Goal: Task Accomplishment & Management: Use online tool/utility

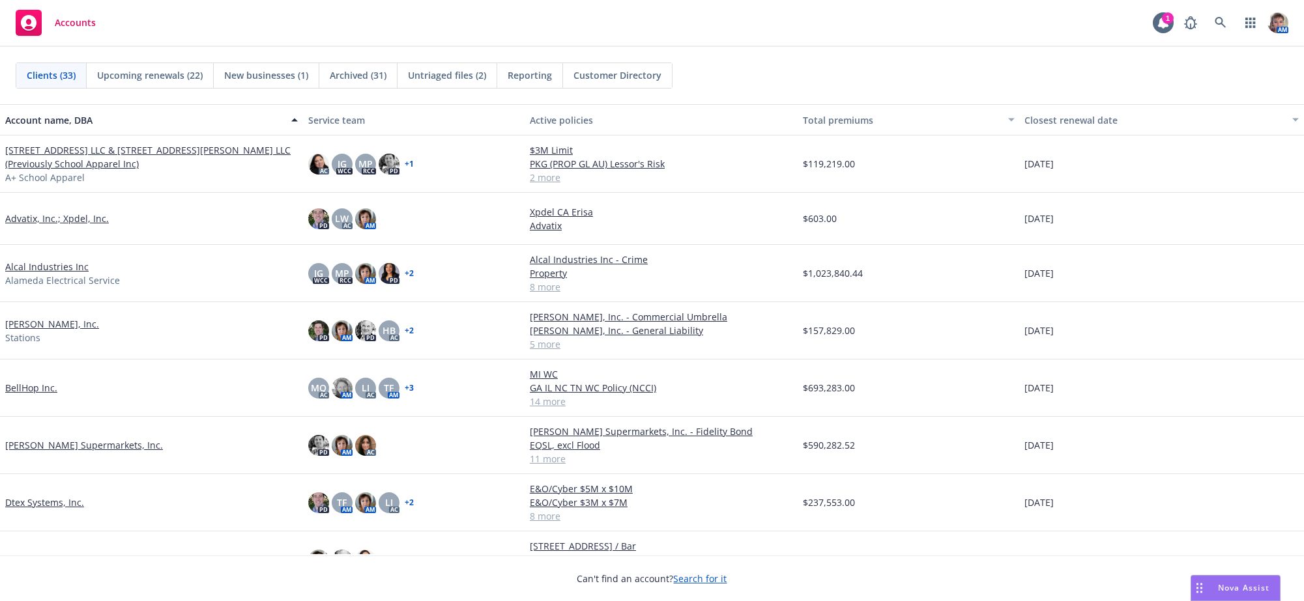
click at [23, 267] on link "Alcal Industries Inc" at bounding box center [46, 267] width 83 height 14
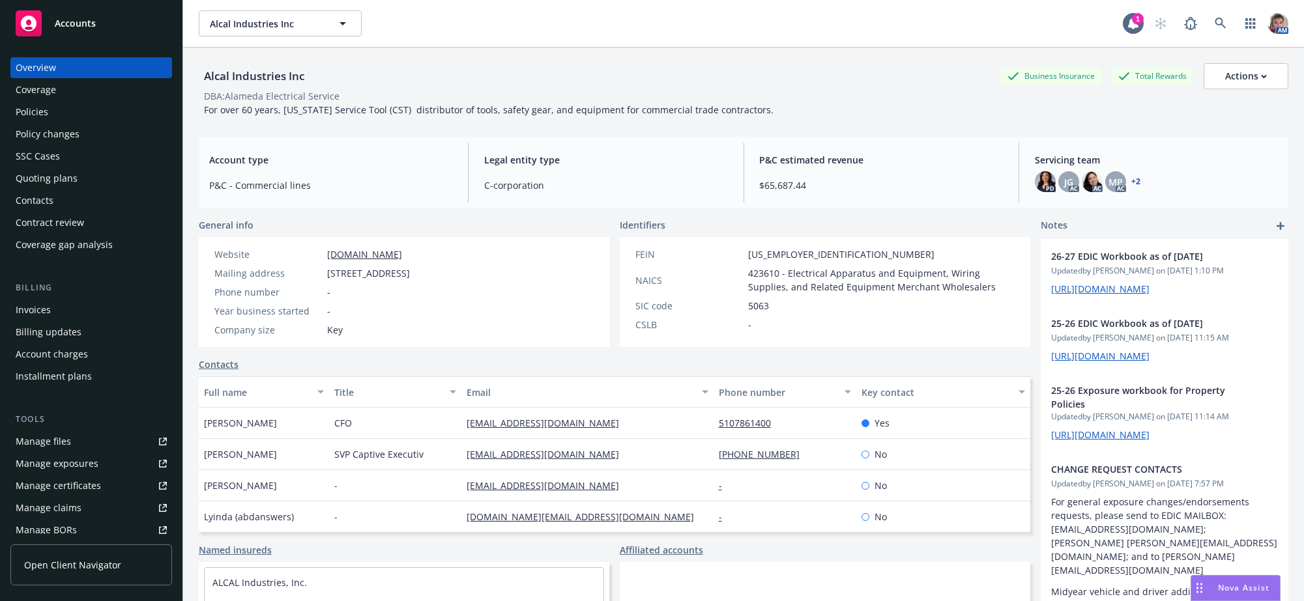
click at [42, 167] on div "SSC Cases" at bounding box center [38, 156] width 44 height 21
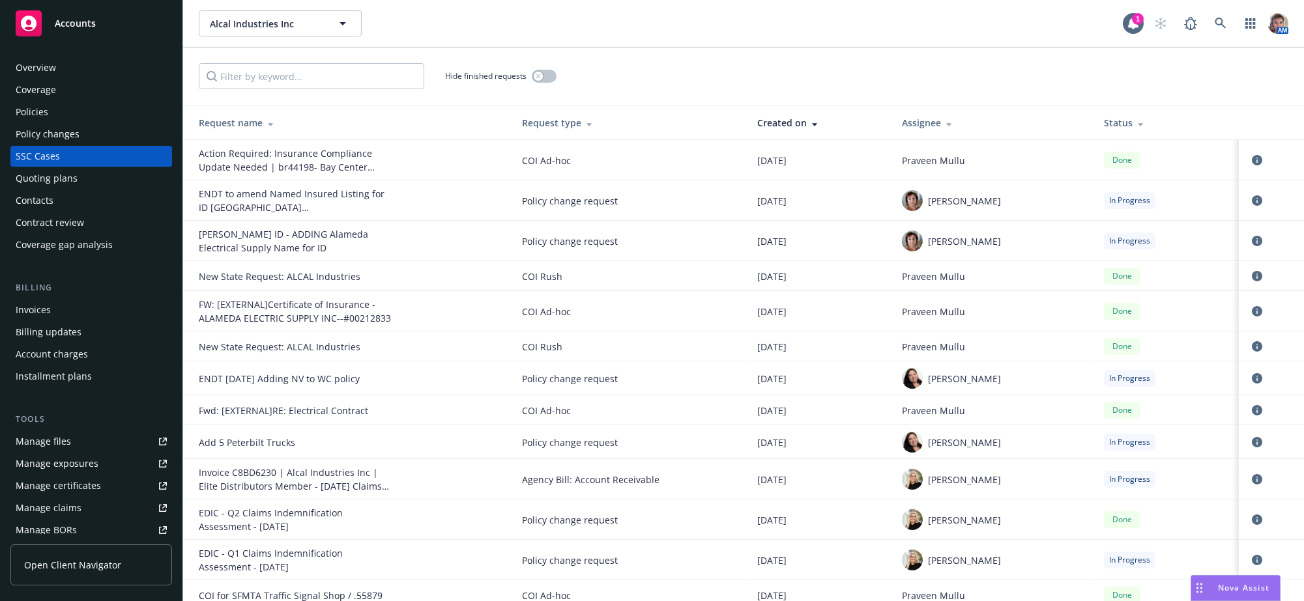
click at [91, 166] on div "SSC Cases" at bounding box center [91, 156] width 151 height 21
click at [82, 144] on div "Policy changes" at bounding box center [91, 134] width 151 height 21
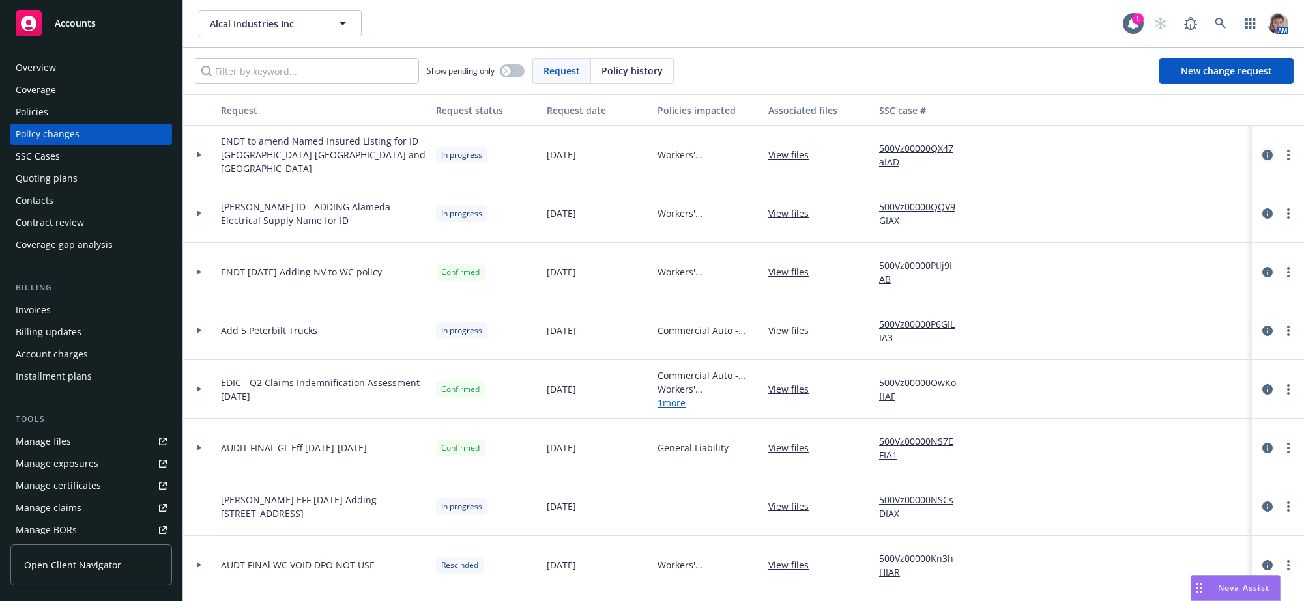
click at [1262, 160] on icon "circleInformation" at bounding box center [1267, 155] width 10 height 10
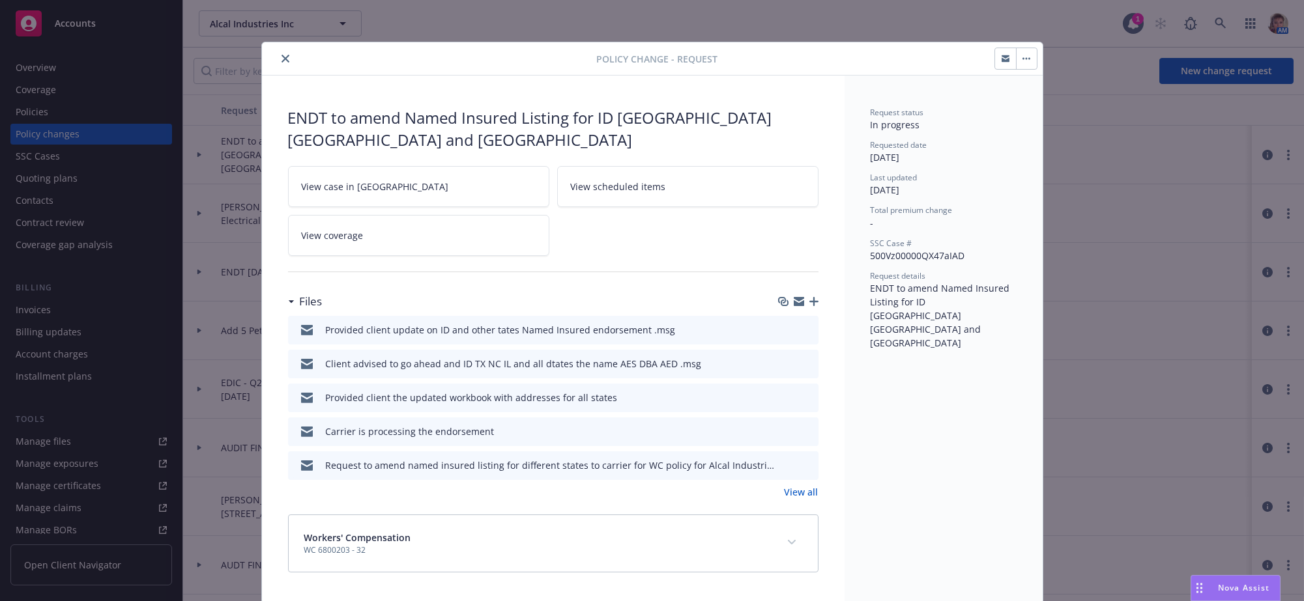
scroll to position [16, 0]
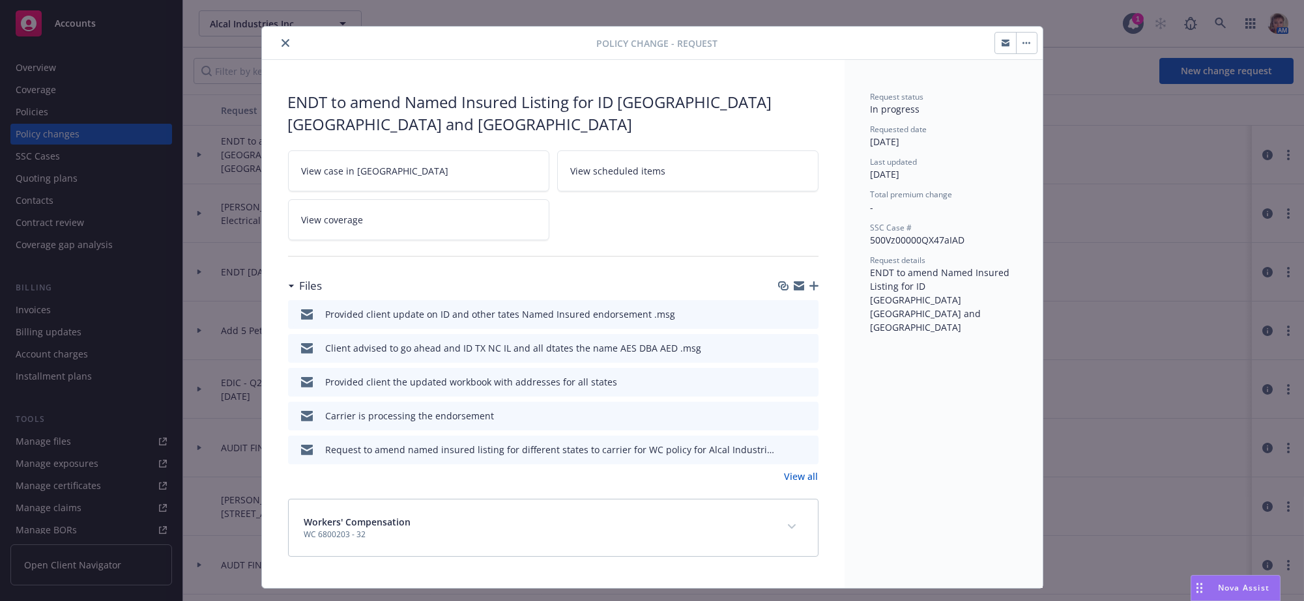
click at [398, 151] on link "View case in SSC" at bounding box center [418, 171] width 261 height 41
click at [282, 43] on icon "close" at bounding box center [286, 43] width 8 height 8
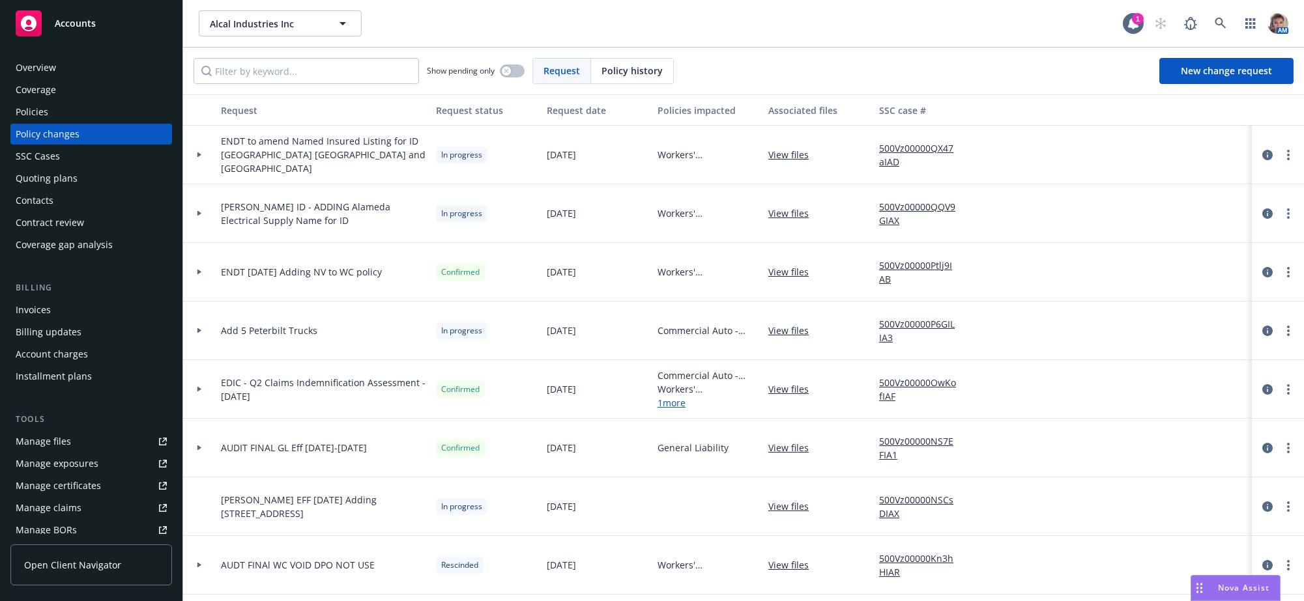
click at [72, 36] on div "Accounts" at bounding box center [91, 23] width 151 height 26
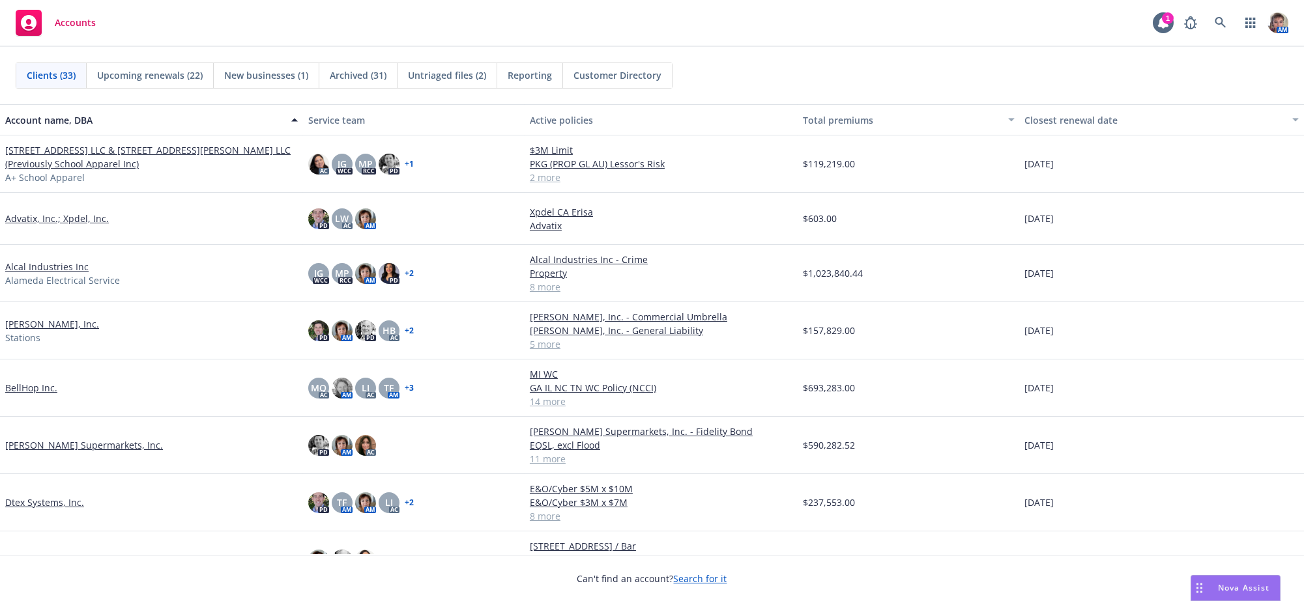
click at [30, 331] on link "Andrian, Inc." at bounding box center [52, 324] width 94 height 14
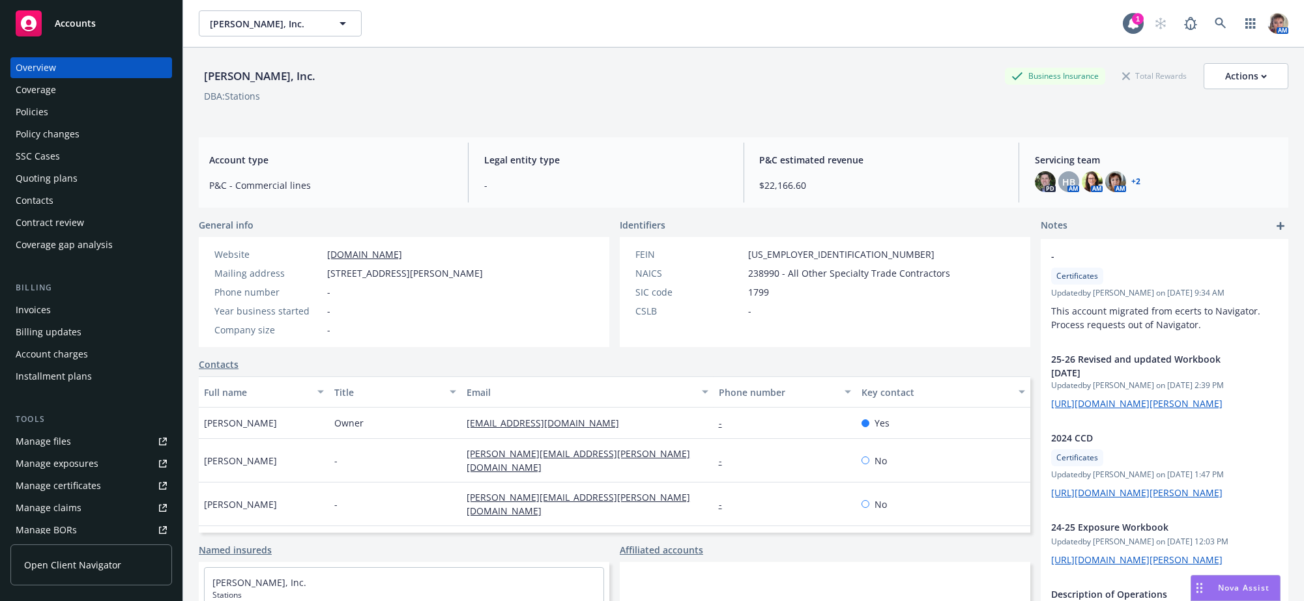
click at [74, 211] on div "Contacts" at bounding box center [91, 200] width 151 height 21
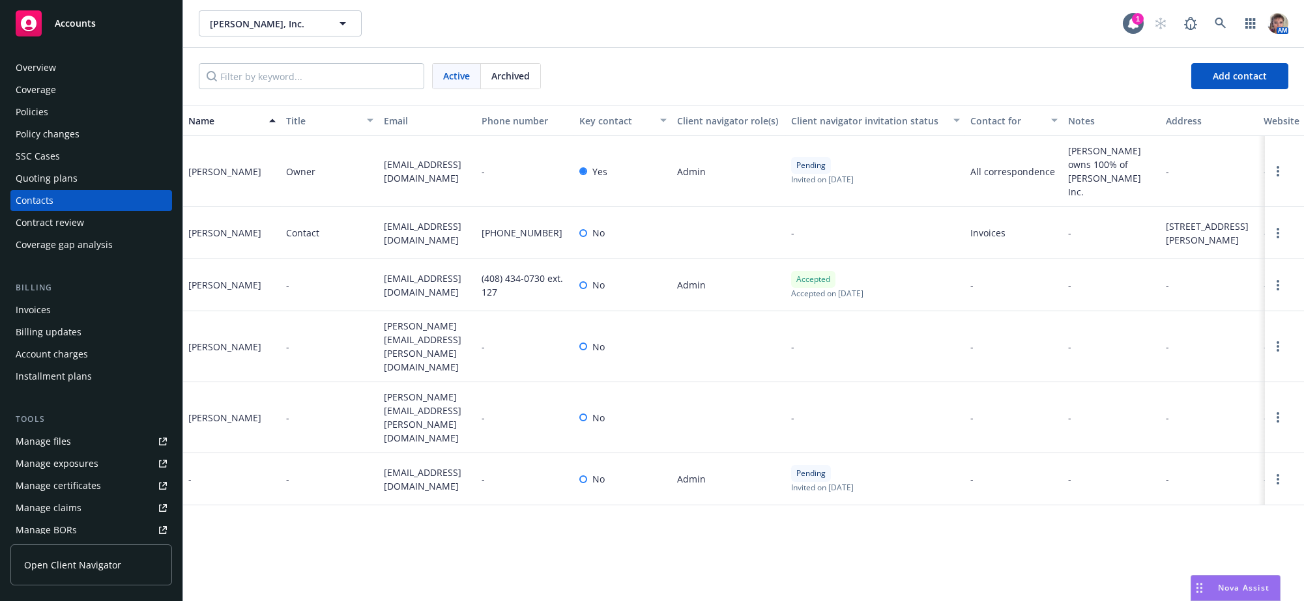
click at [85, 123] on div "Policies" at bounding box center [91, 112] width 151 height 21
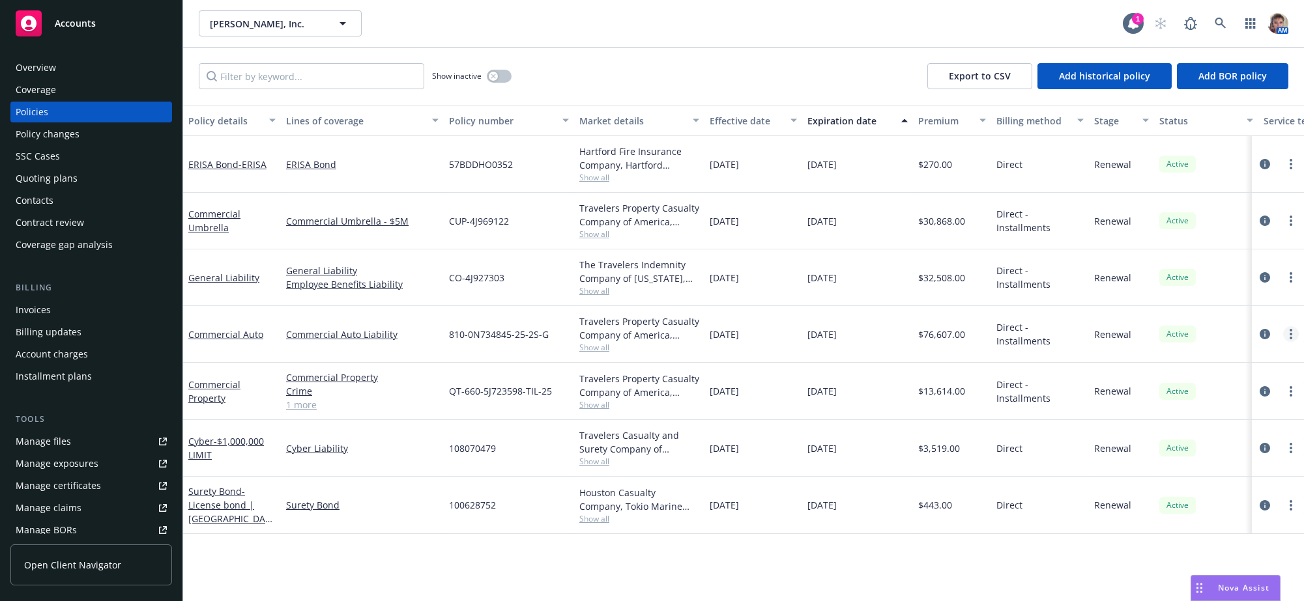
click at [1290, 340] on icon "more" at bounding box center [1291, 334] width 3 height 10
click at [1221, 553] on link "Copy logging email" at bounding box center [1220, 540] width 153 height 26
click at [60, 20] on span "Accounts" at bounding box center [75, 23] width 41 height 10
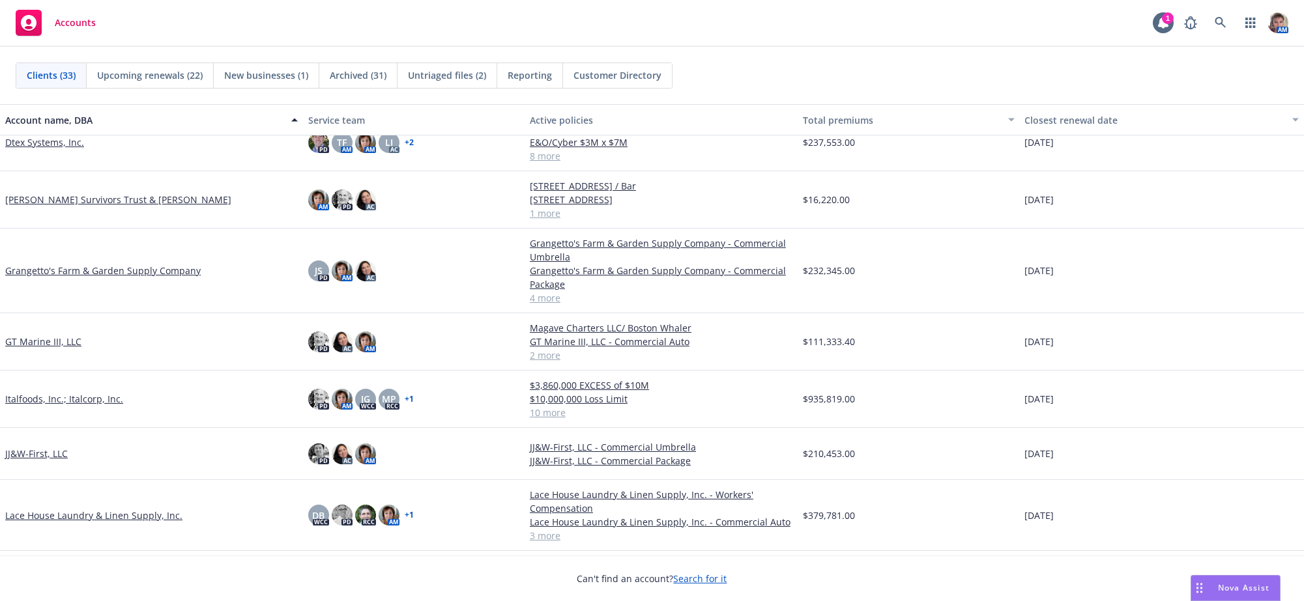
scroll to position [325, 0]
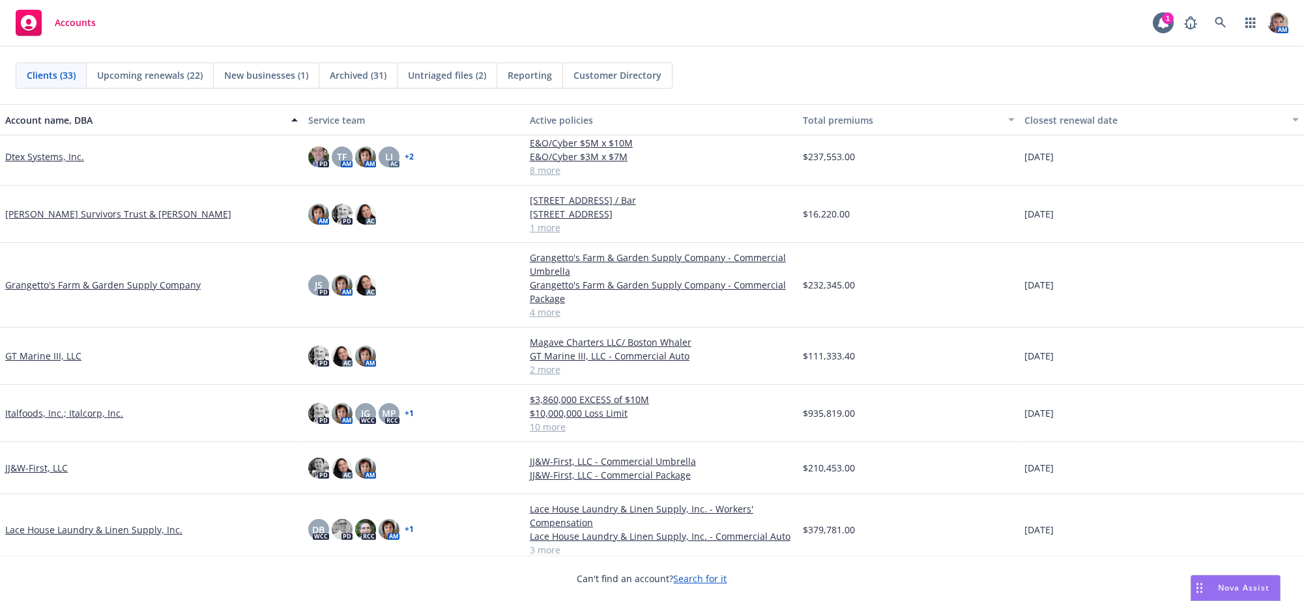
click at [52, 289] on link "Grangetto's Farm & Garden Supply Company" at bounding box center [102, 285] width 195 height 14
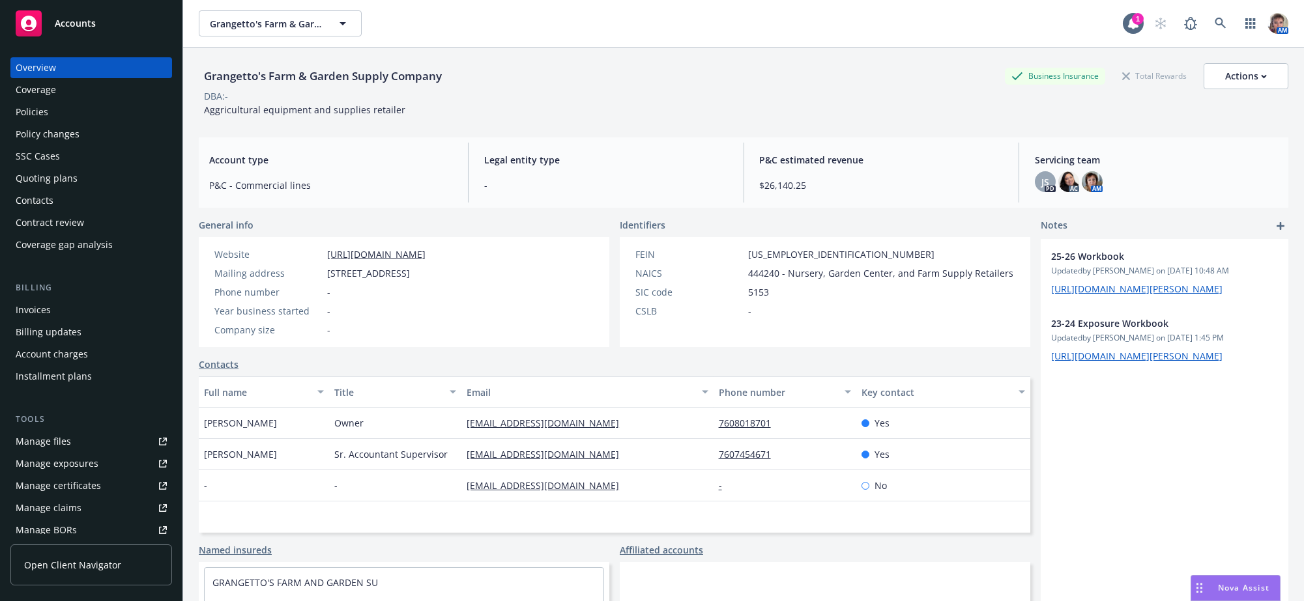
click at [68, 121] on div "Policies" at bounding box center [91, 112] width 151 height 21
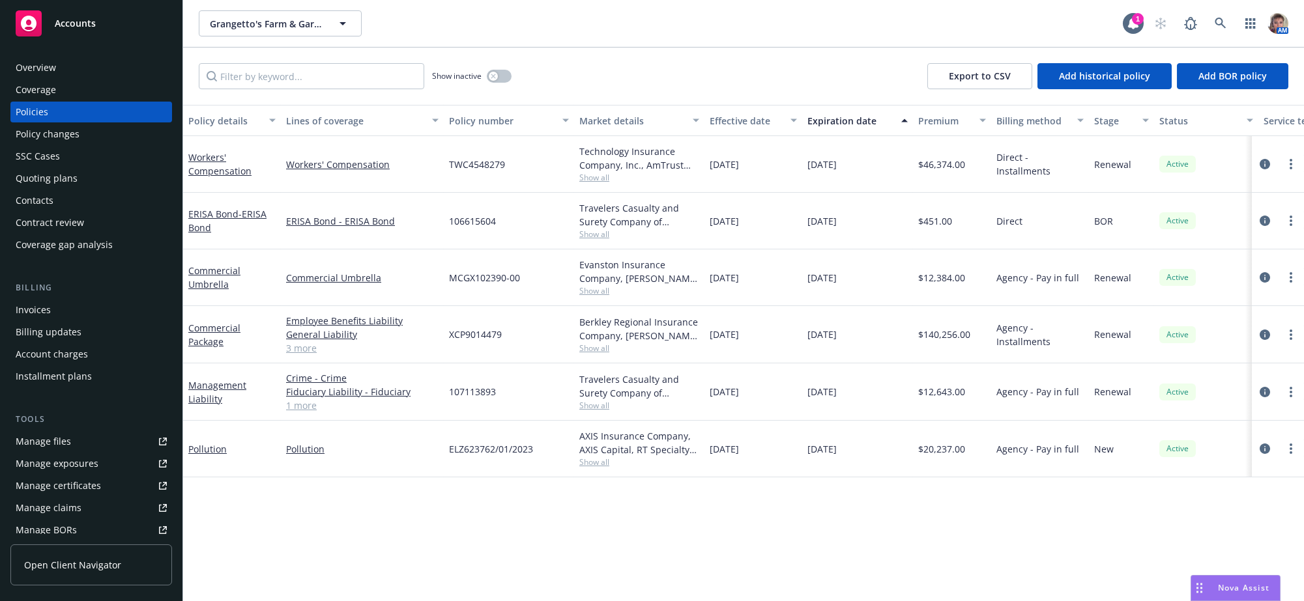
click at [595, 183] on span "Show all" at bounding box center [639, 177] width 120 height 11
click at [535, 554] on div "Policy details Lines of coverage Policy number Market details Effective date Ex…" at bounding box center [743, 348] width 1121 height 487
click at [503, 83] on button "button" at bounding box center [499, 76] width 25 height 13
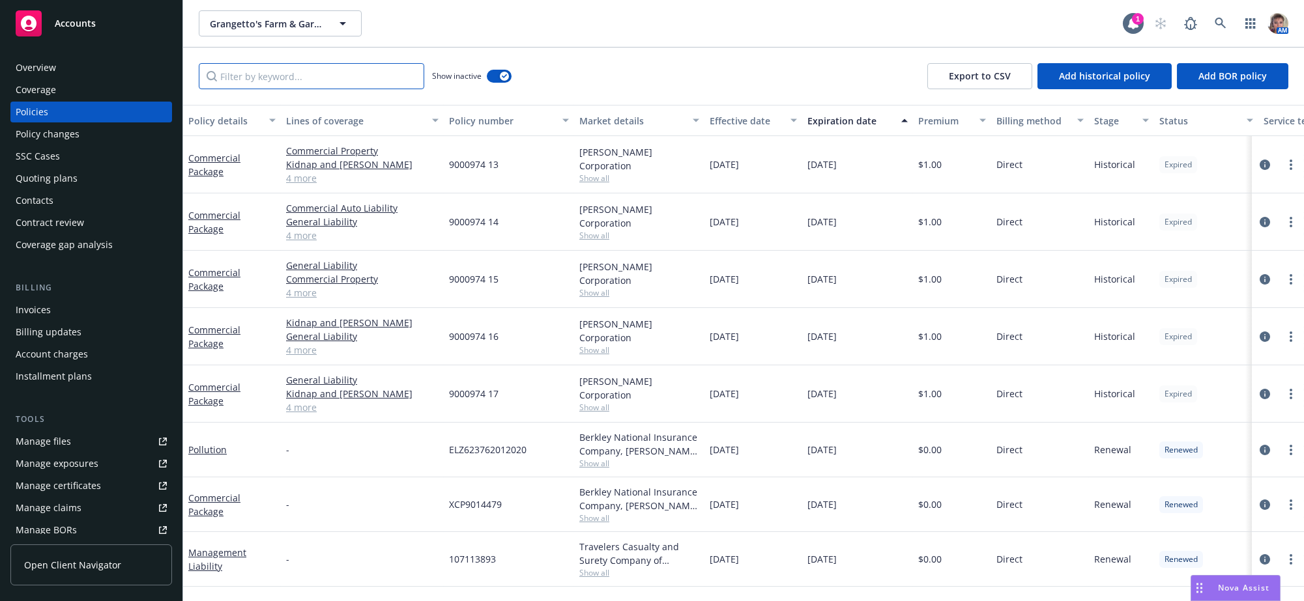
click at [353, 89] on input "Filter by keyword..." at bounding box center [311, 76] width 225 height 26
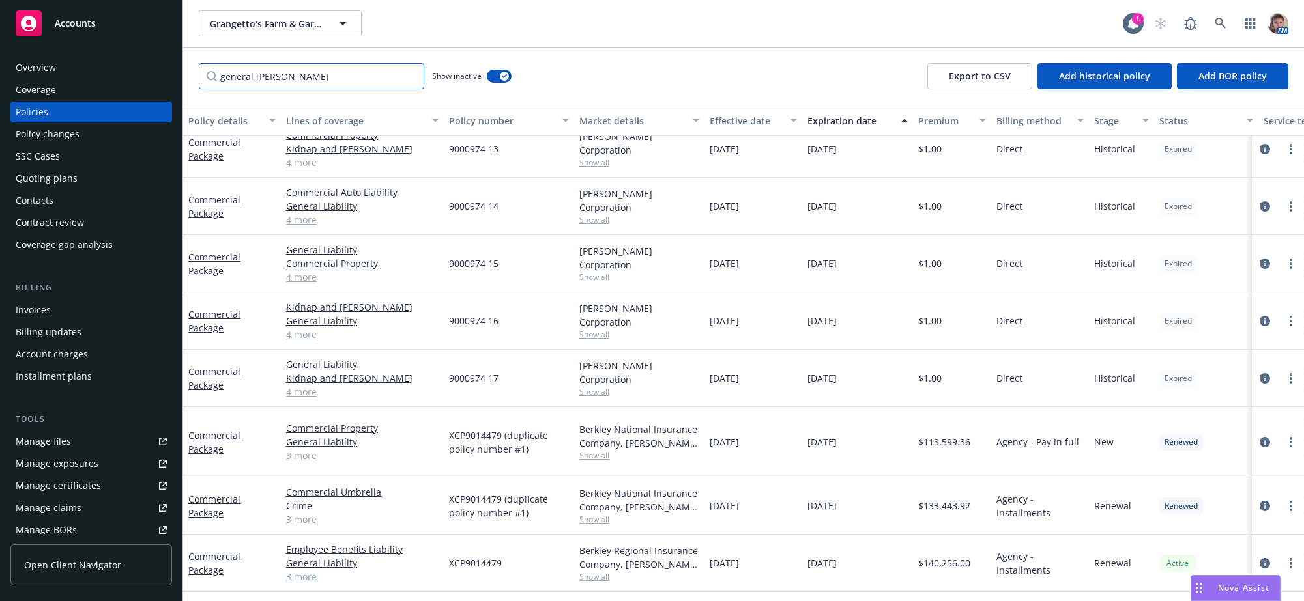
scroll to position [35, 0]
type input "general liab"
click at [1260, 501] on icon "circleInformation" at bounding box center [1265, 506] width 10 height 10
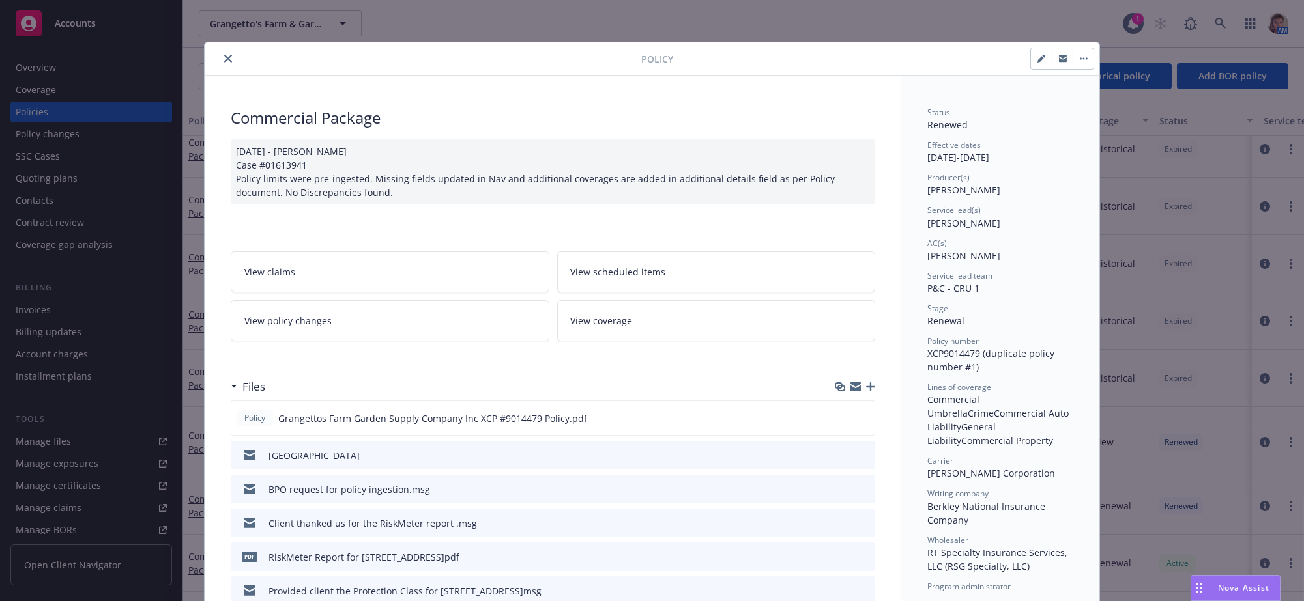
click at [352, 341] on link "View policy changes" at bounding box center [390, 320] width 319 height 41
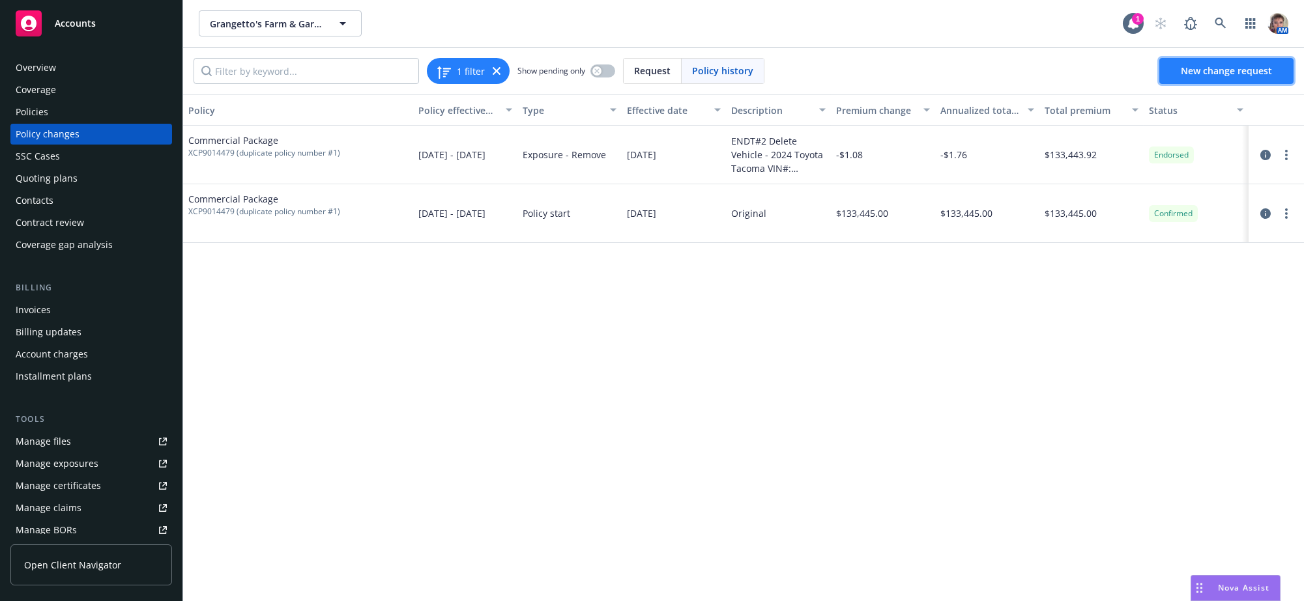
click at [1212, 75] on span "New change request" at bounding box center [1226, 71] width 91 height 12
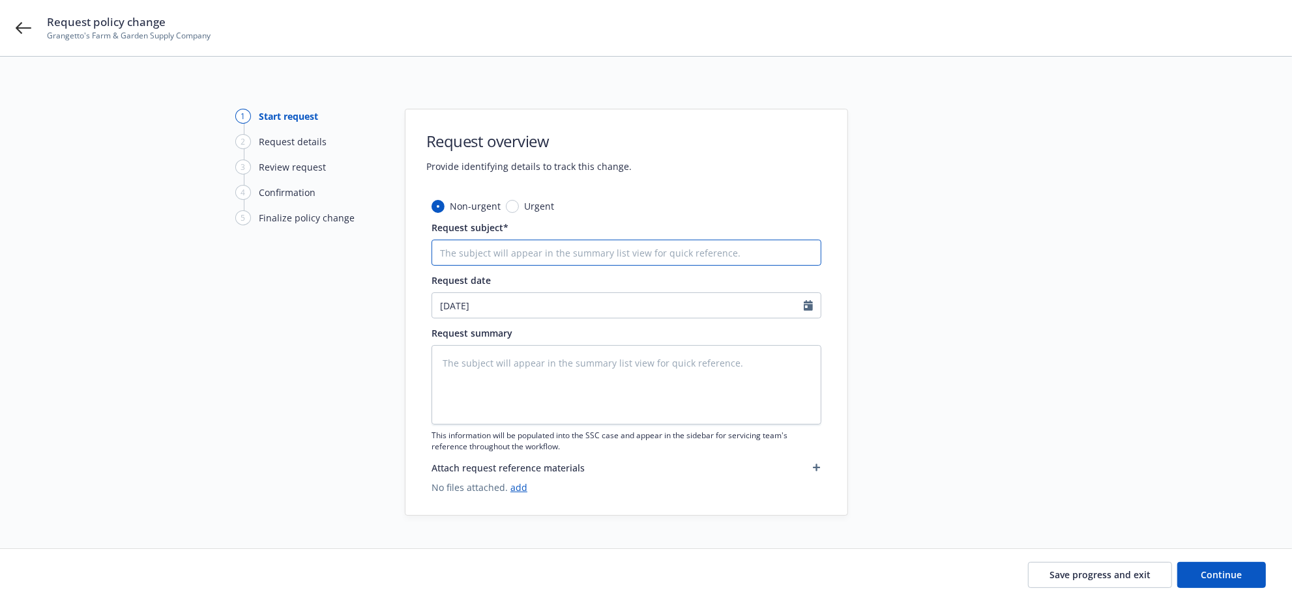
click at [557, 253] on input "Request subject*" at bounding box center [626, 253] width 390 height 26
type textarea "x"
type input "2"
type textarea "x"
type input "24"
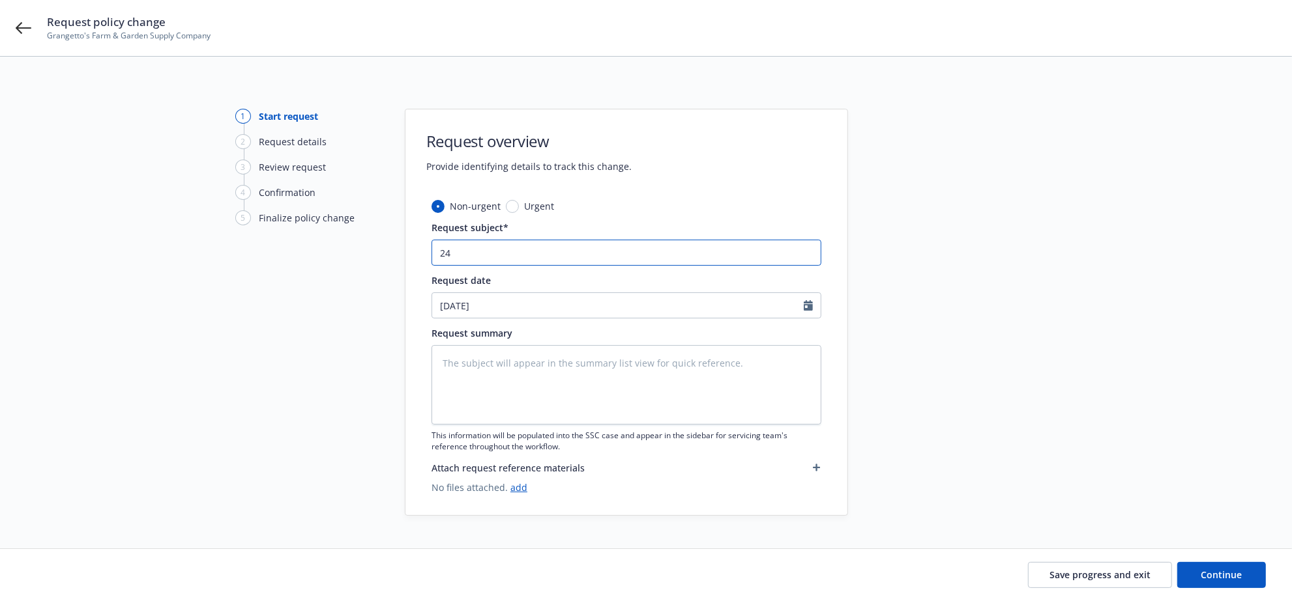
type textarea "x"
type input "24-"
type textarea "x"
type input "24-2"
type textarea "x"
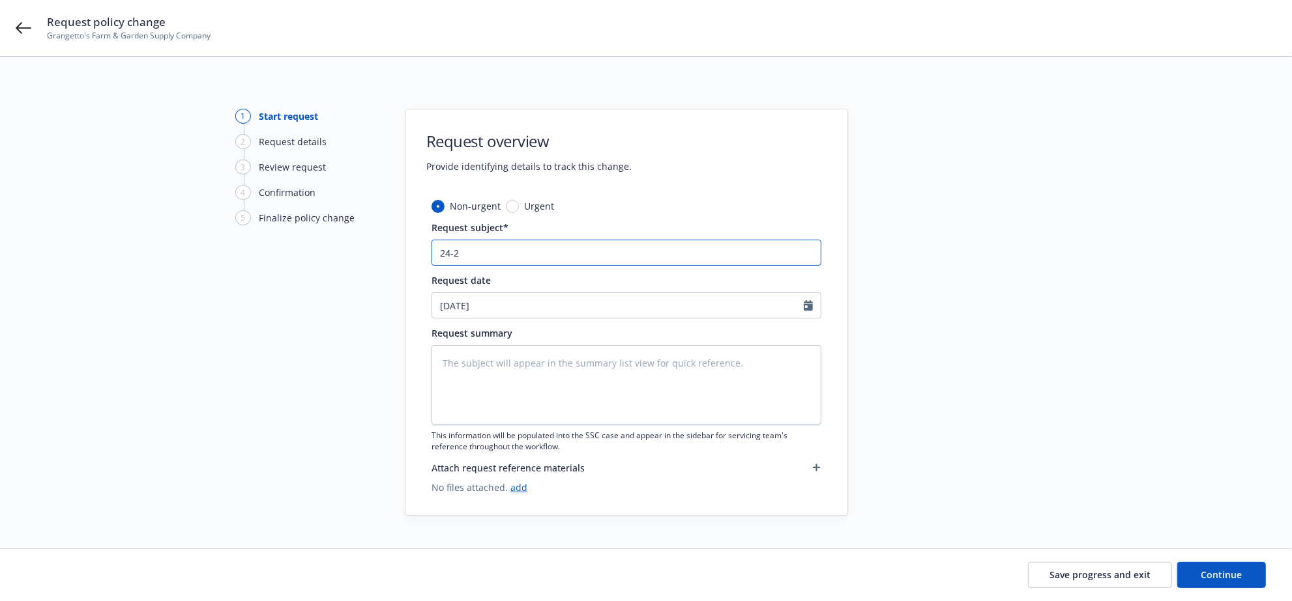
type input "24-25"
type textarea "x"
type input "24-25"
type textarea "x"
type input "24-25 F"
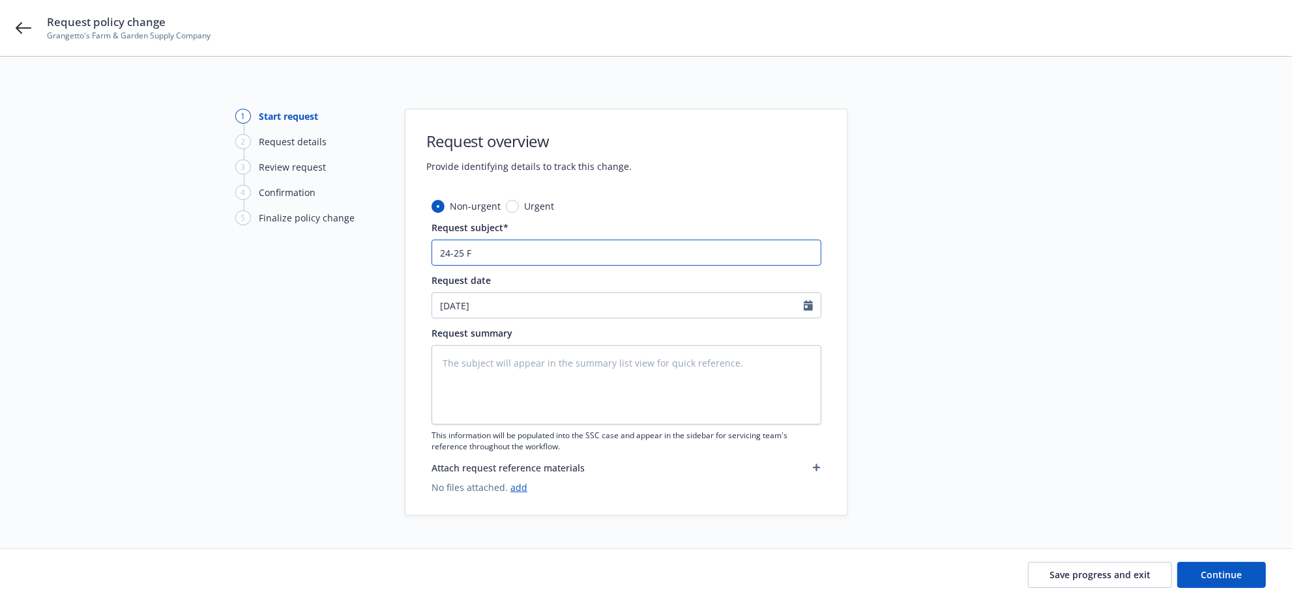
type textarea "x"
type input "24-25 Fi"
type textarea "x"
type input "24-25 Fin"
type textarea "x"
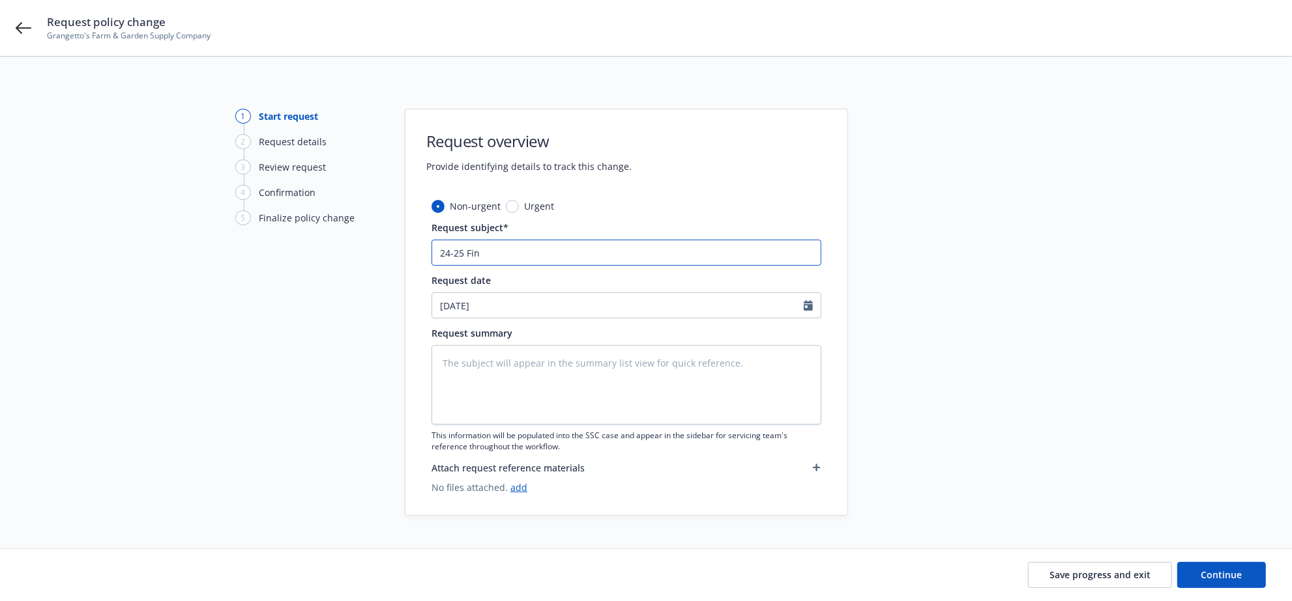
type input "24-25 Fina"
type textarea "x"
type input "24-25 Final"
type textarea "x"
type input "24-25 Final"
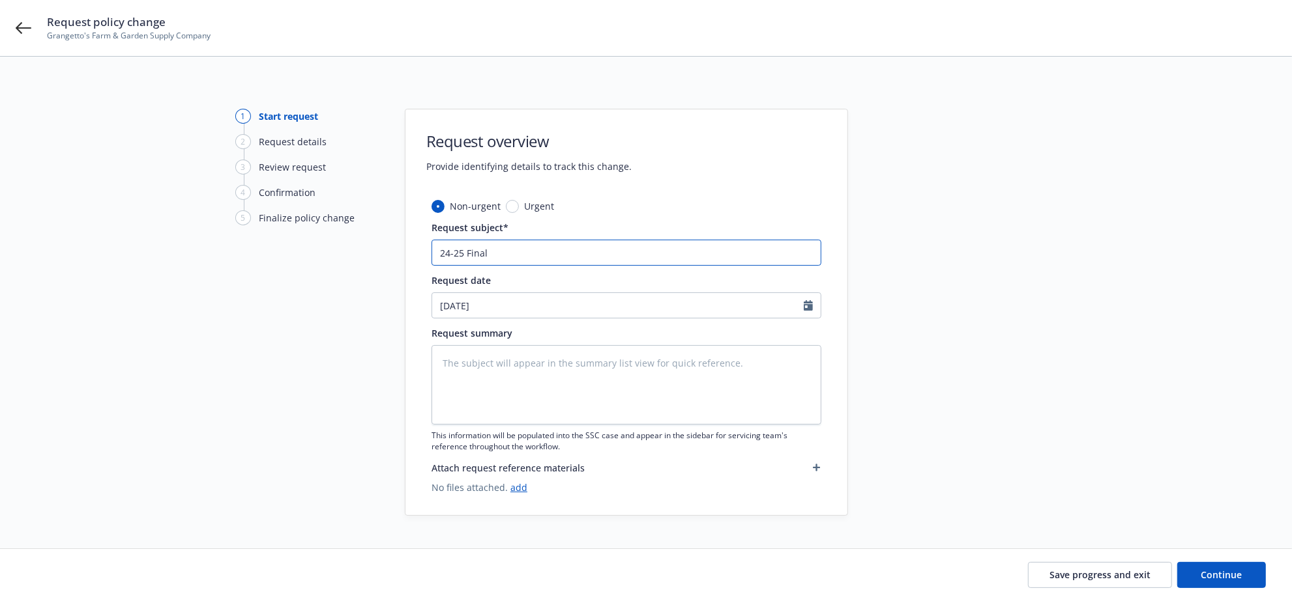
type textarea "x"
type input "24-25 Final A"
type textarea "x"
type input "24-25 Final Au"
type textarea "x"
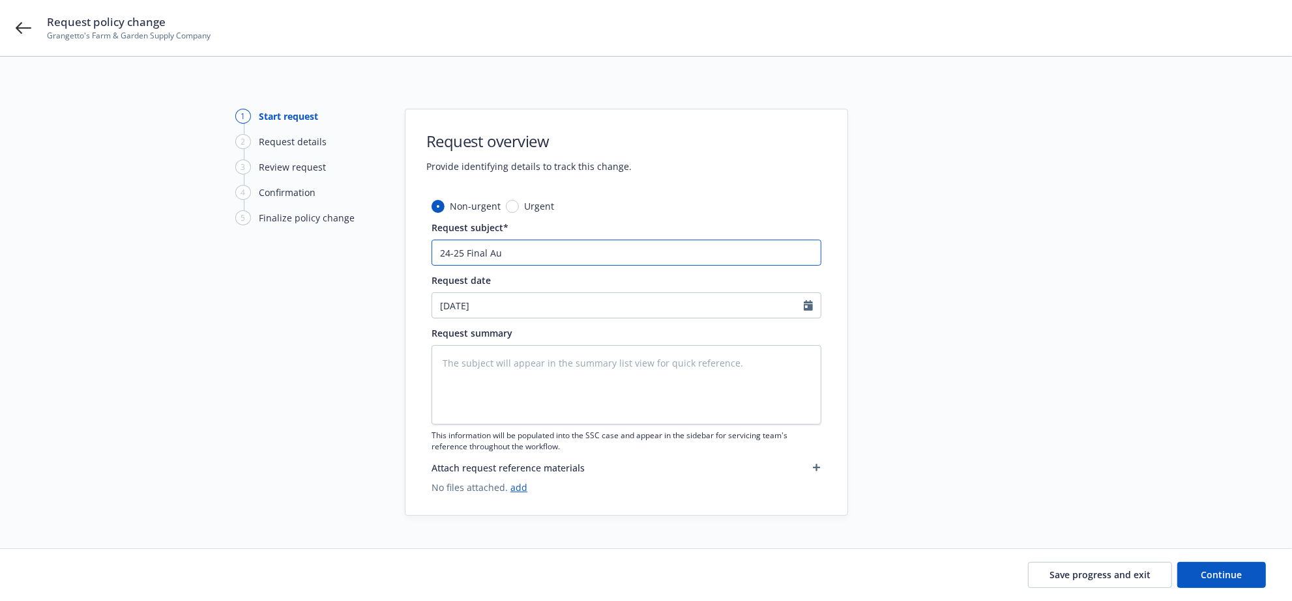
type input "24-25 Final Aud"
type textarea "x"
type input "24-25 Final Audi"
type textarea "x"
type input "24-25 Final Audit"
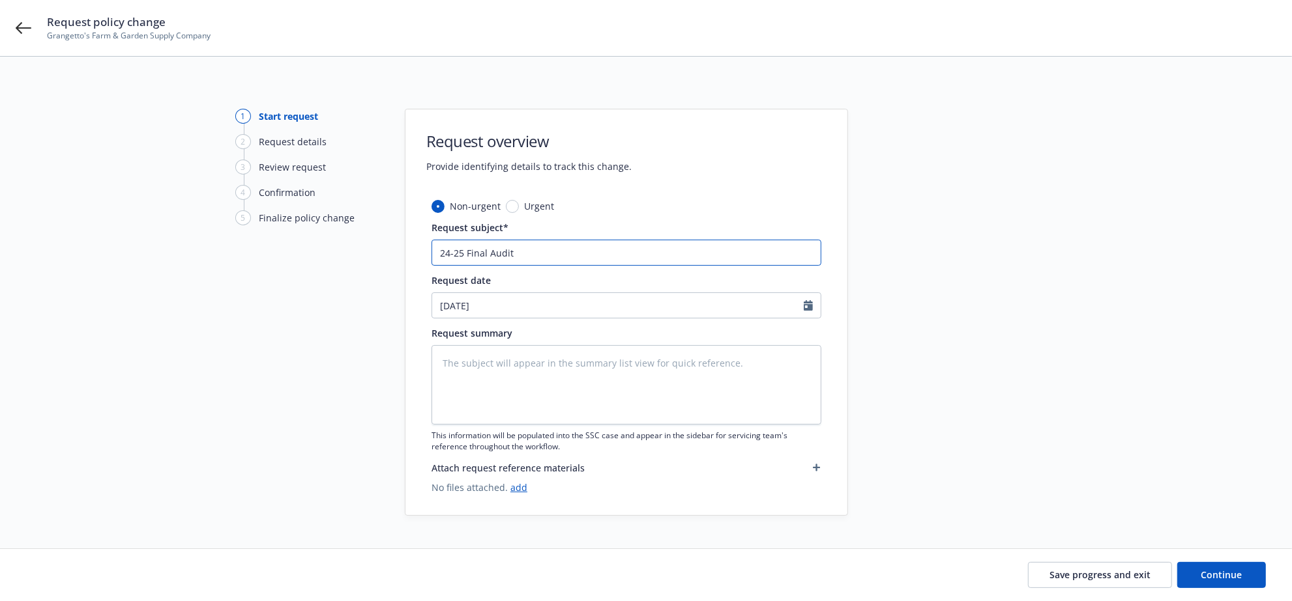
type textarea "x"
type input "24-25 Final Audit"
type textarea "x"
type input "24-25 Final Audit G"
type textarea "x"
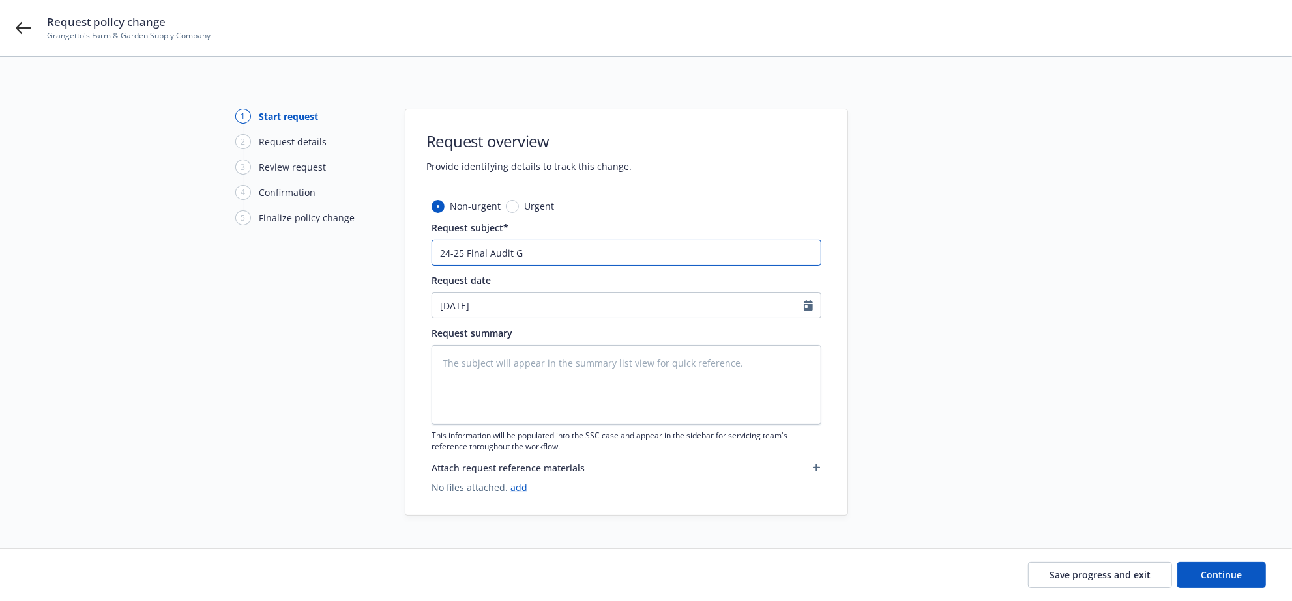
type input "24-25 Final Audit GL"
type textarea "x"
drag, startPoint x: 557, startPoint y: 253, endPoint x: 342, endPoint y: 295, distance: 219.1
click at [323, 259] on div "1 Start request 2 Request details 3 Review request 4 Confirmation 5 Finalize po…" at bounding box center [646, 312] width 1260 height 407
type input "24-25 Final Audit GL"
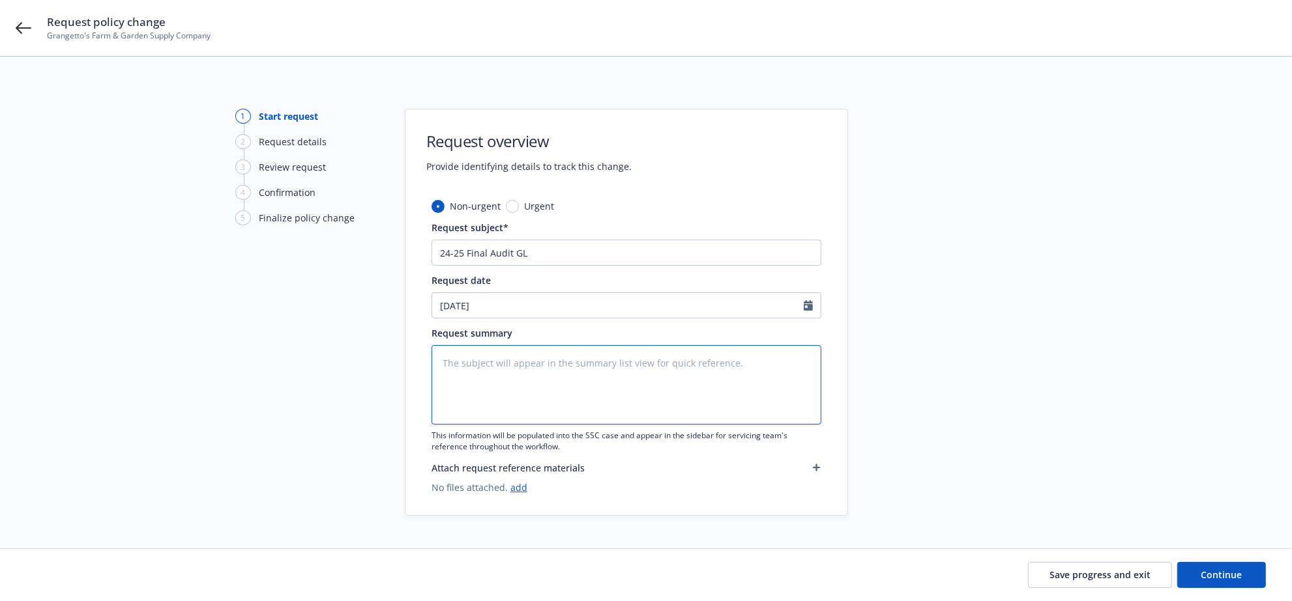
click at [531, 364] on textarea at bounding box center [626, 385] width 390 height 80
paste textarea "24-25 Final Audit GL"
type textarea "x"
type textarea "24-25 Final Audit GL"
drag, startPoint x: 1234, startPoint y: 575, endPoint x: 1151, endPoint y: 552, distance: 85.8
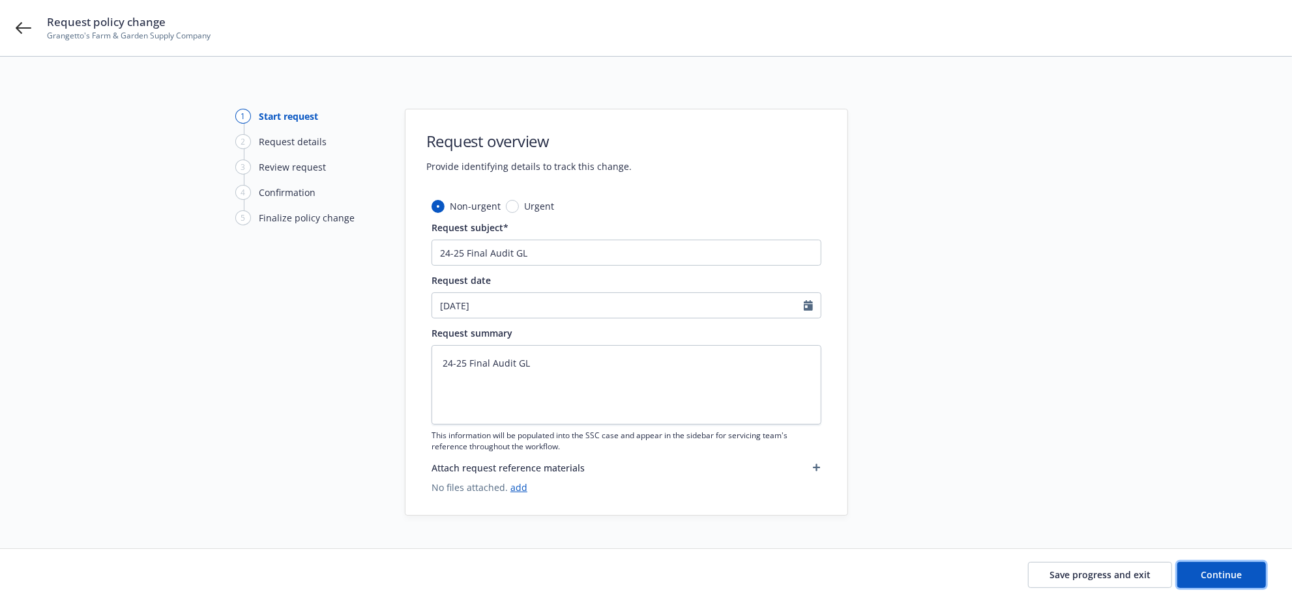
click at [1233, 575] on span "Continue" at bounding box center [1221, 575] width 41 height 12
type textarea "x"
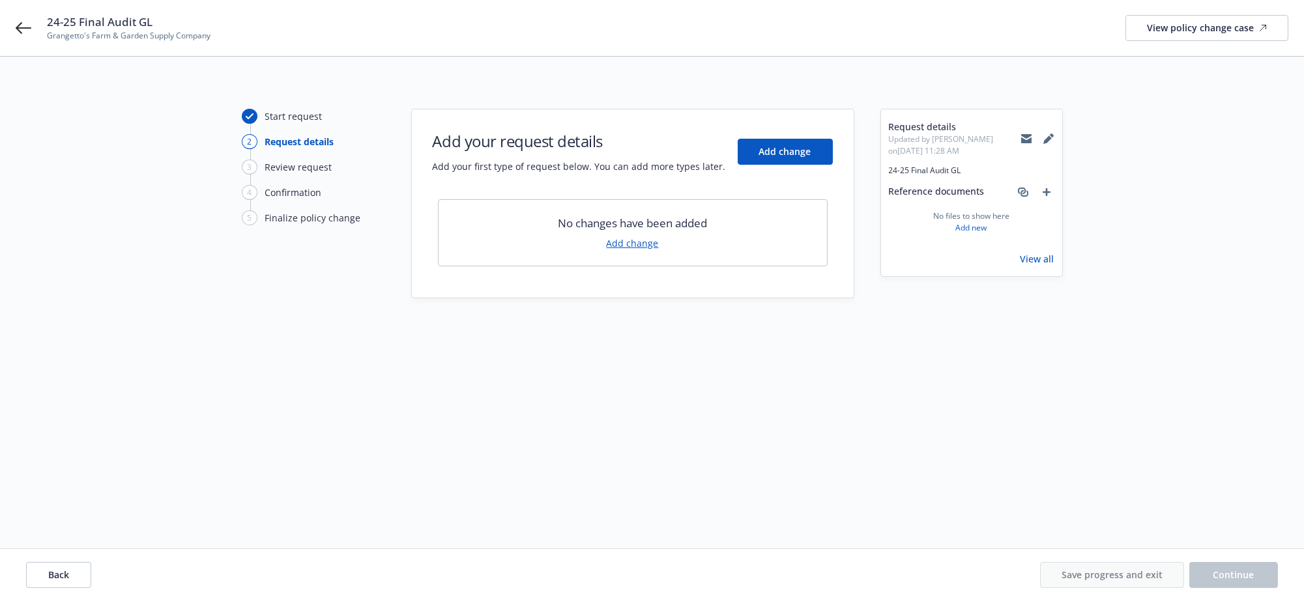
click at [627, 243] on link "Add change" at bounding box center [633, 244] width 52 height 14
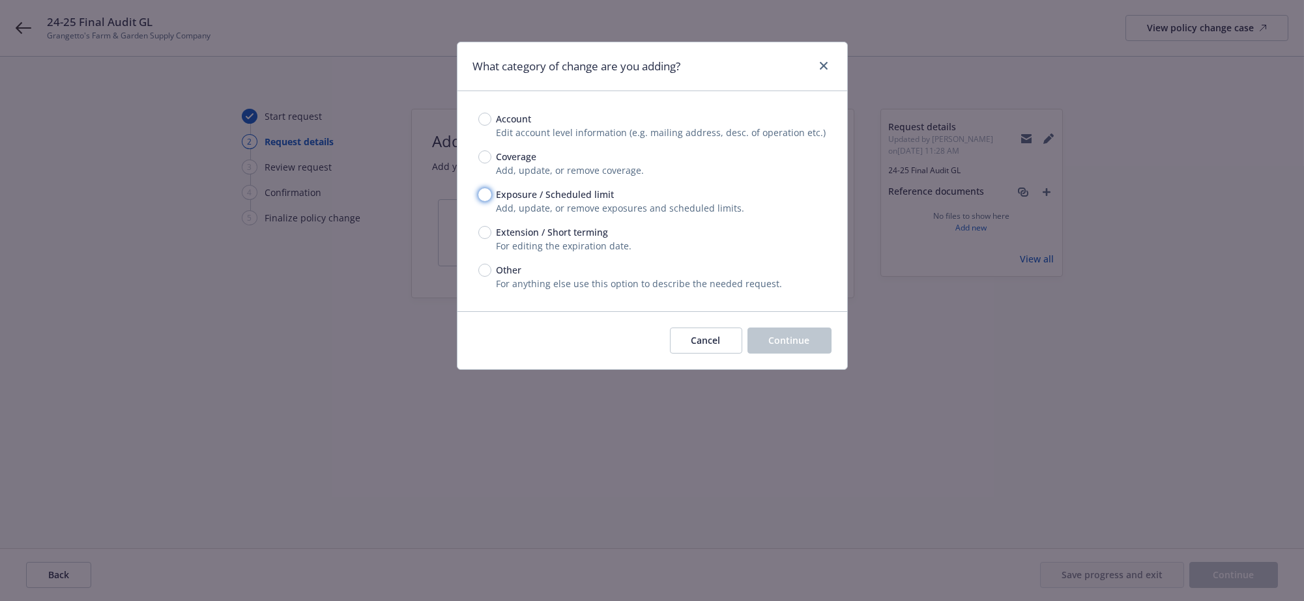
click at [486, 201] on input "Exposure / Scheduled limit" at bounding box center [484, 194] width 13 height 13
radio input "true"
click at [786, 354] on button "Continue" at bounding box center [789, 341] width 84 height 26
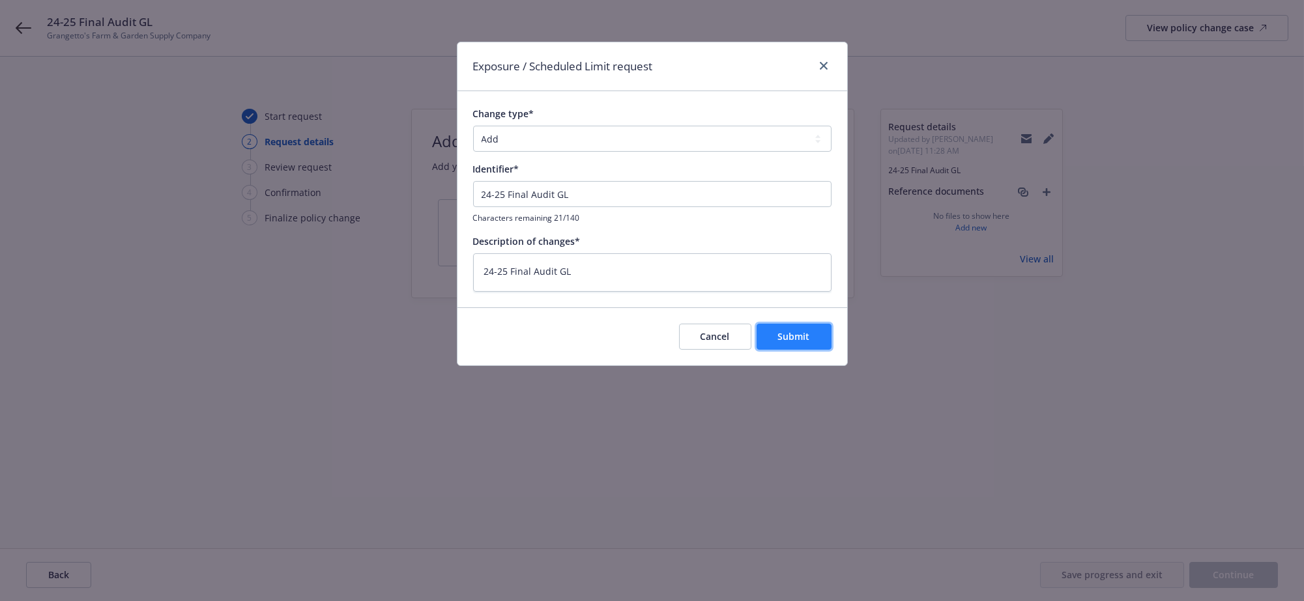
click at [786, 343] on span "Submit" at bounding box center [794, 336] width 32 height 12
type textarea "x"
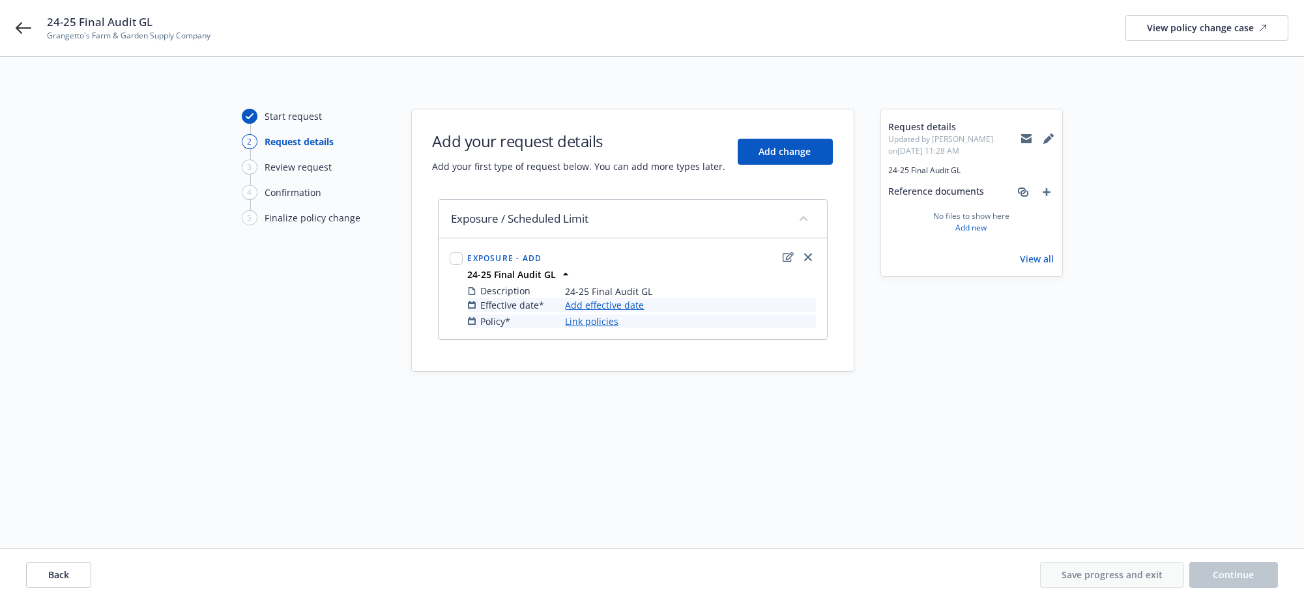
click at [609, 308] on link "Add effective date" at bounding box center [605, 305] width 79 height 14
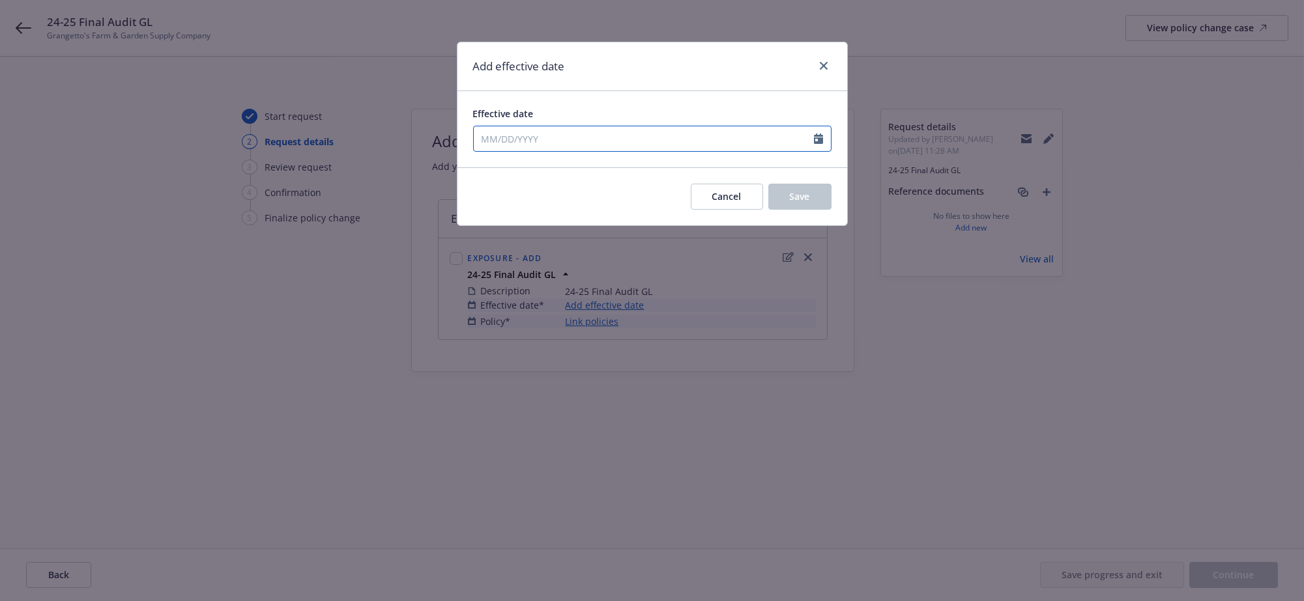
click at [551, 140] on input "Effective date" at bounding box center [644, 138] width 340 height 25
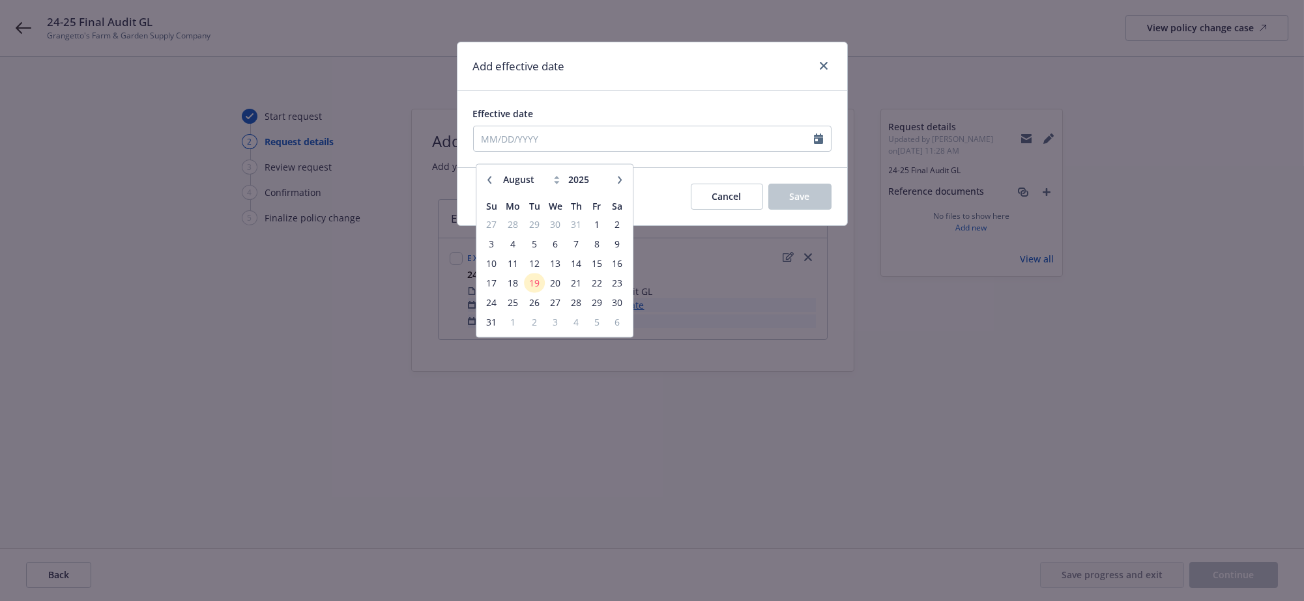
click at [484, 175] on button "button" at bounding box center [490, 180] width 16 height 16
select select "7"
click at [497, 150] on input "Effective date" at bounding box center [644, 138] width 340 height 25
type input "07/01/2024"
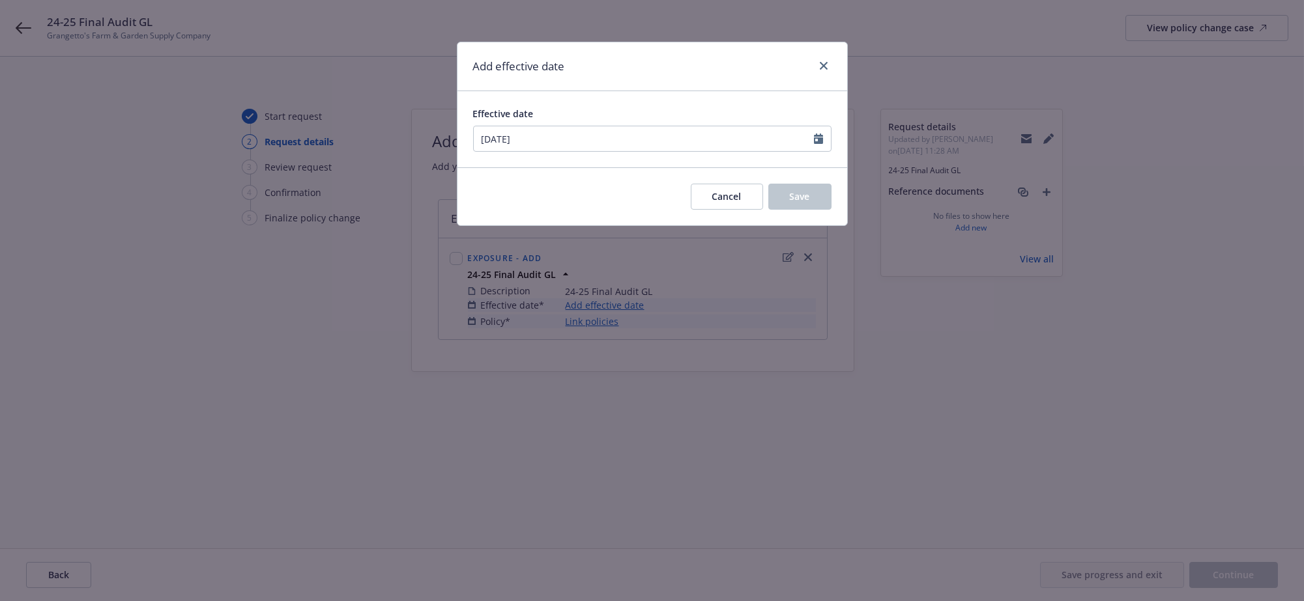
click at [668, 201] on div "Cancel Save" at bounding box center [652, 196] width 390 height 58
click at [790, 210] on button "Save" at bounding box center [799, 197] width 63 height 26
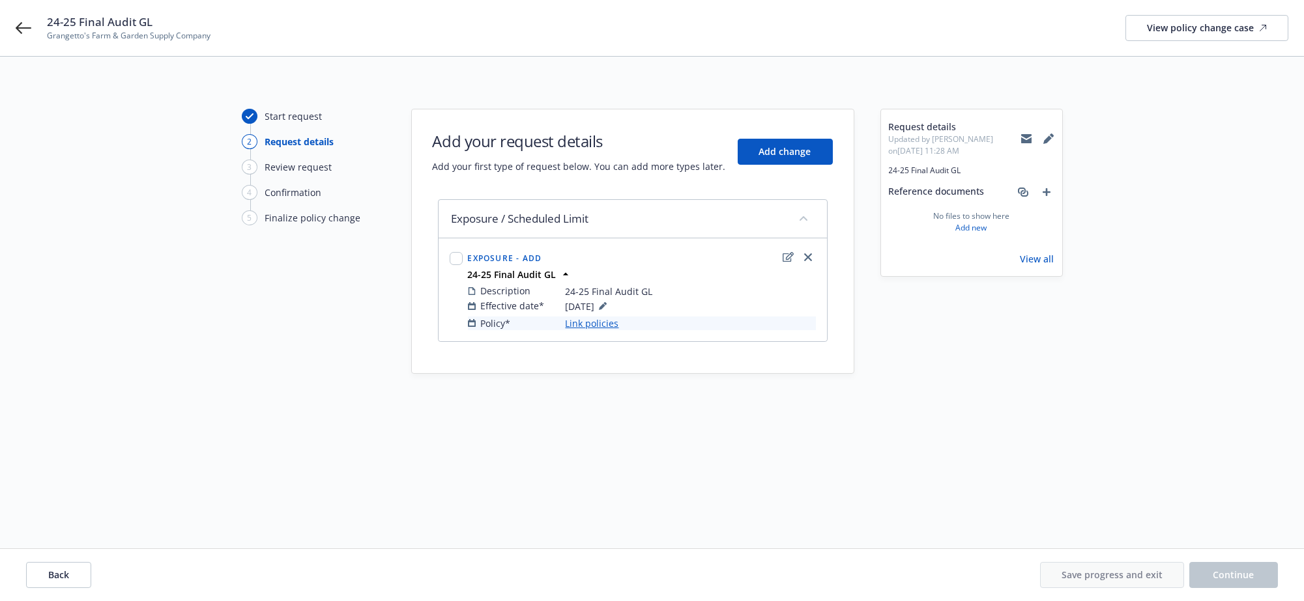
click at [598, 326] on link "Link policies" at bounding box center [592, 324] width 53 height 14
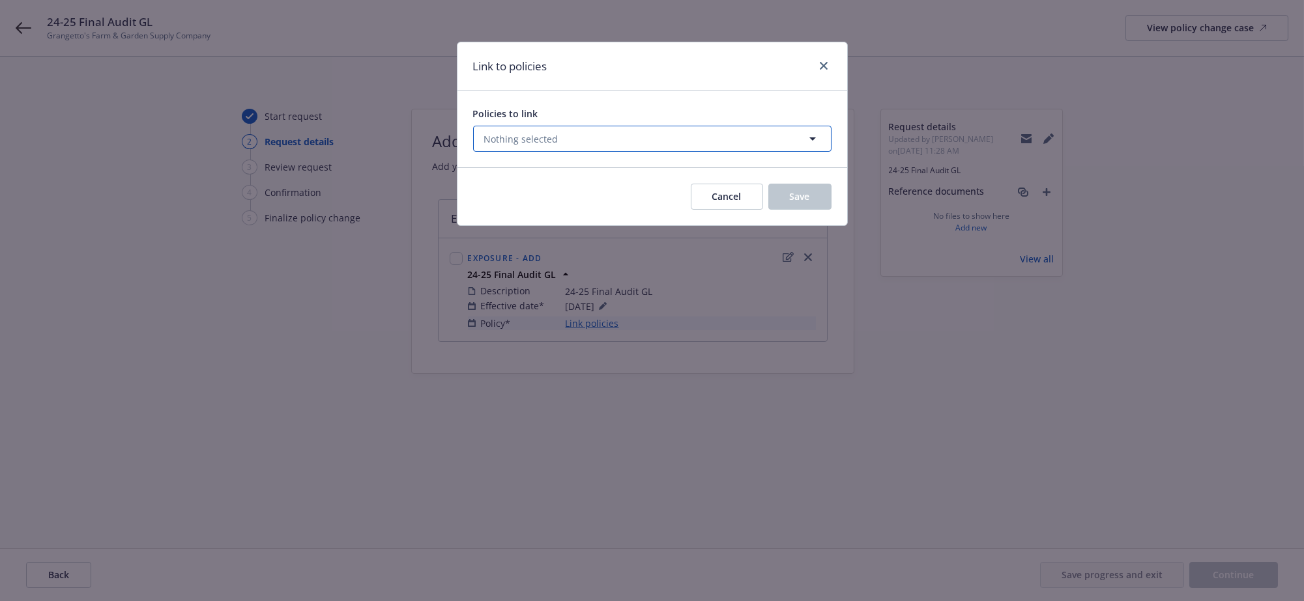
click at [540, 146] on span "Nothing selected" at bounding box center [521, 139] width 74 height 14
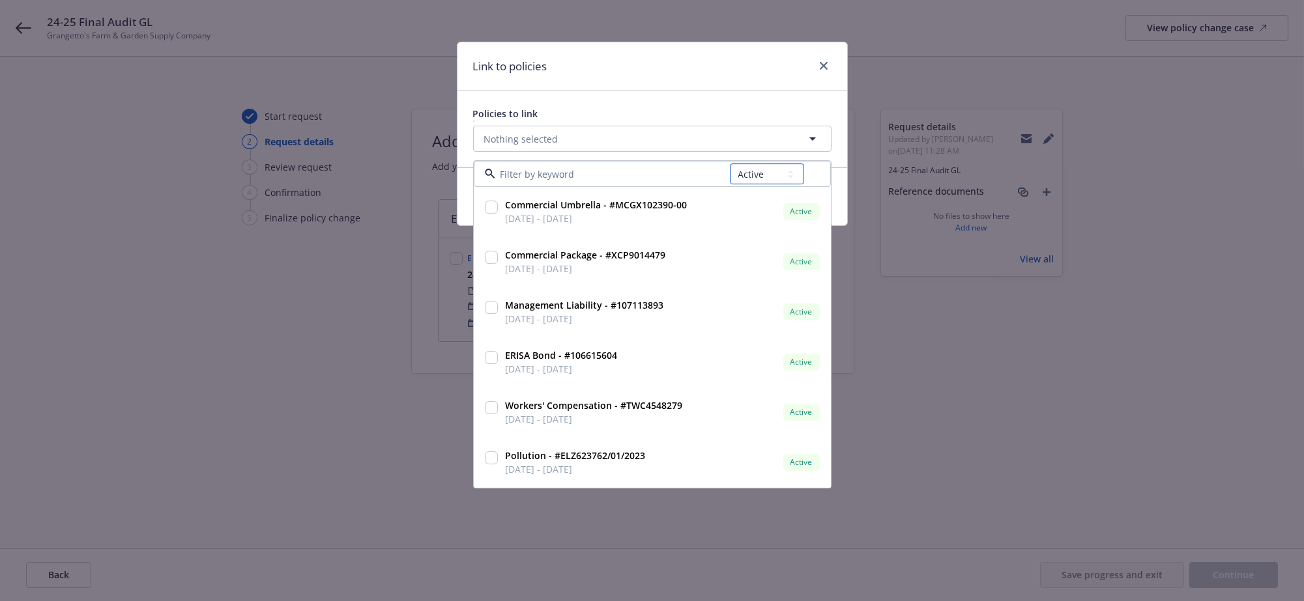
click at [752, 180] on select "All Active Upcoming Expired Cancelled" at bounding box center [767, 174] width 74 height 21
select select "EXPIRED"
click at [730, 172] on select "All Active Upcoming Expired Cancelled" at bounding box center [767, 174] width 74 height 21
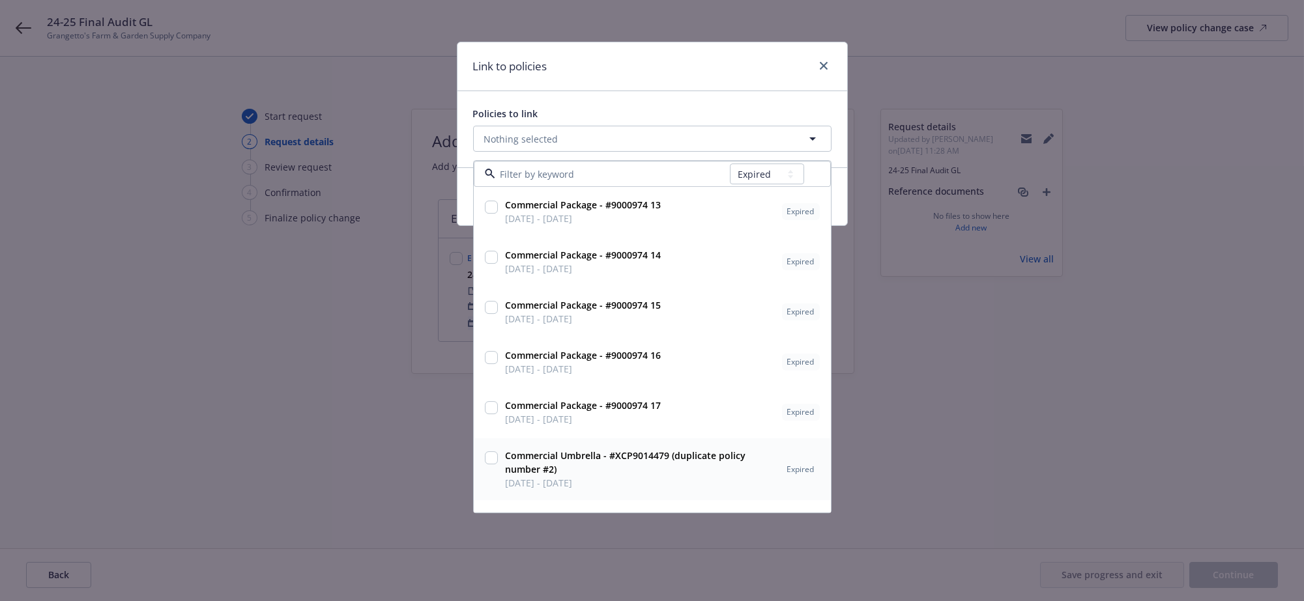
click at [492, 465] on input "checkbox" at bounding box center [491, 458] width 13 height 13
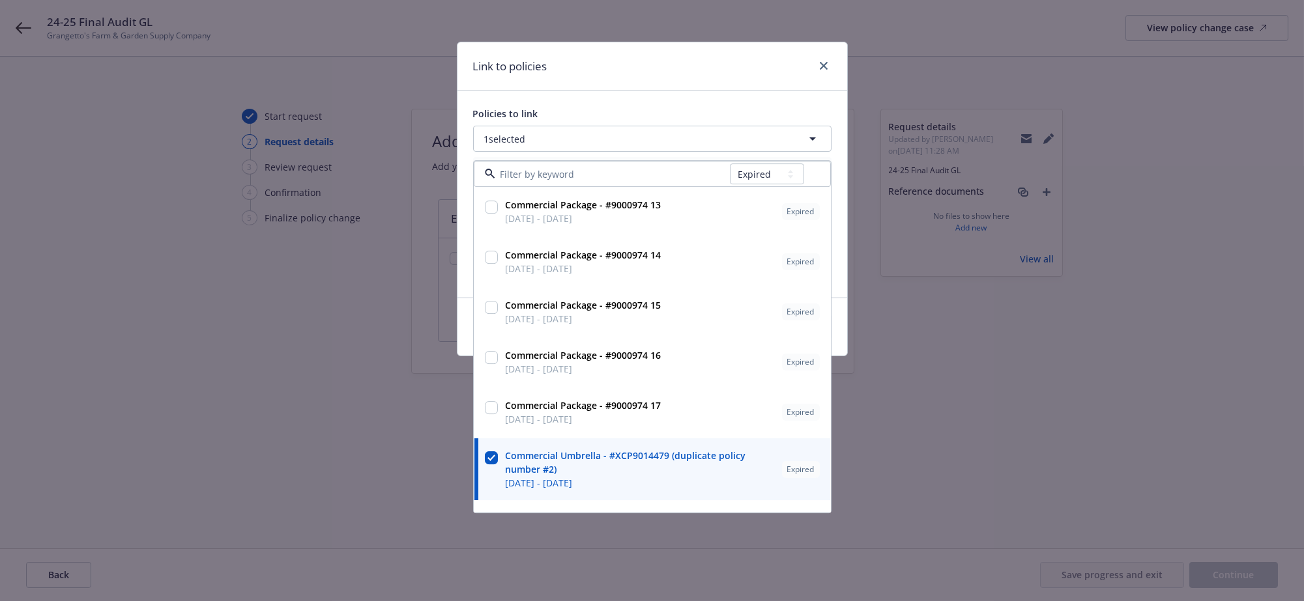
click at [493, 465] on input "checkbox" at bounding box center [491, 458] width 13 height 13
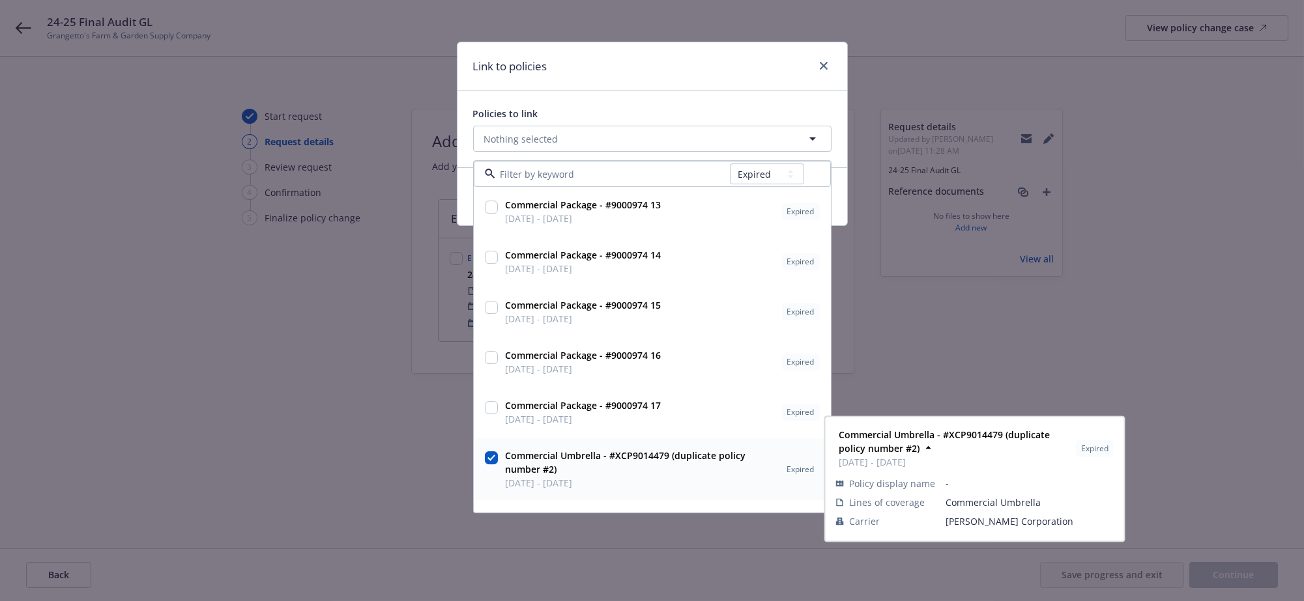
checkbox input "false"
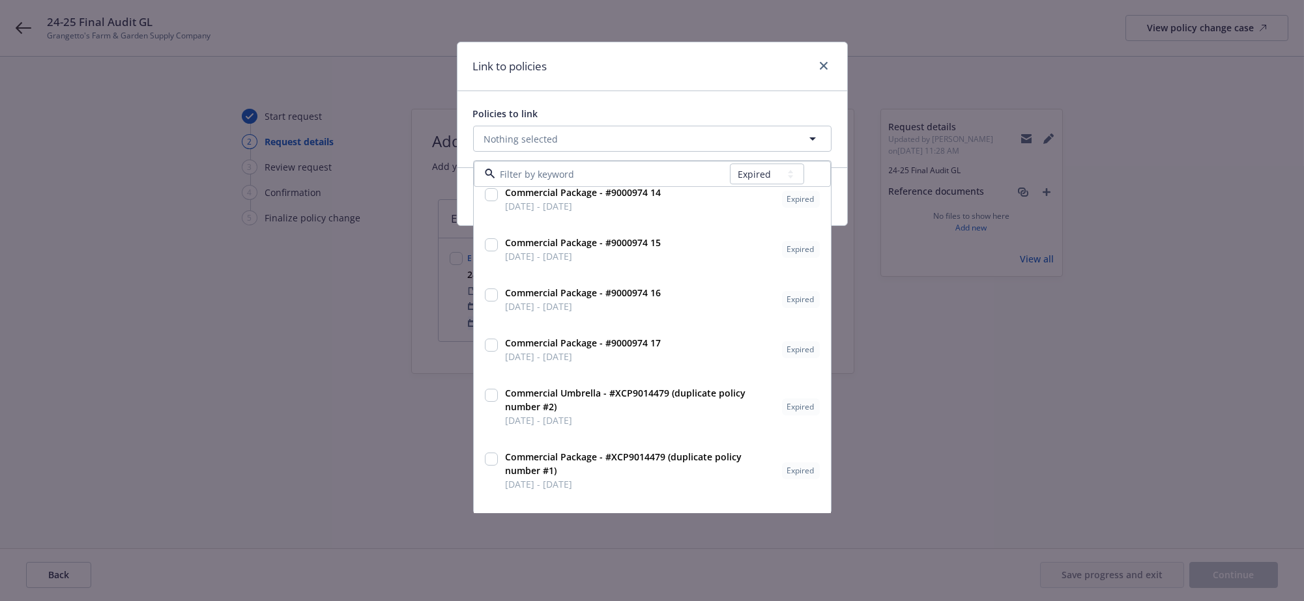
scroll to position [76, 0]
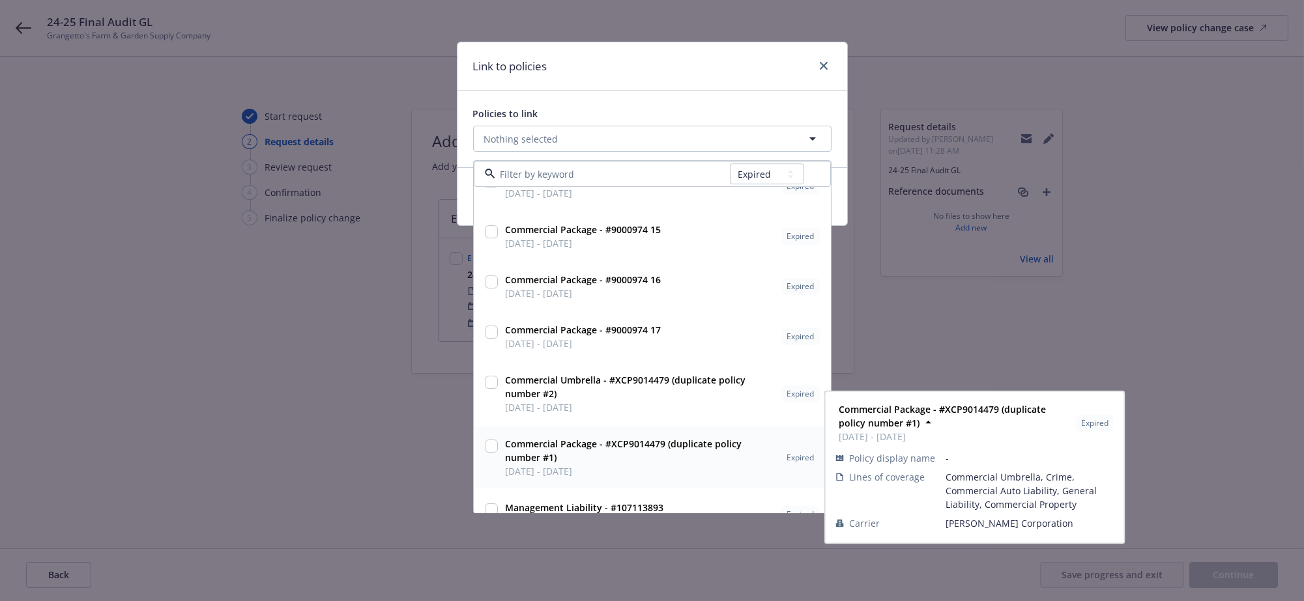
click at [495, 454] on input "checkbox" at bounding box center [491, 447] width 13 height 13
checkbox input "true"
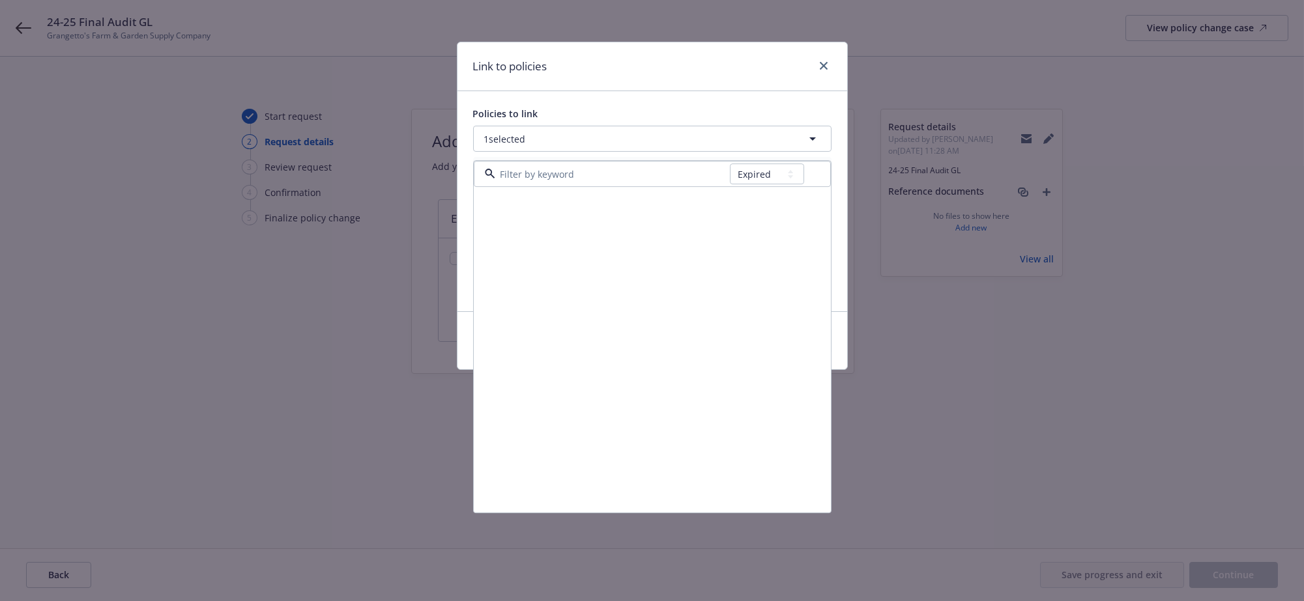
scroll to position [531, 0]
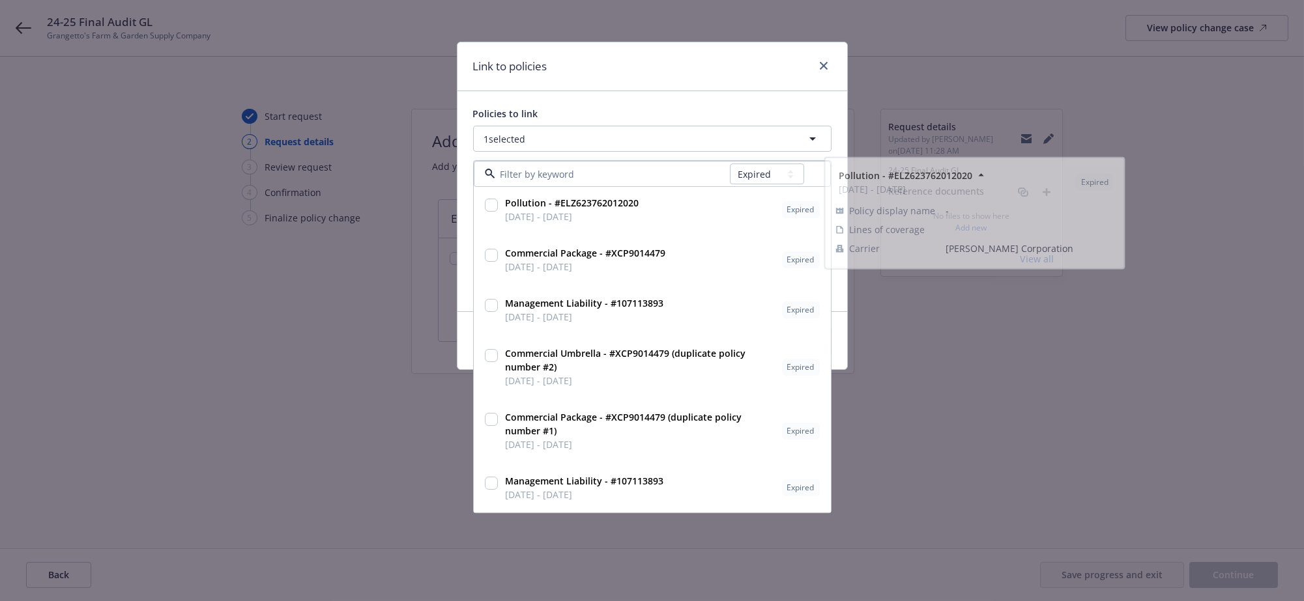
click at [717, 83] on div "Link to policies" at bounding box center [652, 66] width 390 height 49
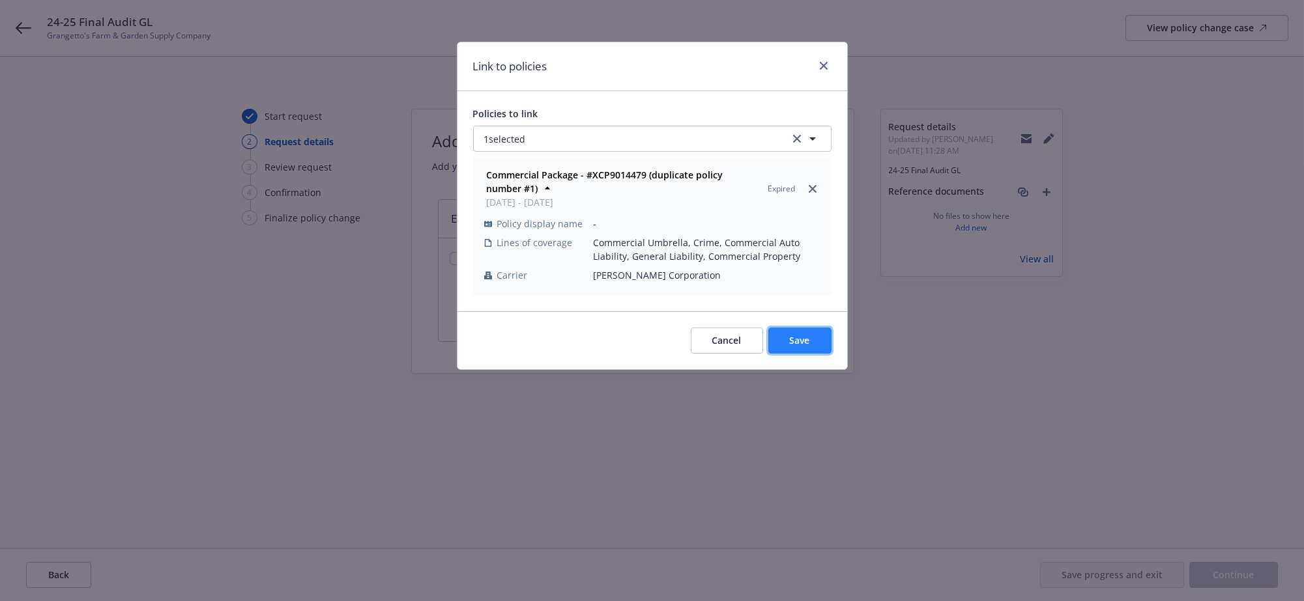
click at [802, 347] on span "Save" at bounding box center [800, 340] width 20 height 12
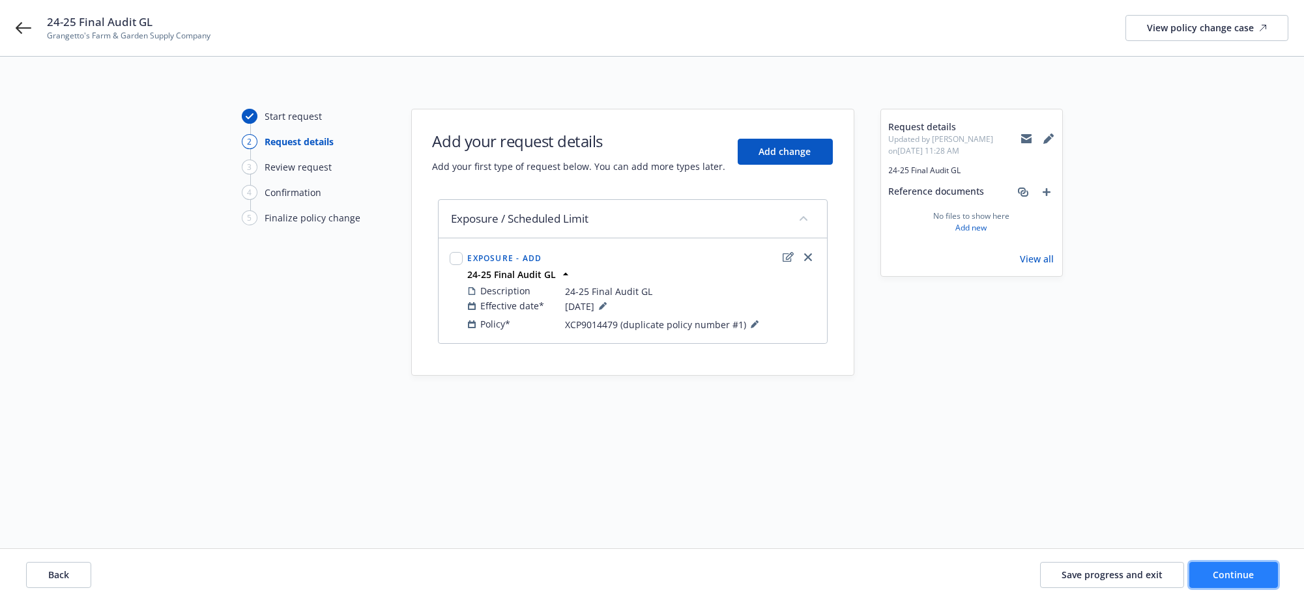
click at [1228, 584] on button "Continue" at bounding box center [1233, 575] width 89 height 26
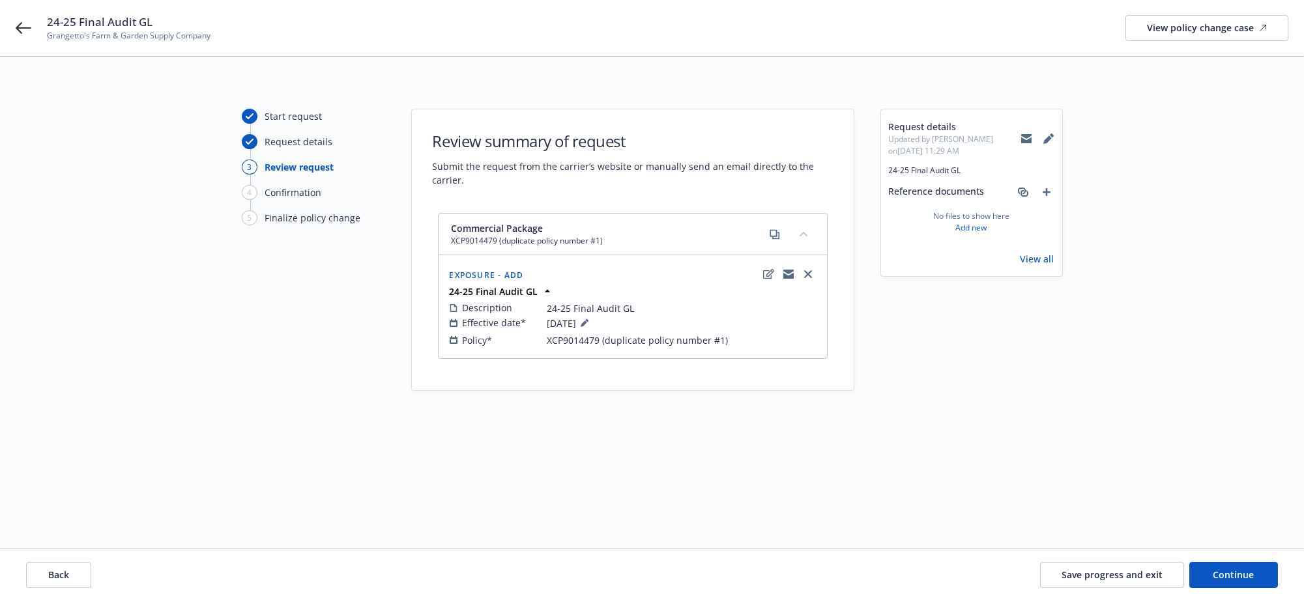
click at [1021, 255] on link "View all" at bounding box center [1038, 259] width 34 height 14
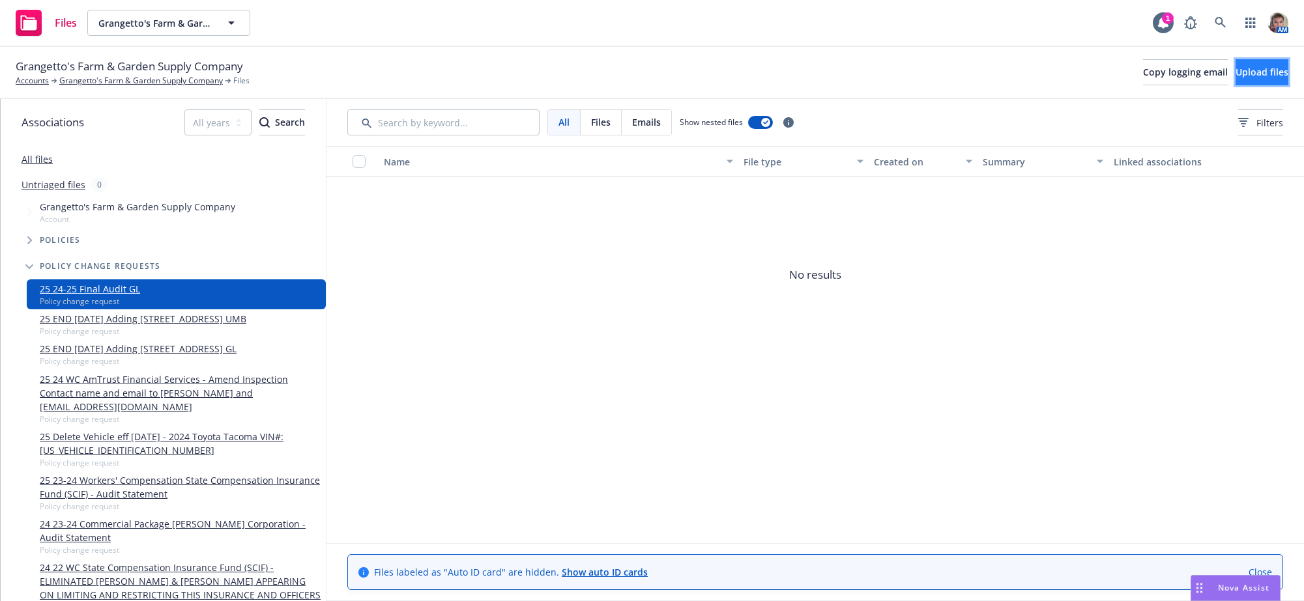
click at [1236, 78] on span "Upload files" at bounding box center [1262, 72] width 53 height 12
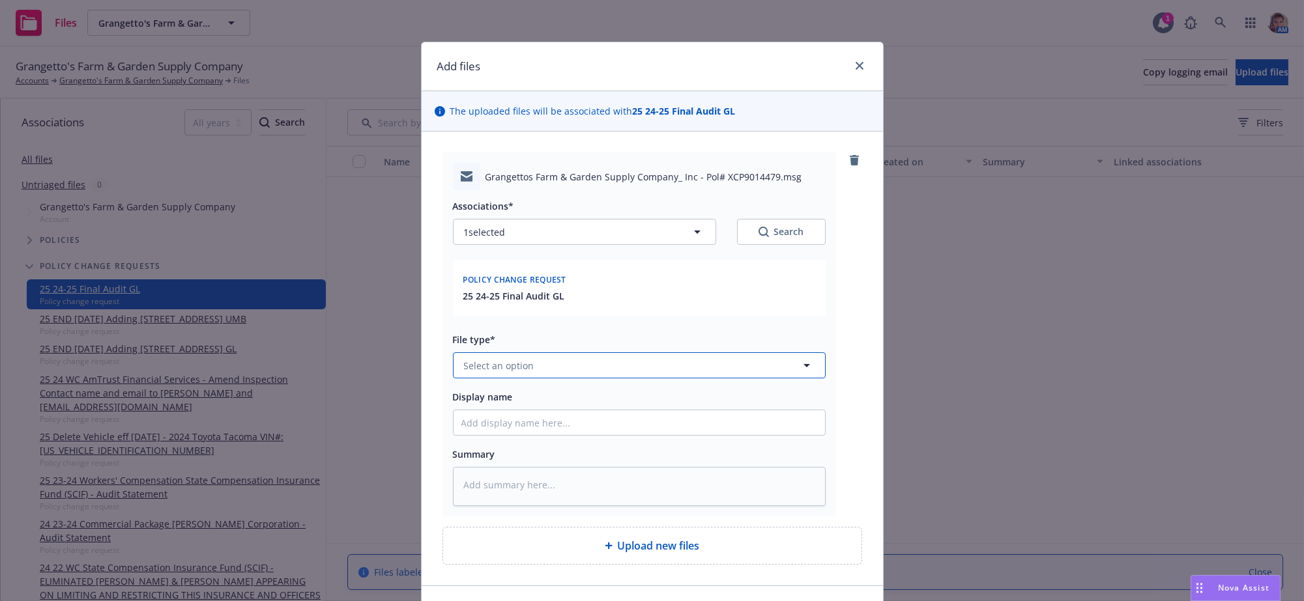
click at [582, 379] on button "Select an option" at bounding box center [639, 366] width 373 height 26
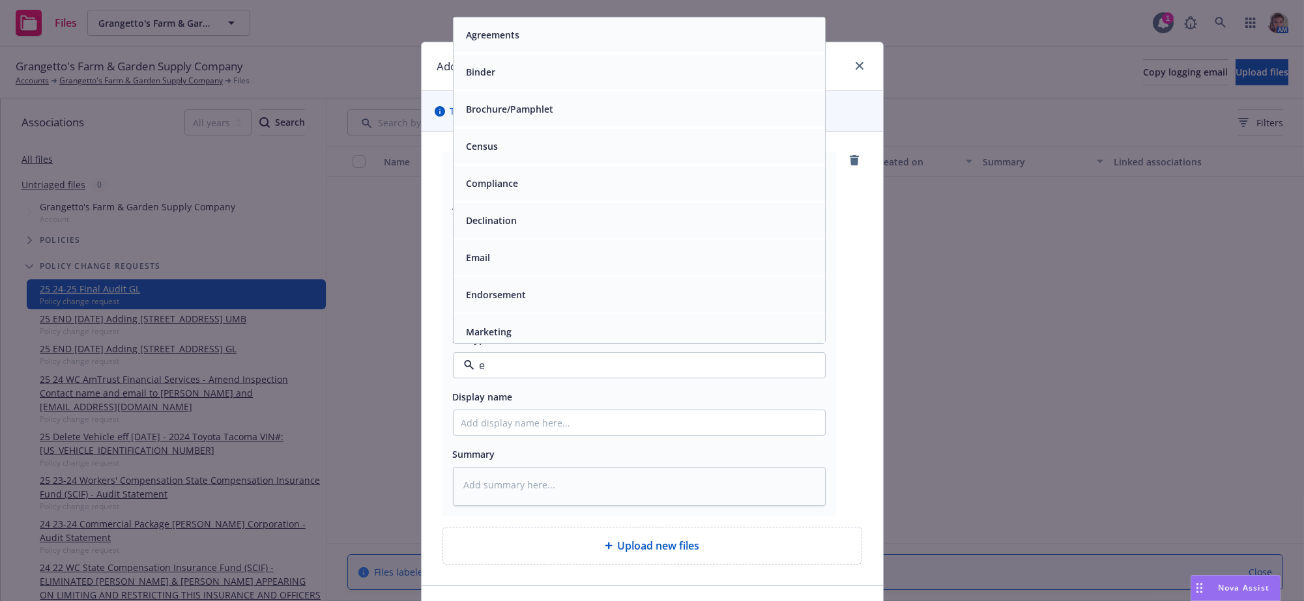
type input "em"
click at [566, 81] on div "Email" at bounding box center [639, 72] width 356 height 19
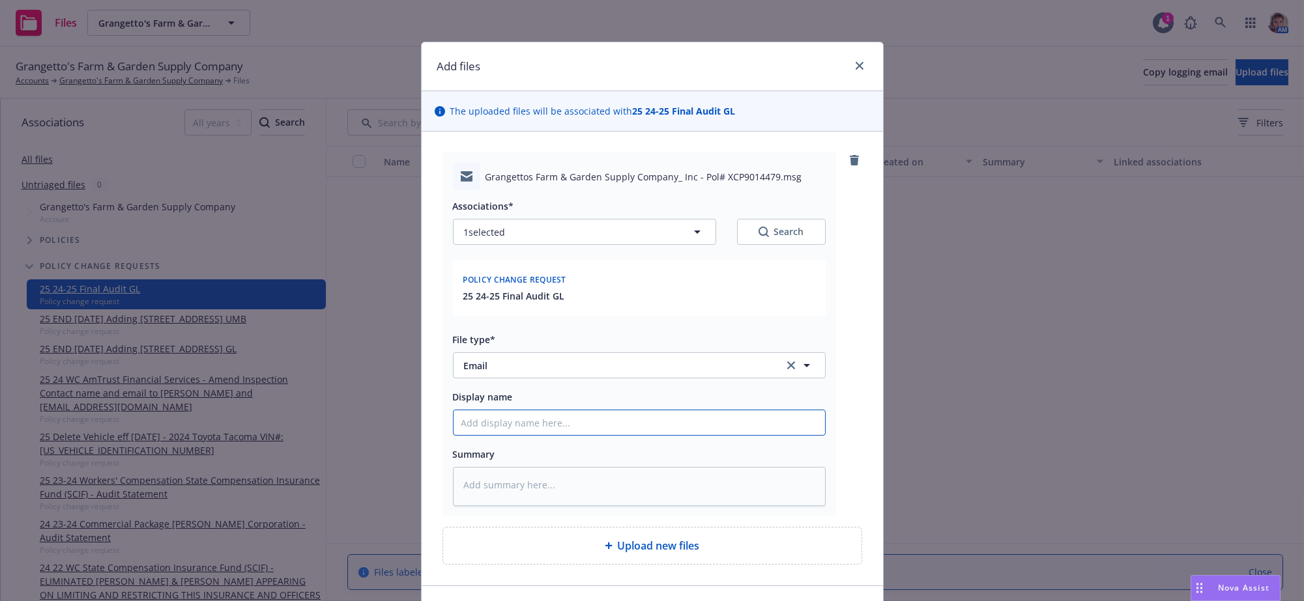
click at [576, 435] on input "Display name" at bounding box center [639, 423] width 371 height 25
type textarea "x"
type input "2"
type textarea "x"
type input "24"
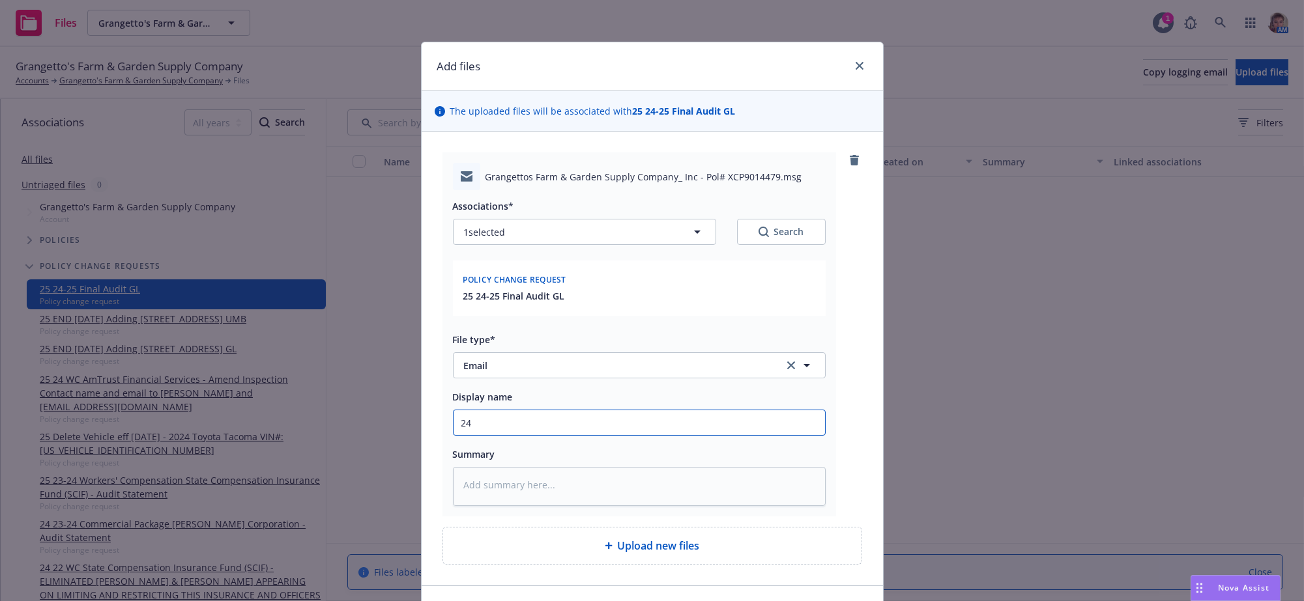
type textarea "x"
type input "24-"
type textarea "x"
type input "24-2"
type textarea "x"
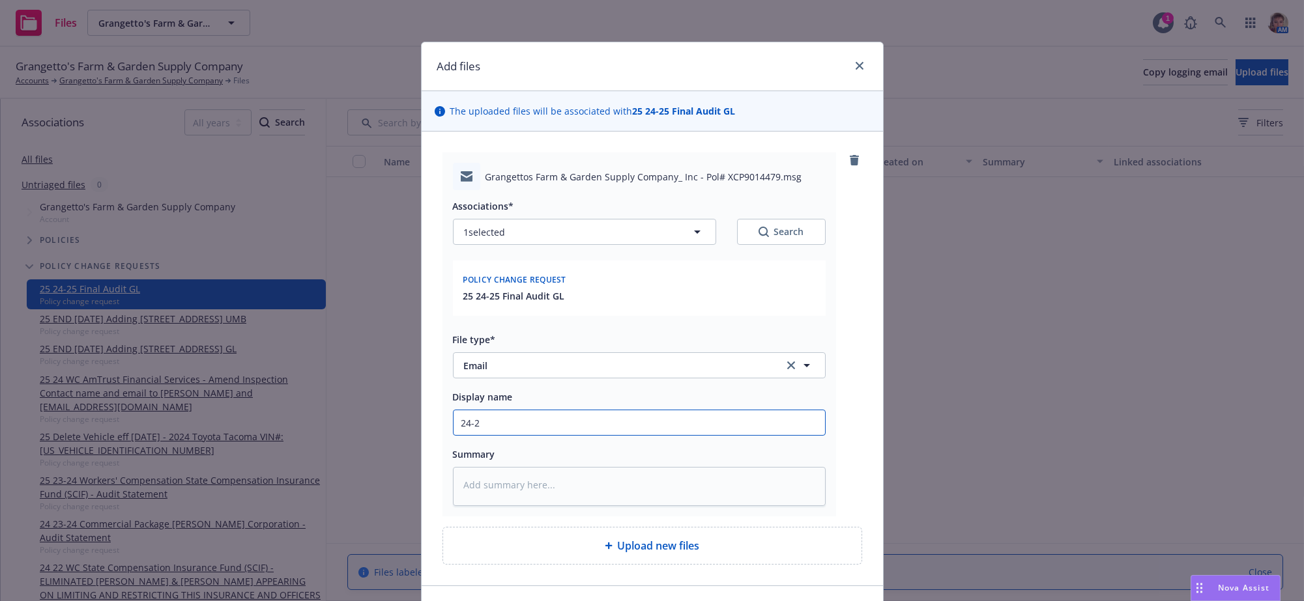
type input "24-25"
type textarea "x"
type input "24-25"
type textarea "x"
type input "24-25 A"
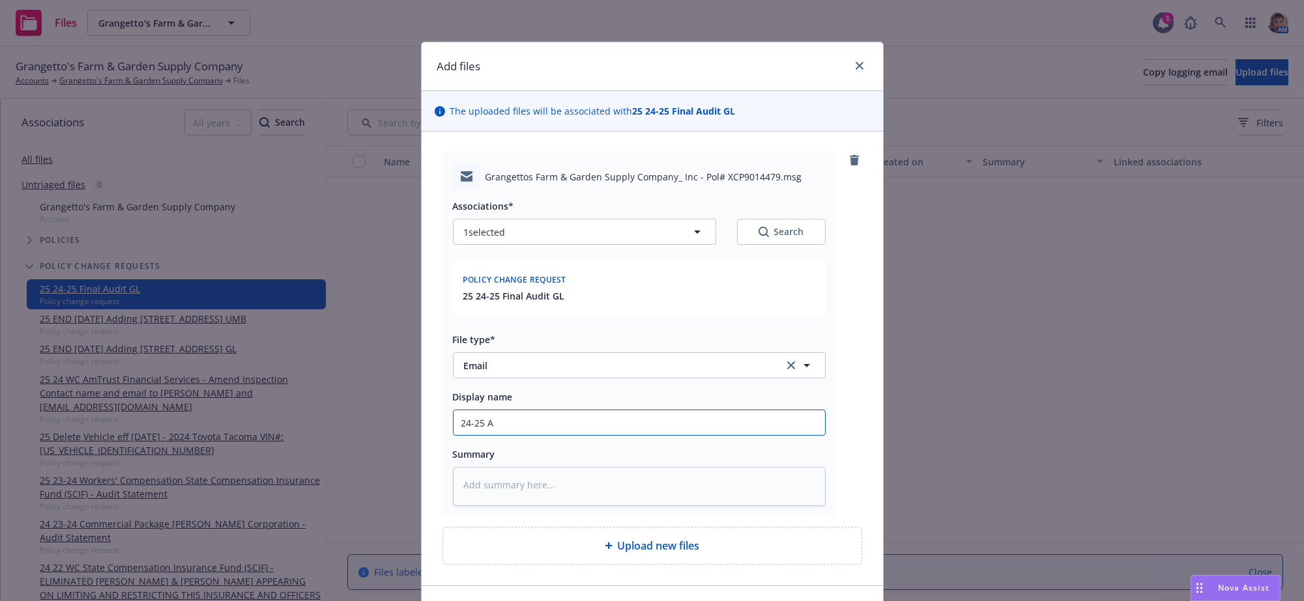
type textarea "x"
type input "24-25 Au"
type textarea "x"
type input "24-25 Aud"
type textarea "x"
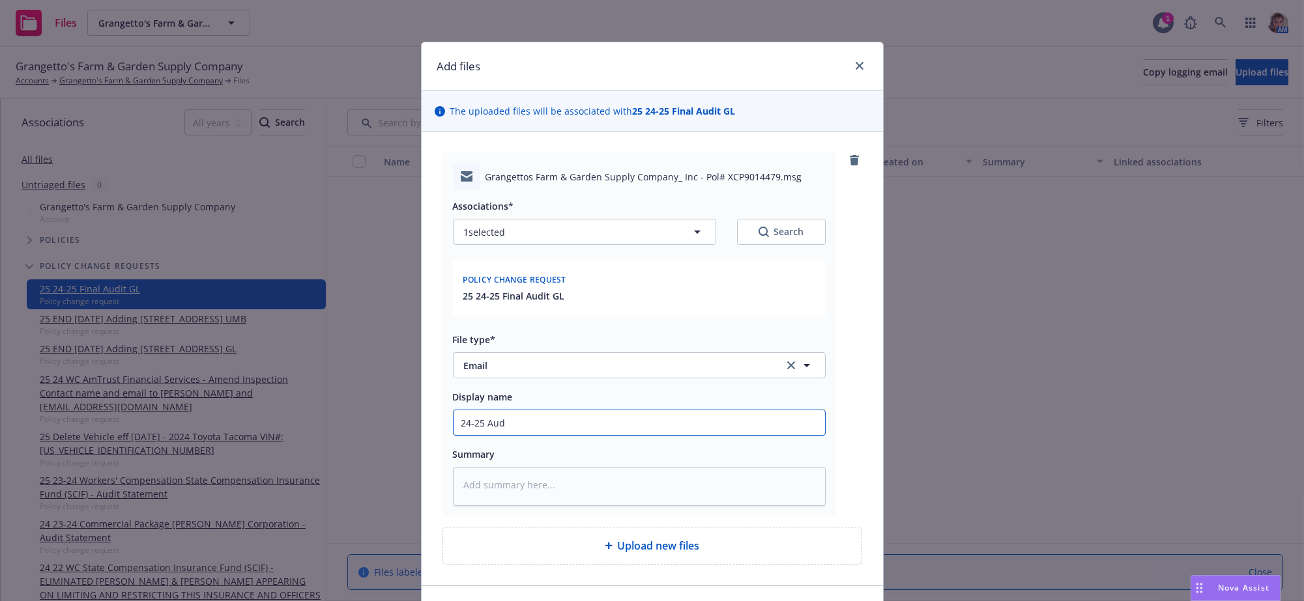
type input "24-25 Audi"
type textarea "x"
type input "24-25 Audit"
type textarea "x"
type input "24-25 Audit"
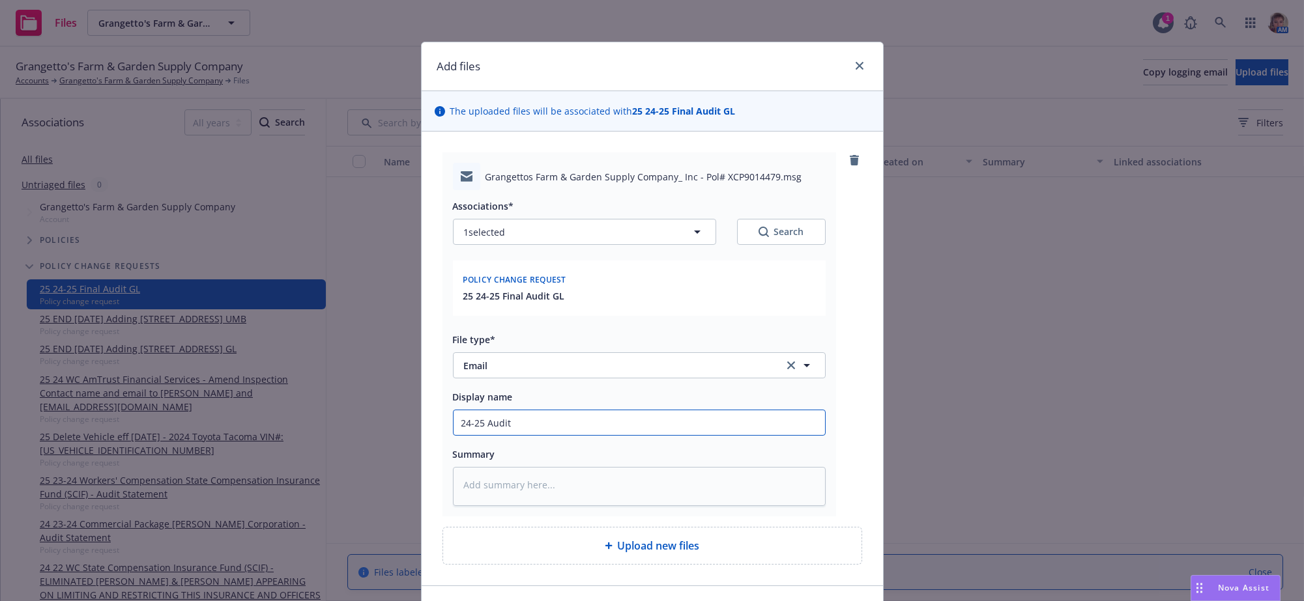
type textarea "x"
type input "24-25 Audit i"
type textarea "x"
type input "24-25 Audit in"
type textarea "x"
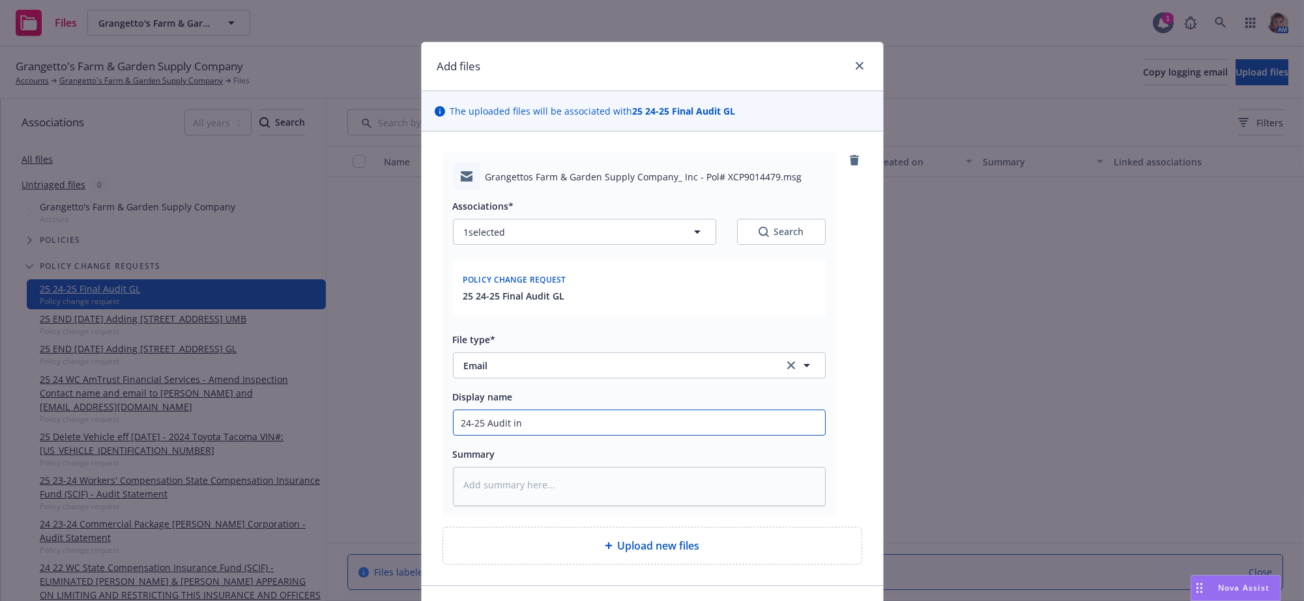
type input "24-25 Audit inf"
type textarea "x"
type input "24-25 Audit info"
type textarea "x"
type input "24-25 Audit info"
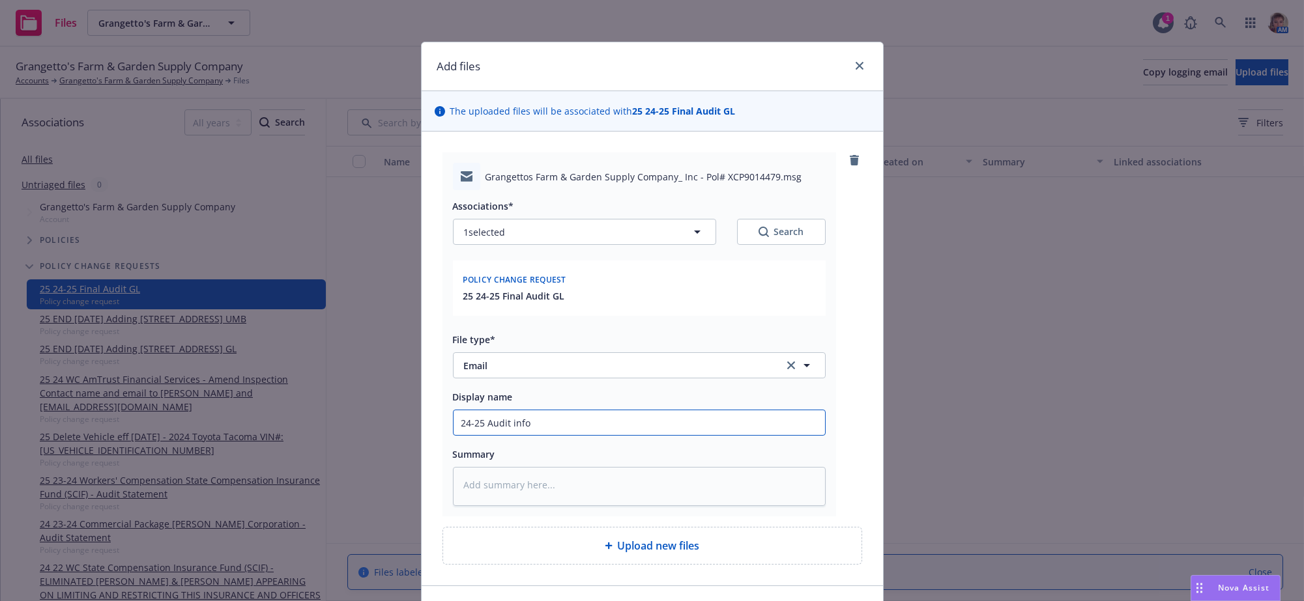
type textarea "x"
type input "24-25 Audit info r"
type textarea "x"
type input "24-25 Audit info re"
type textarea "x"
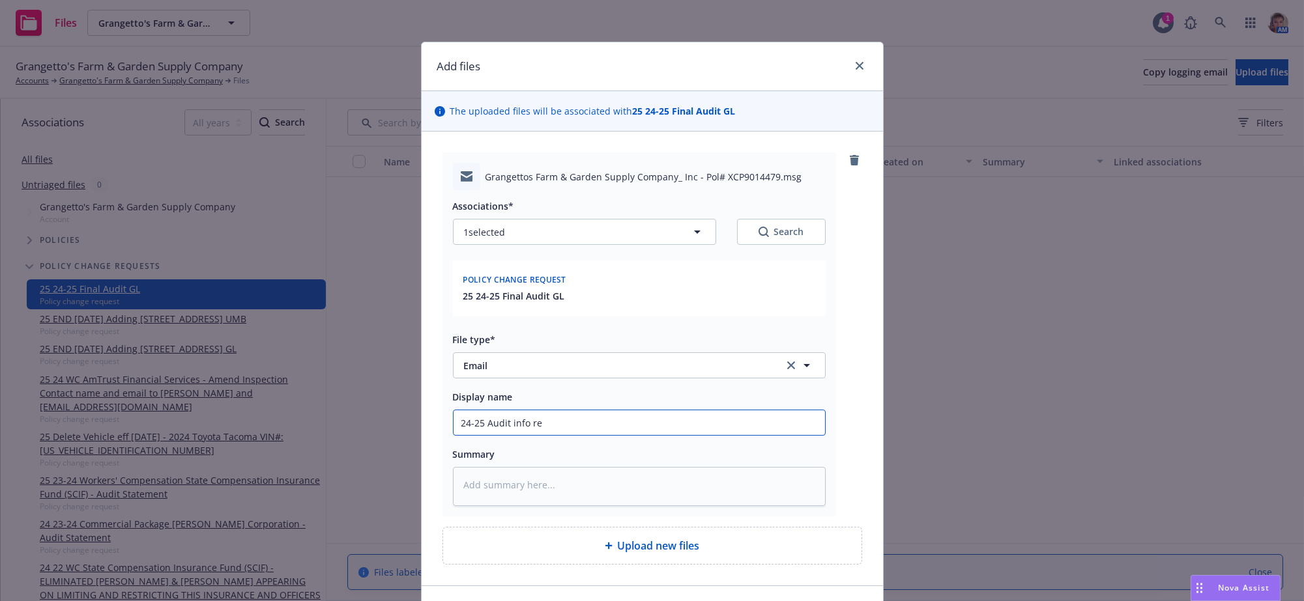
type input "24-25 Audit info rer"
type textarea "x"
type input "24-25 Audit info rerq"
type textarea "x"
type input "24-25 Audit info rerqu"
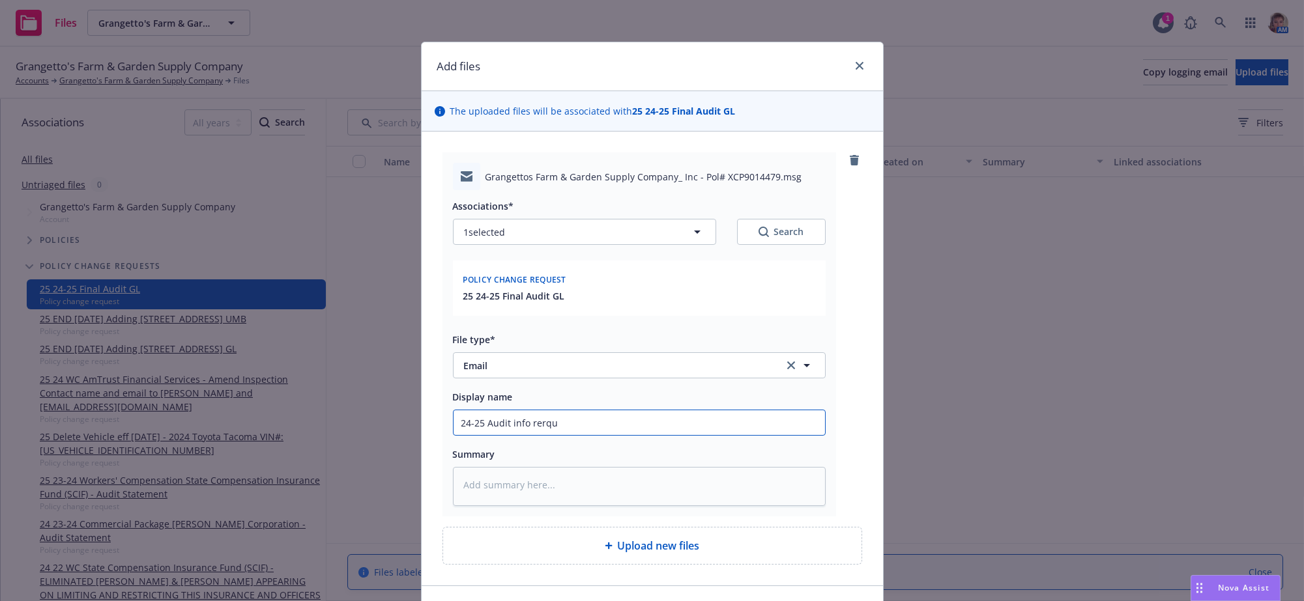
type textarea "x"
type input "24-25 Audit info rerque"
type textarea "x"
type input "24-25 Audit info rerques"
type textarea "x"
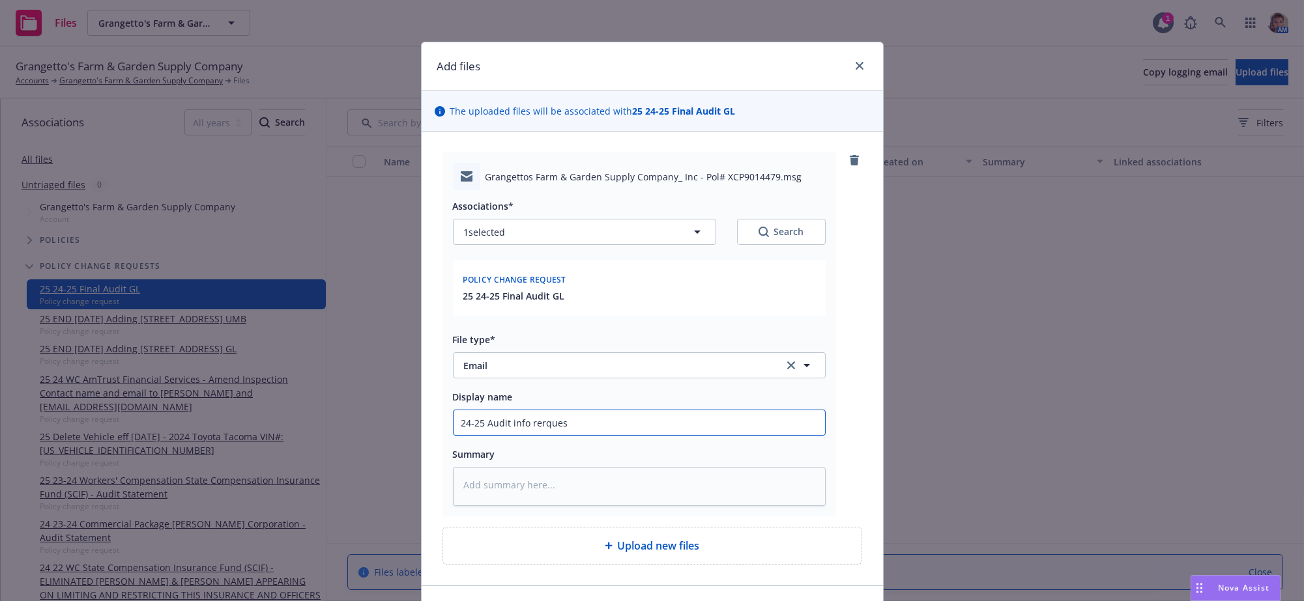
type input "24-25 Audit info rerquest"
type textarea "x"
type input "24-25 Audit info rerquest"
type textarea "x"
type input "24-25 Audit info rerquest f"
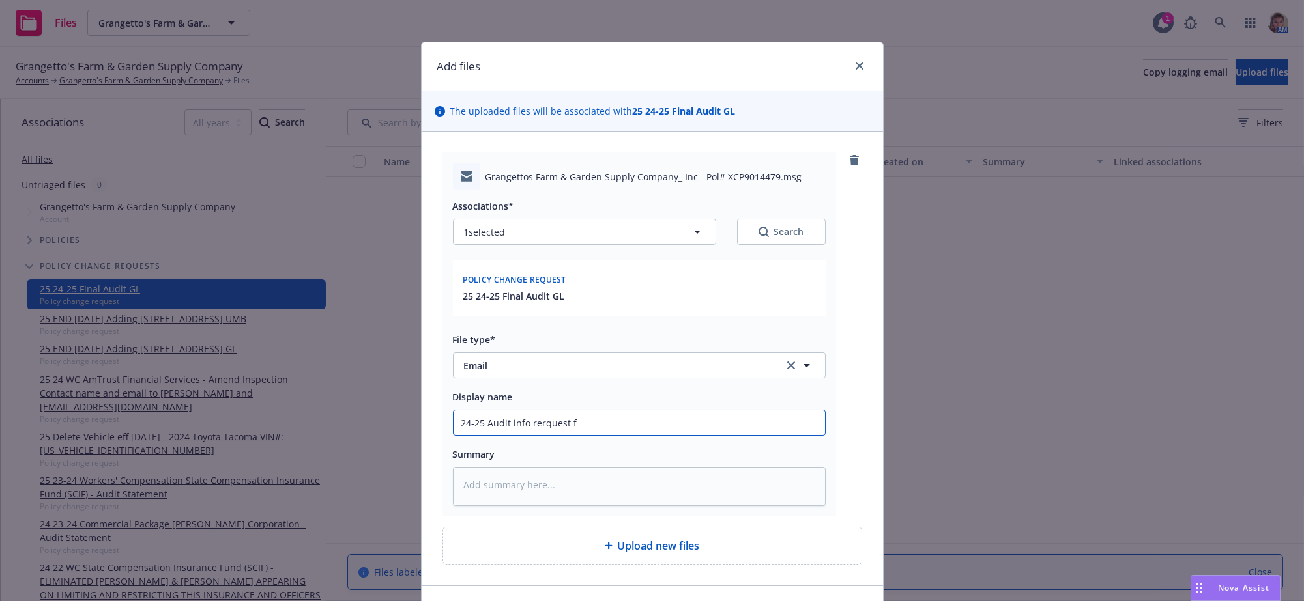
type textarea "x"
type input "24-25 Audit info rerquest fr"
type textarea "x"
type input "24-25 Audit info rerquest fro"
type textarea "x"
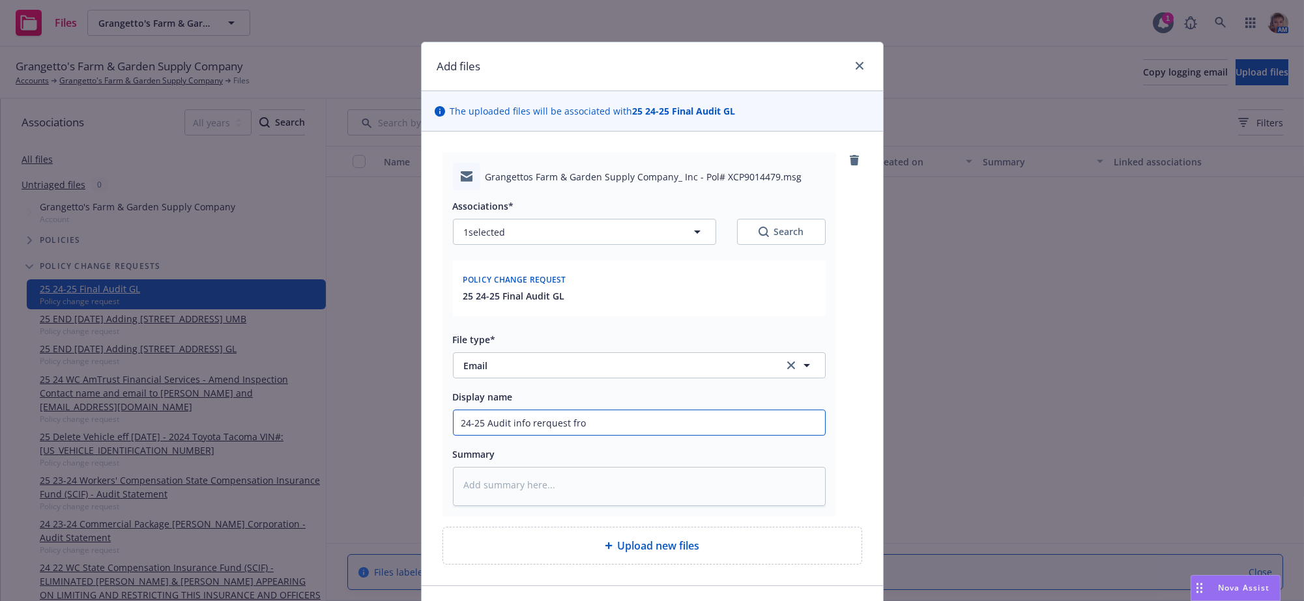
type input "24-25 Audit info rerquest from"
type textarea "x"
type input "24-25 Audit info rerquest from"
type textarea "x"
type input "24-25 Audit info rerquest from R"
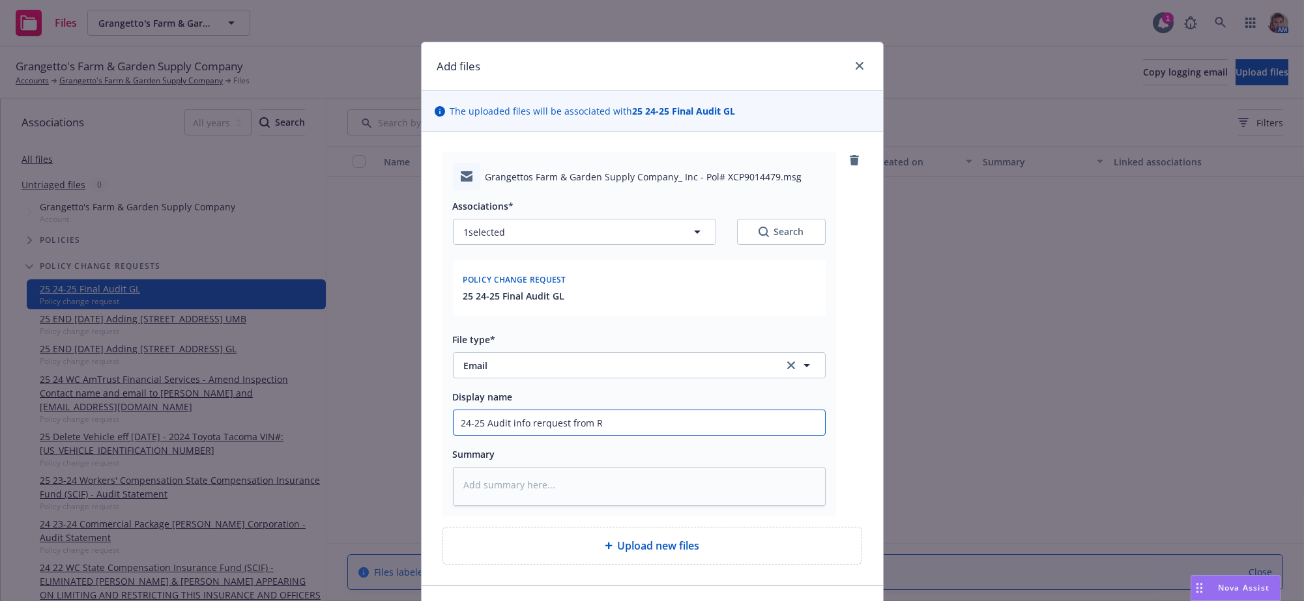
type textarea "x"
type input "24-25 Audit info rerquest from RT"
type textarea "x"
type input "24-25 Audit info rerquest from RT"
type textarea "x"
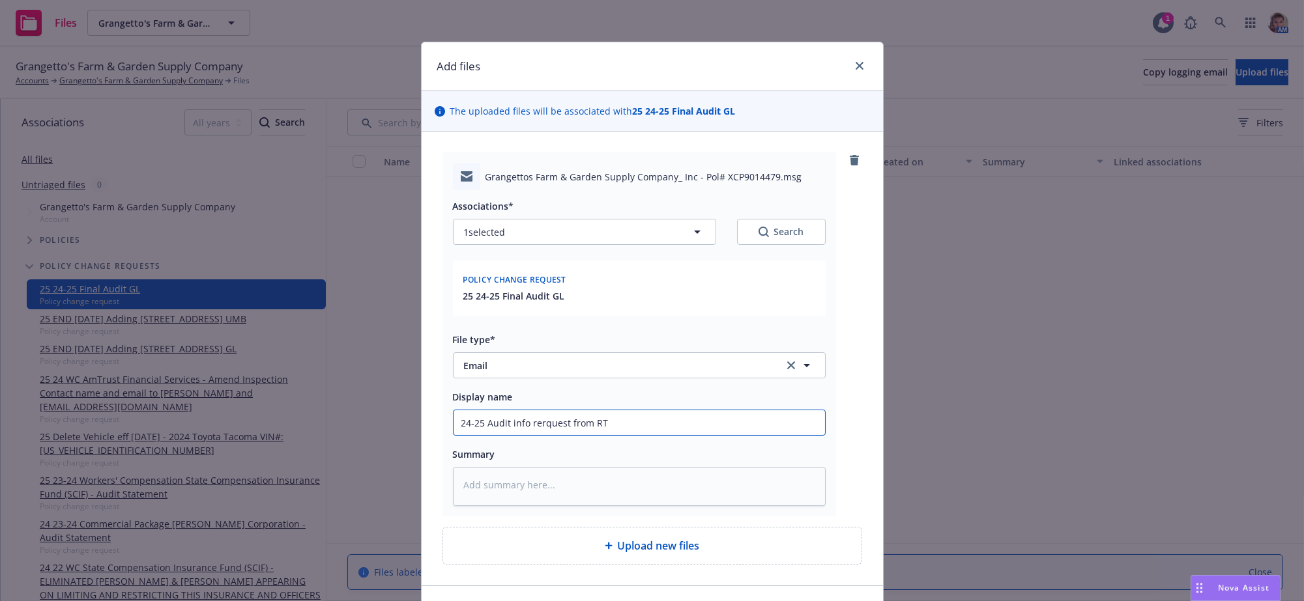
type input "24-25 Audit info rerquest from RT S"
type textarea "x"
type input "24-25 Audit info rerquest from RT Sp"
type textarea "x"
type input "24-25 Audit info rerquest from RT Spe"
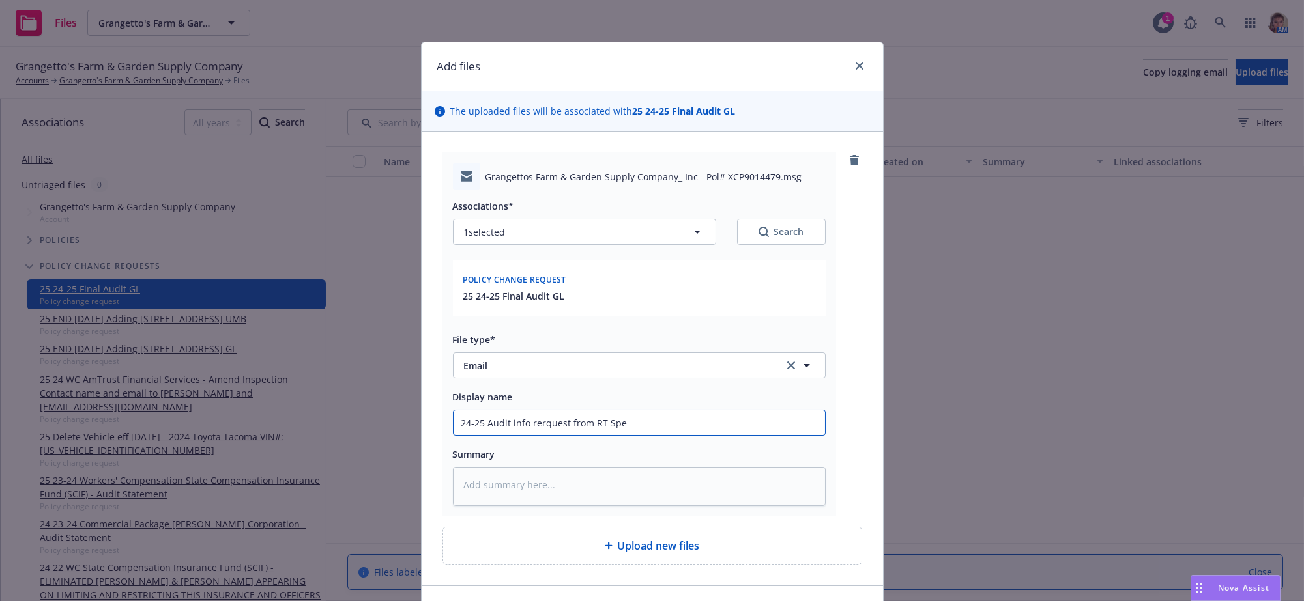
type textarea "x"
type input "24-25 Audit info rerquest from RT Spec"
type textarea "x"
type input "24-25 Audit info rerquest from RT Speci"
type textarea "x"
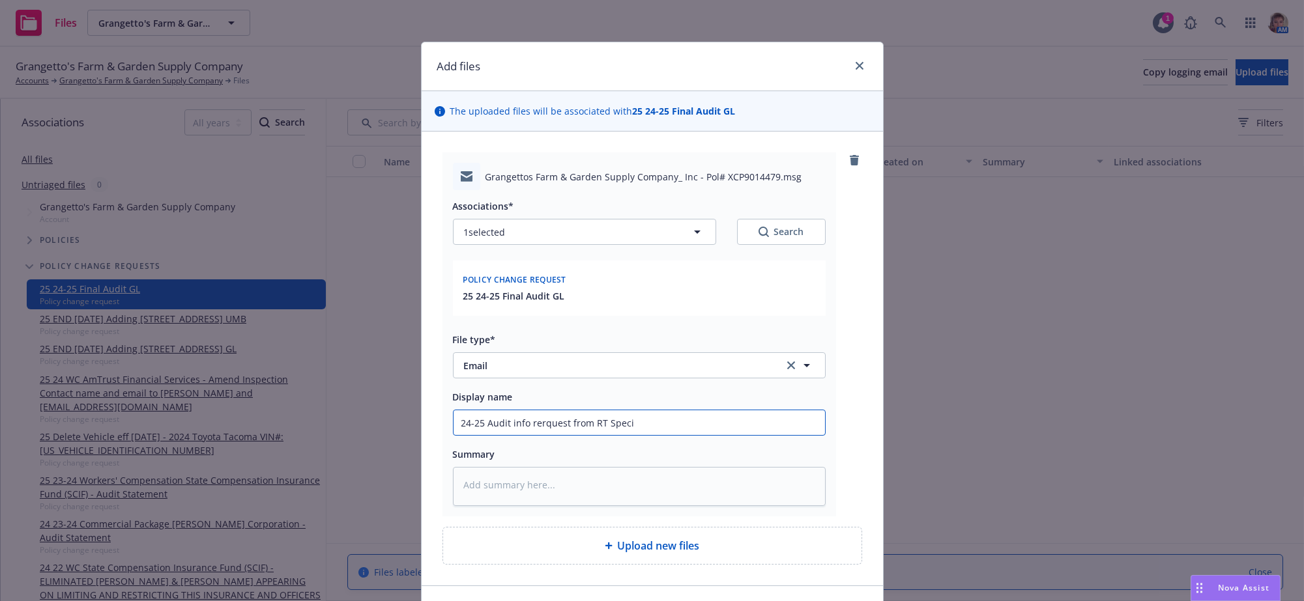
type input "24-25 Audit info rerquest from RT Specia"
type textarea "x"
type input "24-25 Audit info rerquest from RT Special"
type textarea "x"
type input "24-25 Audit info rerquest from RT Specialt"
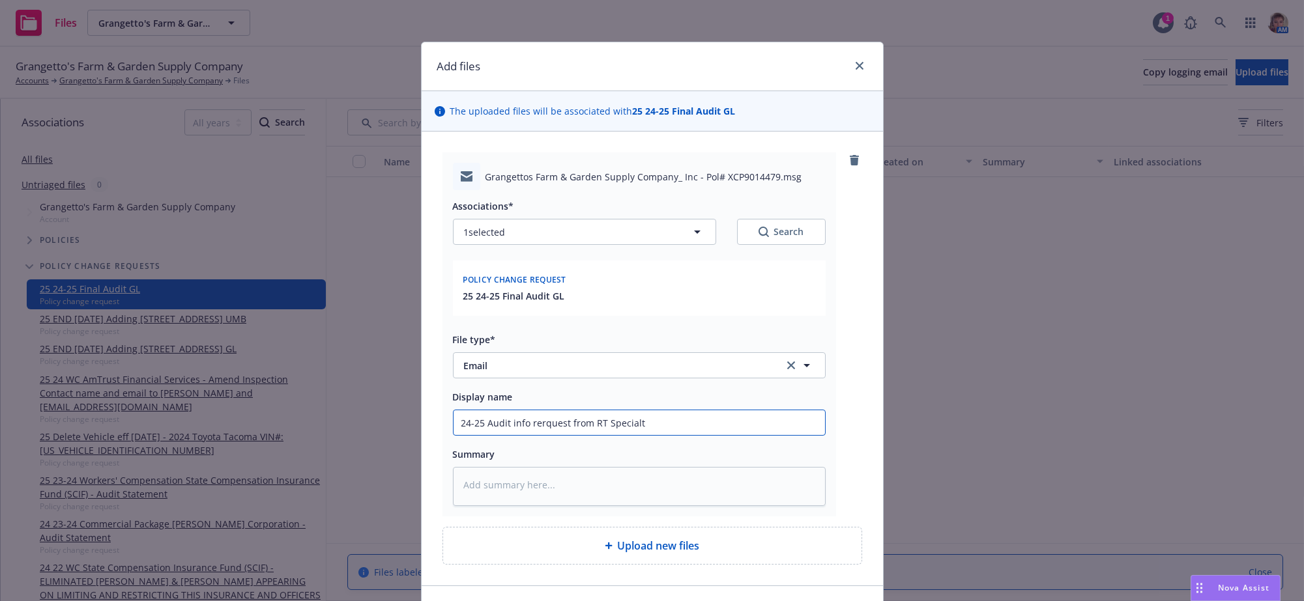
type textarea "x"
type input "24-25 Audit info rerquest from RT Specialty"
type textarea "x"
type input "24-25 Audit info rerquest from RT Specialty"
type textarea "x"
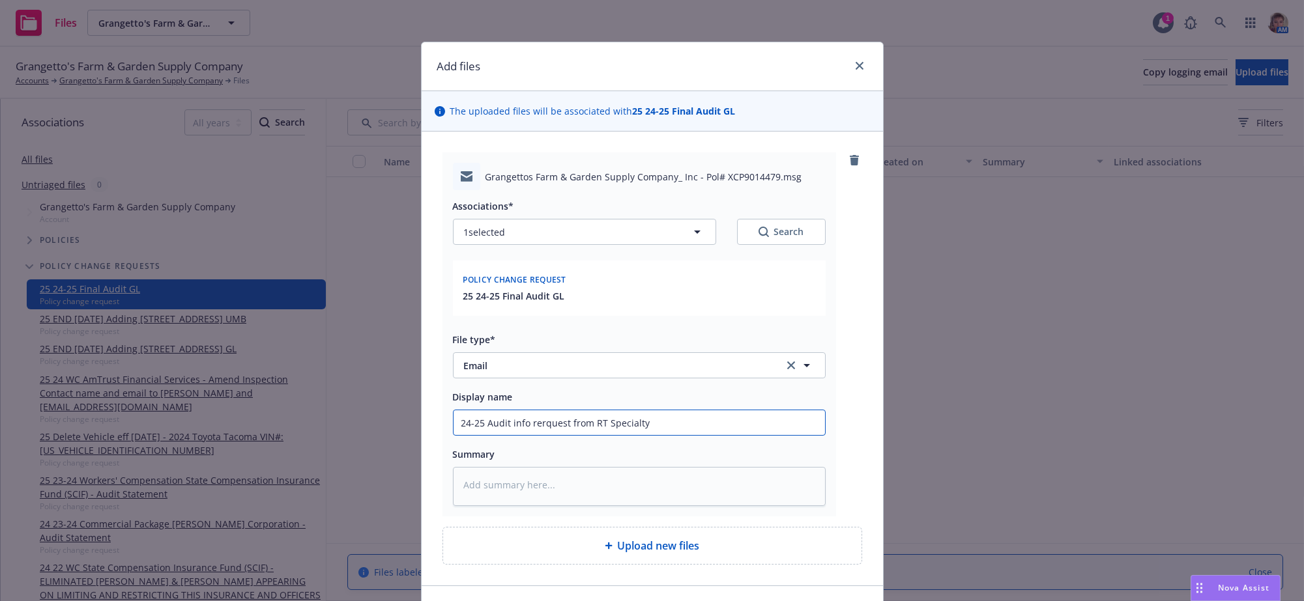
type input "24-25 Audit info rerquest from RT Specialty f"
type textarea "x"
type input "24-25 Audit info rerquest from RT Specialty fo"
type textarea "x"
type input "24-25 Audit info rerquest from RT Specialty for"
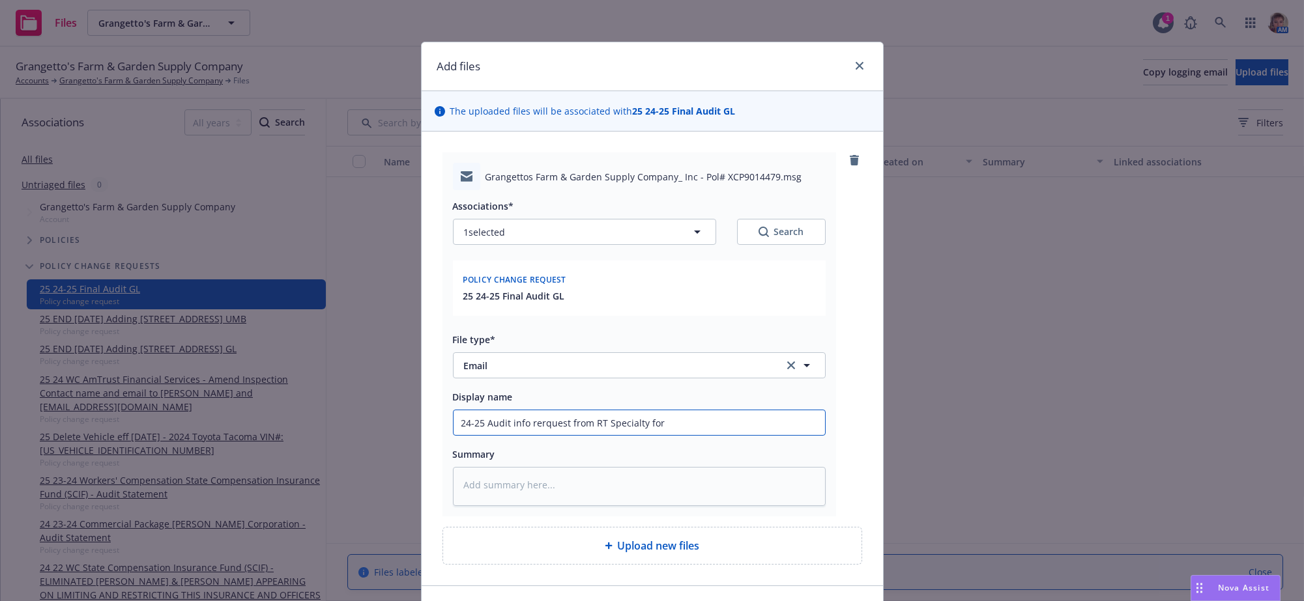
type textarea "x"
type input "24-25 Audit info rerquest from RT Specialty for"
type textarea "x"
type input "24-25 Audit info rerquest from RT Specialty for B"
type textarea "x"
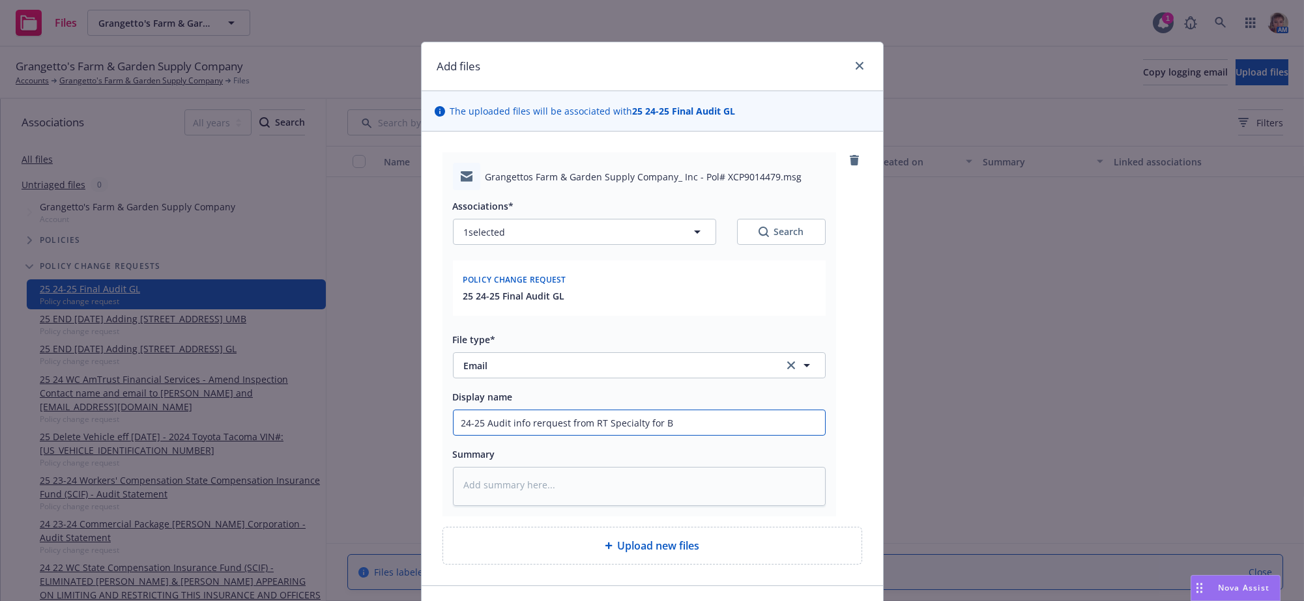
type input "24-25 Audit info rerquest from RT Specialty for Be"
type textarea "x"
type input "24-25 Audit info rerquest from RT Specialty for Ber"
type textarea "x"
type input "24-25 Audit info rerquest from RT Specialty for Berk"
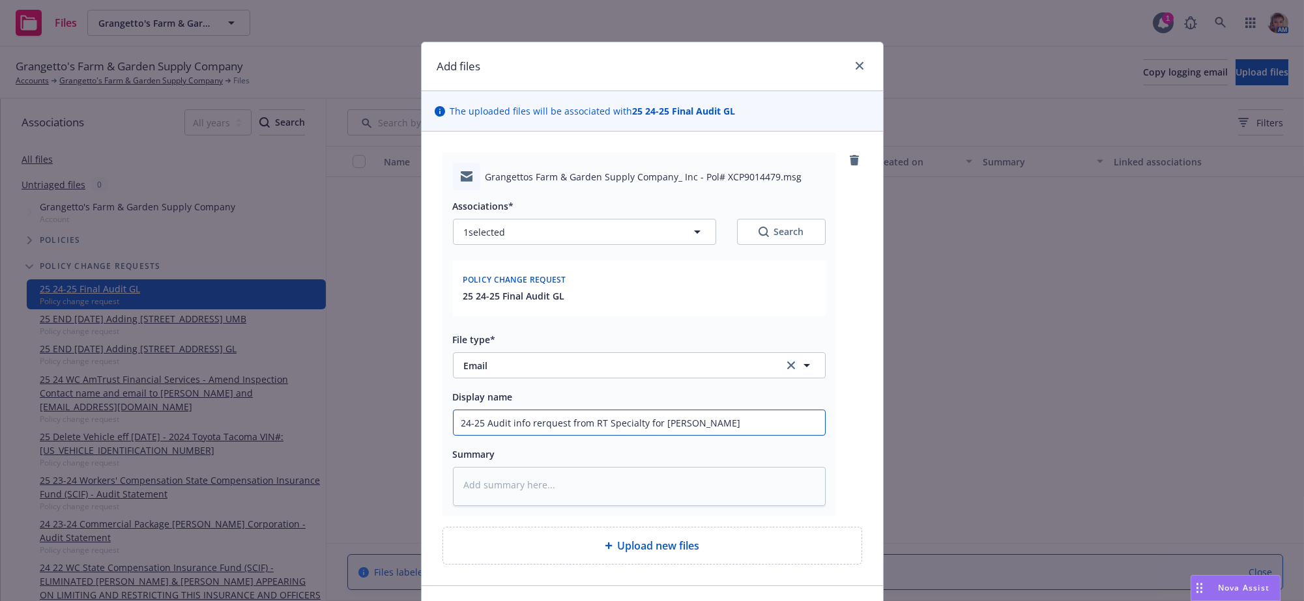
type textarea "x"
type input "24-25 Audit info rerquest from RT Specialty for Berkl"
type textarea "x"
type input "24-25 Audit info rerquest from RT Specialty for Berkle"
type textarea "x"
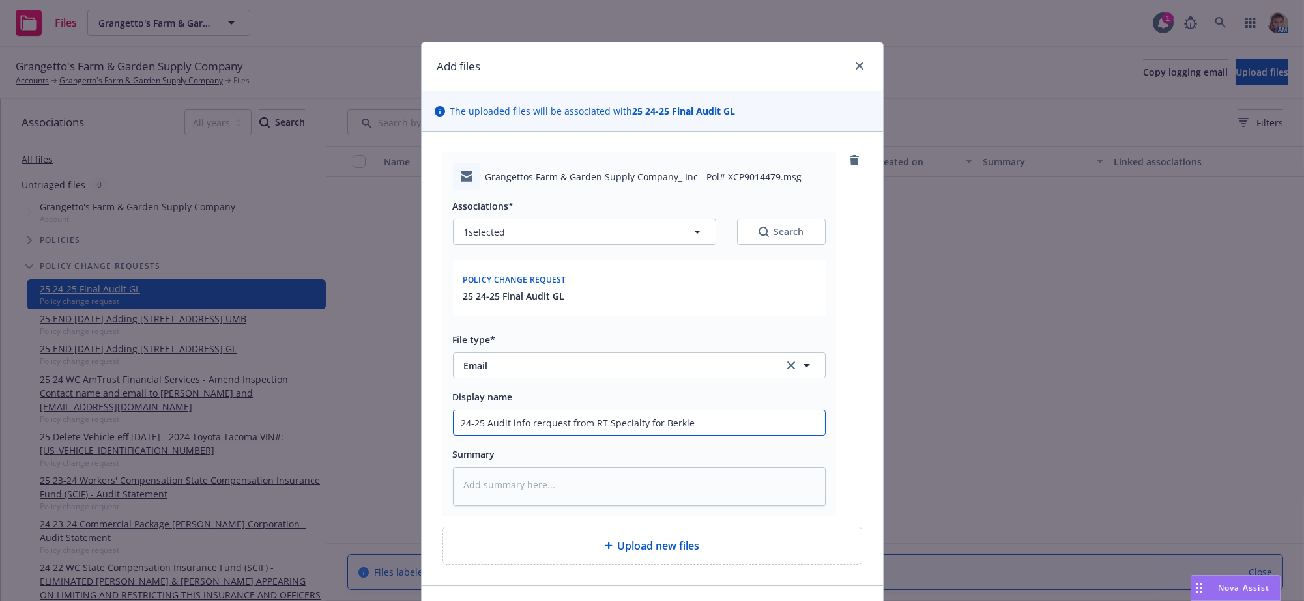
type input "24-25 Audit info rerquest from RT Specialty for Berkley"
type textarea "x"
type input "24-25 Audit info rerquest from RT Specialty for Berkley"
type textarea "x"
type input "24-25 Audit info rerquest from RT Specialty for Berkley p"
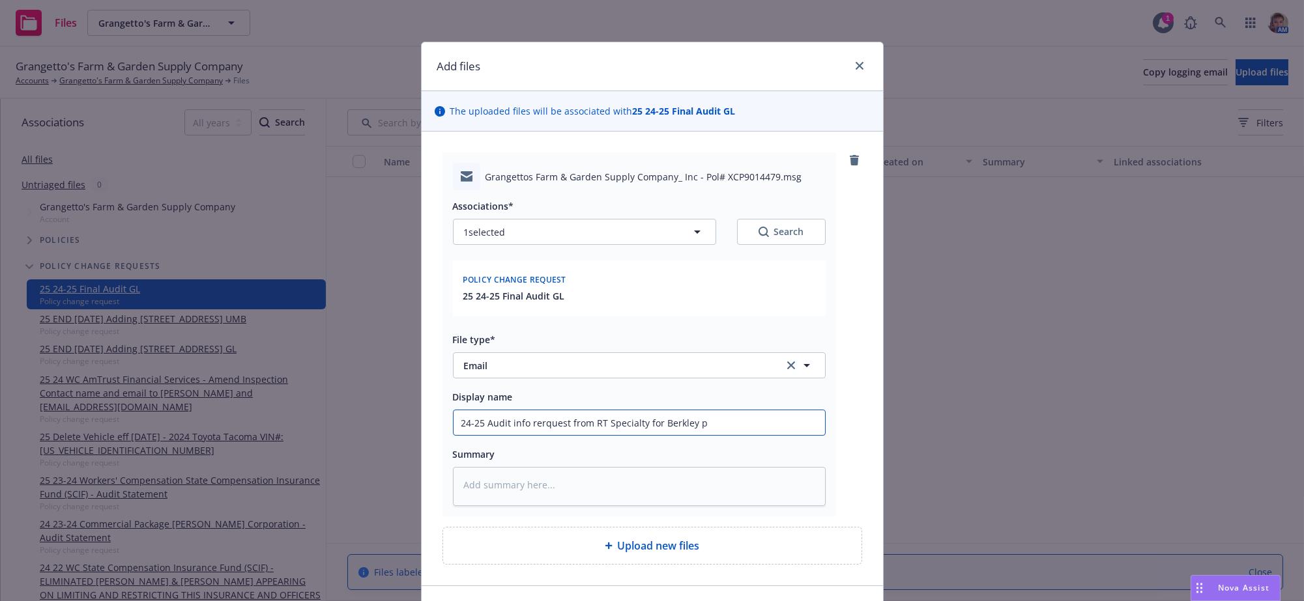
type textarea "x"
type input "24-25 Audit info rerquest from RT Specialty for Berkley po"
type textarea "x"
type input "24-25 Audit info rerquest from RT Specialty for Berkley pol"
type textarea "x"
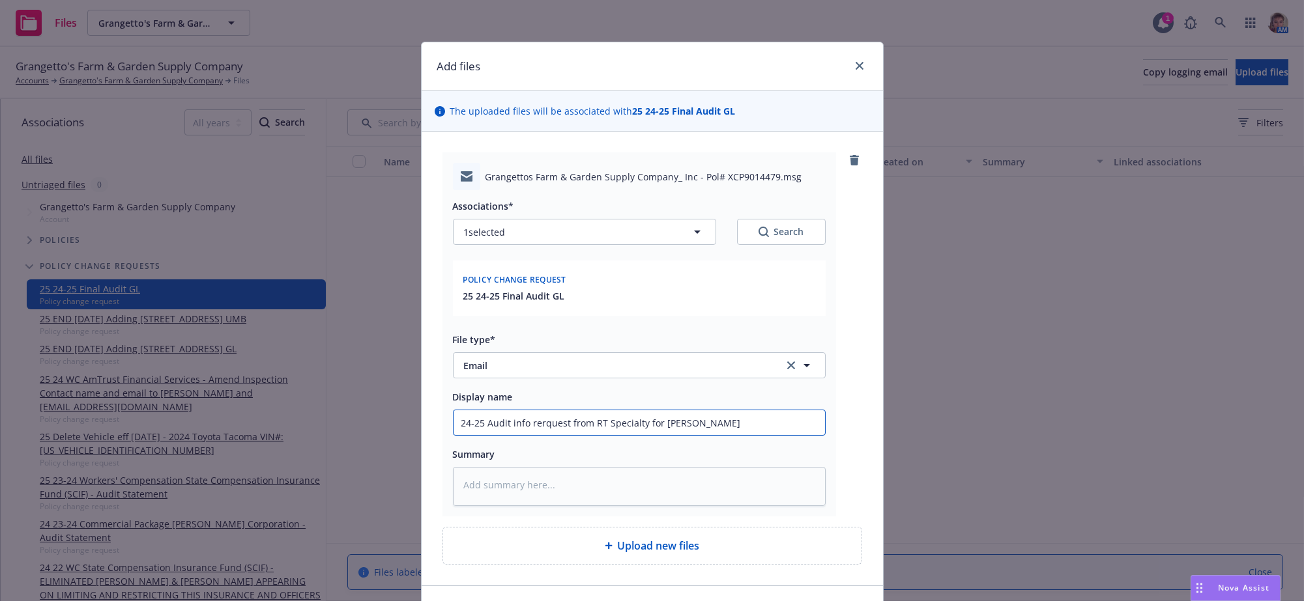
type input "24-25 Audit info rerquest from RT Specialty for Berkley poli"
type textarea "x"
type input "24-25 Audit info rerquest from RT Specialty for Berkley polic"
type textarea "x"
type input "24-25 Audit info rerquest from RT Specialty for Berkley policy"
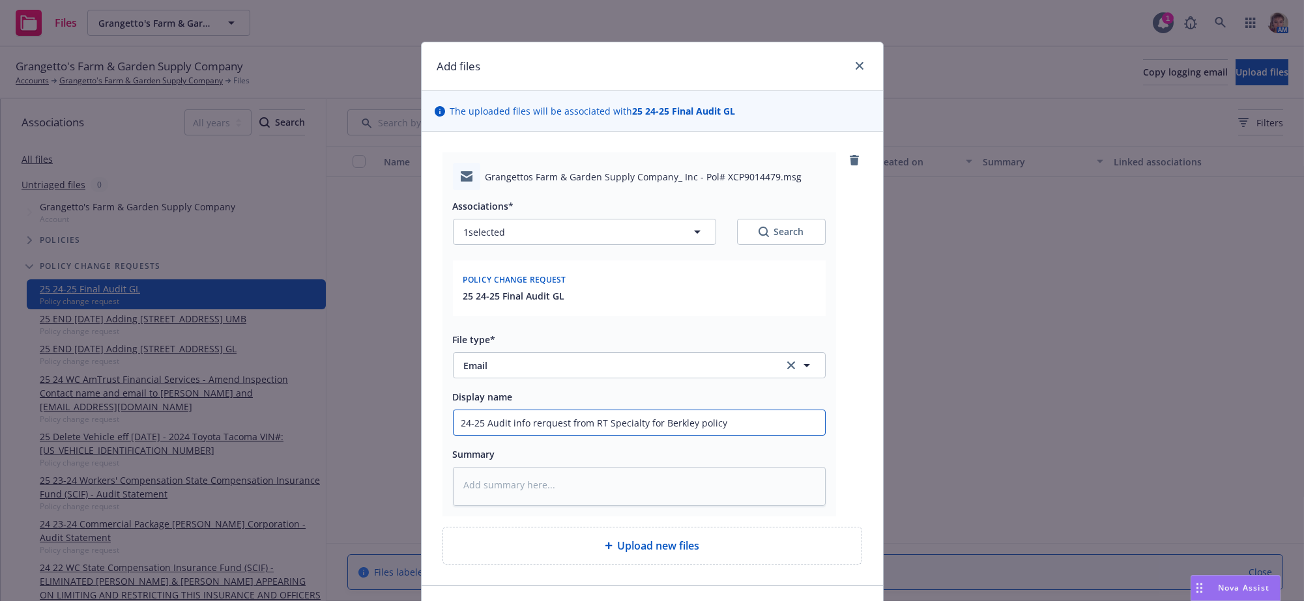
type textarea "x"
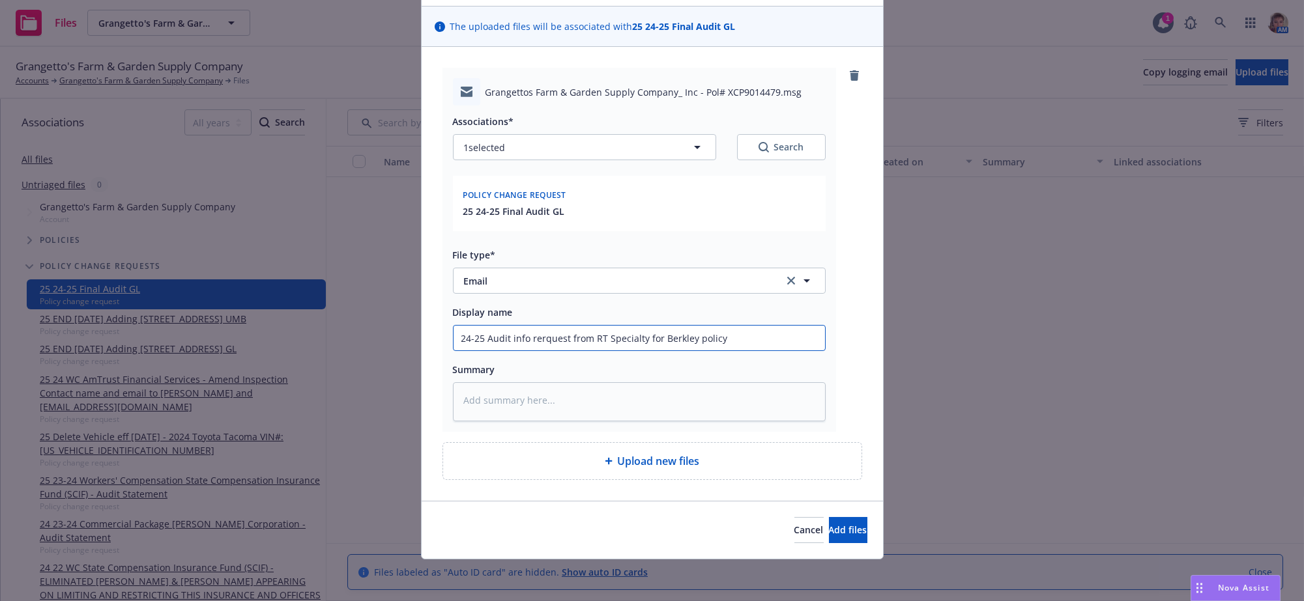
scroll to position [141, 0]
type input "24-25 Audit info rerquest from RT Specialty for Berkley policy"
click at [852, 526] on button "Add files" at bounding box center [848, 530] width 38 height 26
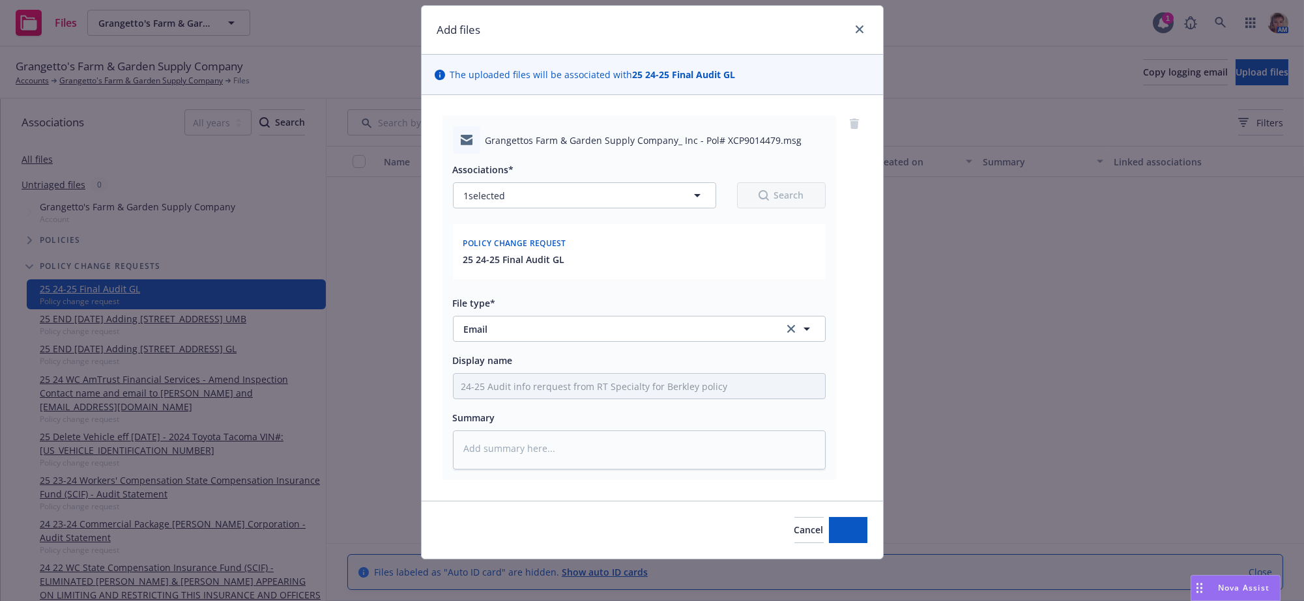
scroll to position [87, 0]
type textarea "x"
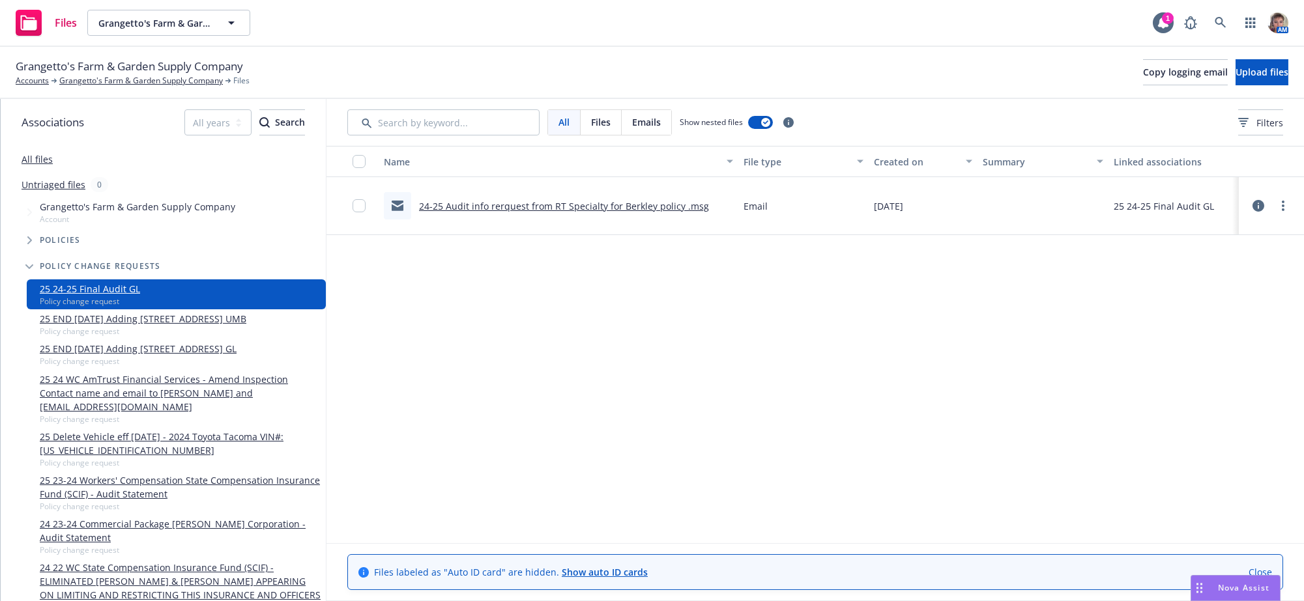
click at [815, 332] on div "Name File type Created on Summary Linked associations 24-25 Audit info rerquest…" at bounding box center [814, 339] width 977 height 386
click at [139, 83] on link "Grangetto's Farm & Garden Supply Company" at bounding box center [141, 81] width 164 height 12
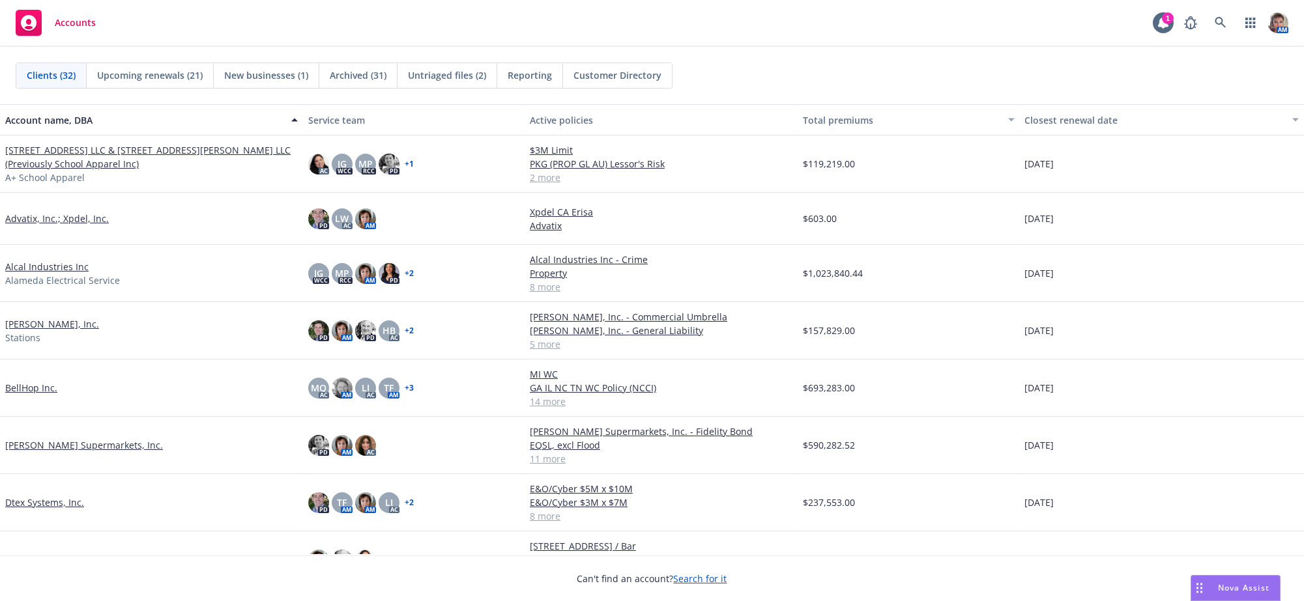
click at [35, 392] on link "BellHop Inc." at bounding box center [31, 388] width 52 height 14
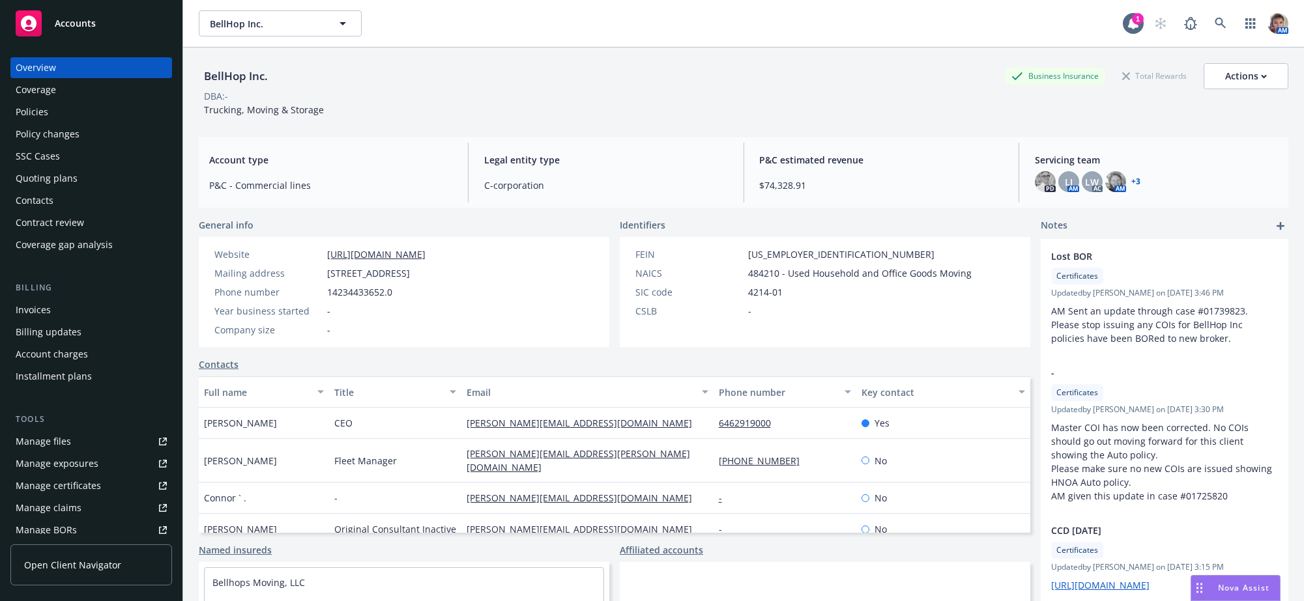
click at [68, 123] on div "Policies" at bounding box center [91, 112] width 151 height 21
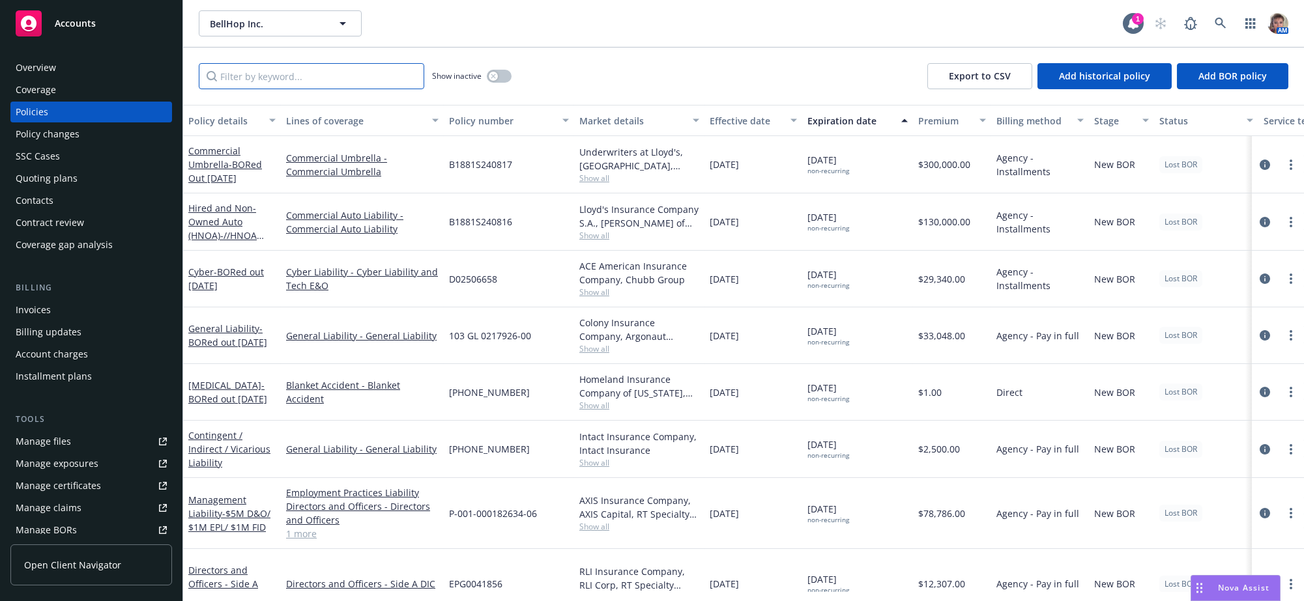
click at [338, 87] on input "Filter by keyword..." at bounding box center [311, 76] width 225 height 26
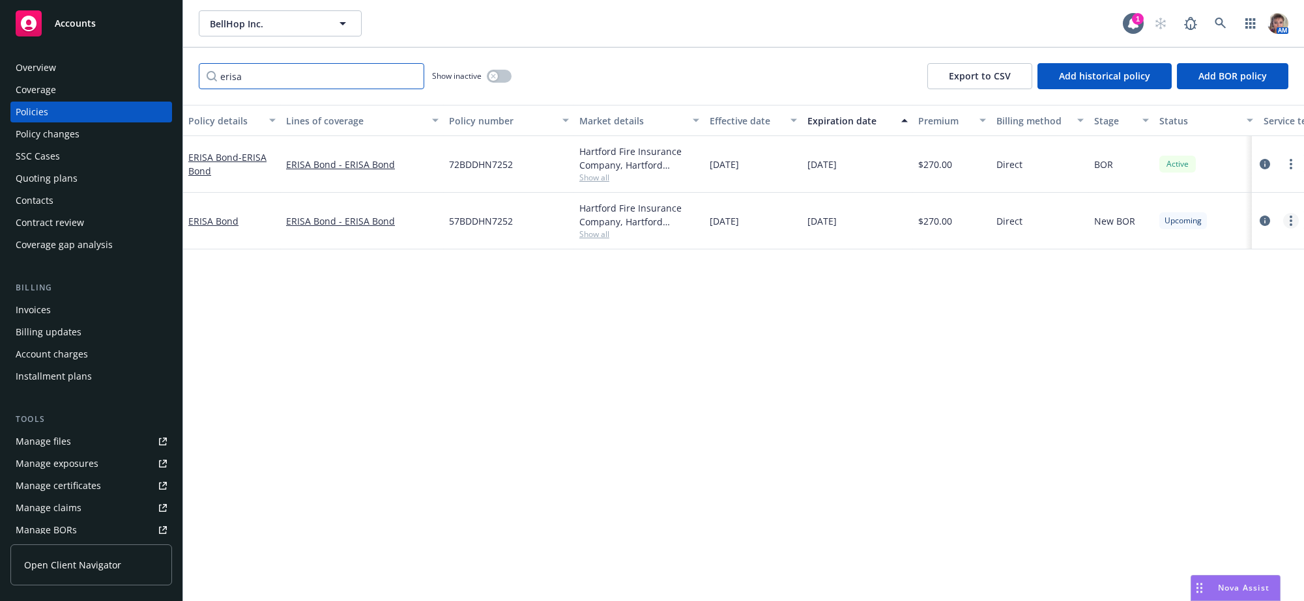
type input "erisa"
click at [1288, 229] on link "more" at bounding box center [1291, 221] width 16 height 16
click at [1241, 321] on link "End policy" at bounding box center [1220, 317] width 153 height 26
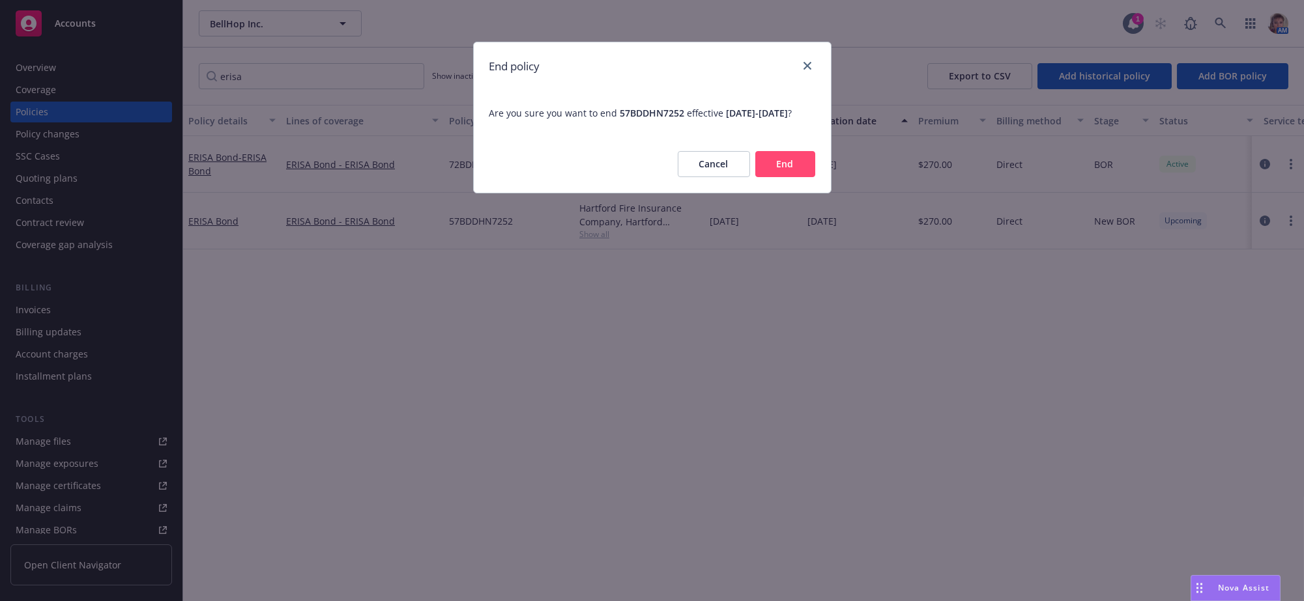
click at [785, 177] on button "End" at bounding box center [785, 164] width 60 height 26
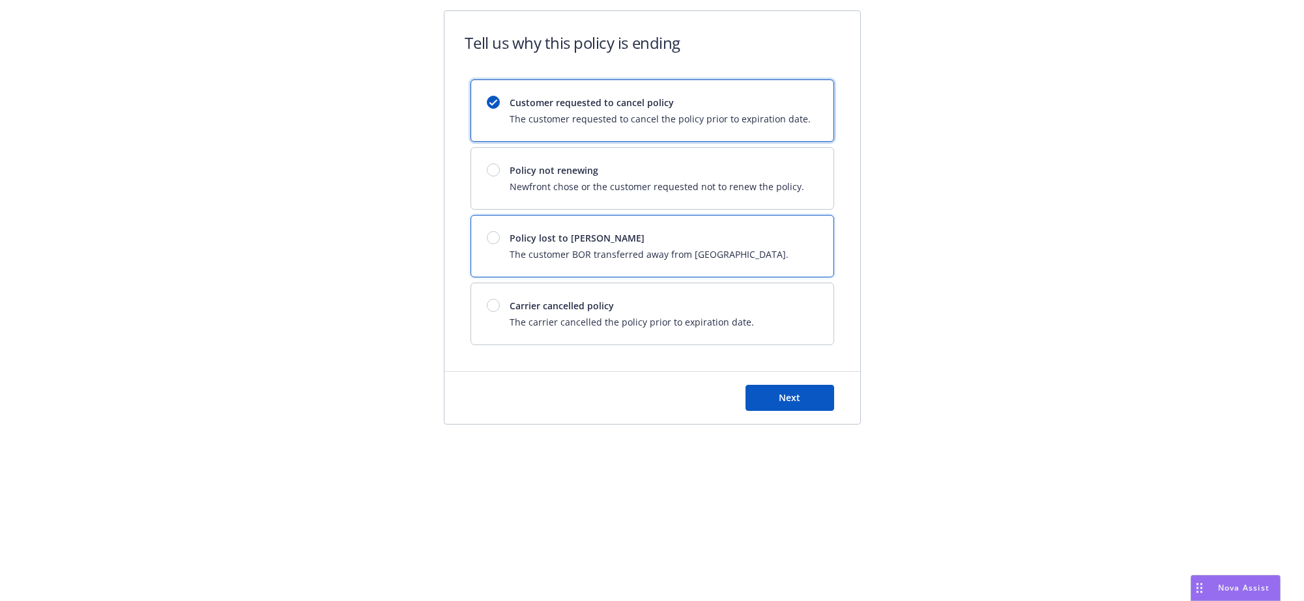
click at [497, 242] on div at bounding box center [493, 237] width 13 height 13
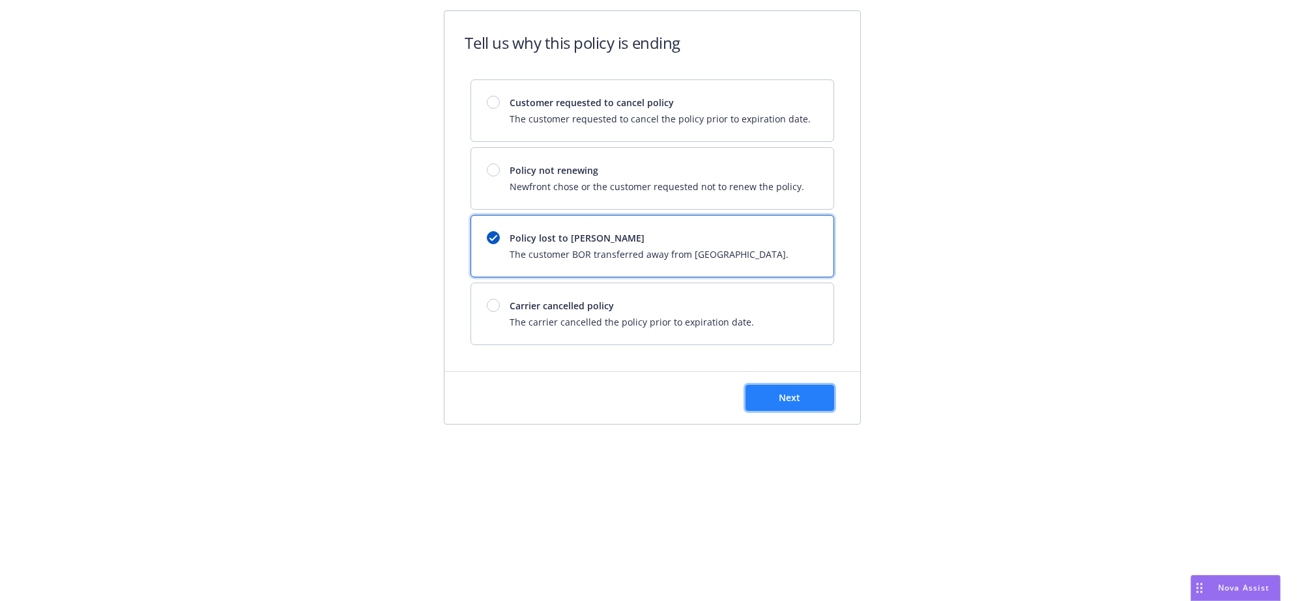
click at [769, 411] on button "Next" at bounding box center [790, 398] width 89 height 26
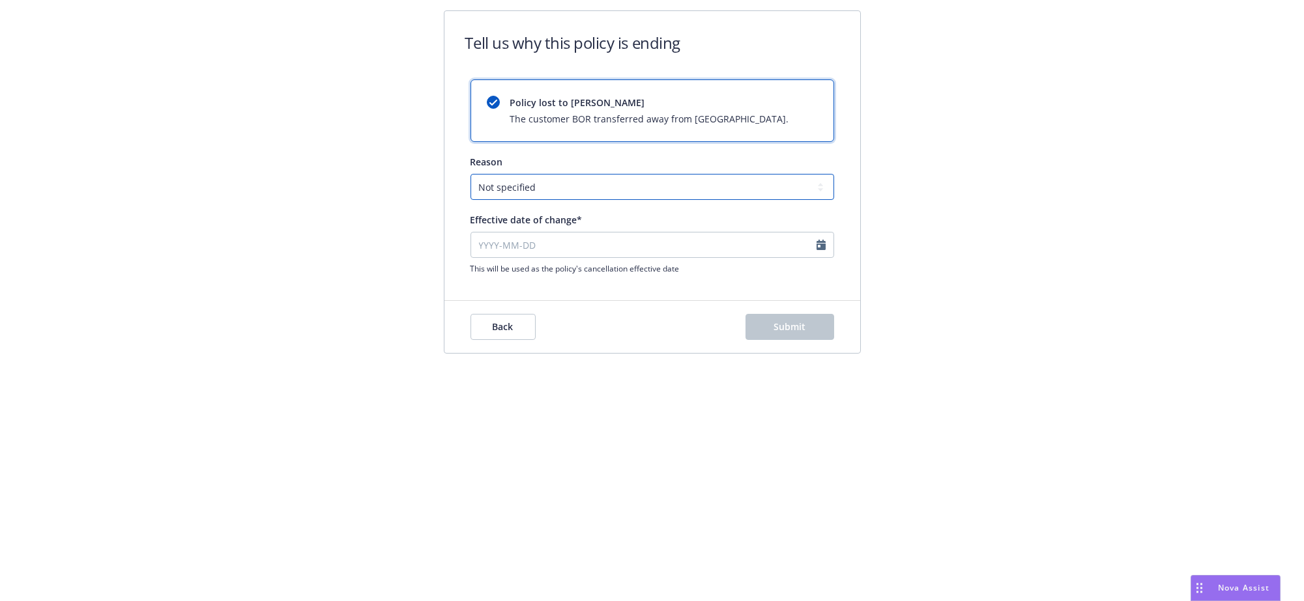
click at [559, 200] on select "Not specified Service Pricing Buyer change M&A, Bankruptcy, or Out of business …" at bounding box center [653, 187] width 364 height 26
select select "Service"
click at [473, 181] on select "Not specified Service Pricing Buyer change M&A, Bankruptcy, or Out of business …" at bounding box center [653, 187] width 364 height 26
select select "August"
select select "2025"
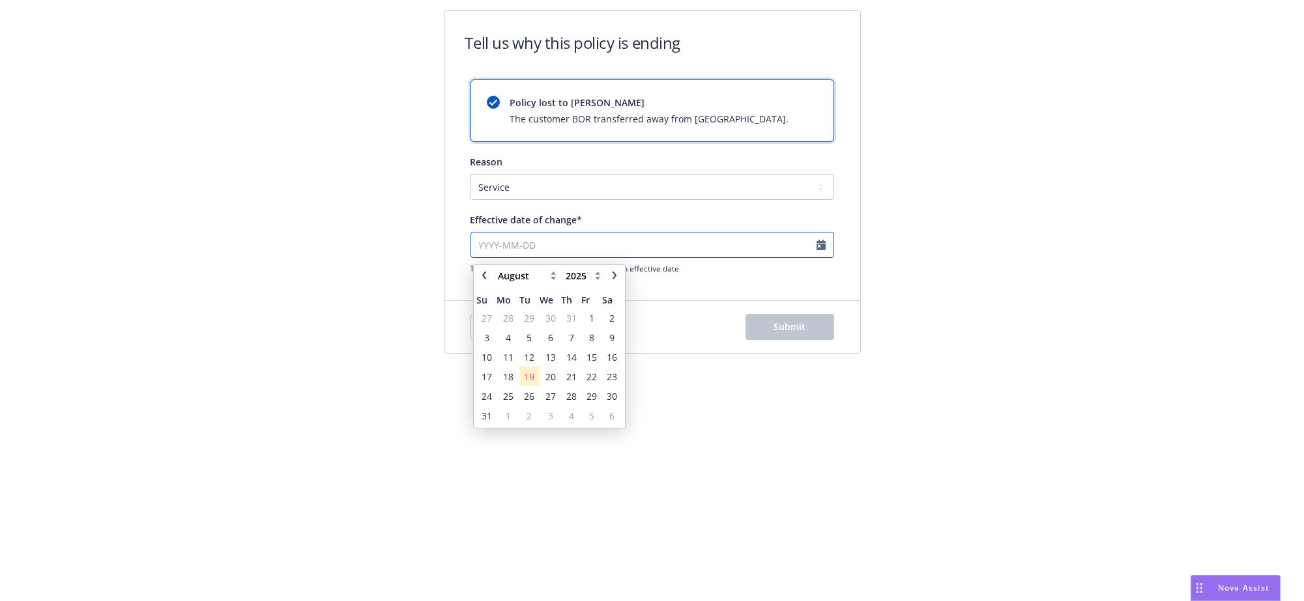
click at [554, 248] on input "Effective date of change*" at bounding box center [653, 245] width 364 height 26
click at [596, 334] on td "8" at bounding box center [591, 343] width 20 height 20
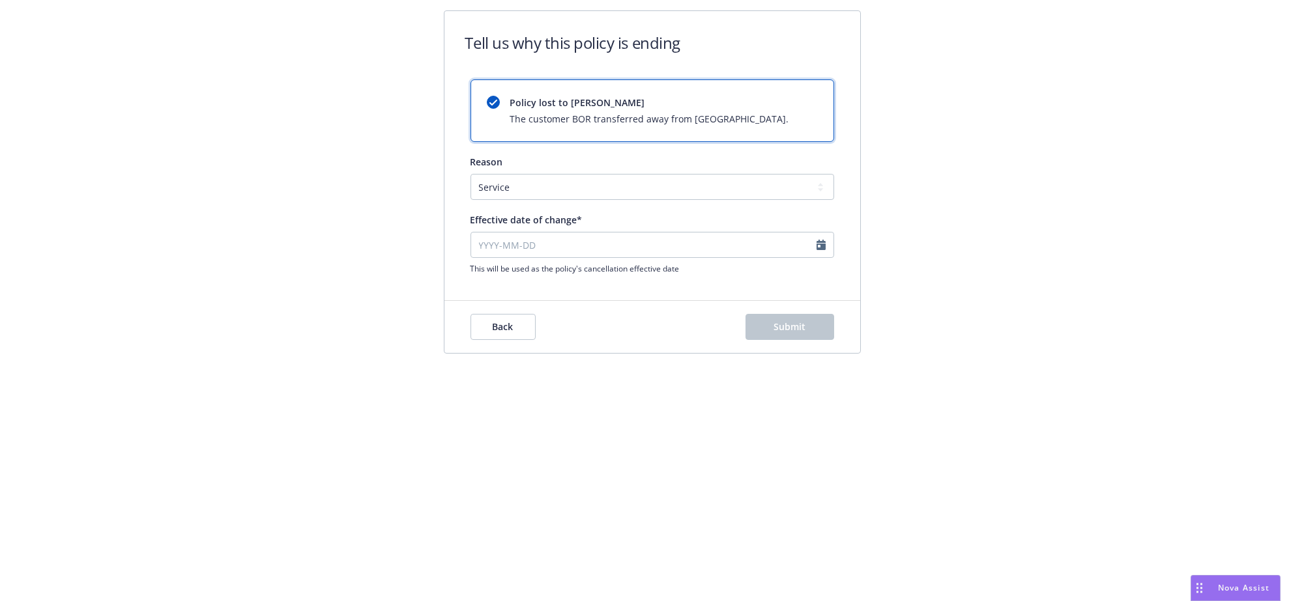
type input "2025-08-08"
click at [792, 333] on span "Submit" at bounding box center [790, 327] width 32 height 12
click at [1101, 285] on div "Tell us why this policy is ending Policy lost to BOR The customer BOR transferr…" at bounding box center [652, 153] width 1304 height 306
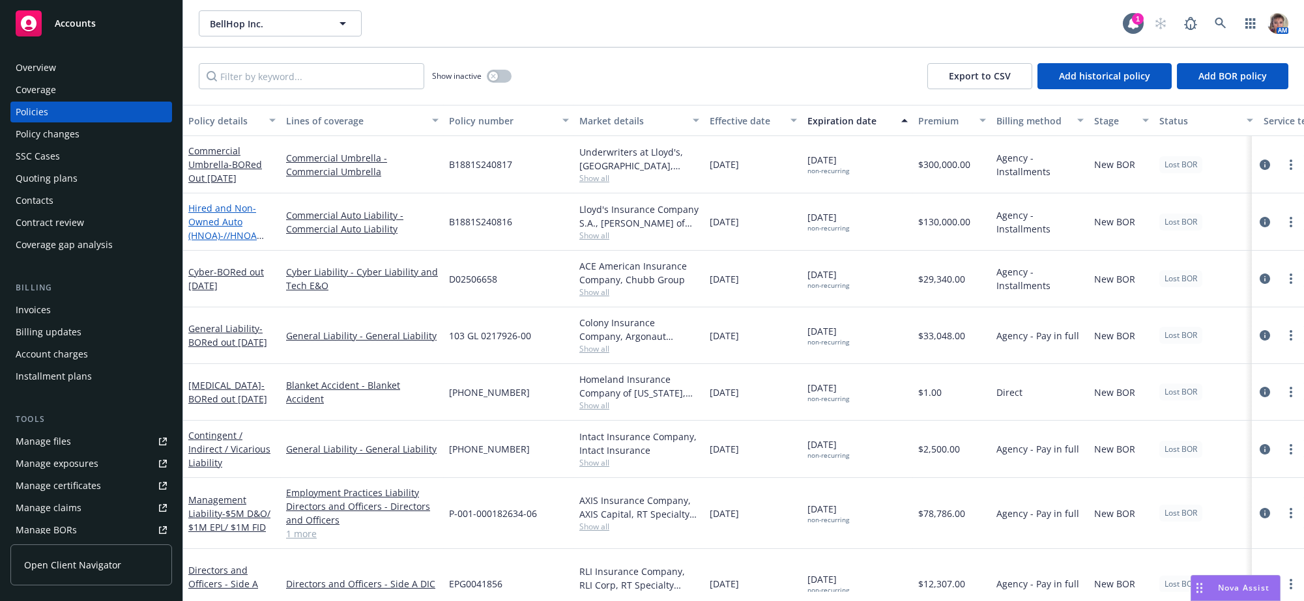
click at [242, 255] on span "- //HNOA BORed out Effective" at bounding box center [231, 242] width 86 height 26
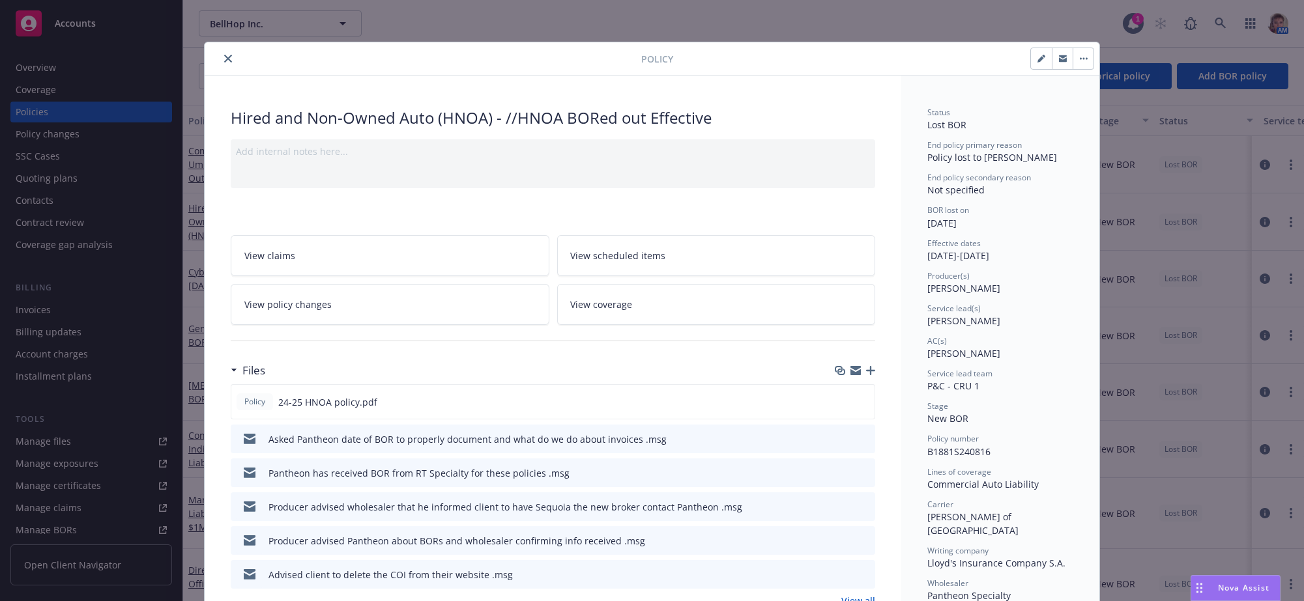
click at [220, 61] on button "close" at bounding box center [228, 59] width 16 height 16
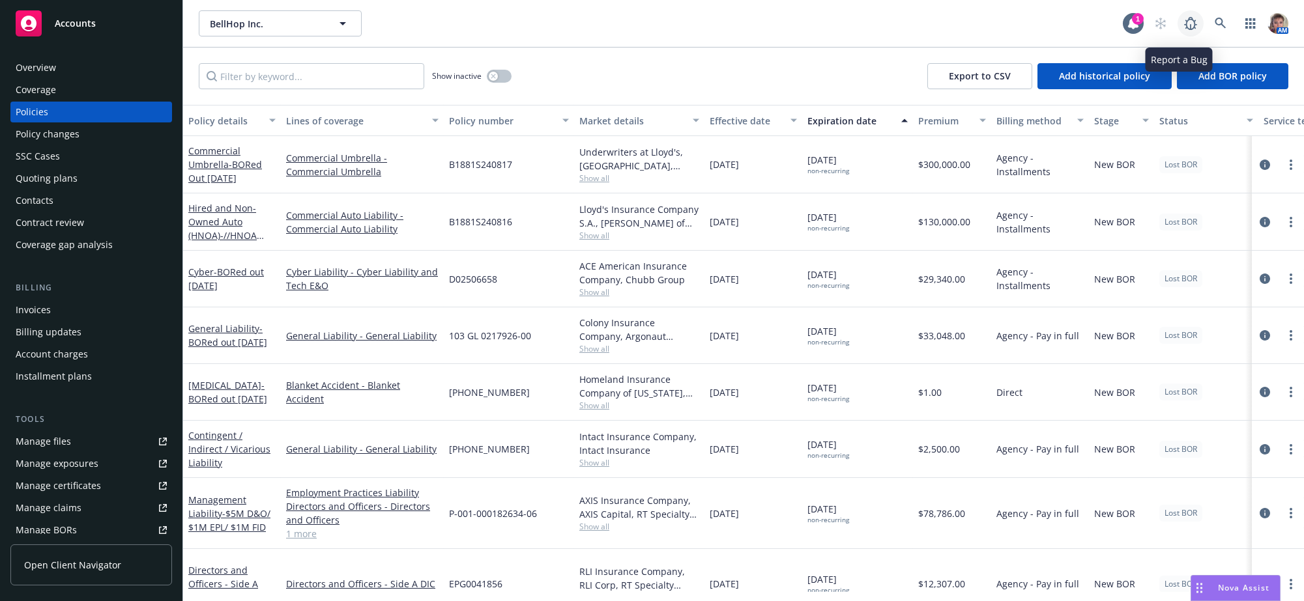
click at [1183, 25] on icon at bounding box center [1191, 24] width 16 height 16
click at [343, 83] on input "Filter by keyword..." at bounding box center [311, 76] width 225 height 26
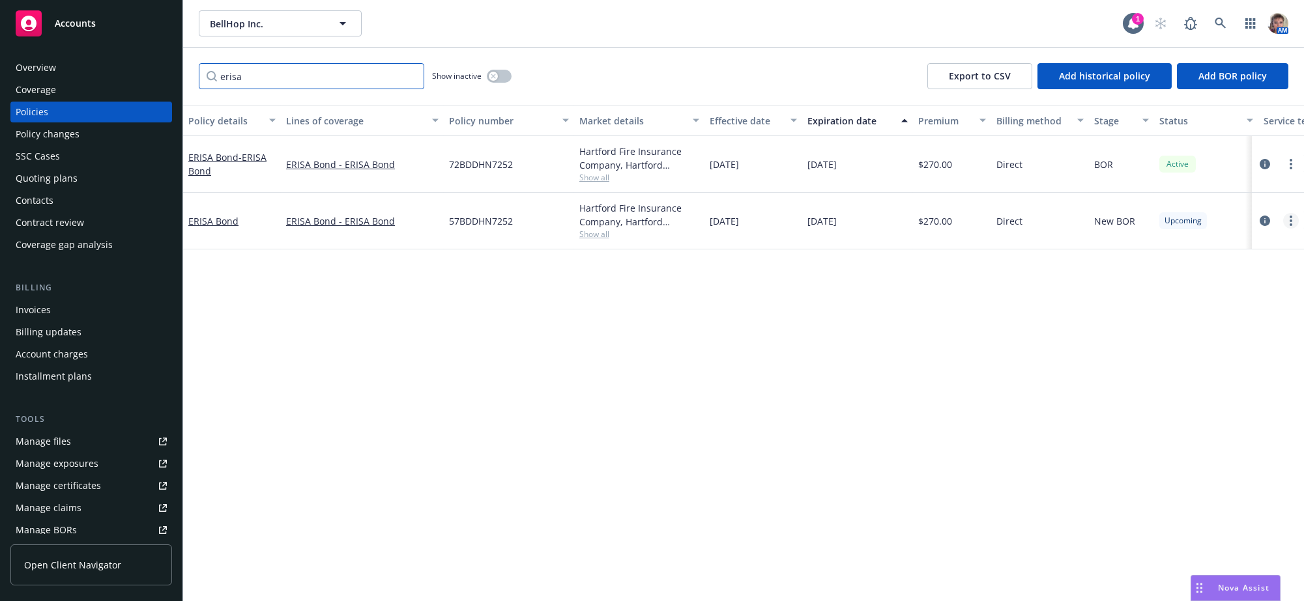
type input "erisa"
click at [1291, 226] on circle "more" at bounding box center [1291, 225] width 3 height 3
click at [1265, 226] on icon "circleInformation" at bounding box center [1265, 221] width 10 height 10
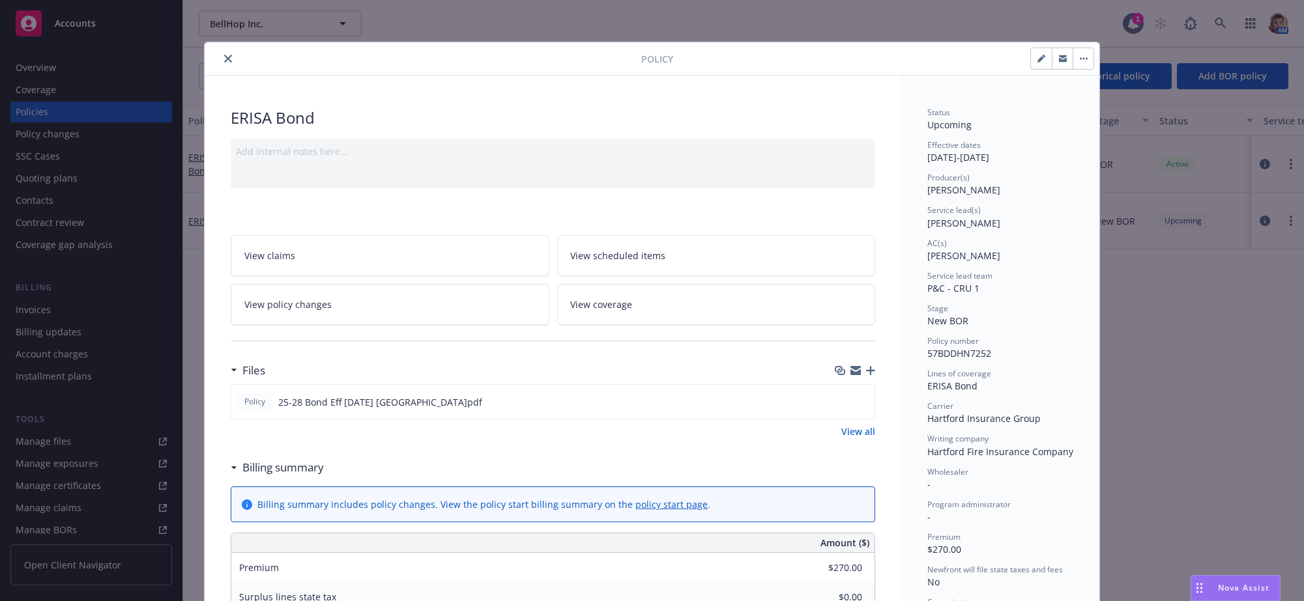
scroll to position [39, 0]
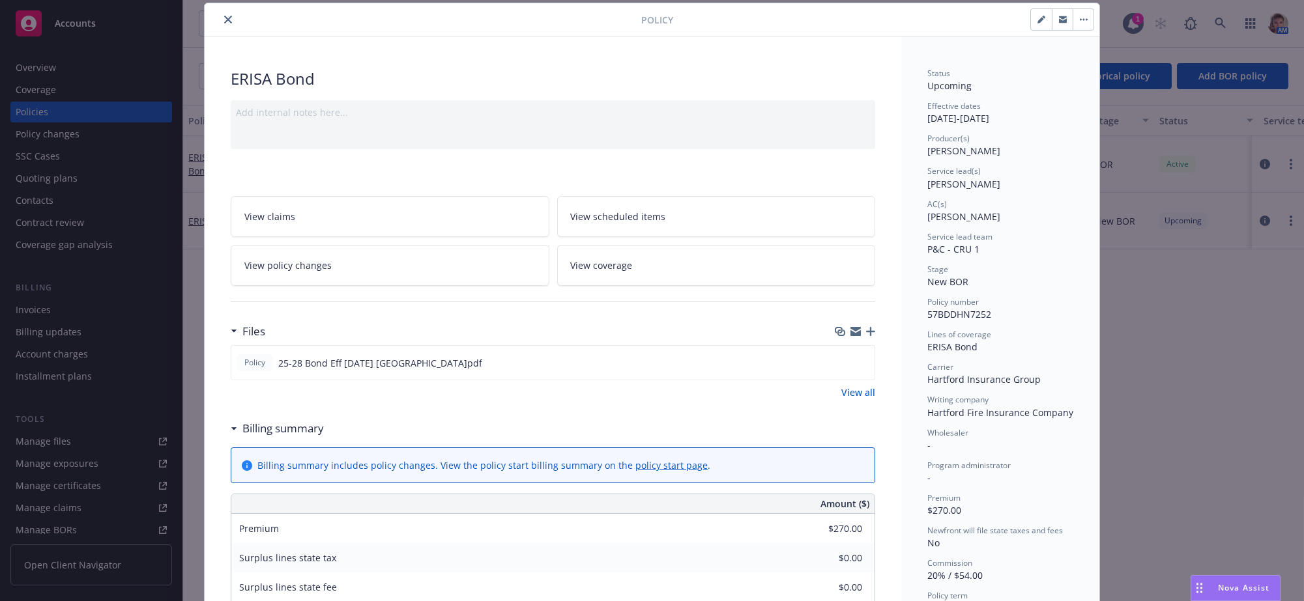
click at [1031, 26] on button "button" at bounding box center [1041, 19] width 21 height 21
select select "NEW_BOR"
select select "36"
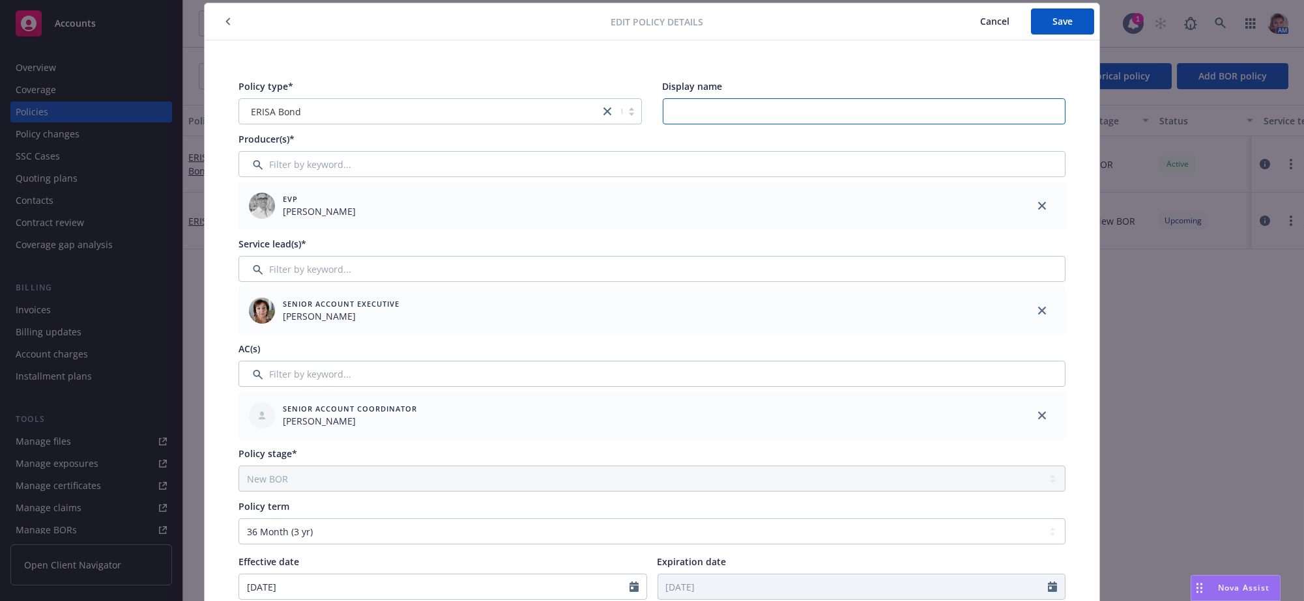
click at [690, 103] on input "Display name" at bounding box center [864, 111] width 403 height 26
type input "BORed Away 08/08/2025"
click at [1070, 29] on button "Save" at bounding box center [1062, 21] width 63 height 26
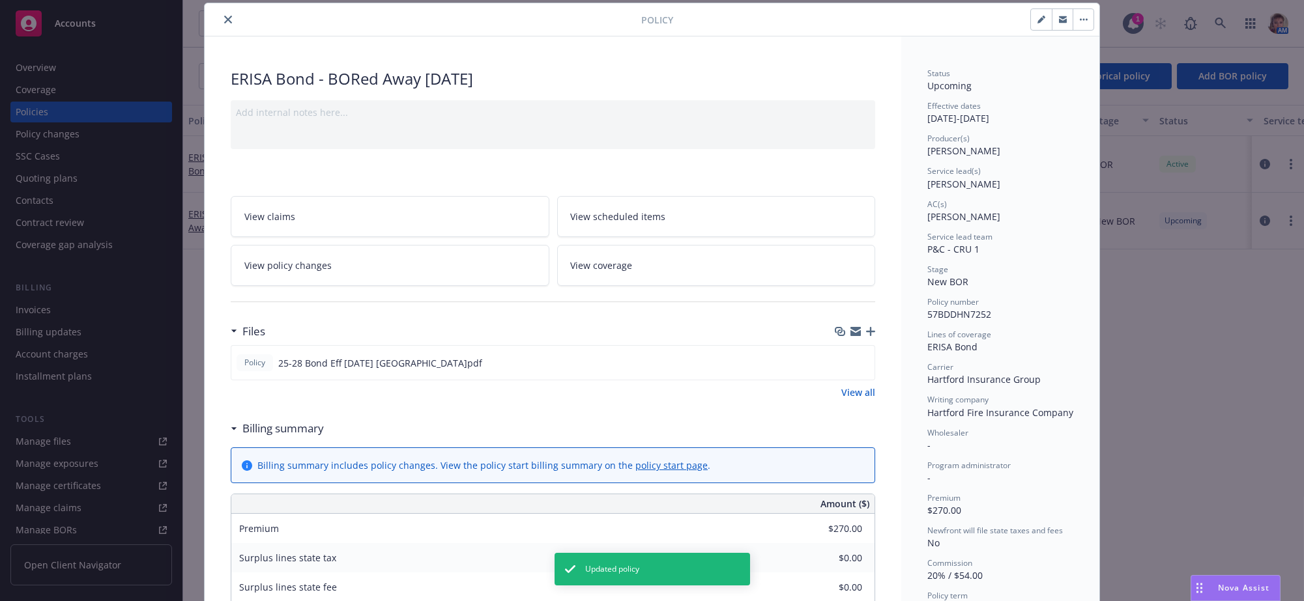
click at [866, 336] on icon "button" at bounding box center [870, 331] width 9 height 9
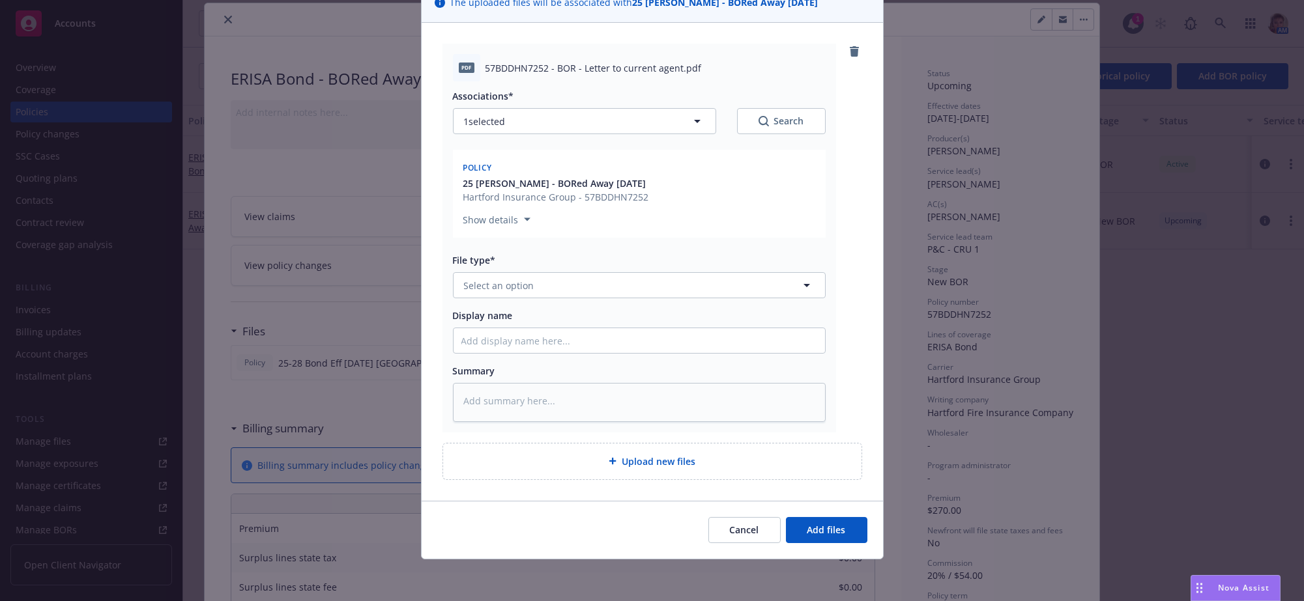
scroll to position [156, 0]
click at [587, 272] on button "Select an option" at bounding box center [639, 285] width 373 height 26
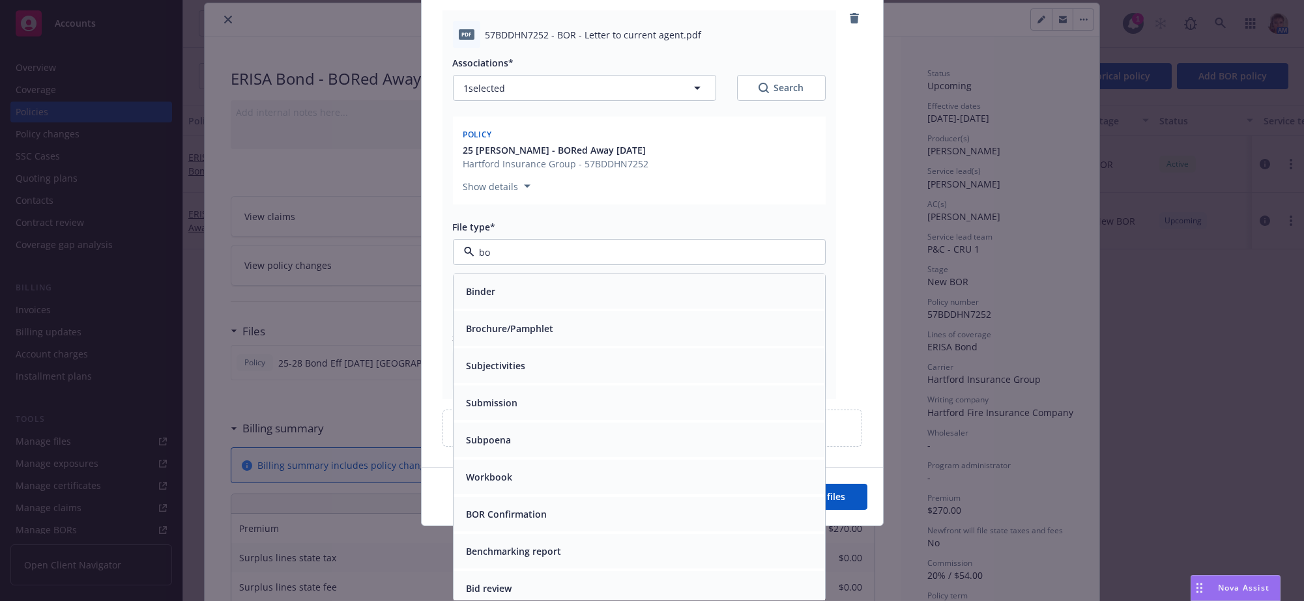
type input "bor"
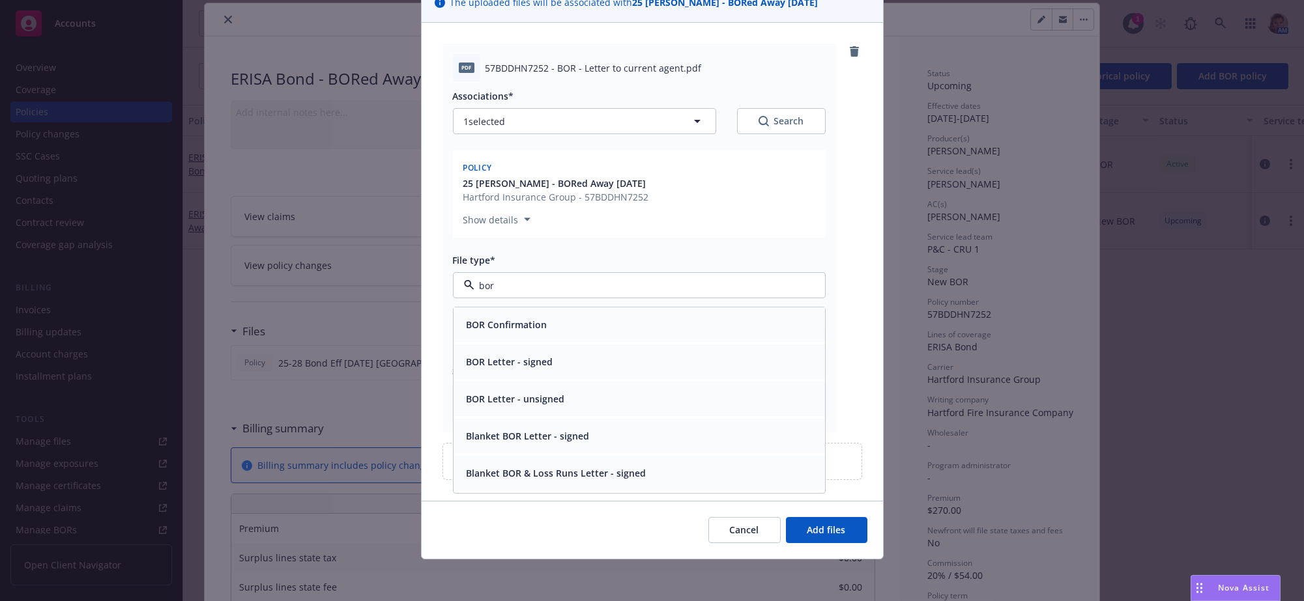
click at [630, 316] on div "BOR Confirmation" at bounding box center [639, 325] width 356 height 19
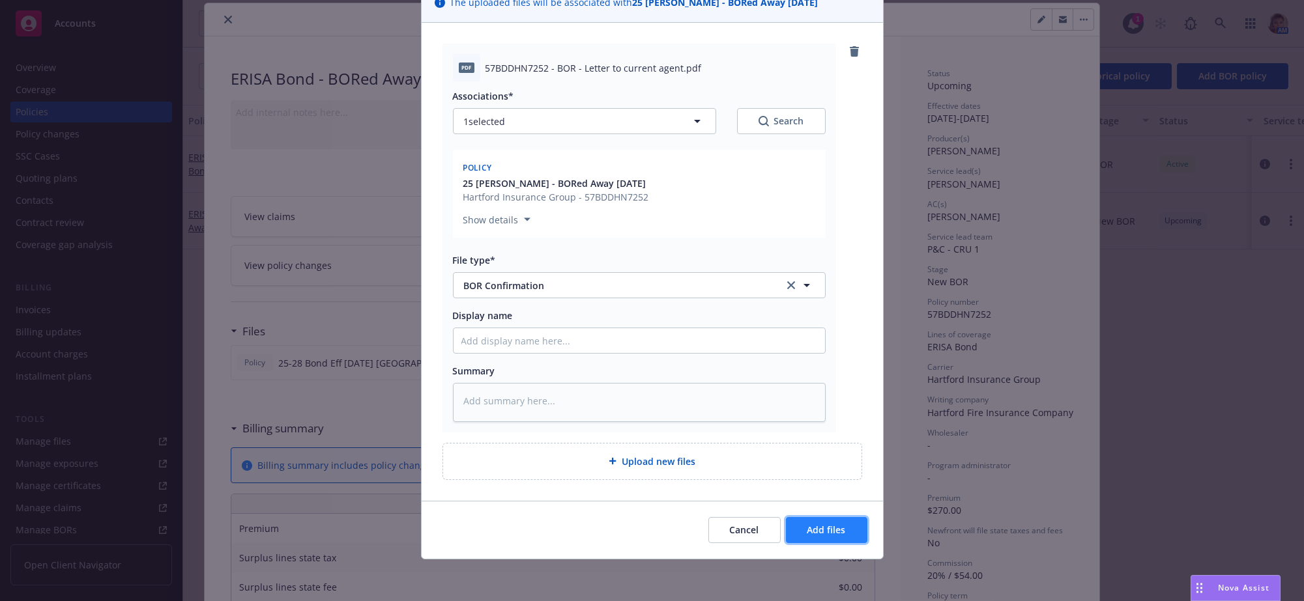
click at [809, 540] on button "Add files" at bounding box center [826, 530] width 81 height 26
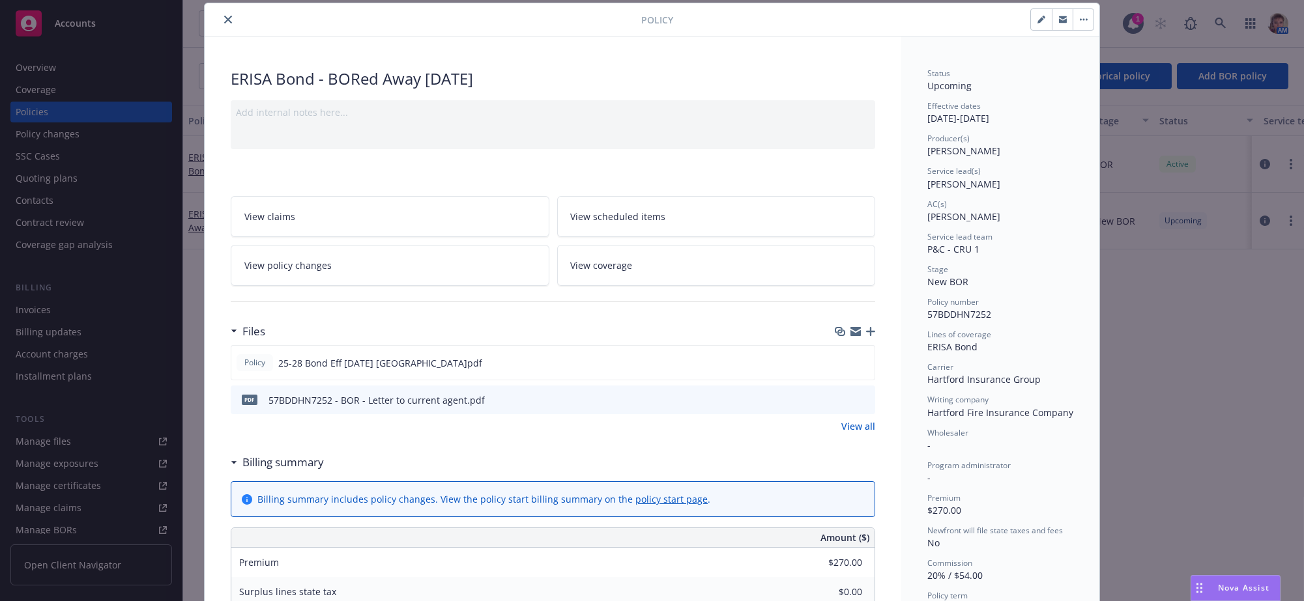
click at [866, 336] on icon "button" at bounding box center [870, 331] width 9 height 9
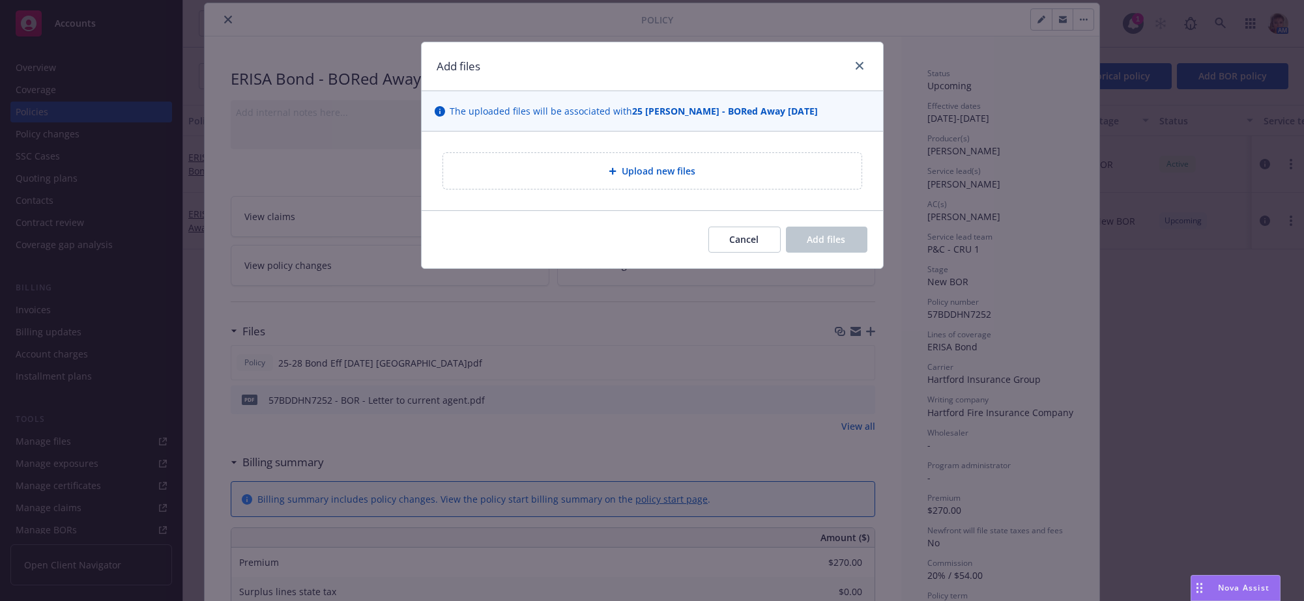
type textarea "x"
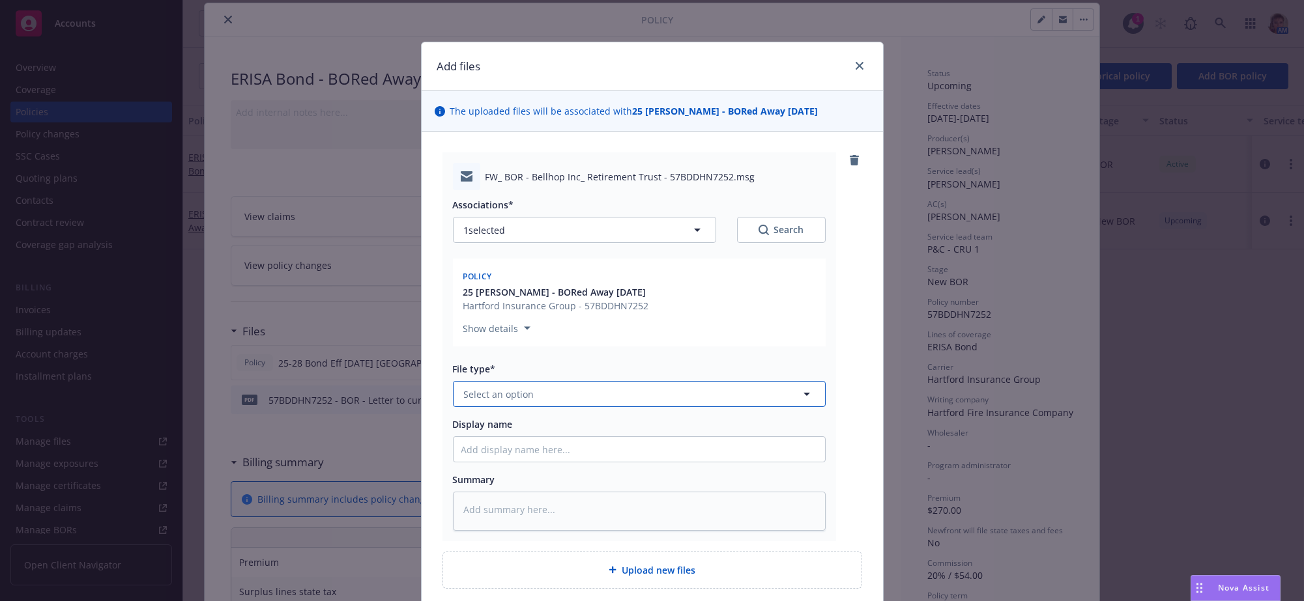
click at [550, 407] on button "Select an option" at bounding box center [639, 394] width 373 height 26
type input "em"
click at [539, 518] on div "Endorsement" at bounding box center [639, 508] width 356 height 19
type textarea "x"
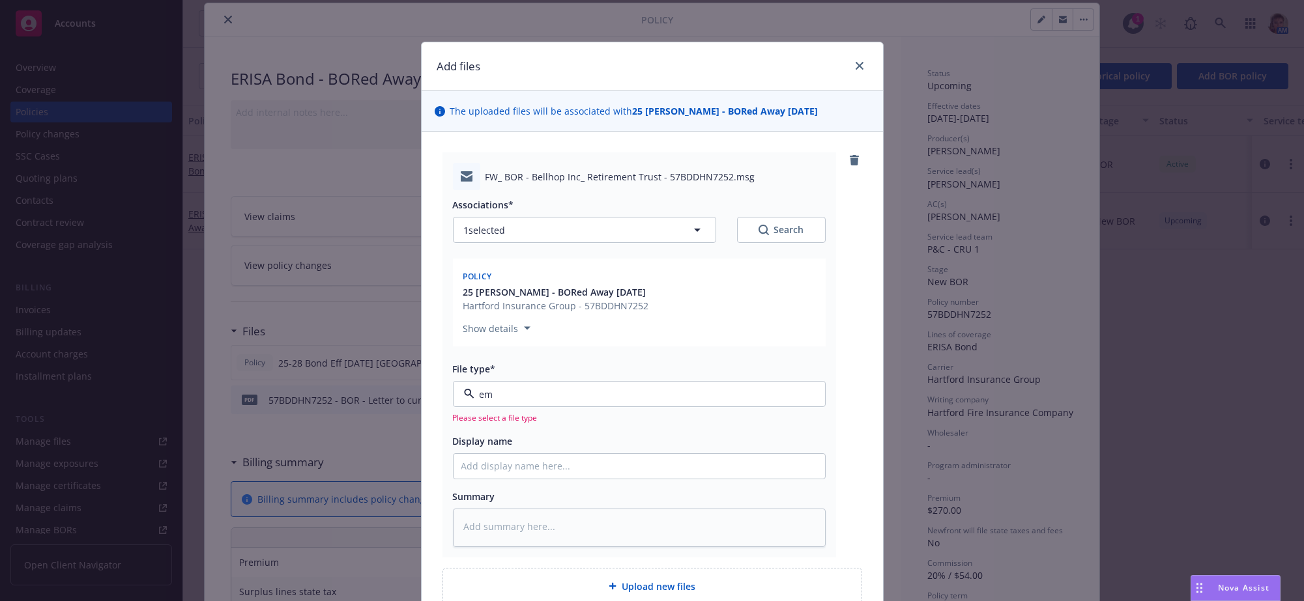
type input "Endorsement"
click at [519, 407] on button "Endorsement" at bounding box center [639, 394] width 373 height 26
type input "ema"
click at [495, 444] on div "Email" at bounding box center [639, 434] width 356 height 19
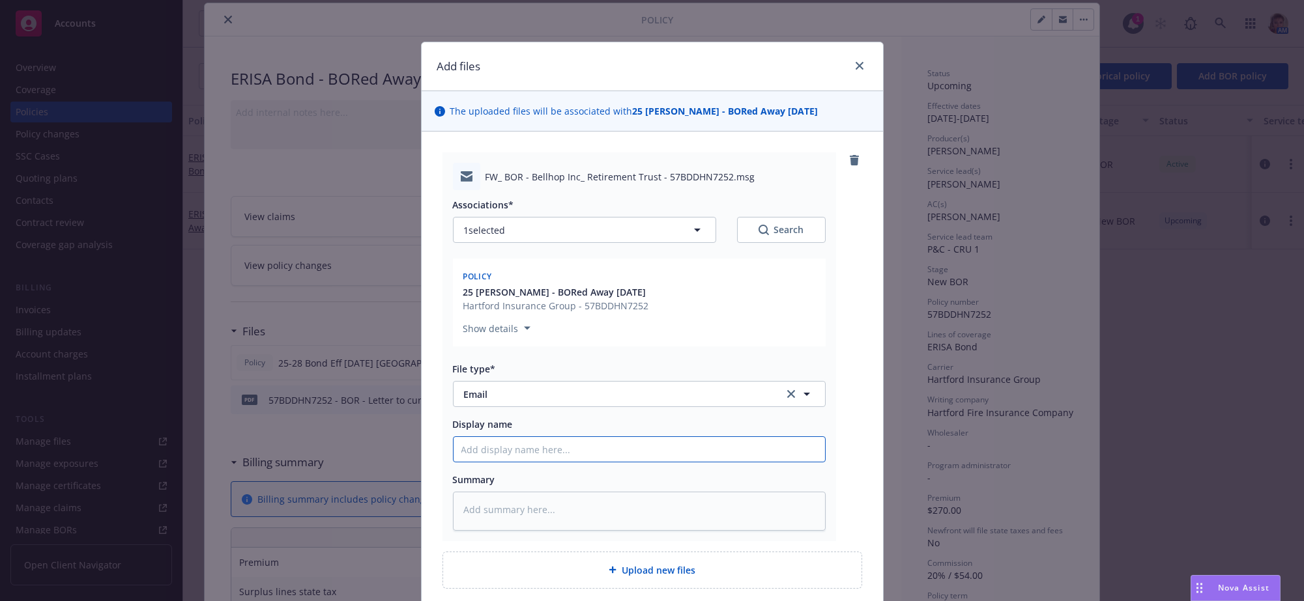
click at [519, 462] on input "Display name" at bounding box center [639, 449] width 371 height 25
type textarea "x"
type input "l"
type textarea "x"
type input "le"
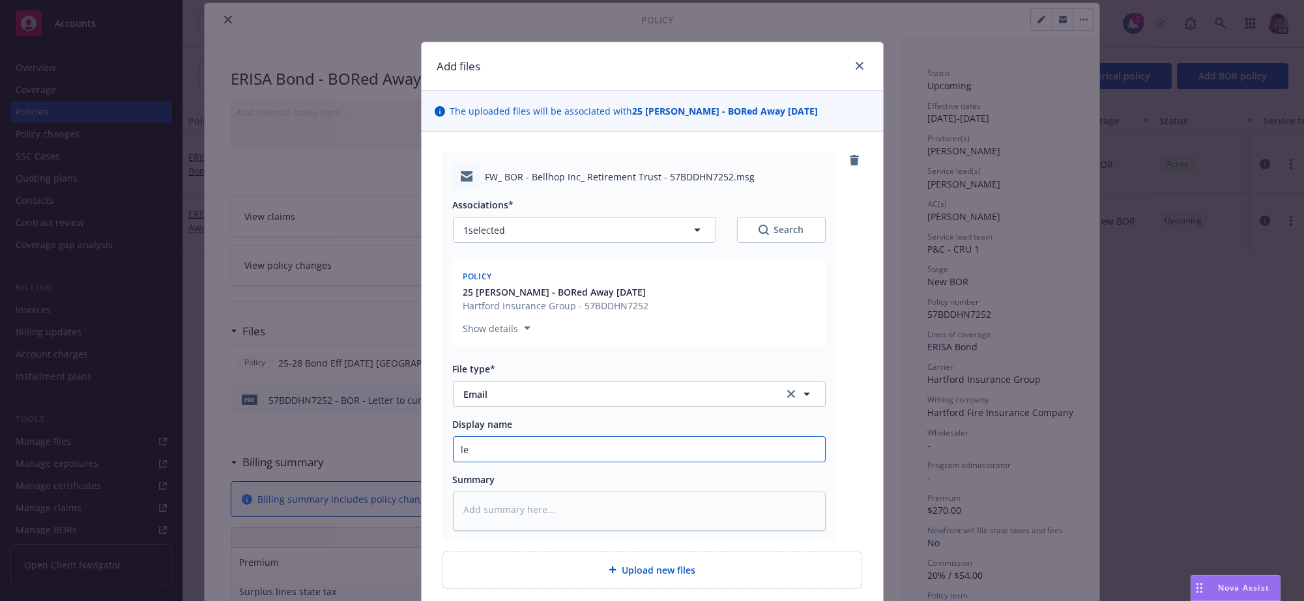
type textarea "x"
type input "lena"
type textarea "x"
type input "lena"
type textarea "x"
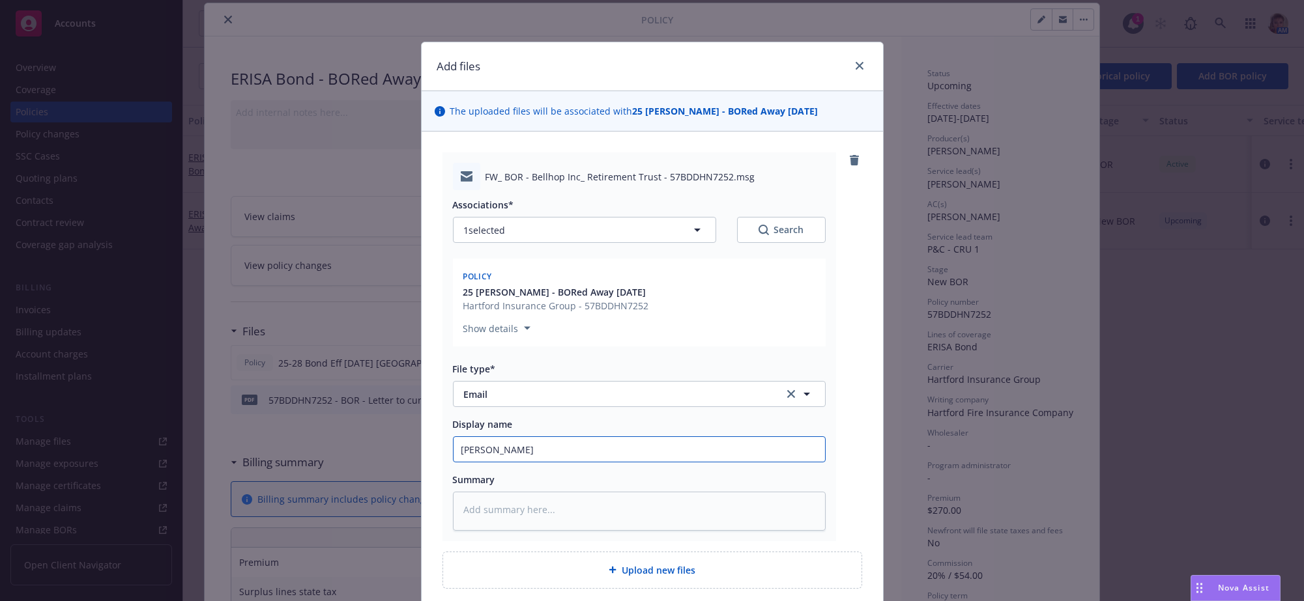
type input "lena f"
type textarea "x"
type input "lena fo"
type textarea "x"
type input "lena for"
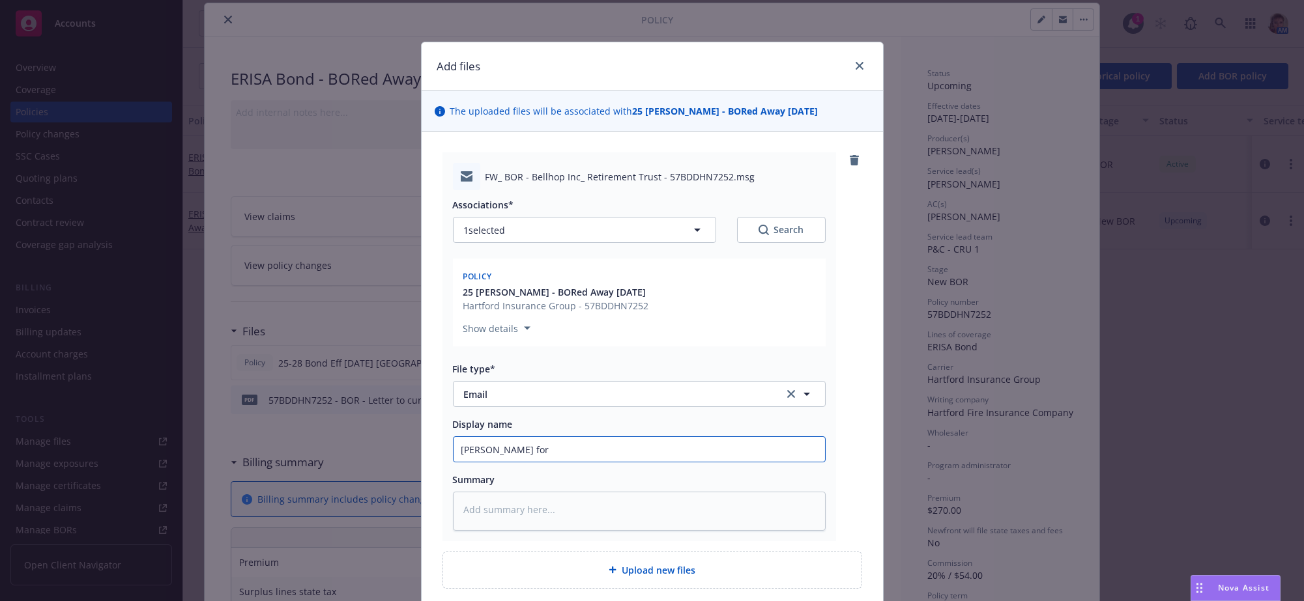
type textarea "x"
type input "lena forw"
type textarea "x"
type input "lena forwa"
type textarea "x"
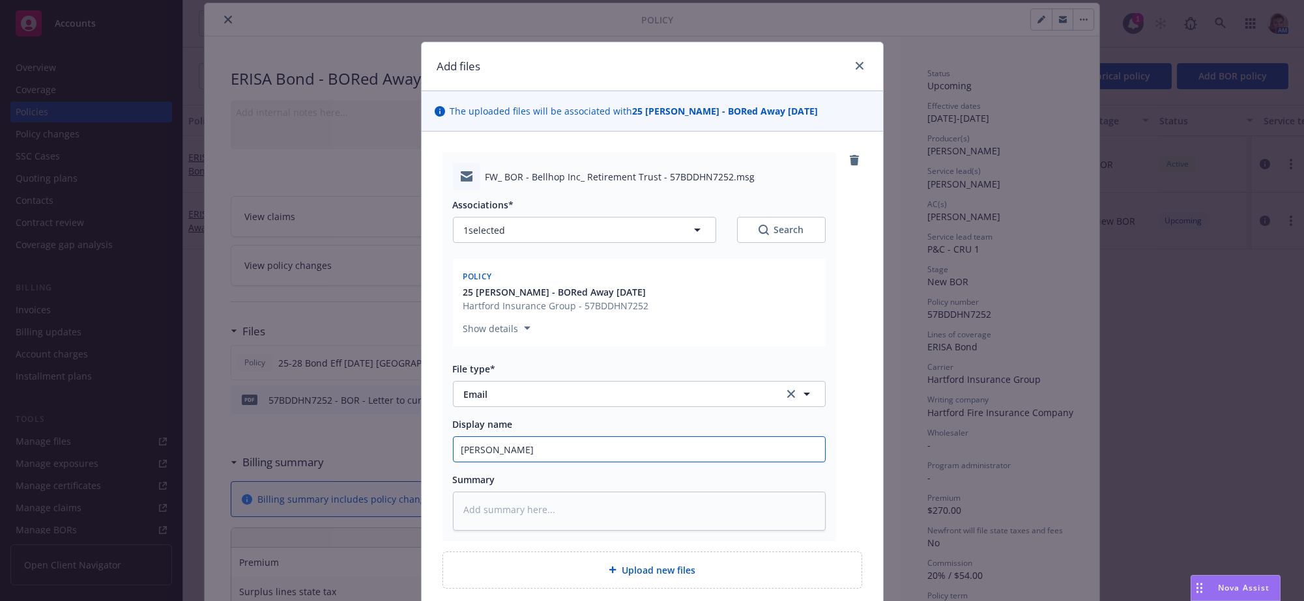
type input "lena forwar"
type textarea "x"
type input "lena forward"
type textarea "x"
type input "lena forwarde"
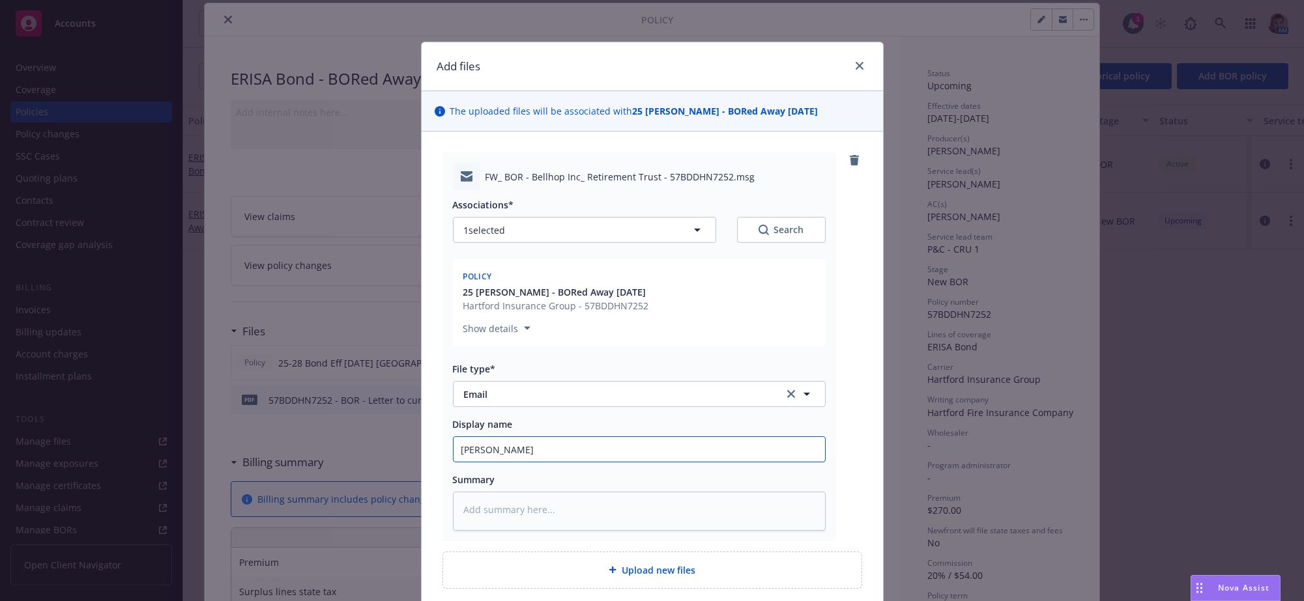
type textarea "x"
type input "lena forwarded"
type textarea "x"
type input "lena forwarded"
type textarea "x"
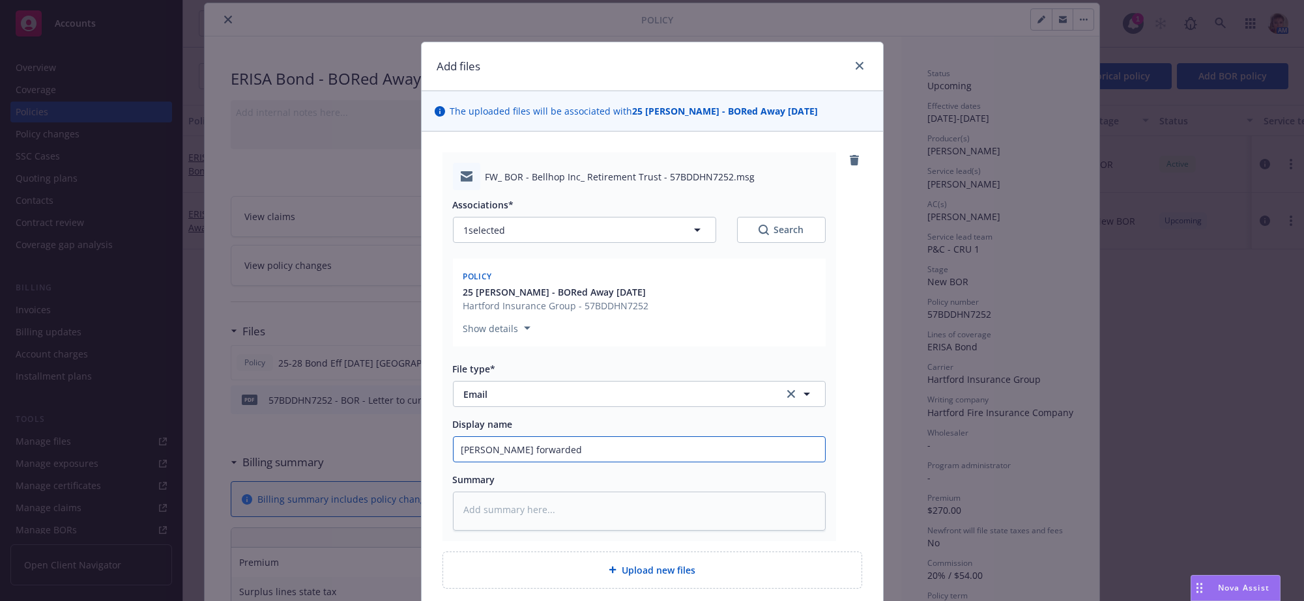
type input "lena forwarded B"
type textarea "x"
type input "lena forwarded BO"
type textarea "x"
type input "lena forwarded BOR"
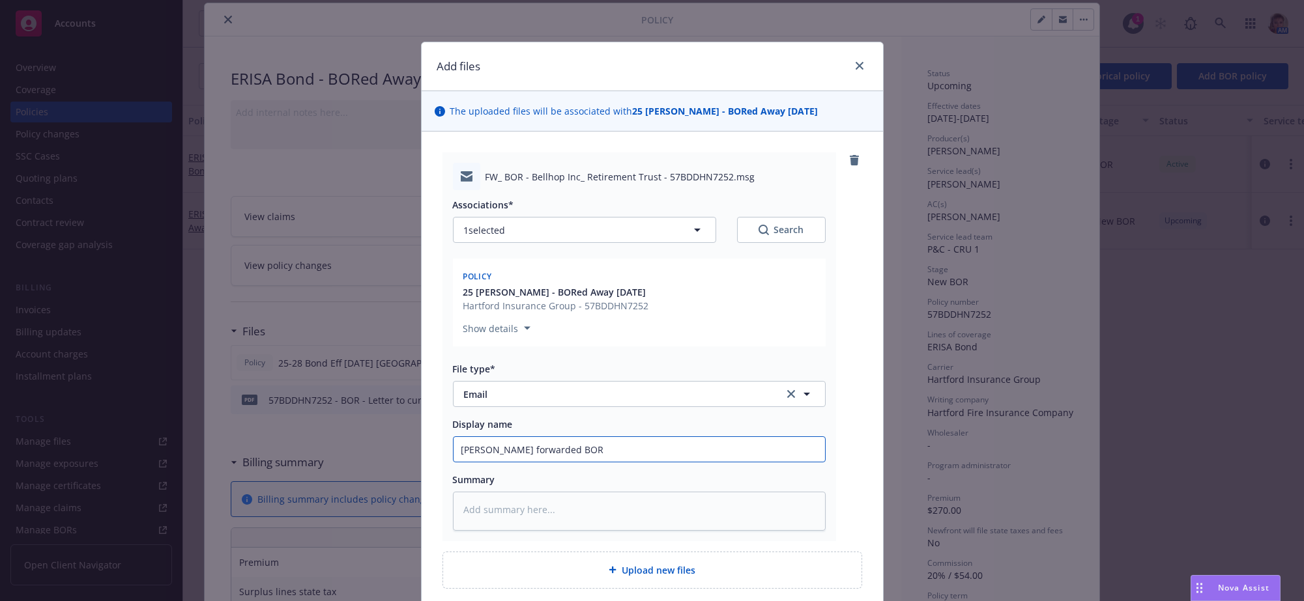
type textarea "x"
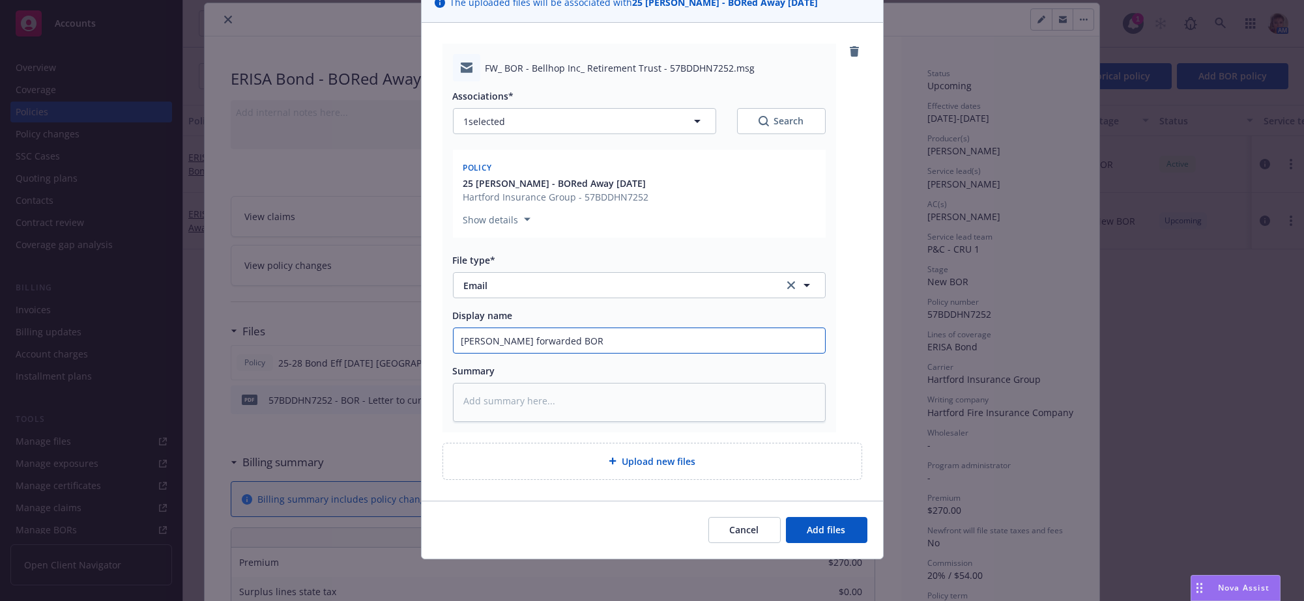
scroll to position [156, 0]
type input "lena forwarded BOR"
click at [849, 535] on button "Add files" at bounding box center [826, 530] width 81 height 26
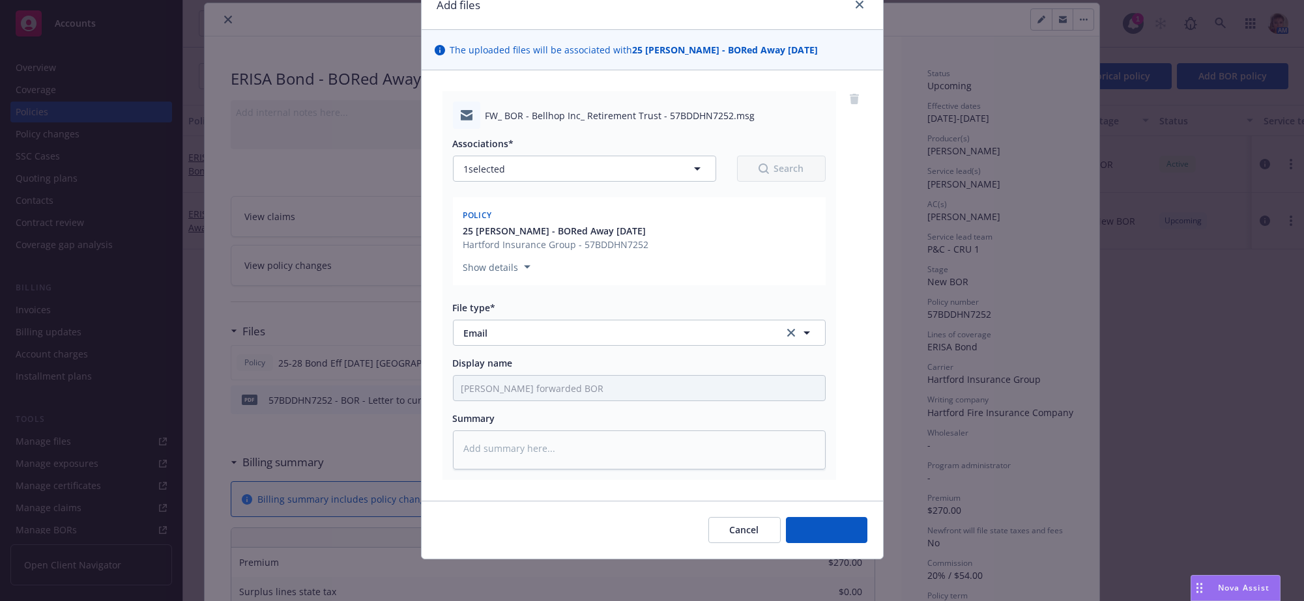
scroll to position [104, 0]
type textarea "x"
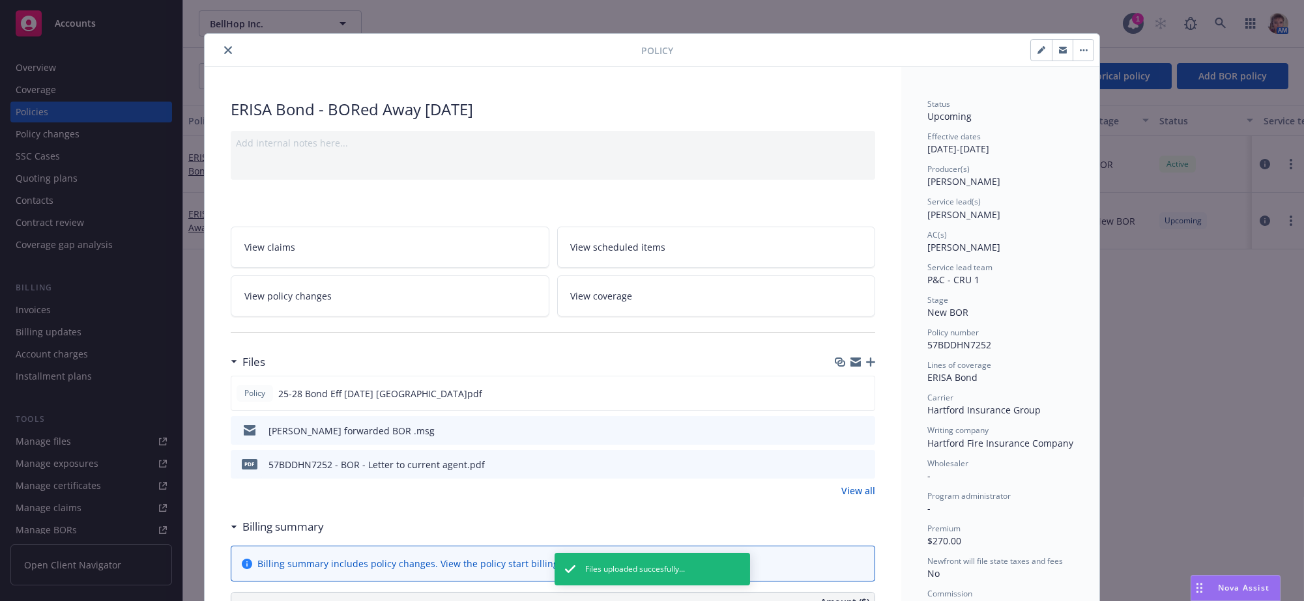
scroll to position [0, 0]
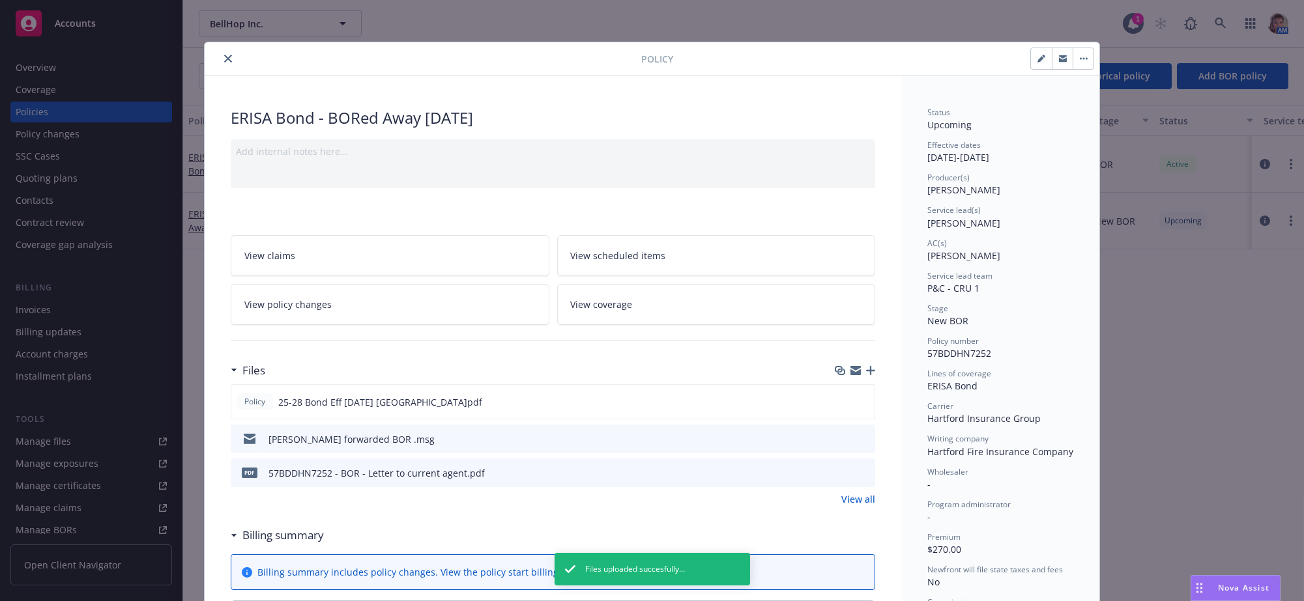
click at [228, 57] on icon "close" at bounding box center [228, 59] width 8 height 8
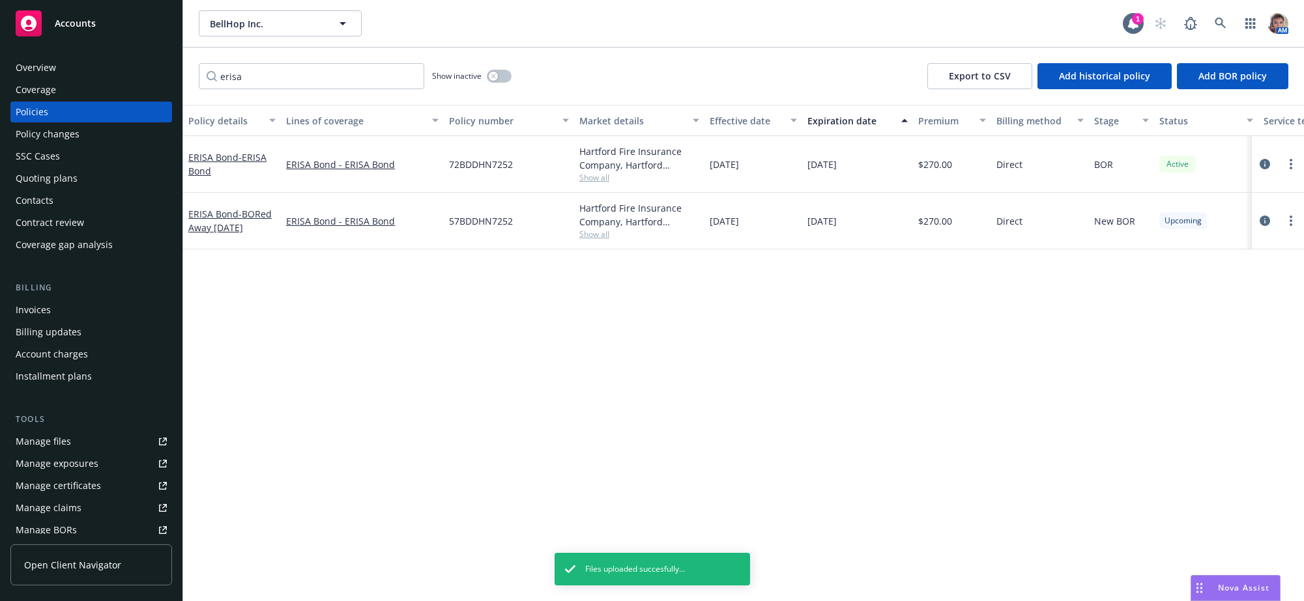
click at [887, 402] on div "Policy details Lines of coverage Policy number Market details Effective date Ex…" at bounding box center [743, 348] width 1121 height 487
click at [923, 425] on div "Policy details Lines of coverage Policy number Market details Effective date Ex…" at bounding box center [743, 348] width 1121 height 487
click at [338, 377] on div "Policy details Lines of coverage Policy number Market details Effective date Ex…" at bounding box center [743, 348] width 1121 height 487
click at [100, 30] on div "Accounts" at bounding box center [91, 23] width 151 height 26
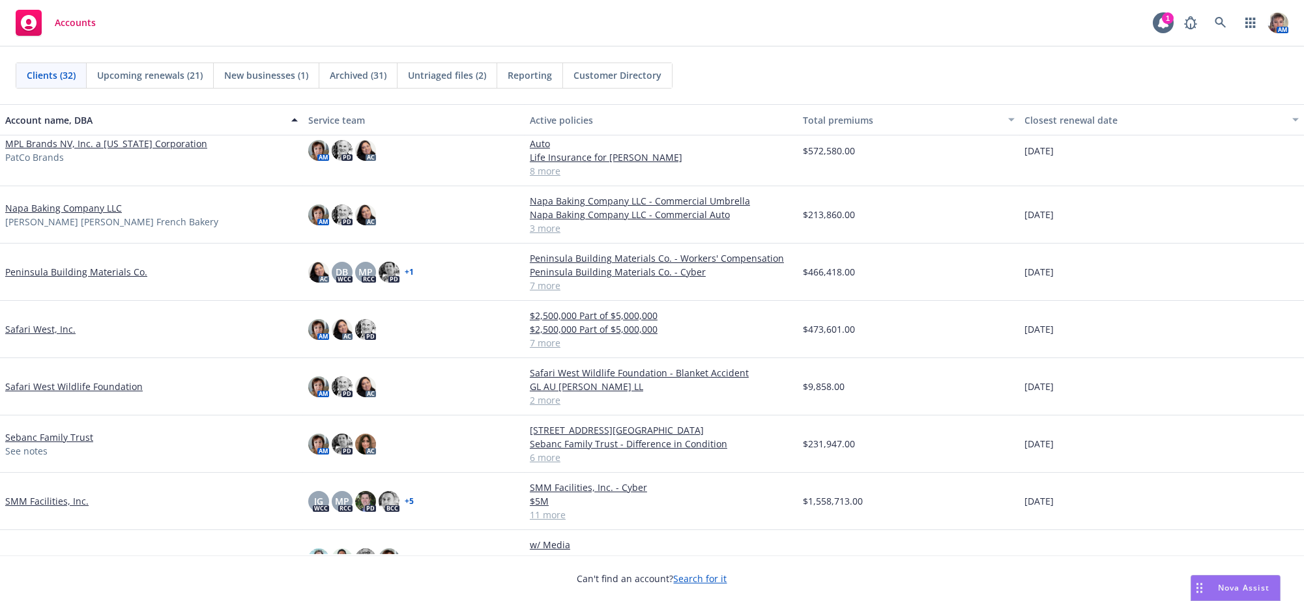
scroll to position [920, 0]
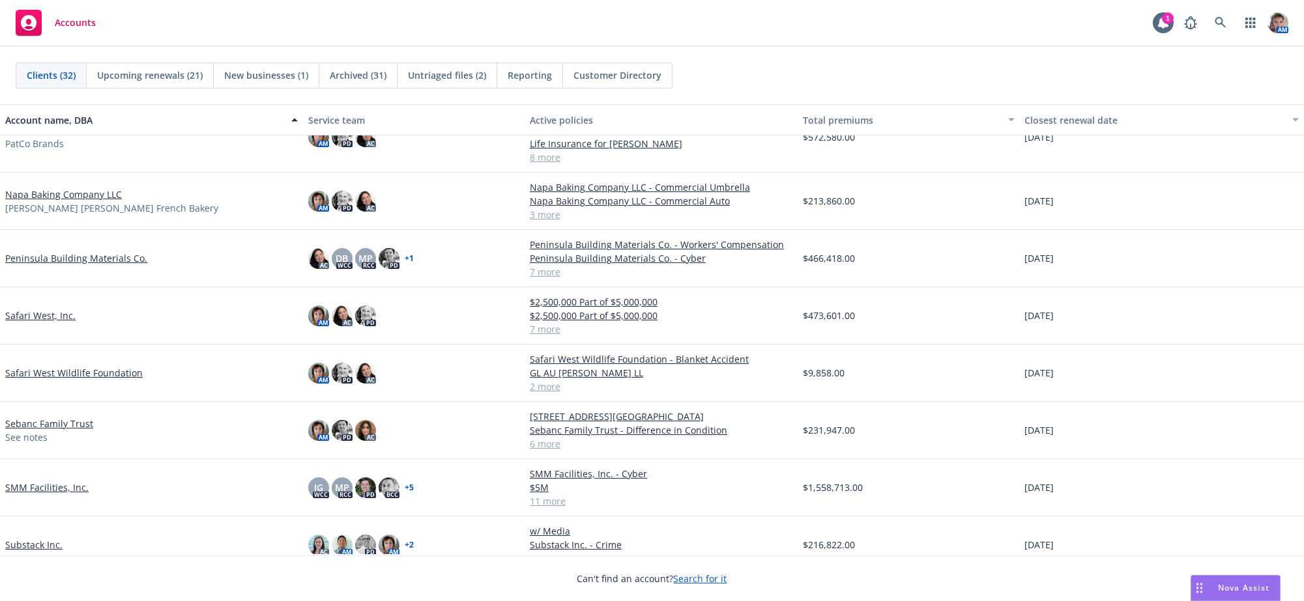
click at [50, 323] on link "Safari West, Inc." at bounding box center [40, 316] width 70 height 14
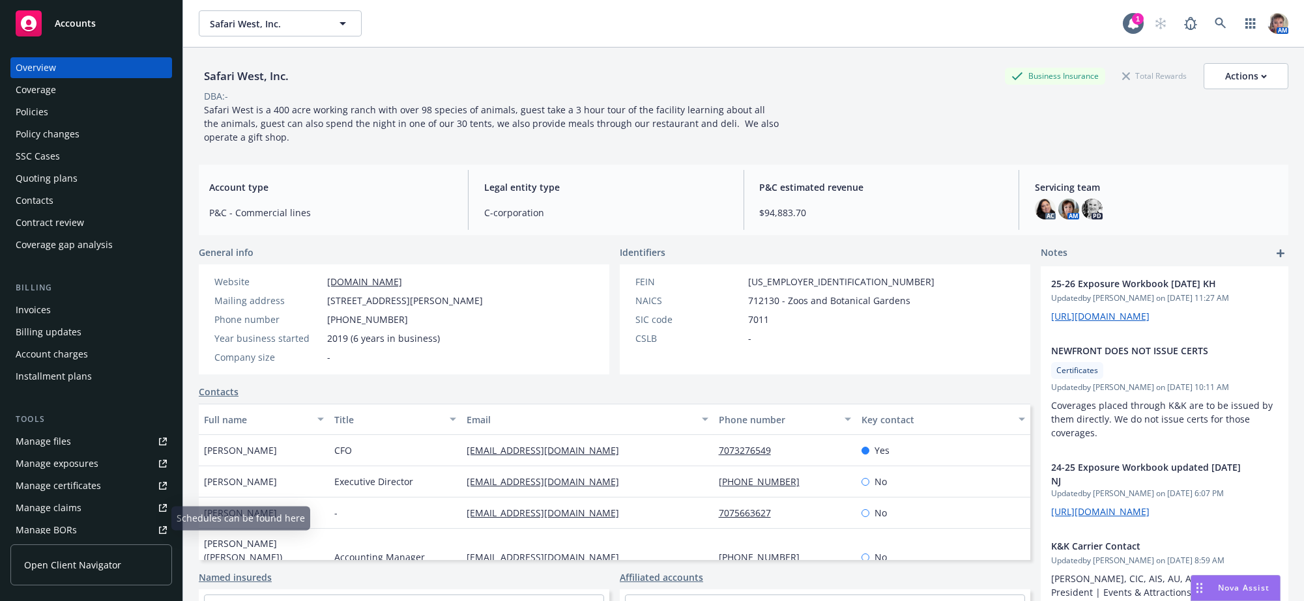
click at [61, 452] on div "Manage files" at bounding box center [43, 441] width 55 height 21
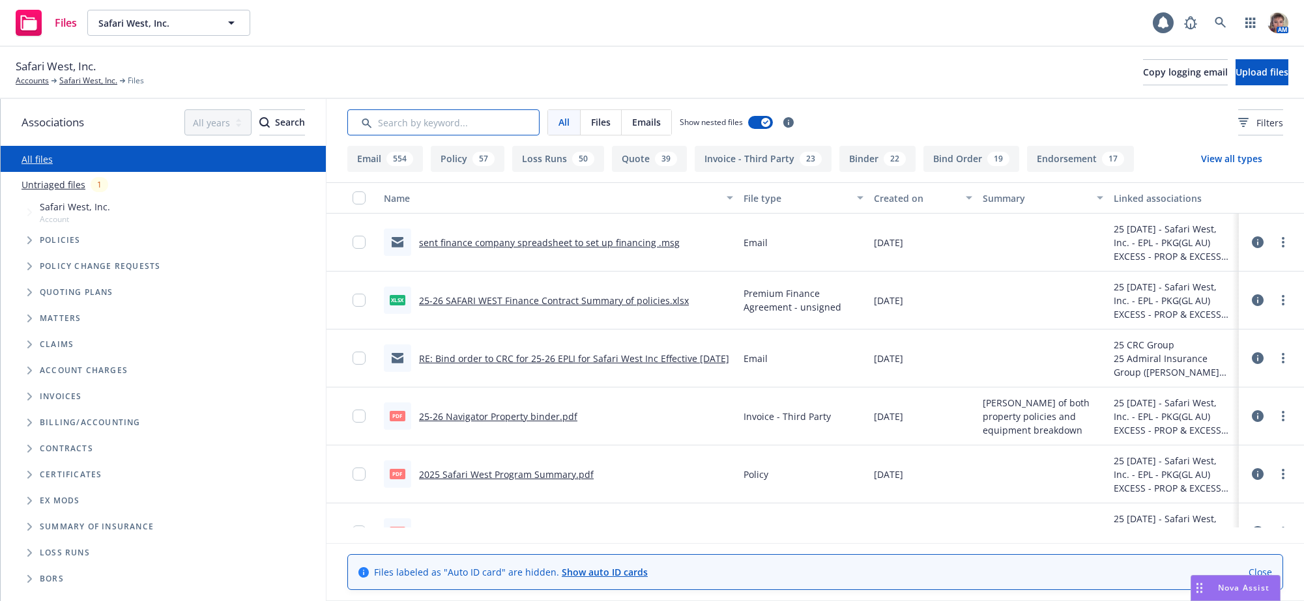
click at [399, 130] on input "Search by keyword..." at bounding box center [443, 122] width 192 height 26
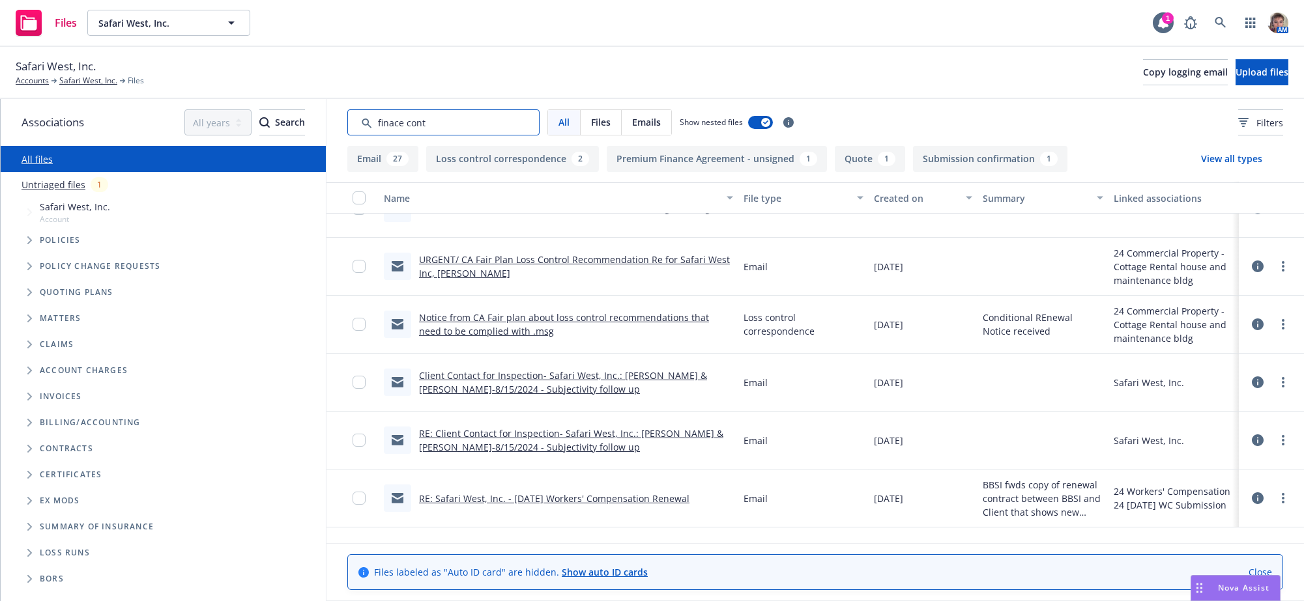
scroll to position [1542, 0]
type input "finace cont"
click at [83, 81] on link "Safari West, Inc." at bounding box center [88, 81] width 58 height 12
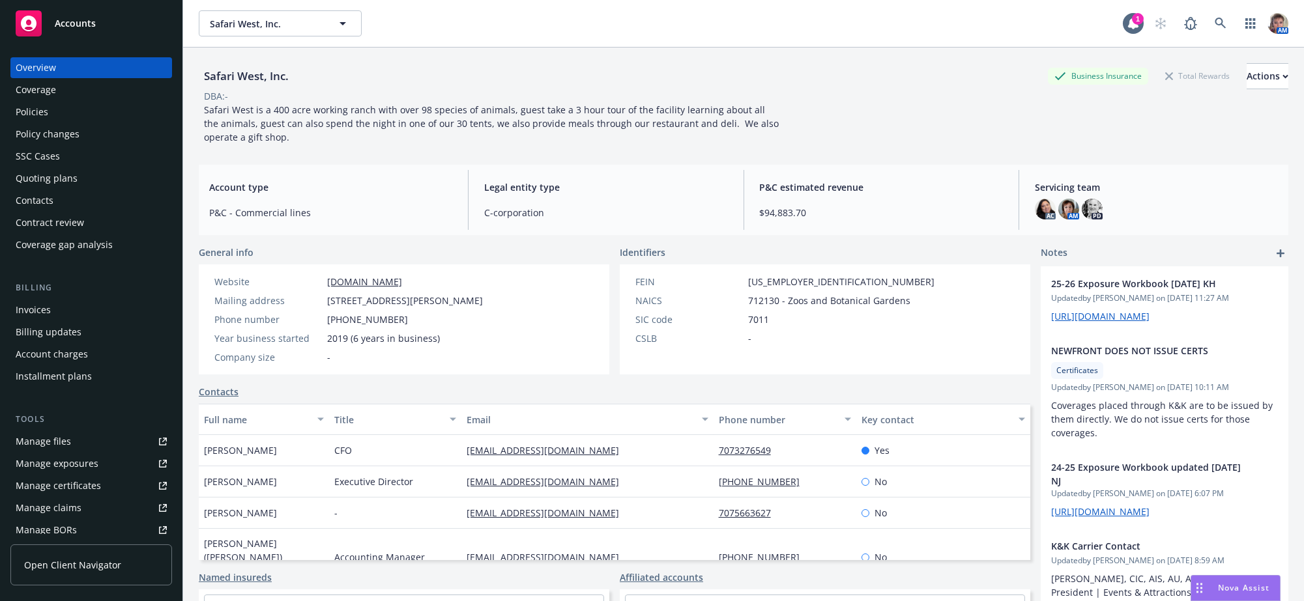
click at [53, 123] on div "Policies" at bounding box center [91, 112] width 151 height 21
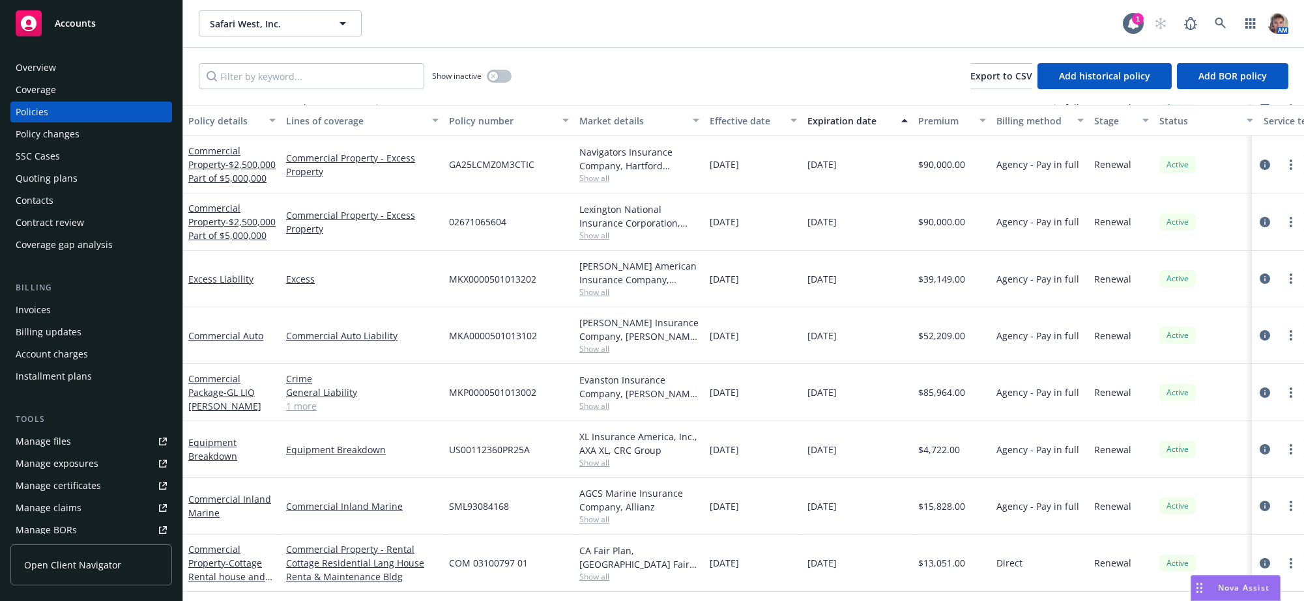
scroll to position [145, 0]
click at [1260, 274] on icon "circleInformation" at bounding box center [1265, 279] width 10 height 10
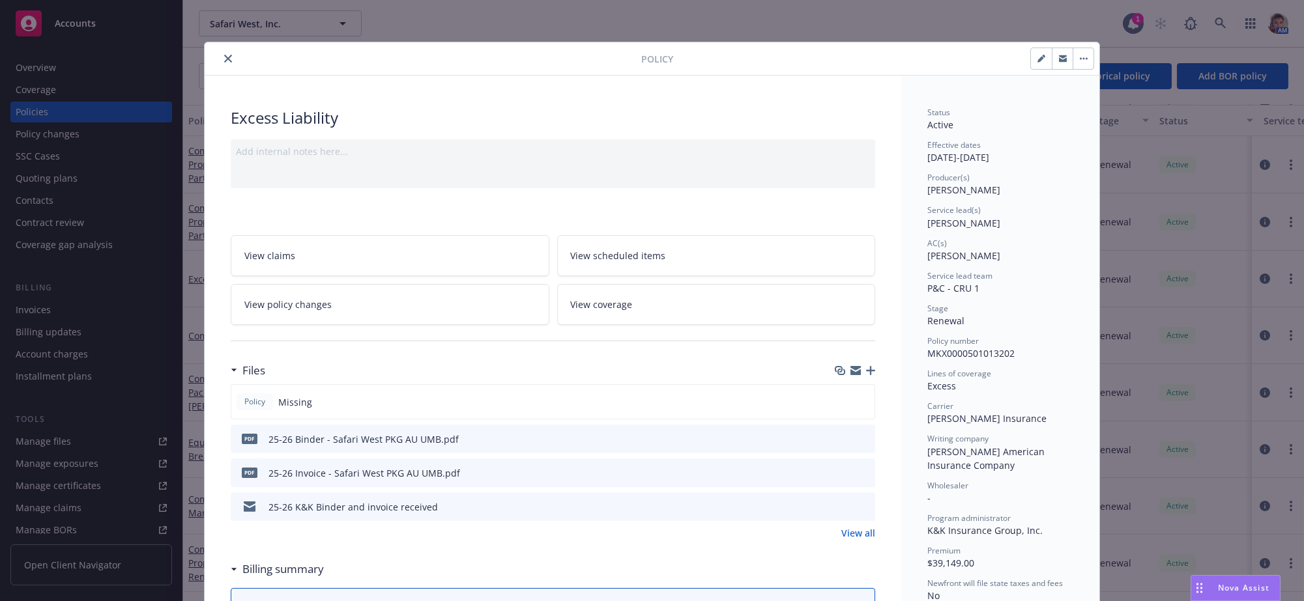
click at [1038, 69] on button "button" at bounding box center [1041, 58] width 21 height 21
select select "RENEWAL"
select select "12"
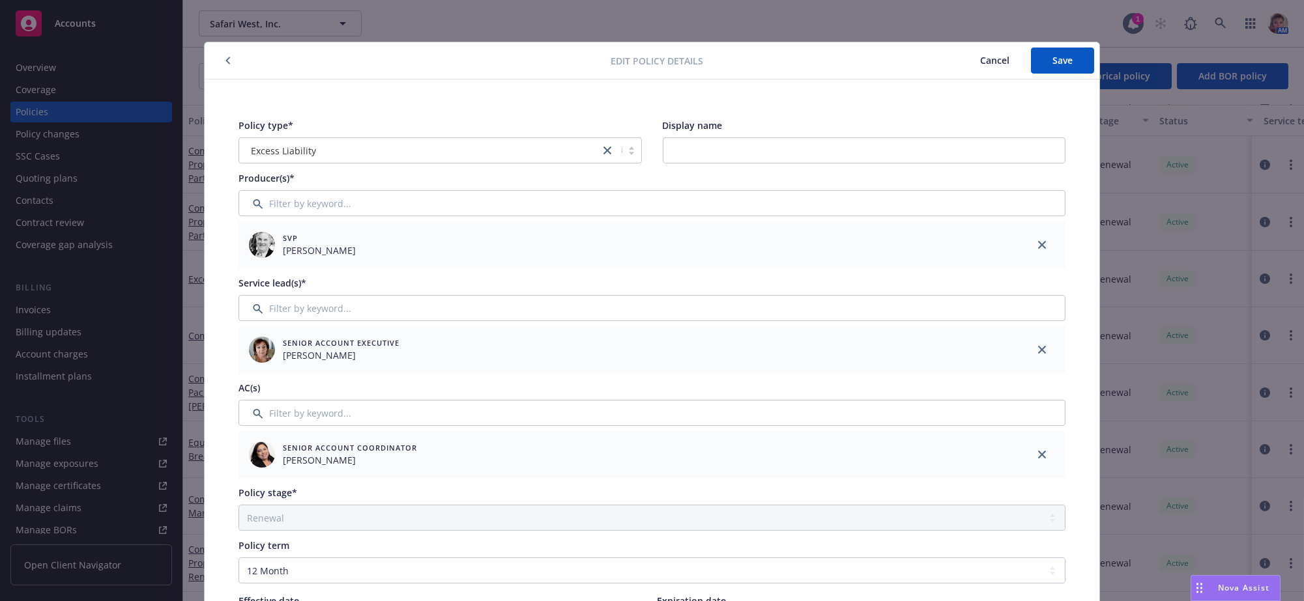
click at [226, 63] on icon "button" at bounding box center [227, 61] width 5 height 8
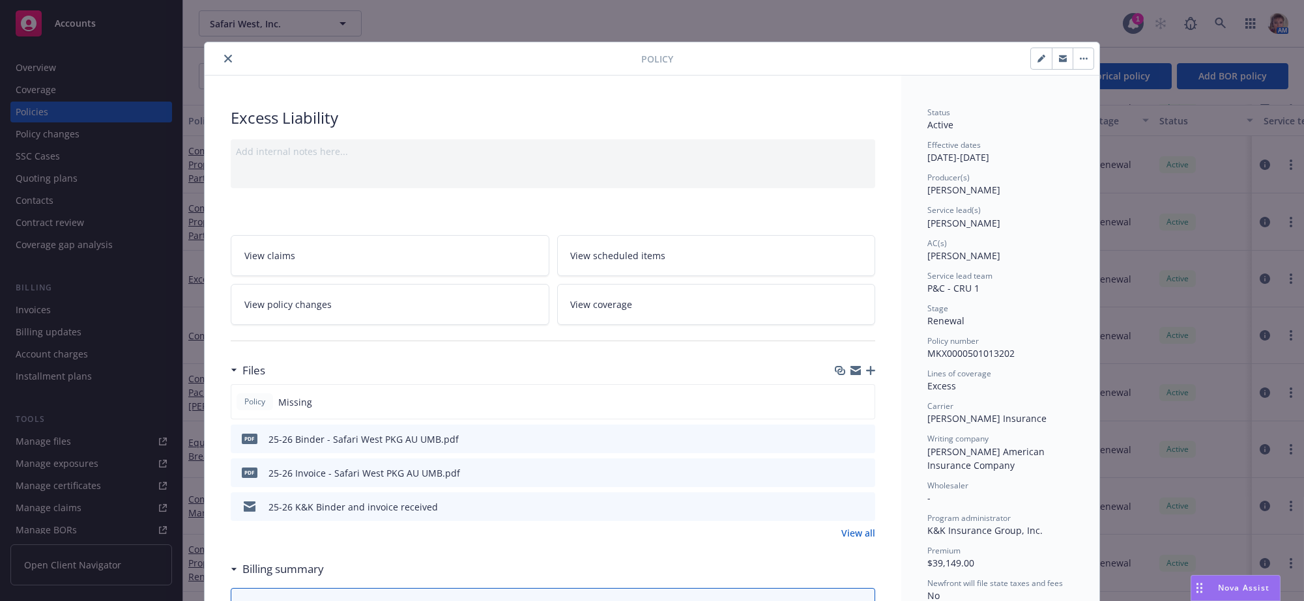
click at [400, 317] on link "View policy changes" at bounding box center [390, 304] width 319 height 41
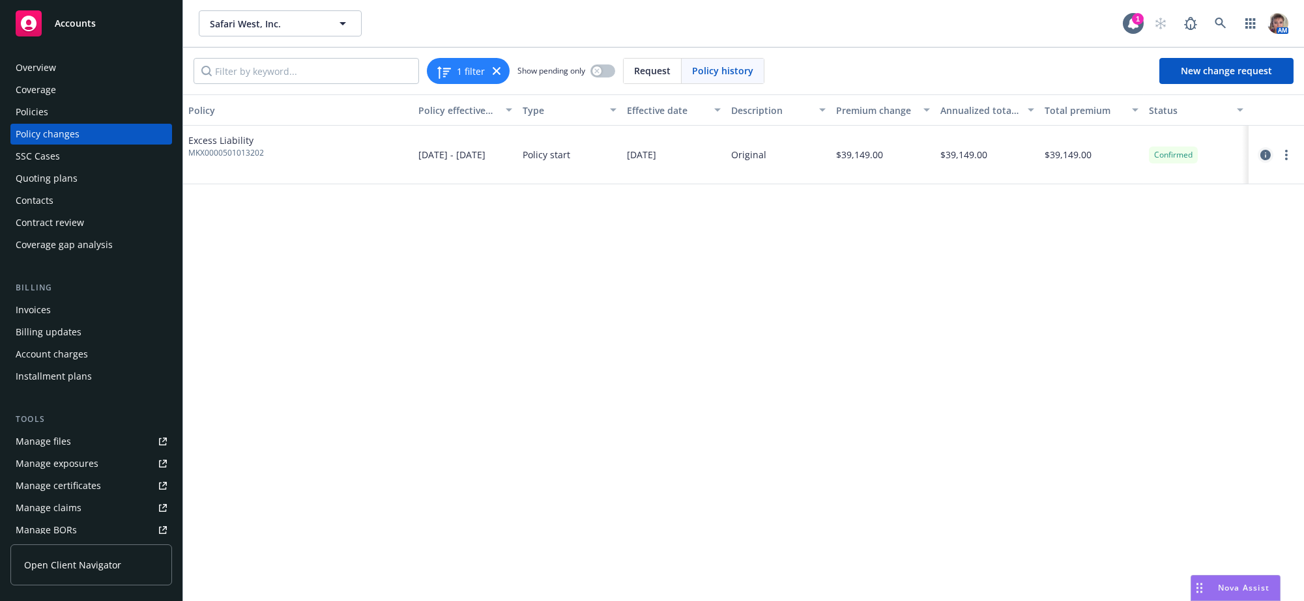
click at [1265, 160] on icon "circleInformation" at bounding box center [1265, 155] width 10 height 10
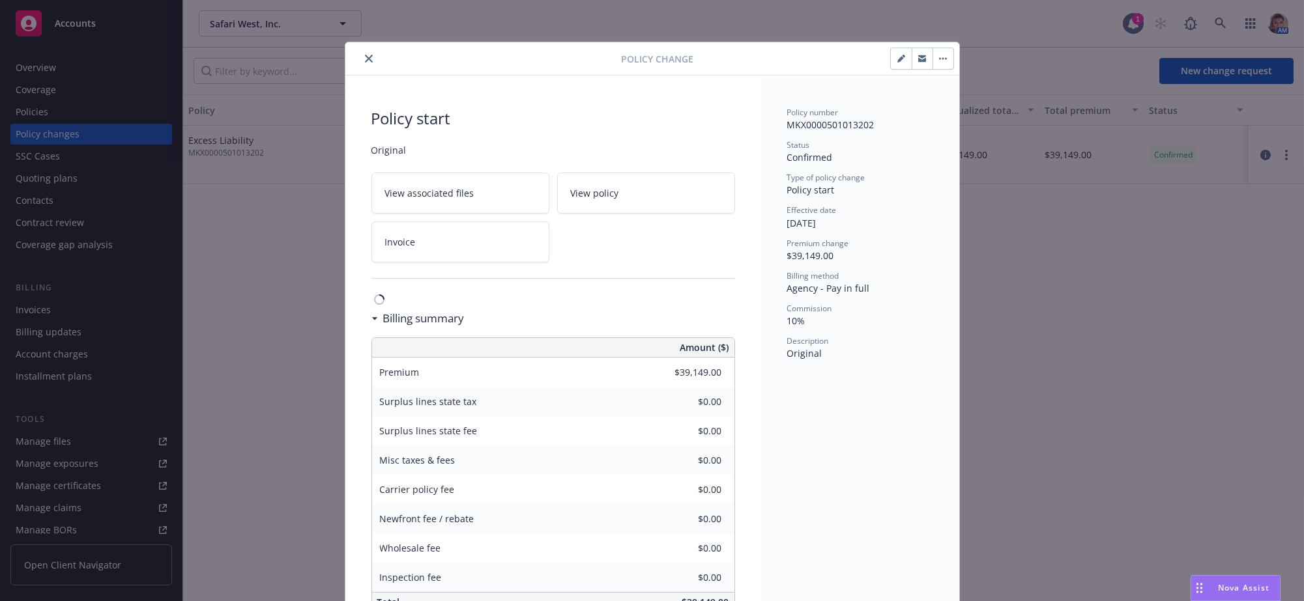
scroll to position [39, 0]
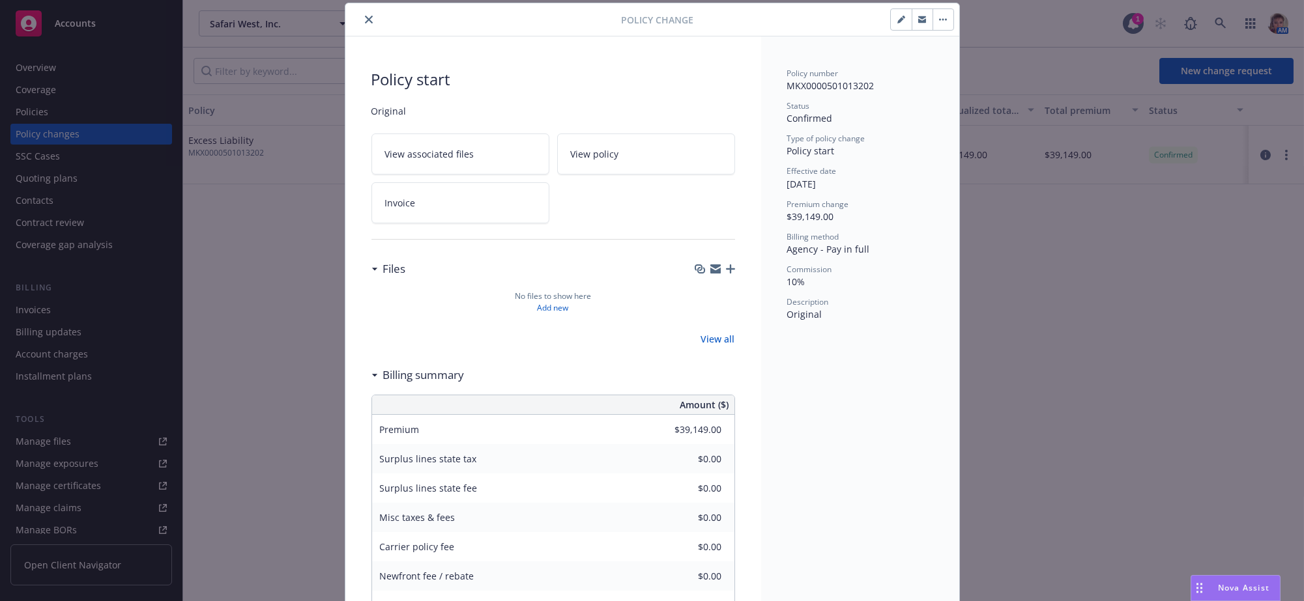
click at [897, 23] on icon "button" at bounding box center [901, 20] width 8 height 8
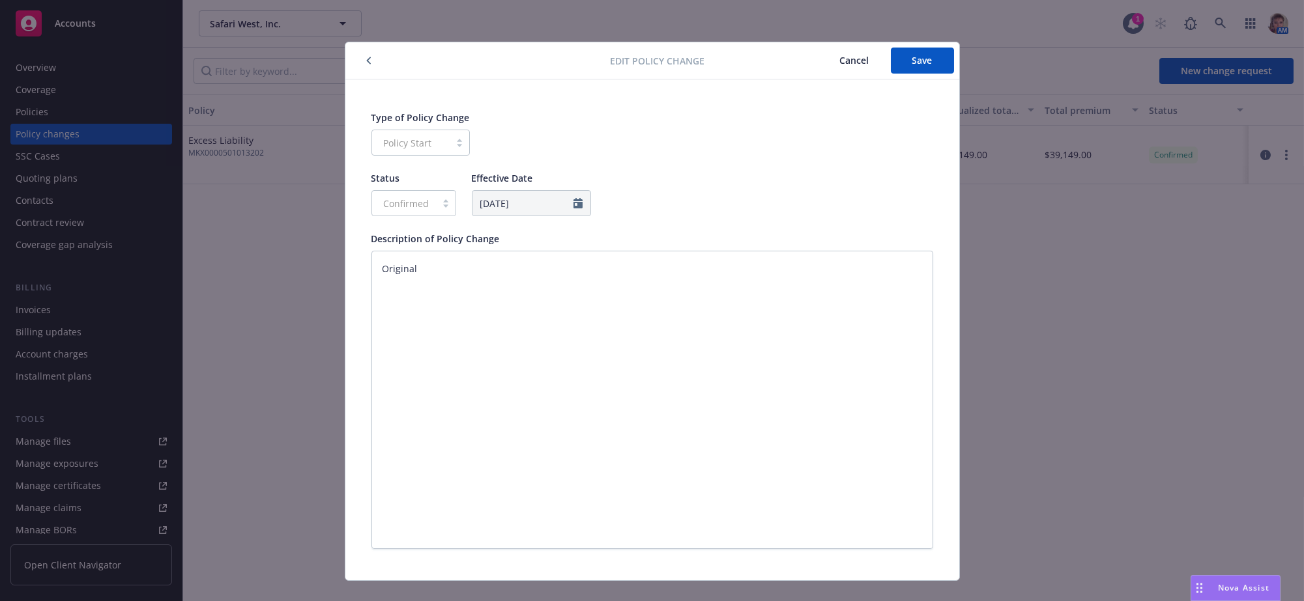
click at [366, 62] on icon "button" at bounding box center [368, 60] width 4 height 7
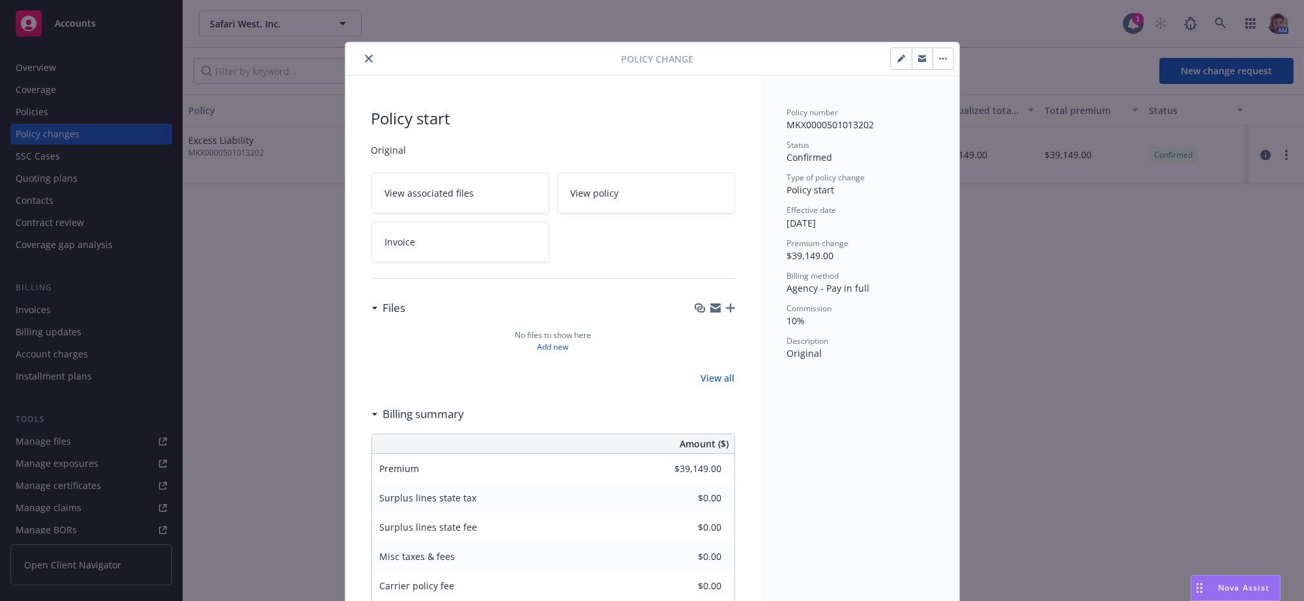
click at [939, 60] on icon "button" at bounding box center [940, 59] width 2 height 2
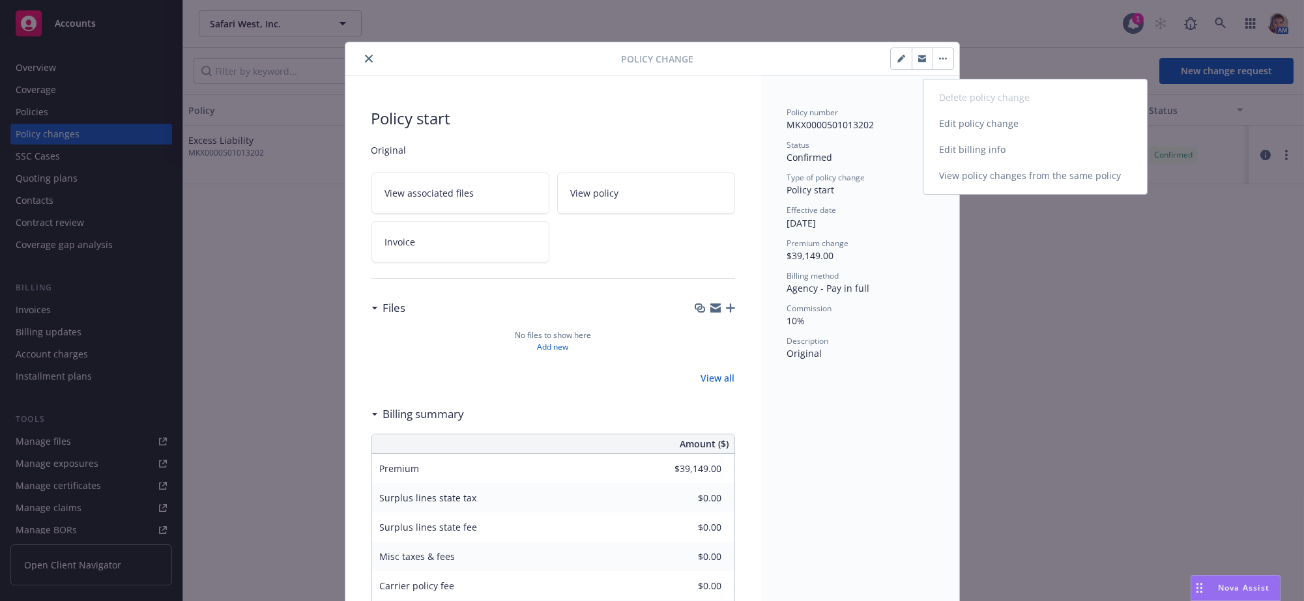
click at [1022, 158] on link "Edit billing info" at bounding box center [1035, 150] width 224 height 26
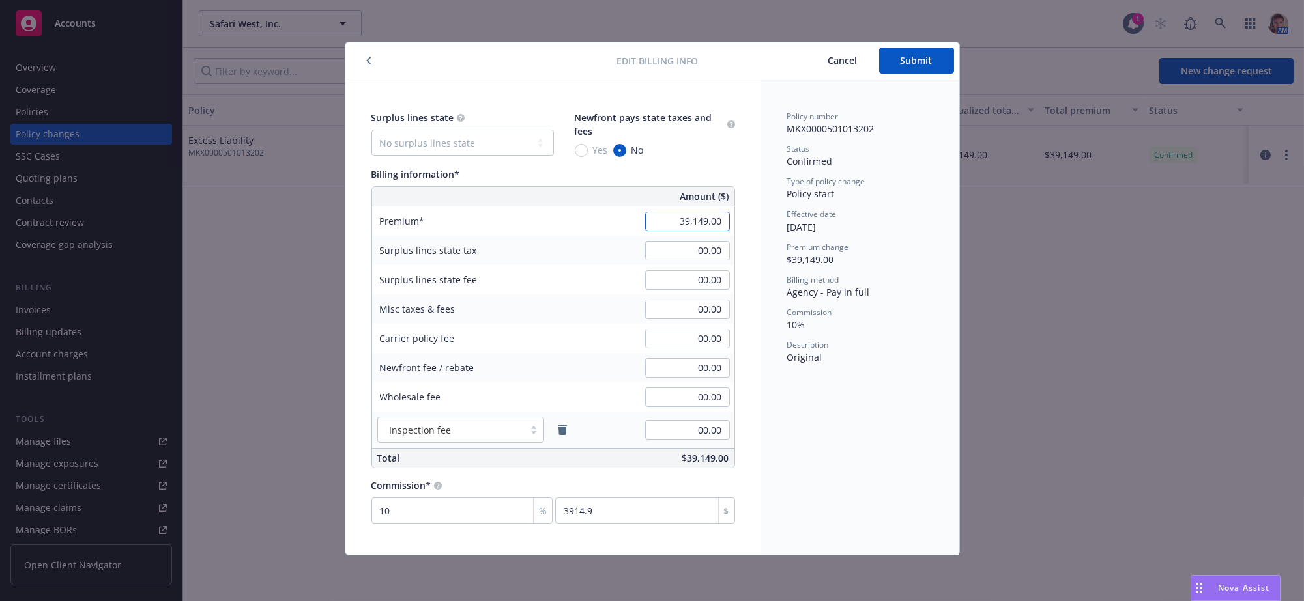
click at [648, 227] on input "39,149.00" at bounding box center [687, 222] width 85 height 20
type input "37,285.00"
type input "3728.5"
click at [880, 64] on button "Submit" at bounding box center [916, 61] width 75 height 26
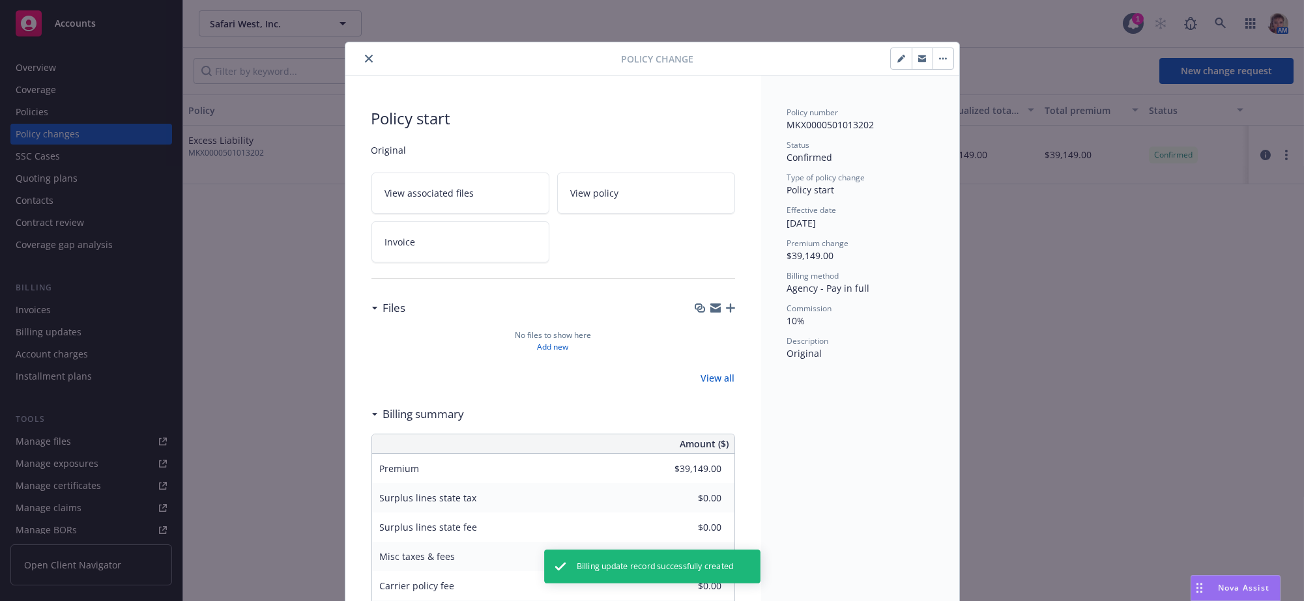
type input "$37,285.00"
click at [371, 62] on button "close" at bounding box center [369, 59] width 16 height 16
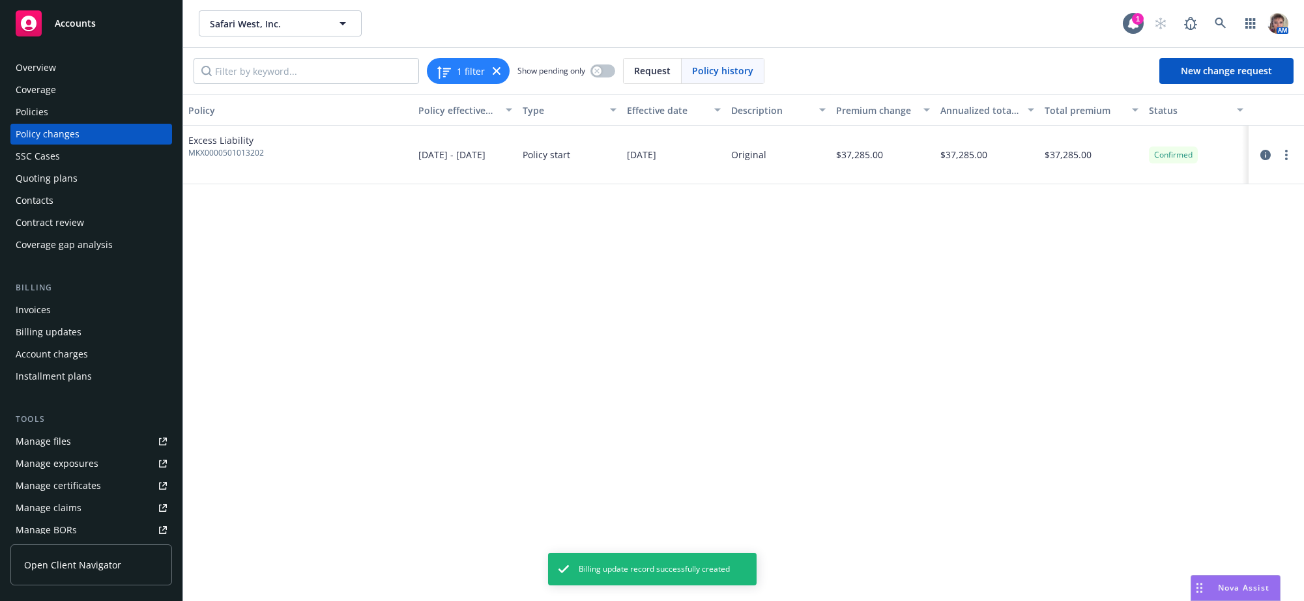
click at [959, 413] on div "Policy Policy effective dates Type Effective date Description Premium change An…" at bounding box center [743, 345] width 1121 height 502
click at [34, 123] on div "Policies" at bounding box center [32, 112] width 33 height 21
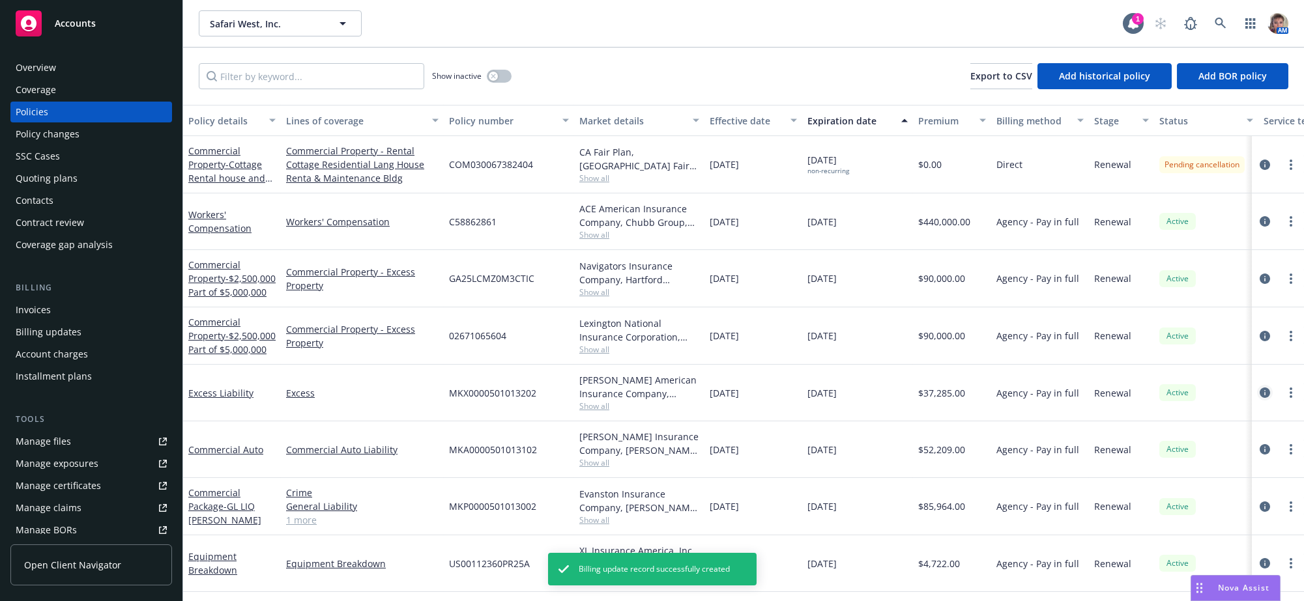
click at [1260, 398] on icon "circleInformation" at bounding box center [1265, 393] width 10 height 10
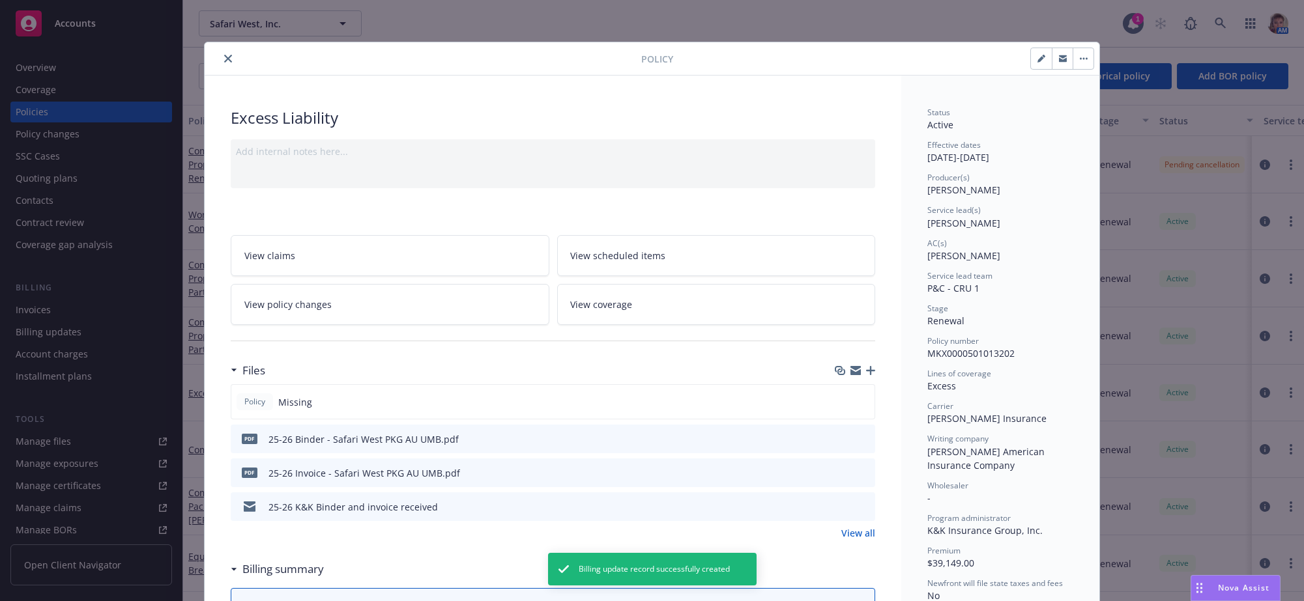
scroll to position [39, 0]
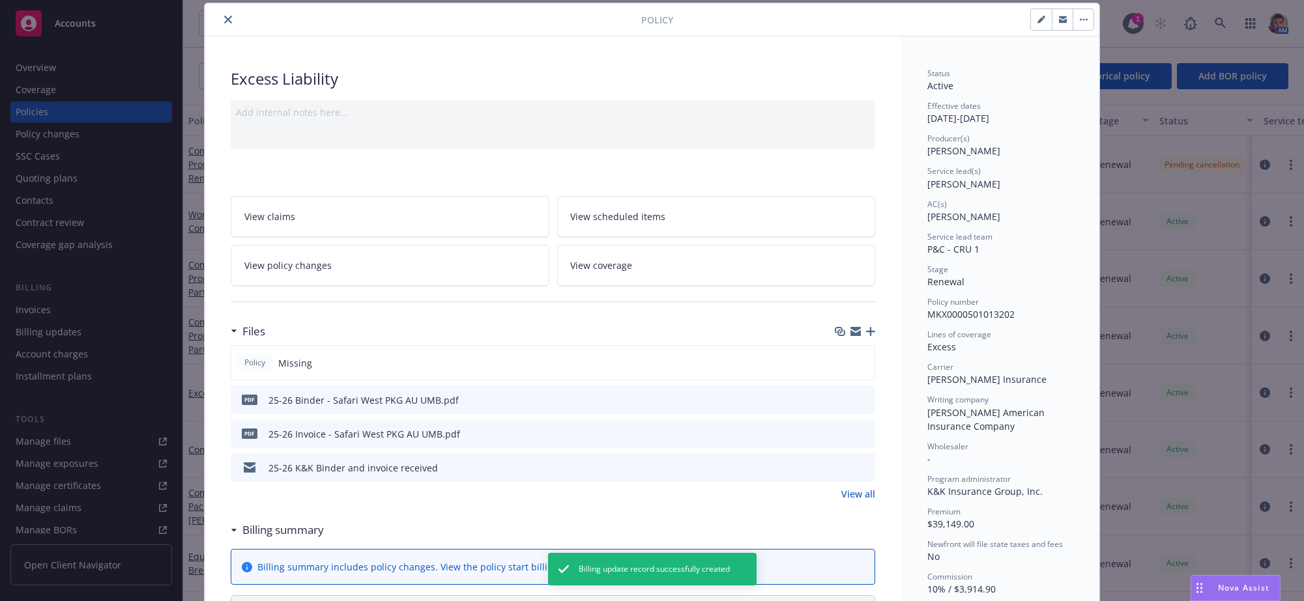
type input "$37,285.00"
click at [866, 336] on icon "button" at bounding box center [870, 331] width 9 height 9
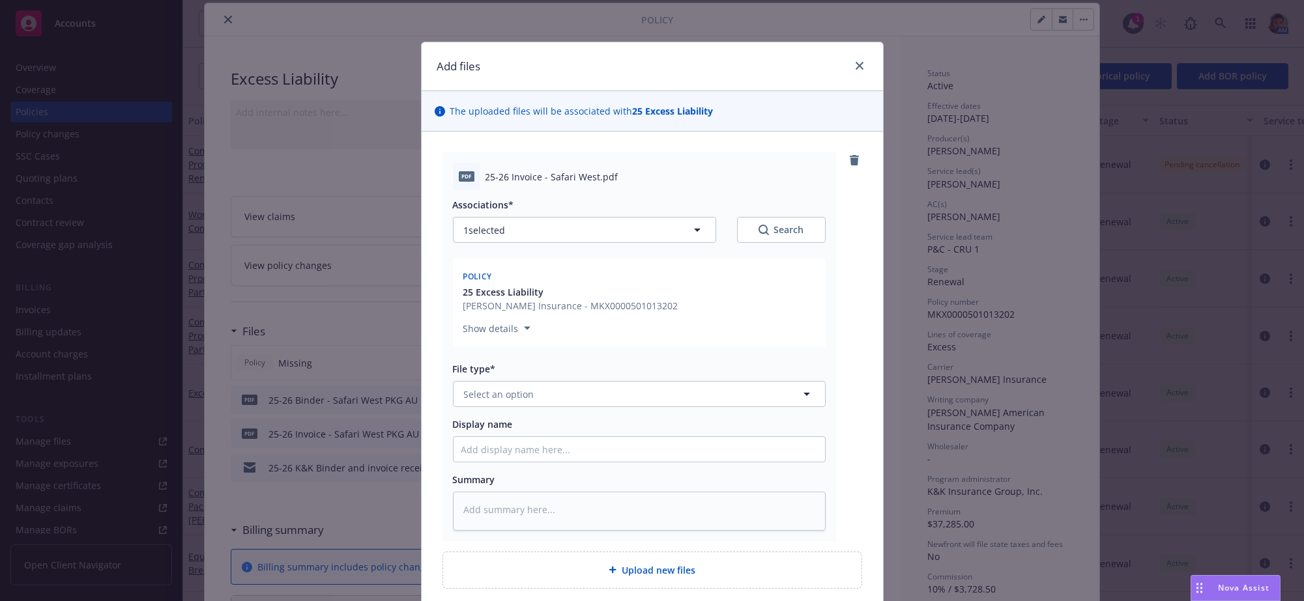
type textarea "x"
click at [492, 407] on button "Select an option" at bounding box center [639, 394] width 373 height 26
type input "inv"
click at [491, 478] on span "Invoice - Third Party" at bounding box center [512, 472] width 90 height 14
click at [480, 462] on input "Display name" at bounding box center [639, 449] width 371 height 25
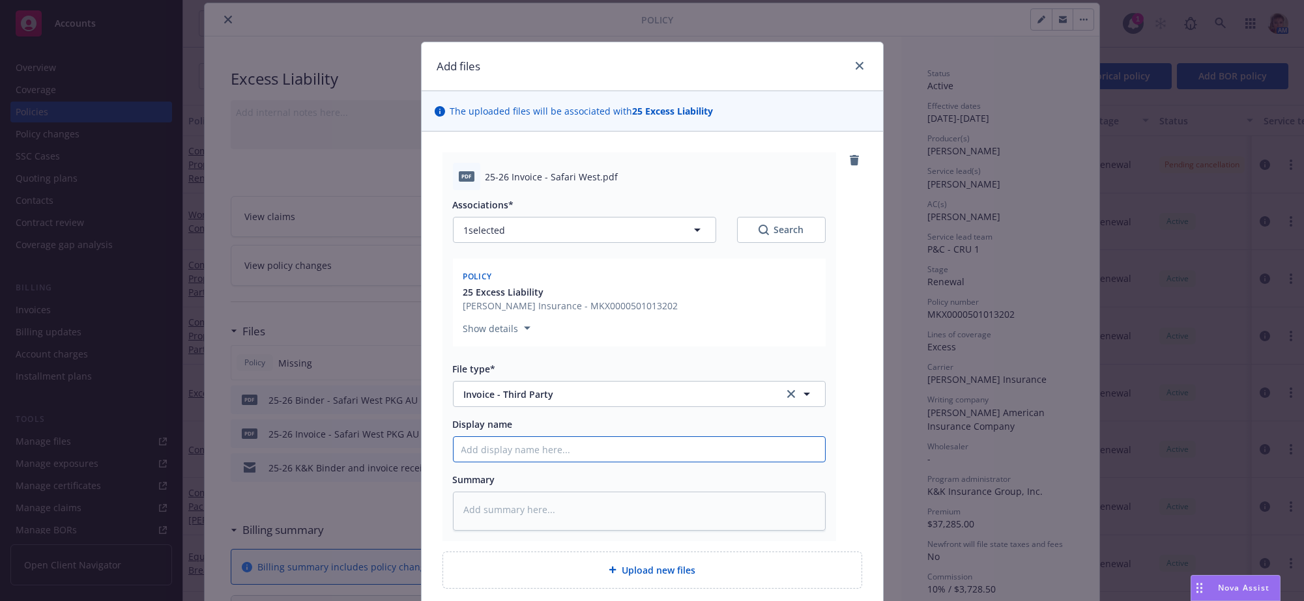
type textarea "x"
type input "2"
type textarea "x"
type input "25"
type textarea "x"
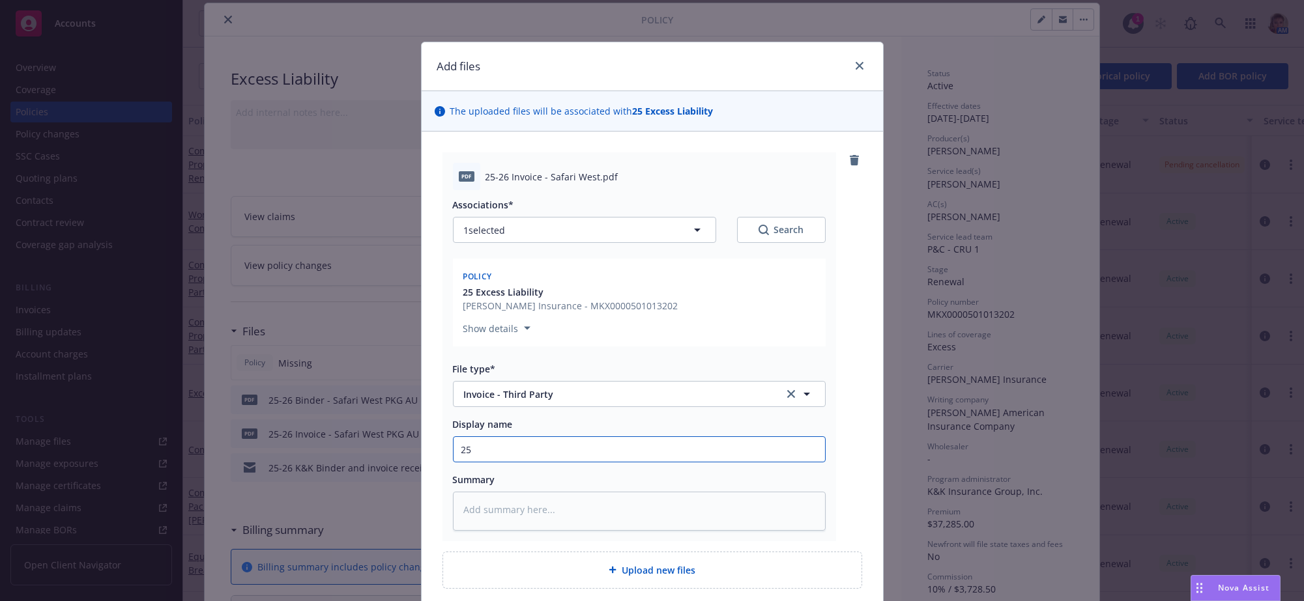
type input "25-"
type textarea "x"
type input "25-2"
type textarea "x"
type input "25-26"
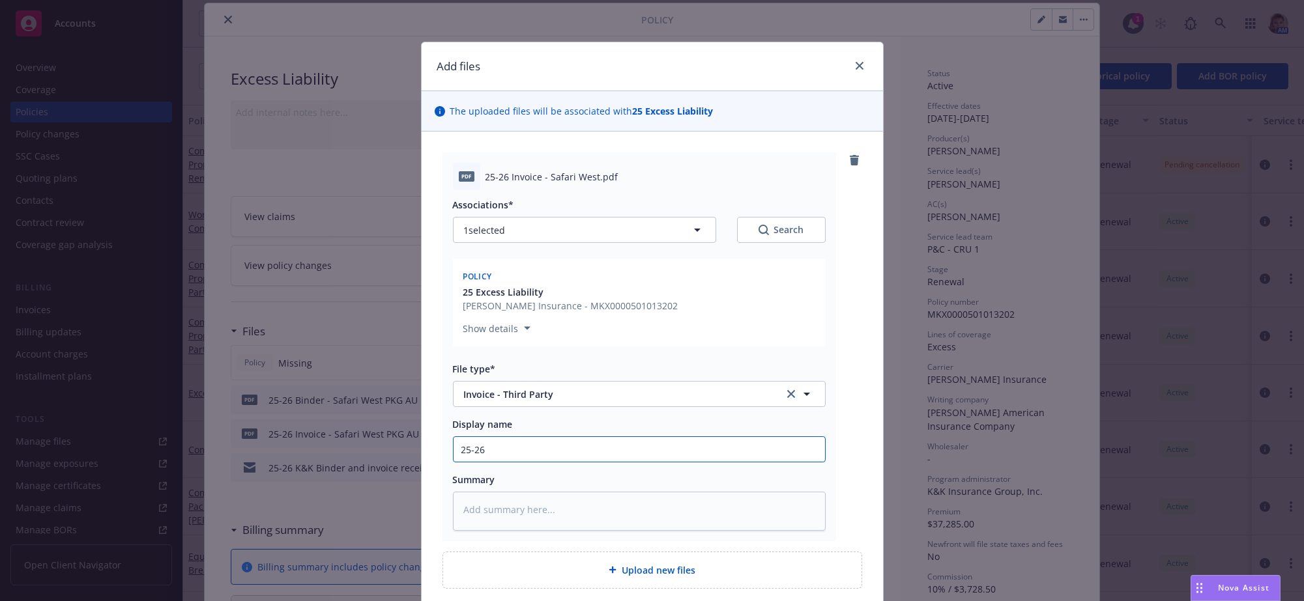
type textarea "x"
type input "25-26"
type textarea "x"
type input "25-26 R"
type textarea "x"
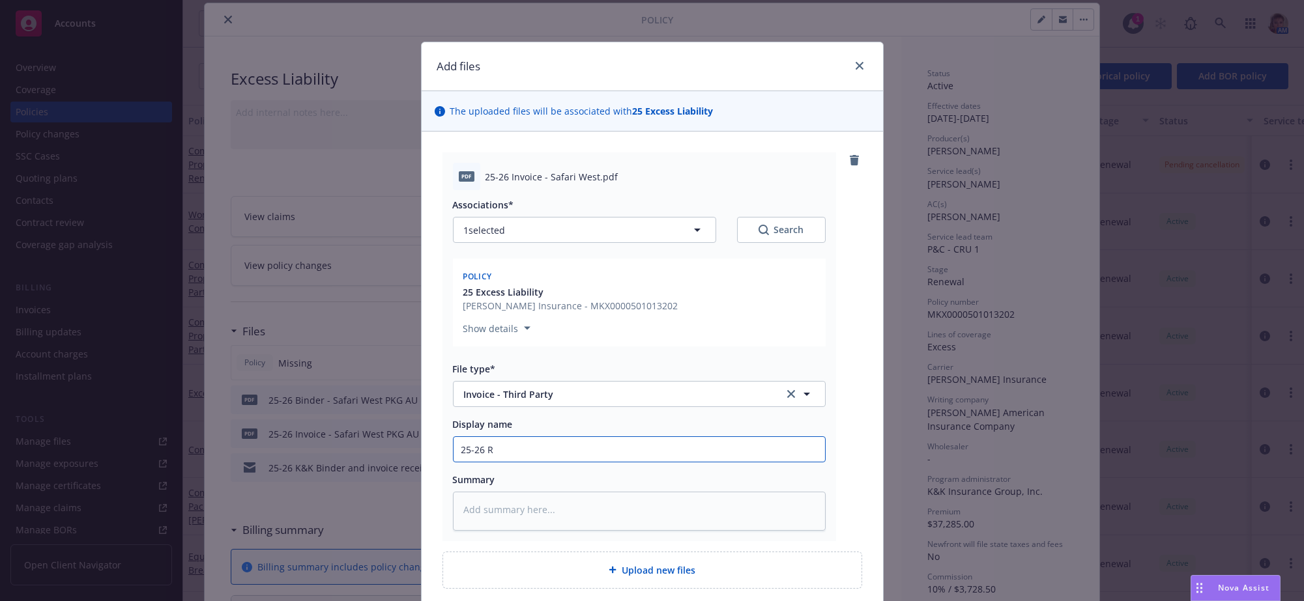
type input "25-26 Re"
type textarea "x"
type input "25-26 Rev"
type textarea "x"
type input "25-26 Revi"
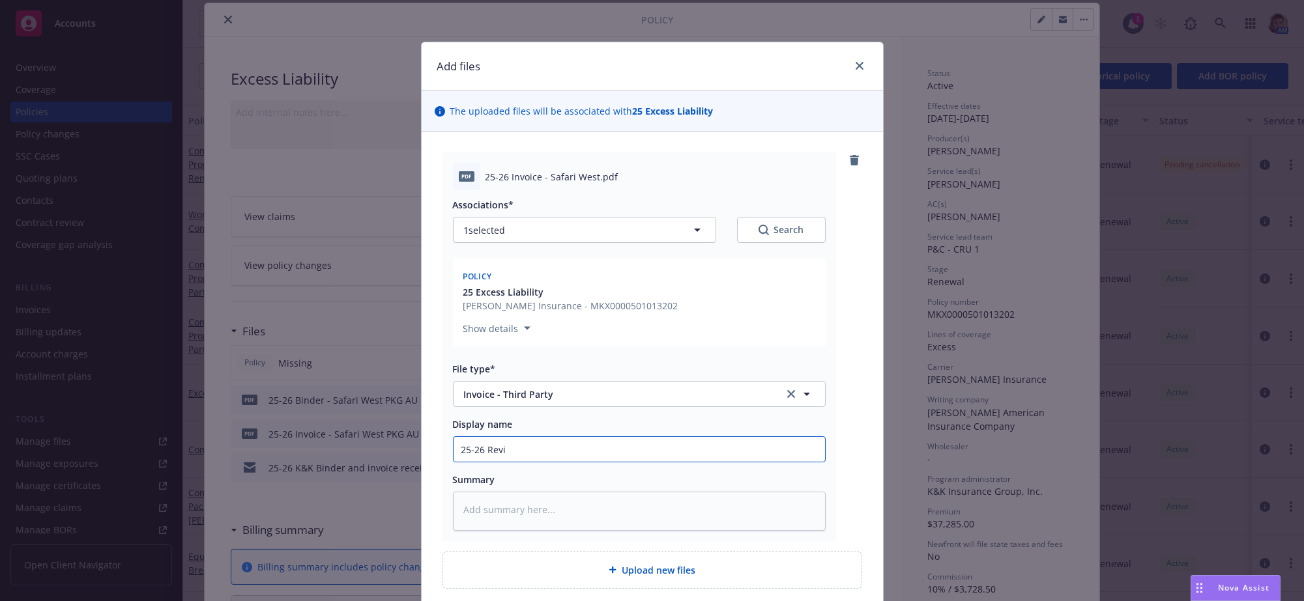
type textarea "x"
type input "25-26 Revis"
type textarea "x"
type input "25-26 Revise"
type textarea "x"
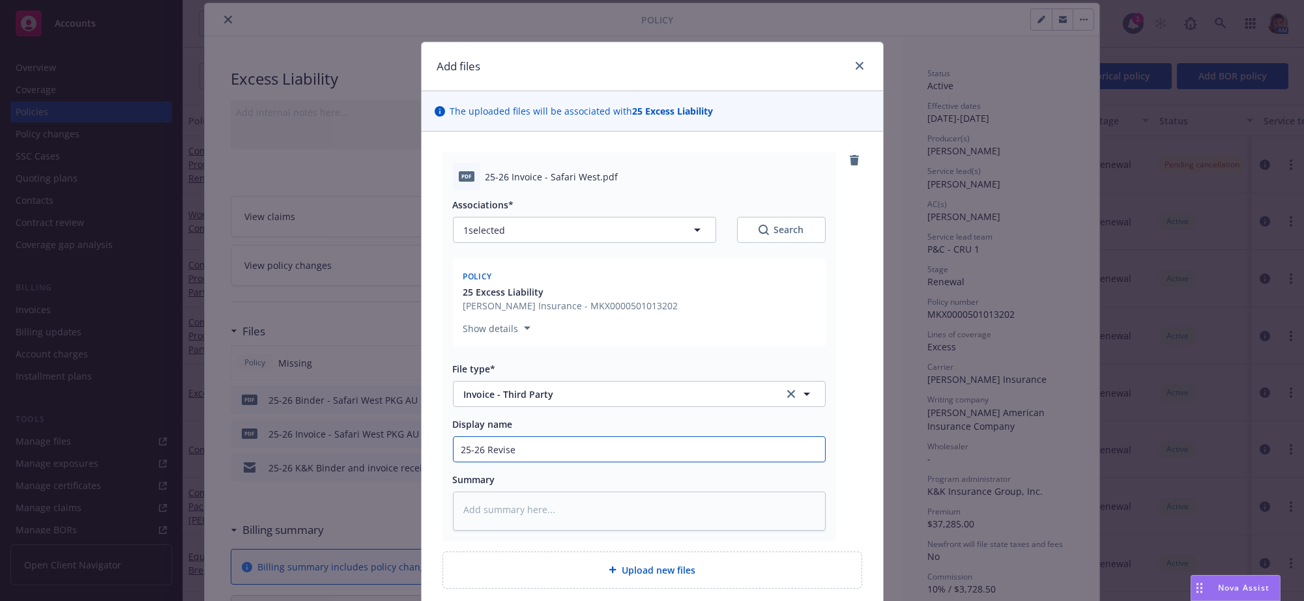
type input "25-26 Revised"
type textarea "x"
type input "25-26 Revised"
type textarea "x"
type input "25-26 Revised K"
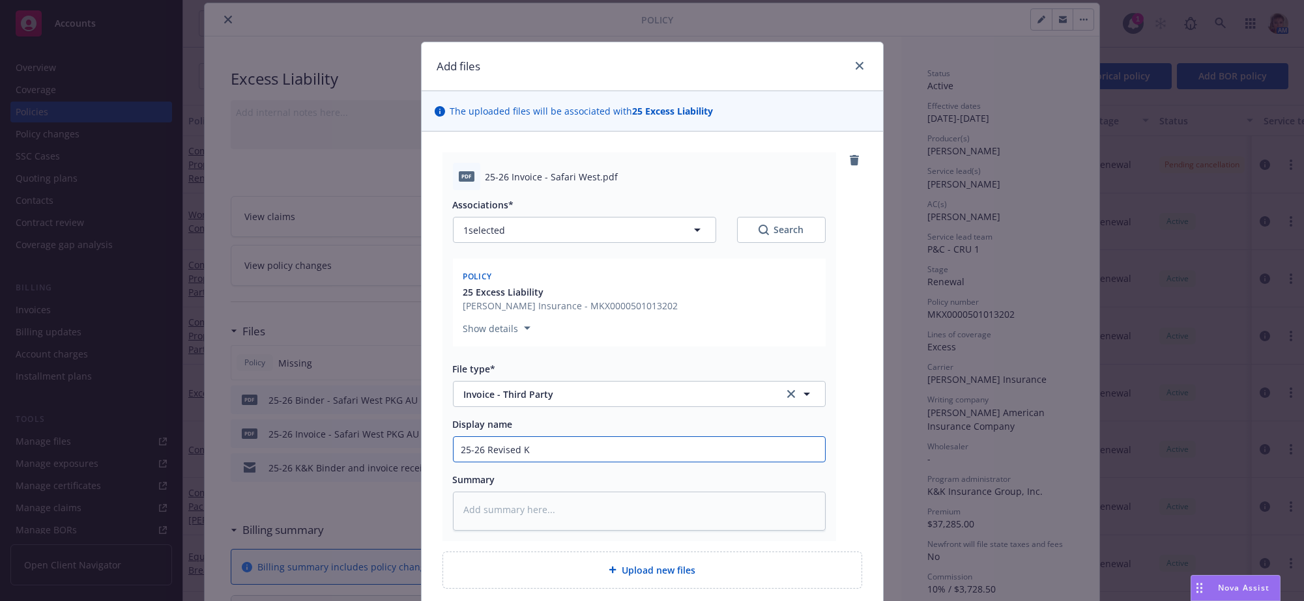
type textarea "x"
type input "25-26 Revised K&"
type textarea "x"
type input "25-26 Revised K&K"
type textarea "x"
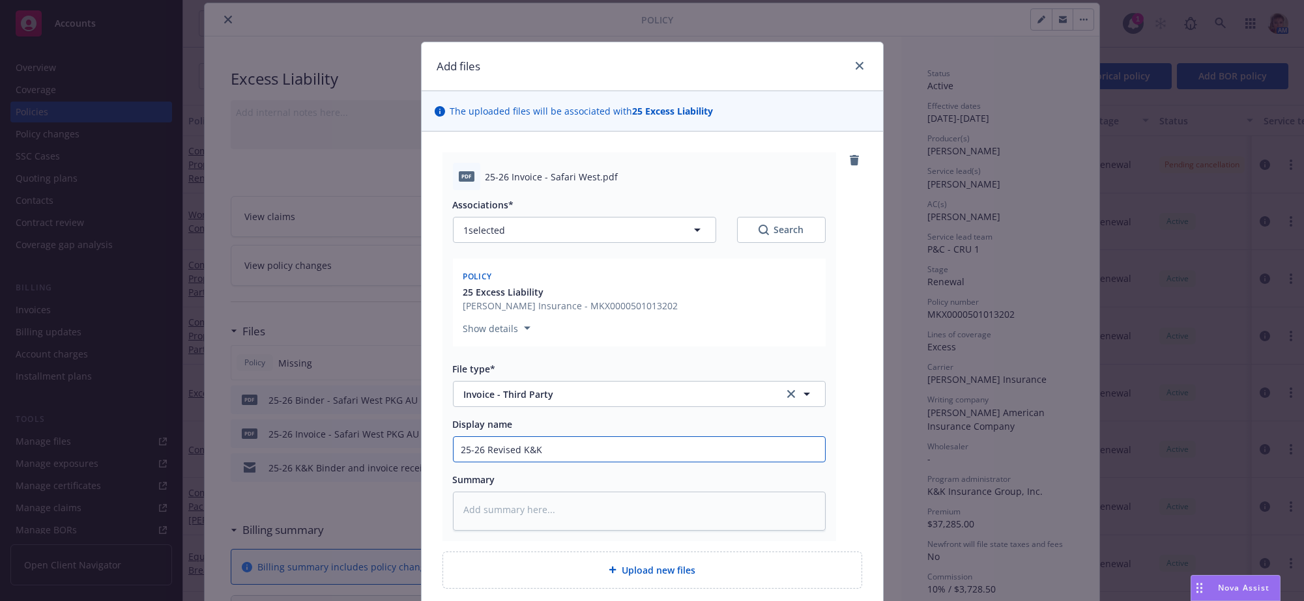
type input "25-26 Revised K&K"
type textarea "x"
type input "25-26 Revised K&K P"
type textarea "x"
type input "25-26 Revised K&K PKG"
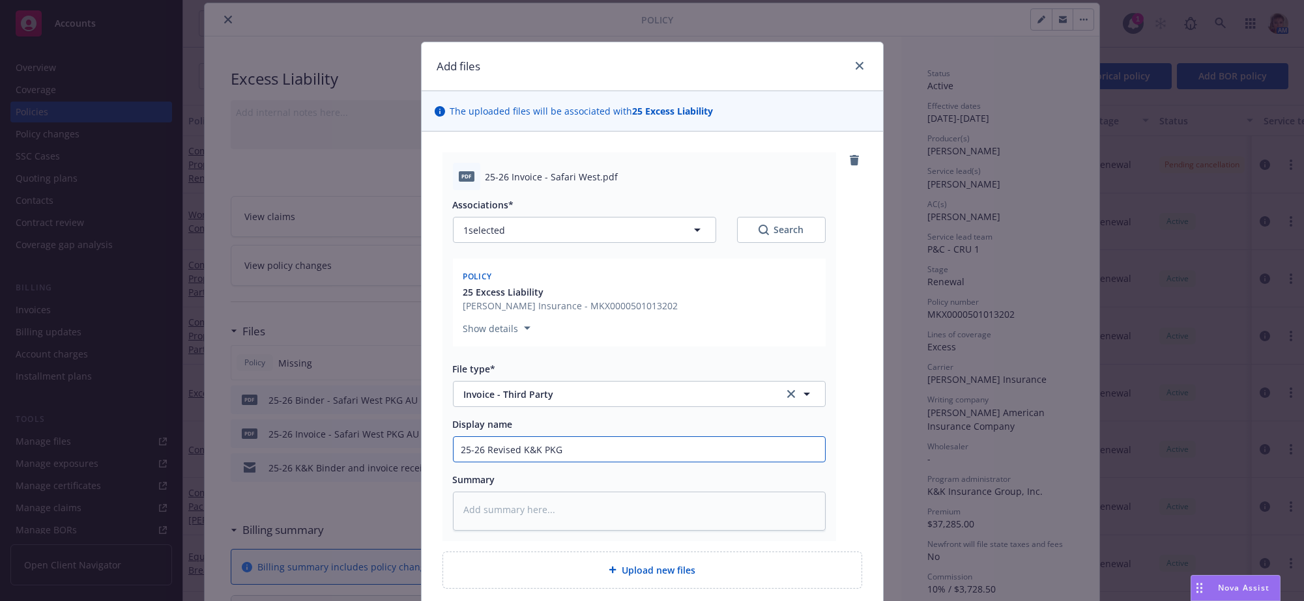
type textarea "x"
type input "25-26 Revised K&K PKG"
type textarea "x"
type input "25-26 Revised K&K PKG A"
type textarea "x"
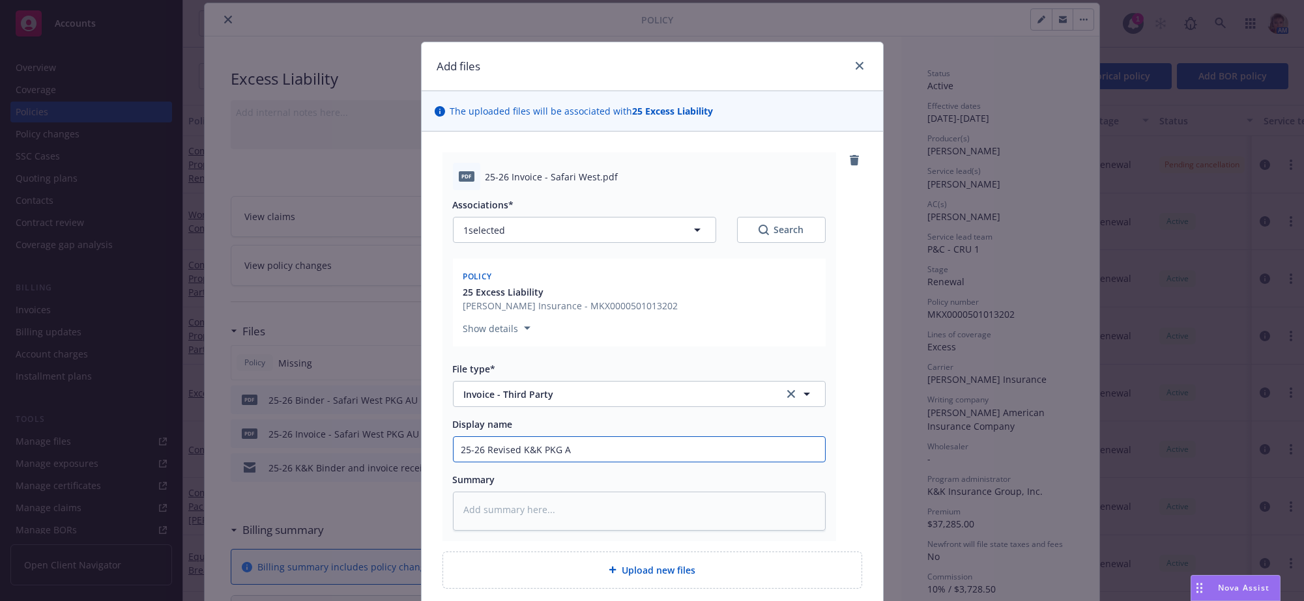
type input "25-26 Revised K&K PKG AU"
type textarea "x"
type input "25-26 Revised K&K PKG AU"
type textarea "x"
type input "25-26 Revised K&K PKG AU U"
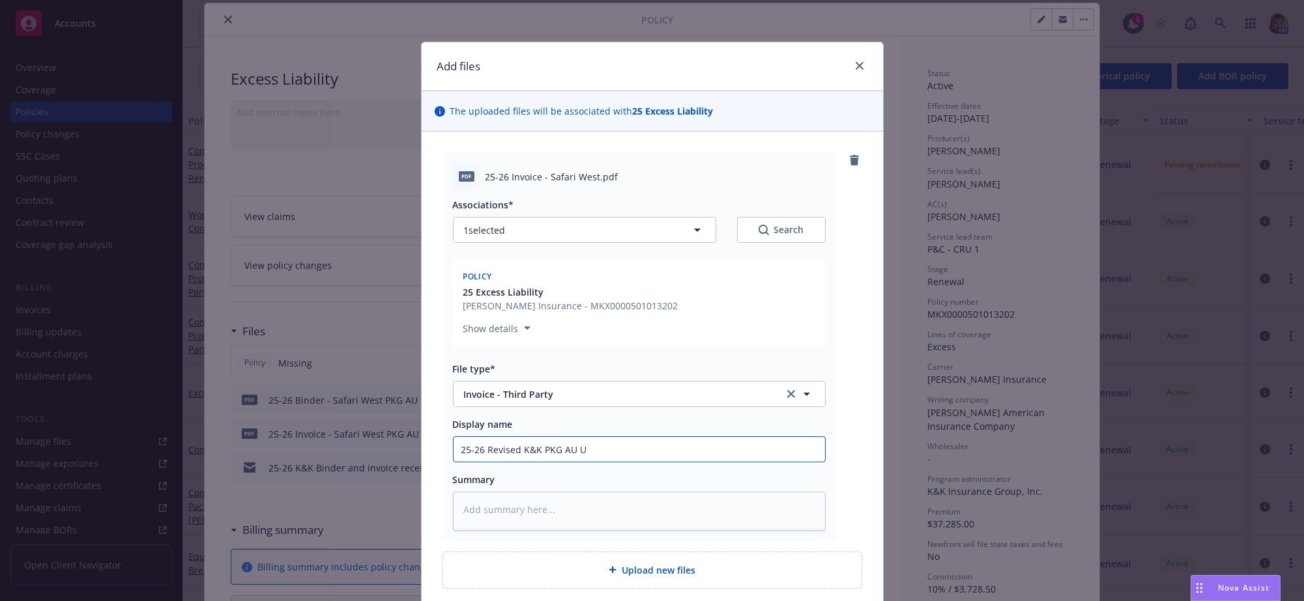
type textarea "x"
type input "25-26 Revised K&K PKG AU UM"
type textarea "x"
type input "25-26 Revised K&K PKG AU UMB"
type textarea "x"
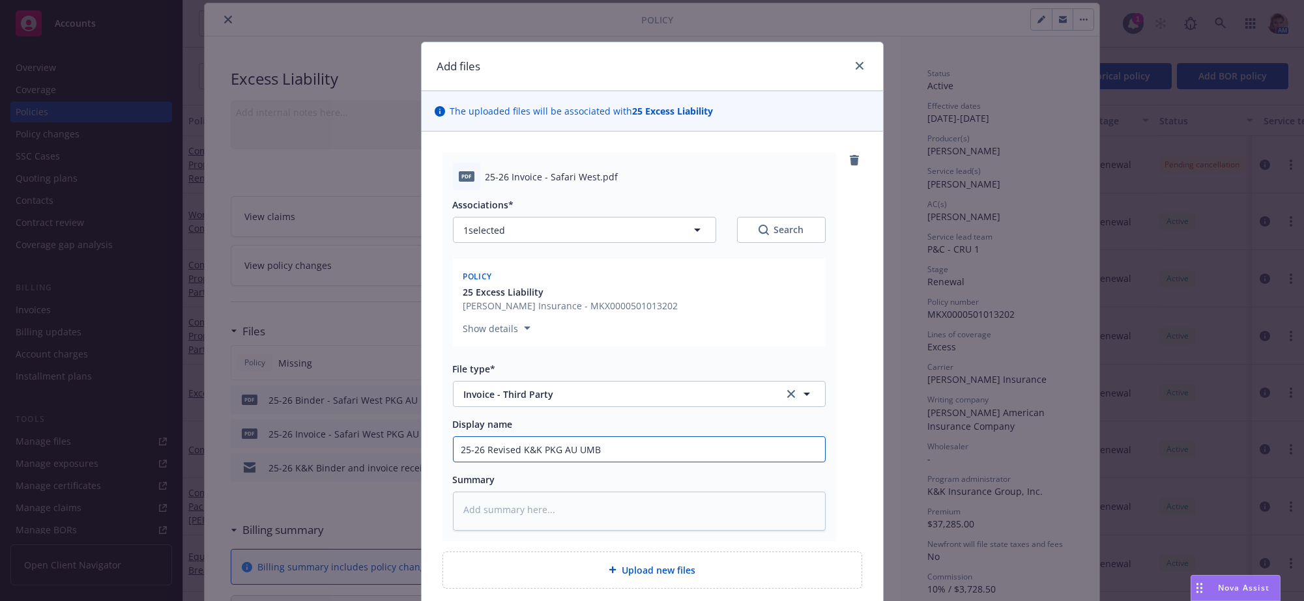
type input "25-26 Revised K&K PKG AU UMB"
type textarea "x"
type input "25-26 Revised K&K PKG AU UMB I"
type textarea "x"
type input "25-26 Revised K&K PKG AU UMB In"
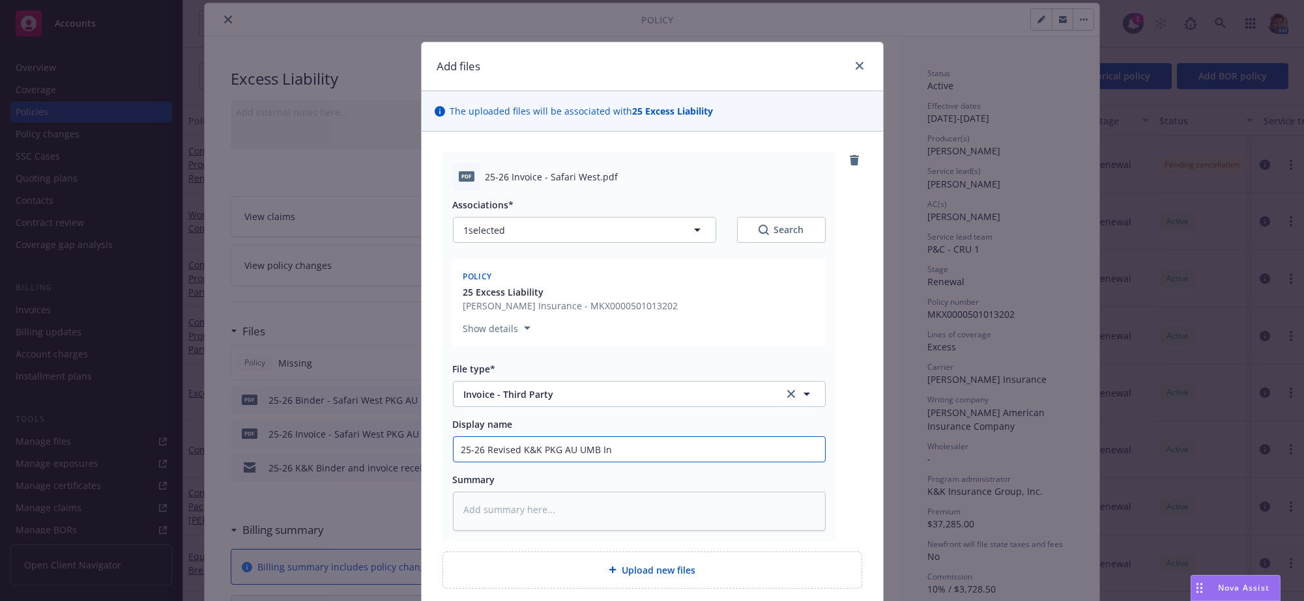
type textarea "x"
type input "25-26 Revised K&K PKG AU UMB Inv"
type textarea "x"
type input "25-26 Revised K&K PKG AU UMB Invo"
type textarea "x"
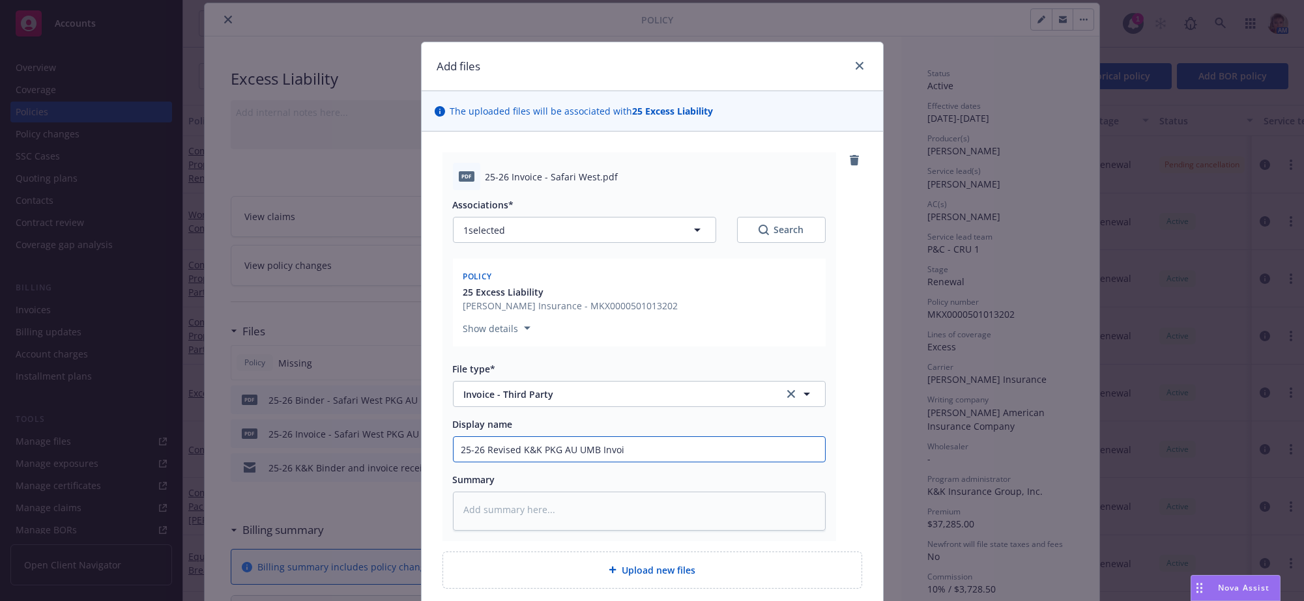
type input "25-26 Revised K&K PKG AU UMB Invoic"
type textarea "x"
type input "25-26 Revised K&K PKG AU UMB Invoice"
type textarea "x"
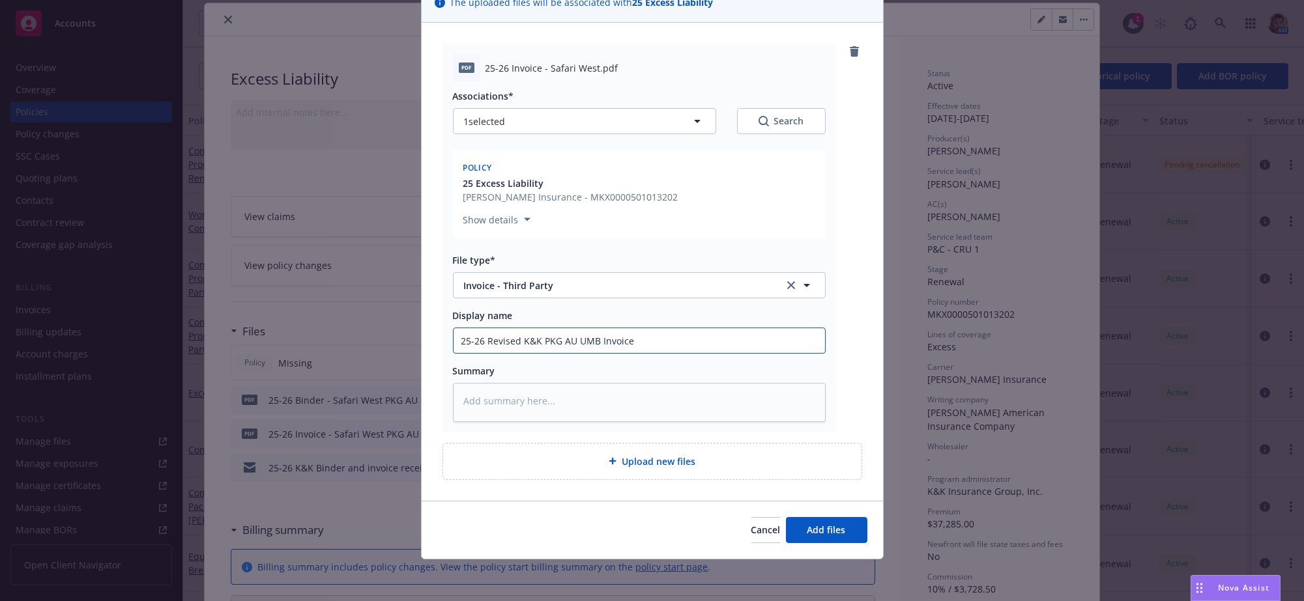
type input "25-26 Revised K&K PKG AU UMB Invoice"
type textarea "x"
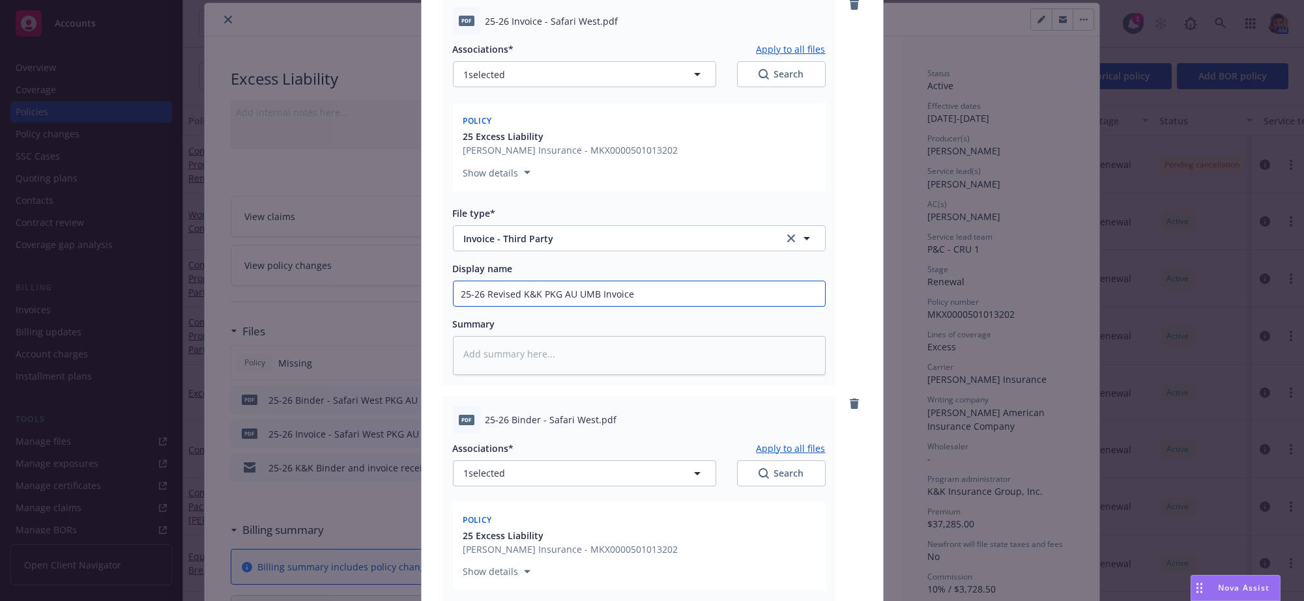
scroll to position [584, 0]
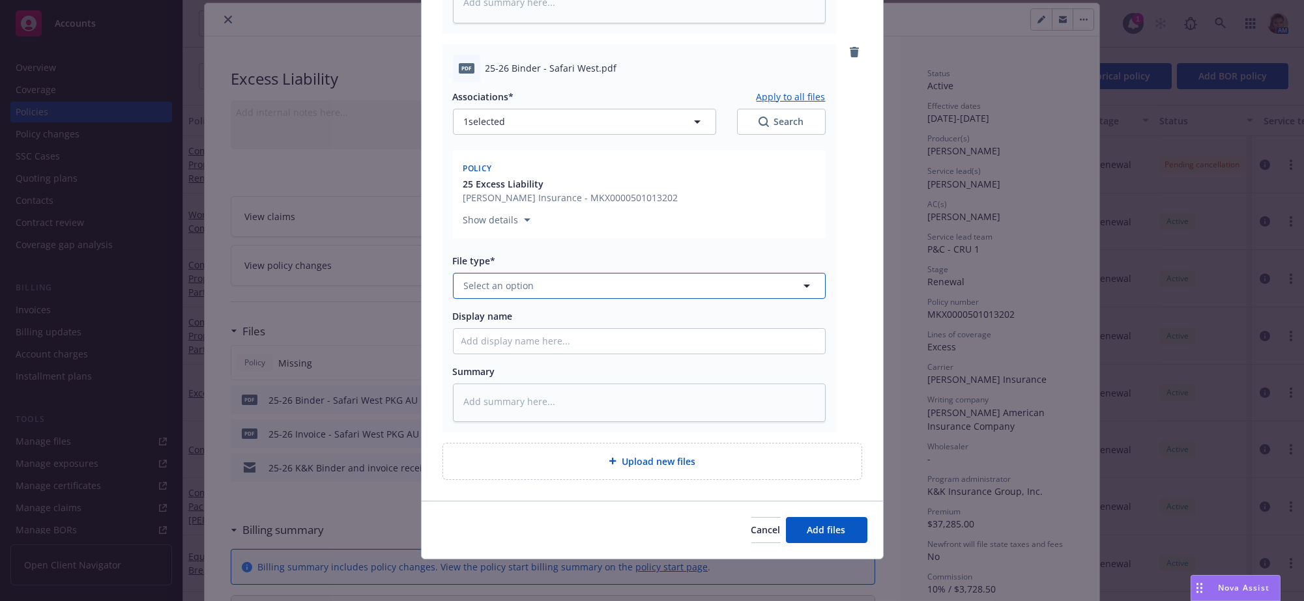
click at [566, 273] on button "Select an option" at bounding box center [639, 286] width 373 height 26
type input "bind"
click at [661, 316] on div "Binder" at bounding box center [639, 325] width 356 height 19
type textarea "x"
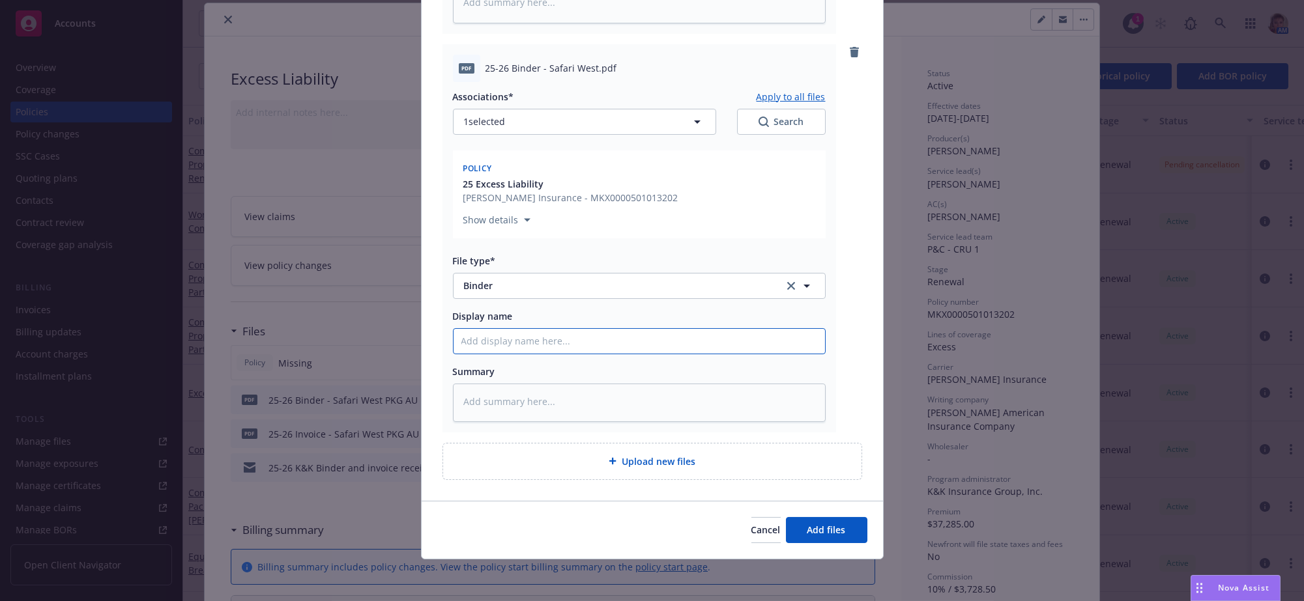
type input "2"
type textarea "x"
type input "25"
type textarea "x"
type input "25-"
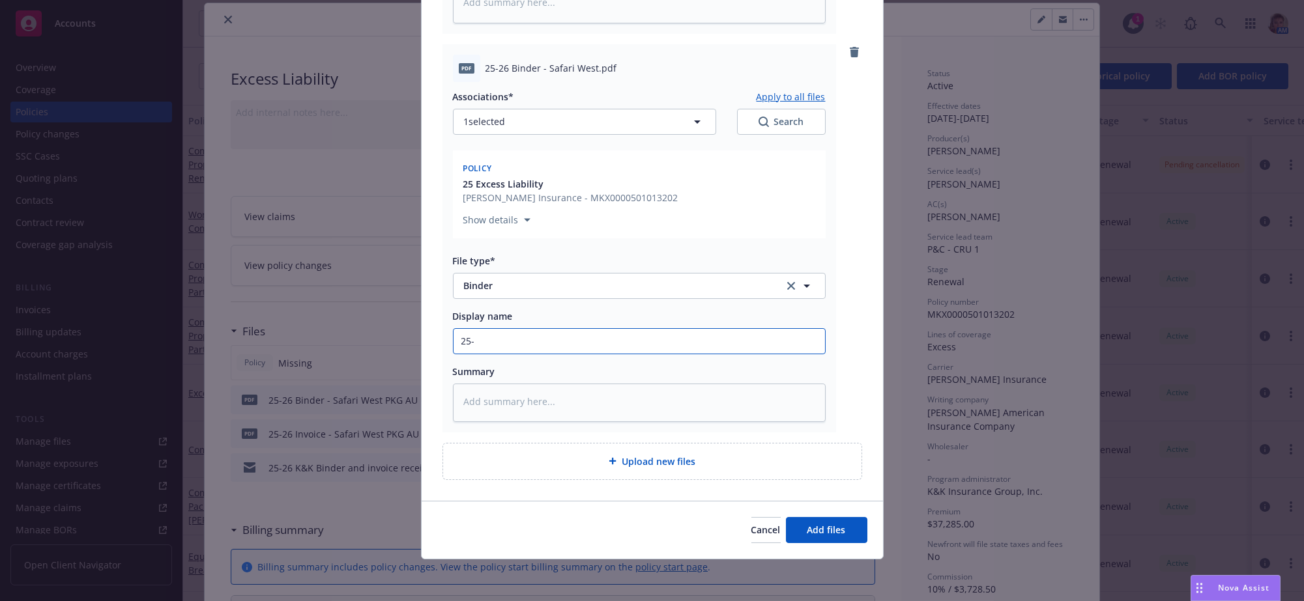
type textarea "x"
type input "25-2"
type textarea "x"
type input "25-26"
type textarea "x"
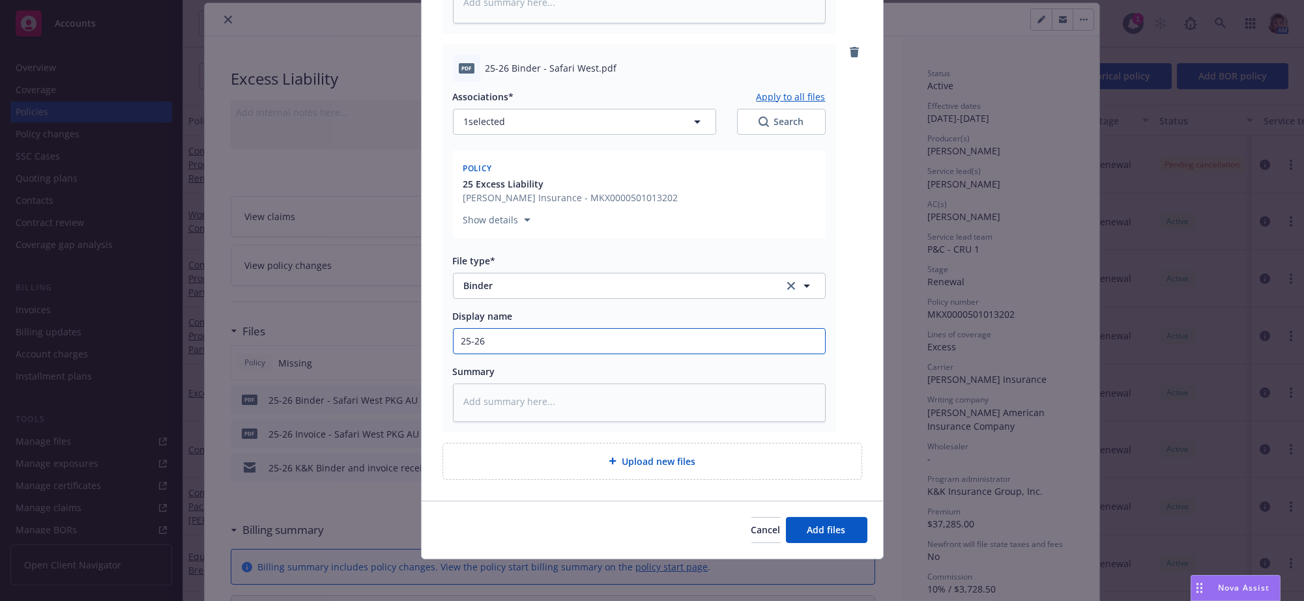
type input "25-26"
type textarea "x"
type input "25-26 R"
type textarea "x"
type input "25-26 Re"
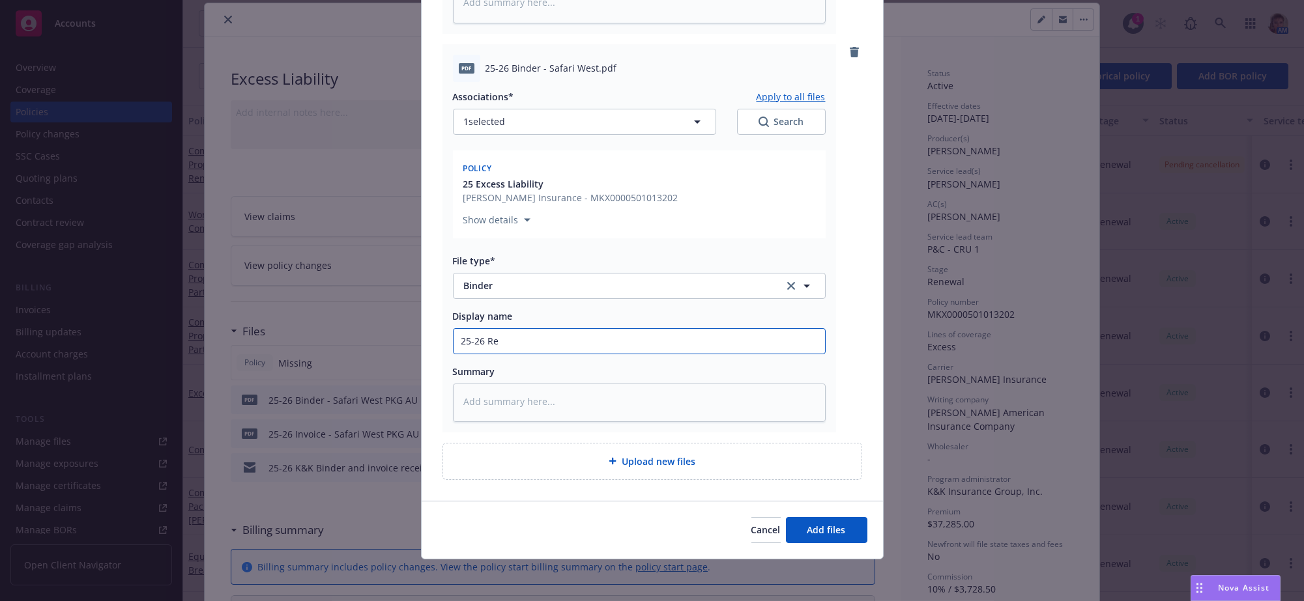
type textarea "x"
type input "25-26 Rev"
type textarea "x"
type input "25-26 Revi"
type textarea "x"
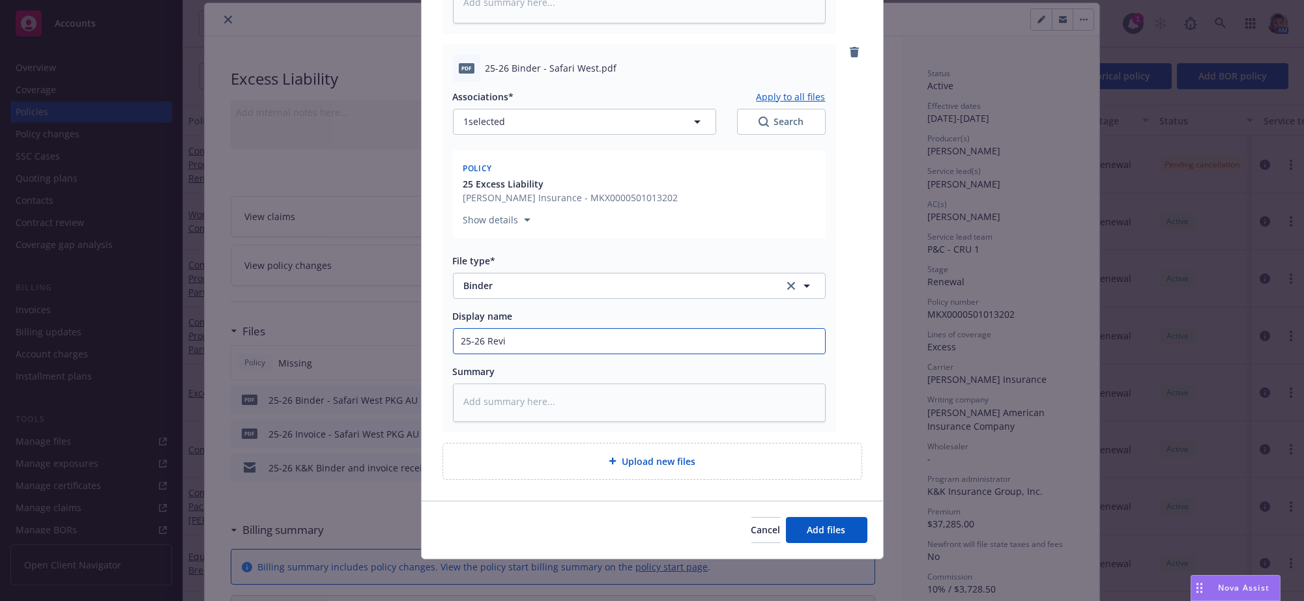
type input "25-26 Revis"
type textarea "x"
type input "25-26 Revise"
type textarea "x"
type input "25-26 Revised"
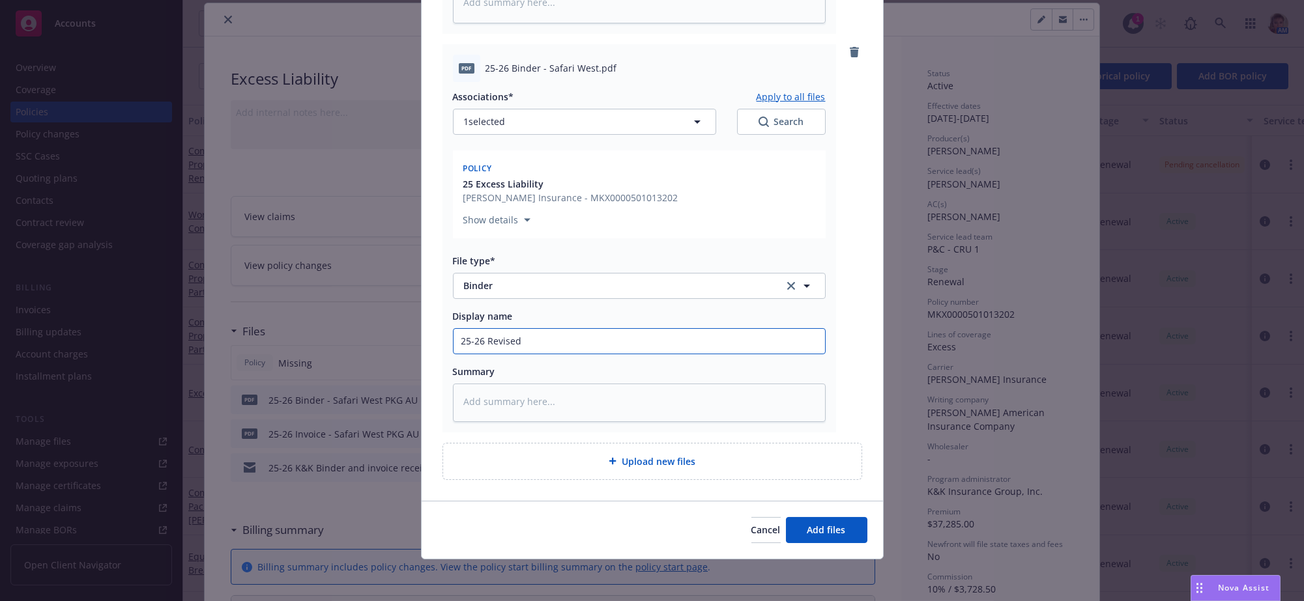
type textarea "x"
type input "25-26 Revised"
type textarea "x"
type input "25-26 Revised G"
type textarea "x"
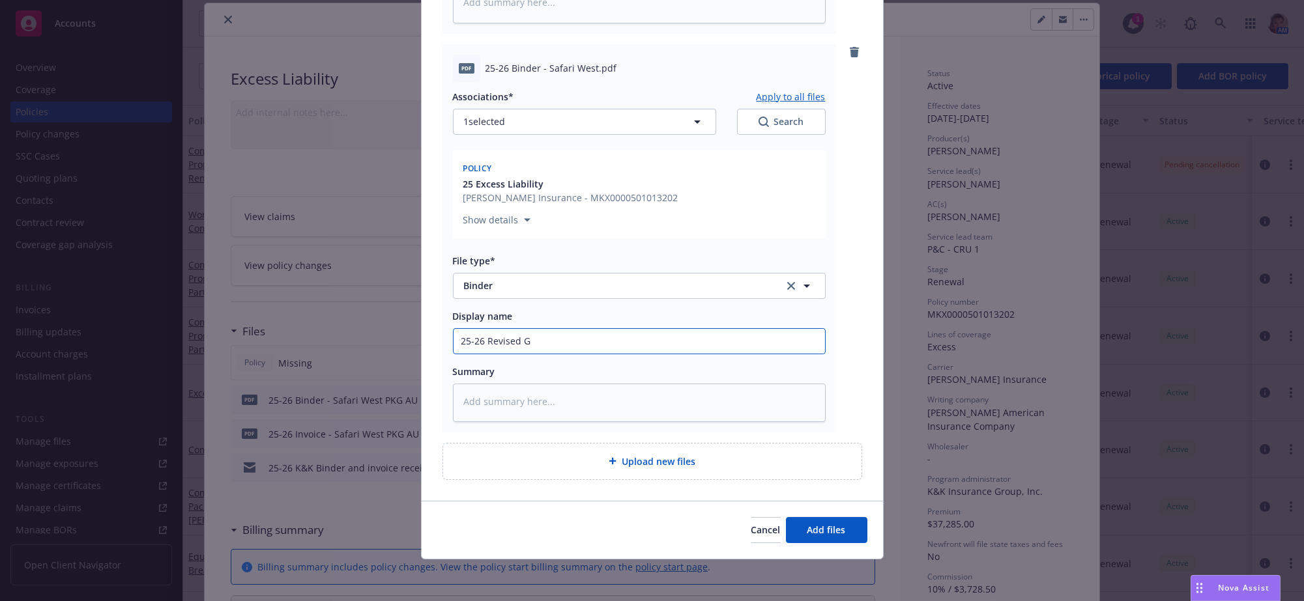
type input "25-26 Revised"
type textarea "x"
type input "25-26 Revised P"
type textarea "x"
type input "25-26 Revised PK"
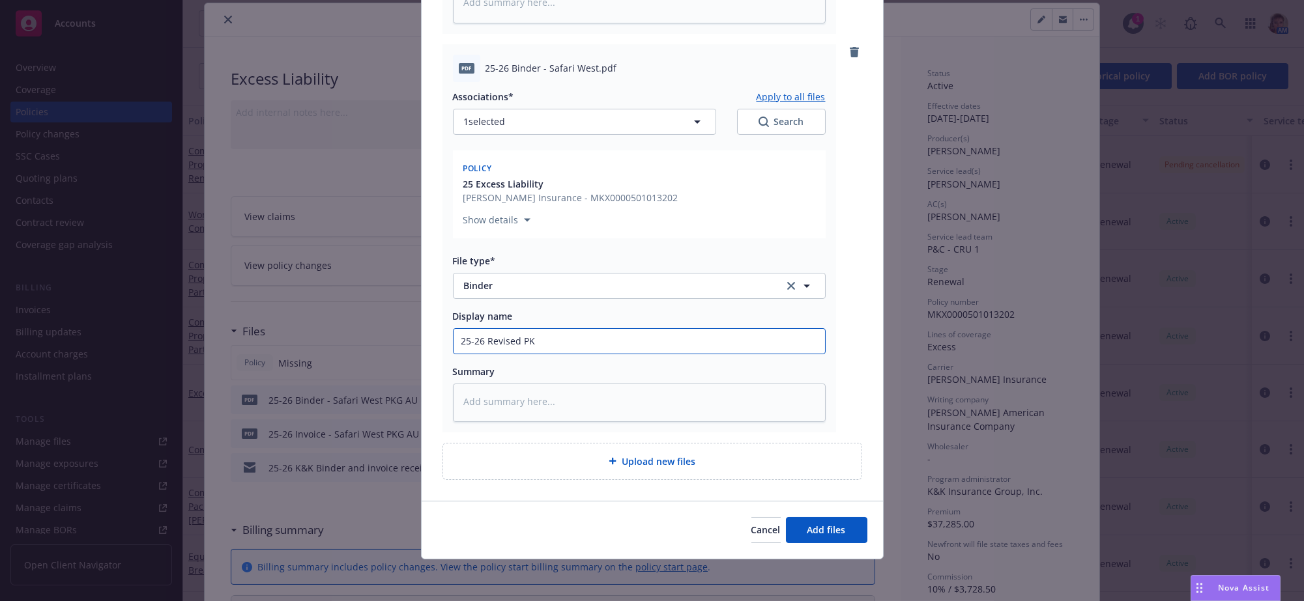
type textarea "x"
type input "25-26 Revised PKG"
type textarea "x"
type input "25-26 Revised PKG"
type textarea "x"
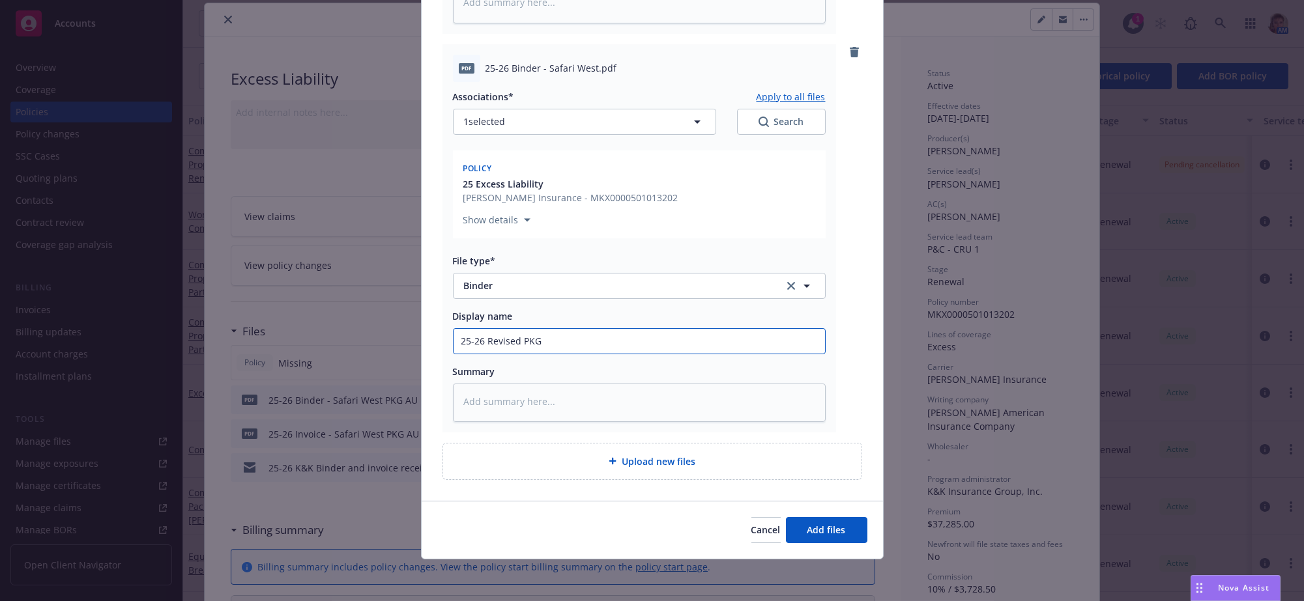
type input "25-26 Revised PKG A"
type textarea "x"
type input "25-26 Revised PKG AU"
type textarea "x"
type input "25-26 Revised PKG AU"
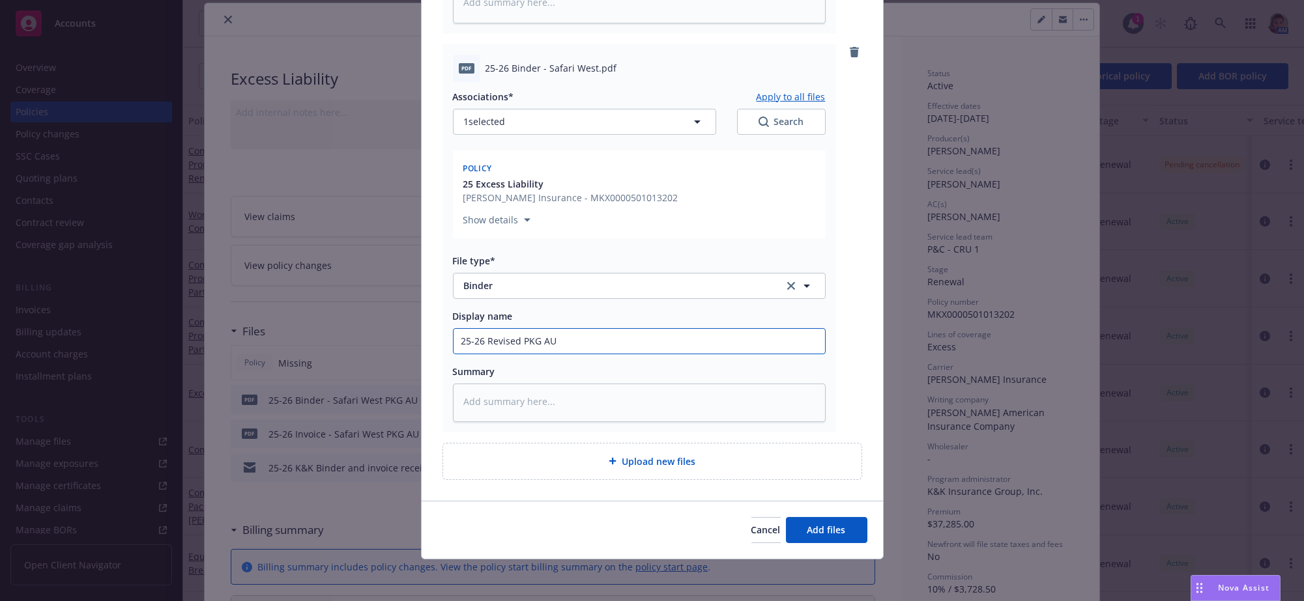
type textarea "x"
type input "25-26 Revised PKG AU U"
type textarea "x"
type input "25-26 Revised PKG AU UM"
type textarea "x"
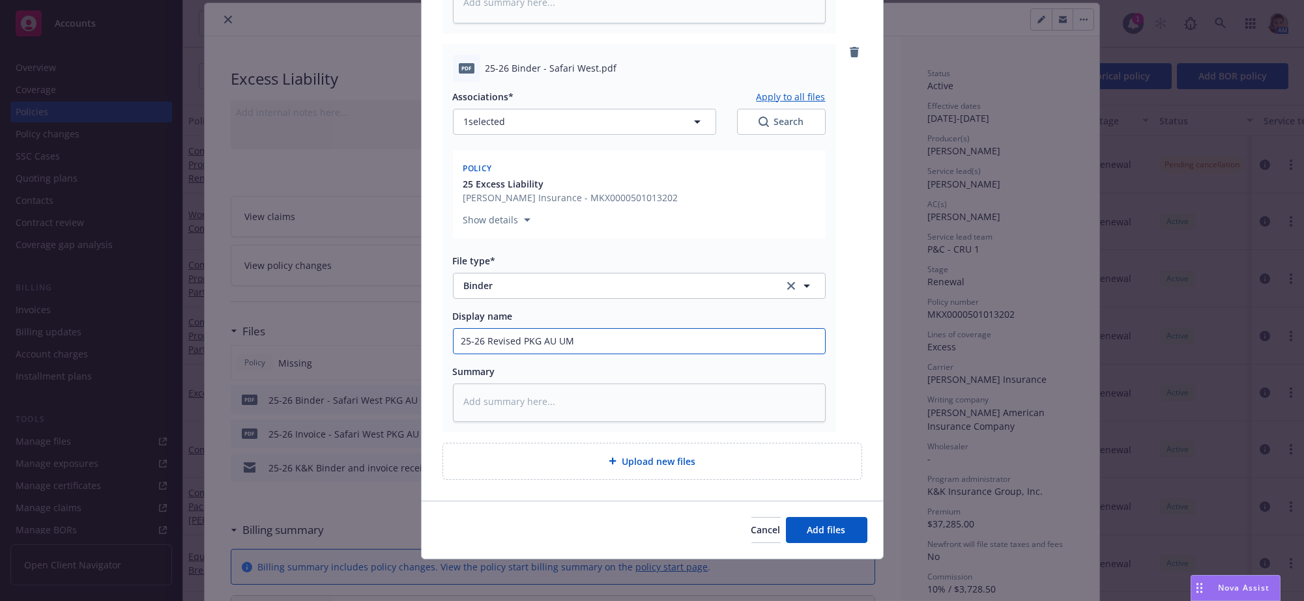
type input "25-26 Revised PKG AU UMB"
type textarea "x"
type input "25-26 Revised PKG AU UMB"
type textarea "x"
type input "25-26 Revised PKG AU UMB b"
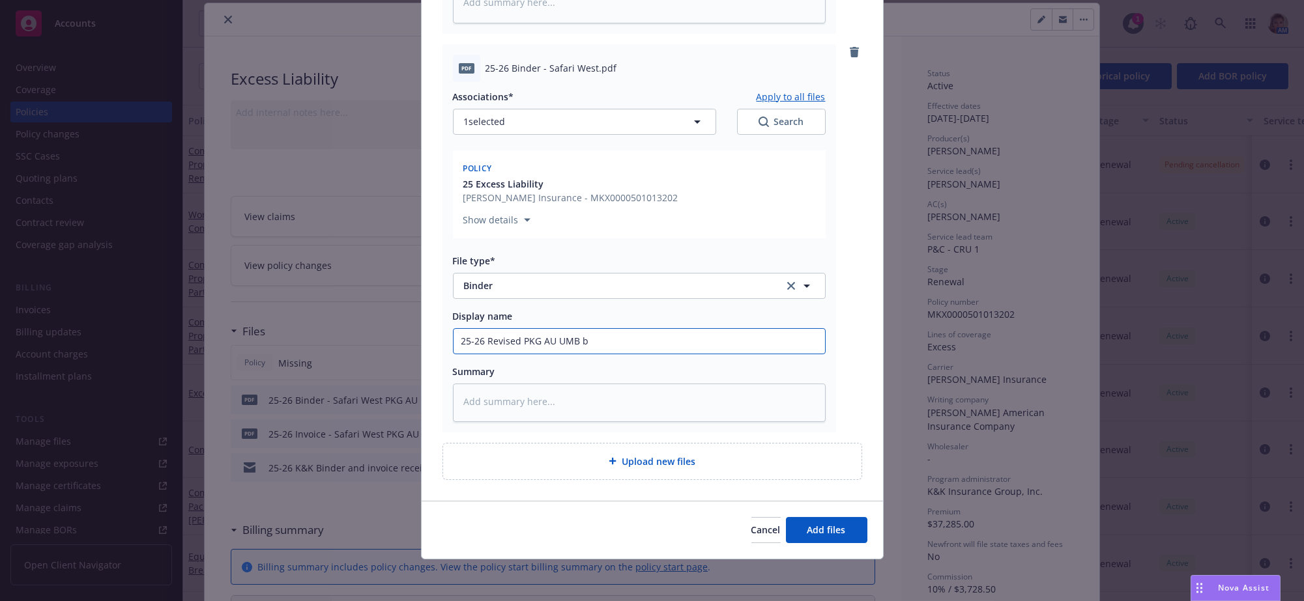
type textarea "x"
type input "25-26 Revised PKG AU UMB bi"
type textarea "x"
type input "25-26 Revised PKG AU UMB bin"
type textarea "x"
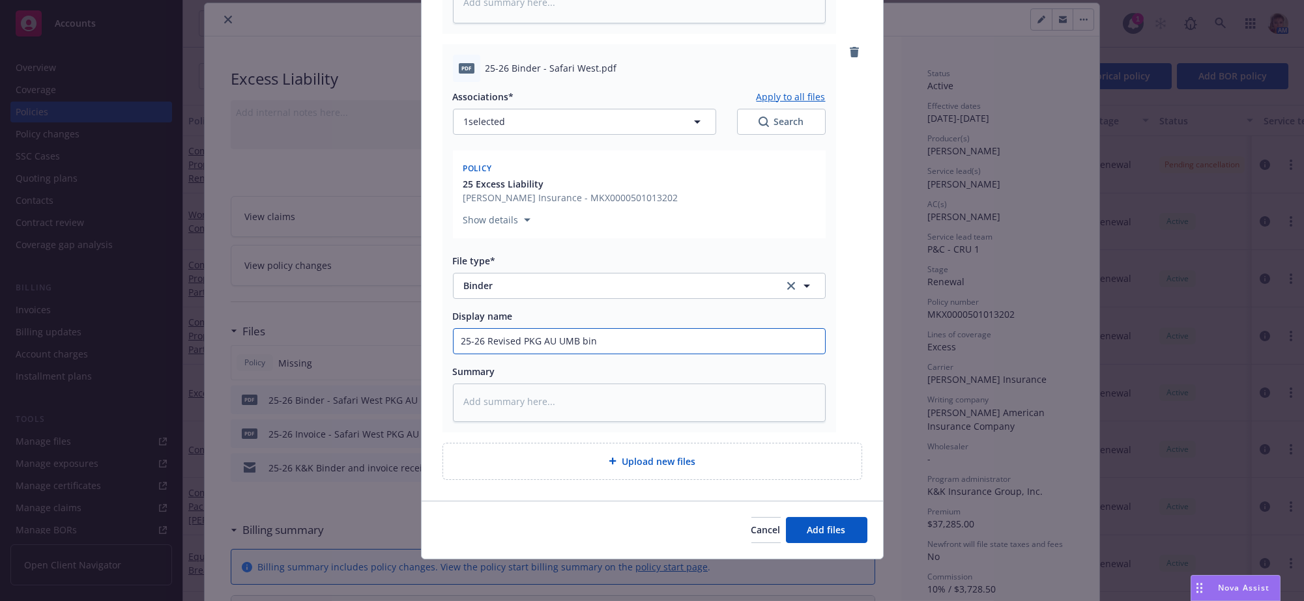
type input "25-26 Revised PKG AU UMB bind"
type textarea "x"
type input "25-26 Revised PKG AU UMB bindr"
type textarea "x"
type input "25-26 Revised PKG AU UMB bindr"
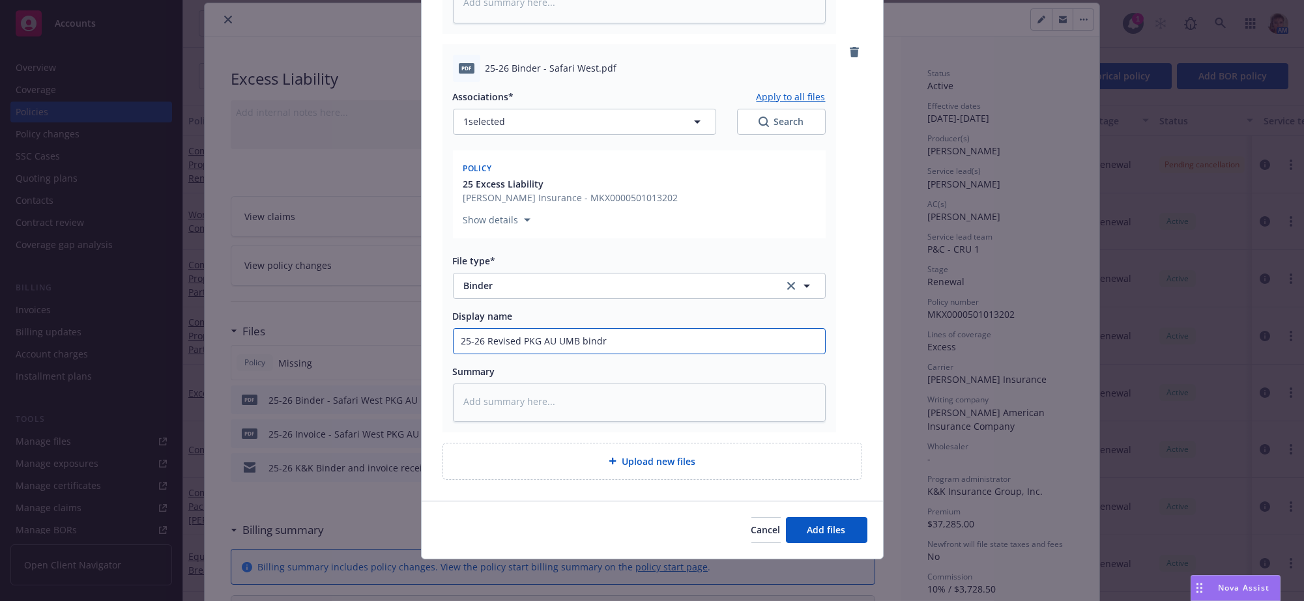
type textarea "x"
type input "25-26 Revised PKG AU UMB bindr K"
type textarea "x"
type input "25-26 Revised PKG AU UMB bindr"
type textarea "x"
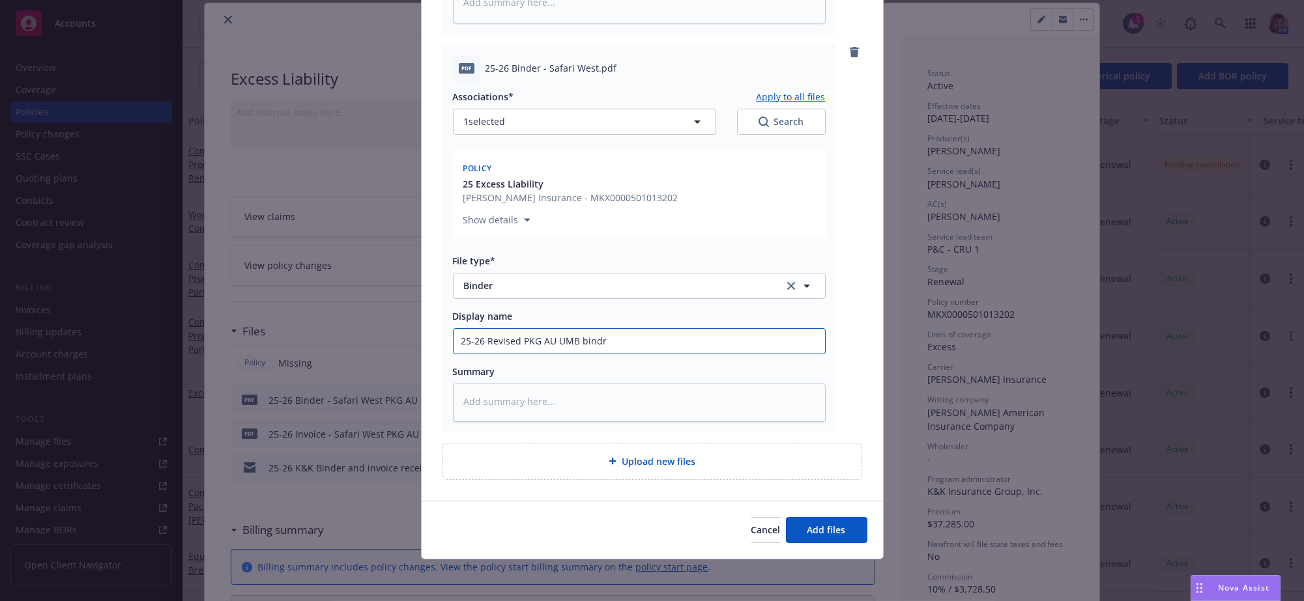
type input "25-26 Revised PKG AU UMB bindr"
type textarea "x"
type input "25-26 Revised PKG AU UMB bind"
type textarea "x"
type input "25-26 Revised PKG AU UMB bin"
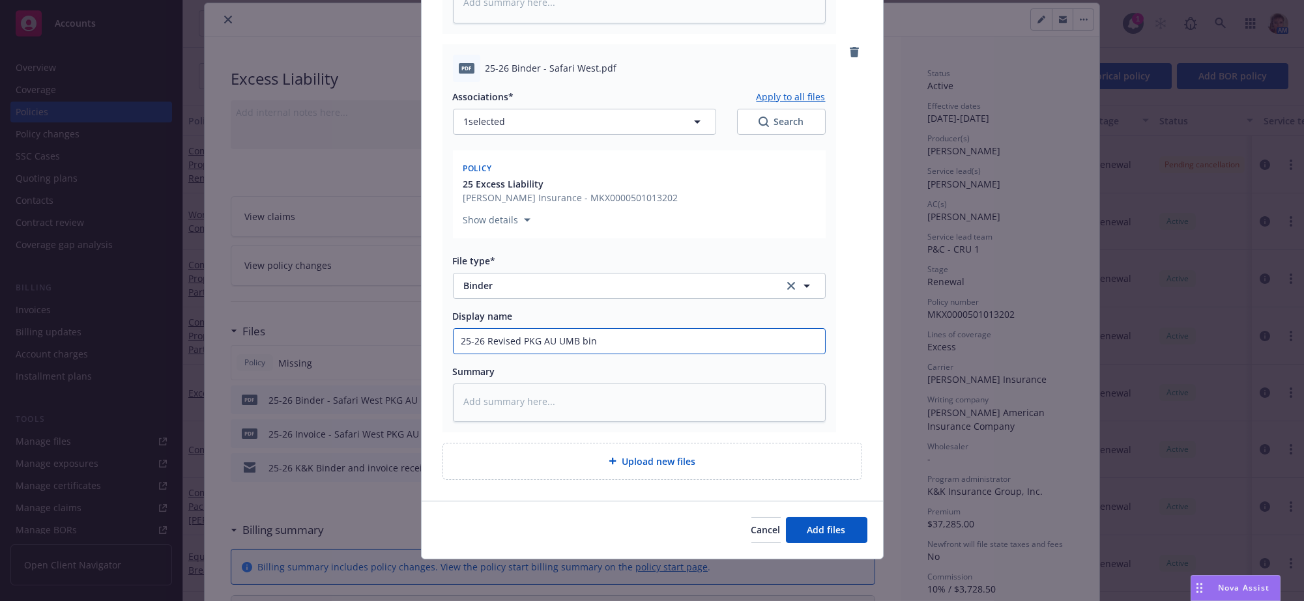
type textarea "x"
type input "25-26 Revised PKG AU UMB bi"
type textarea "x"
type input "25-26 Revised PKG AU UMB b"
type textarea "x"
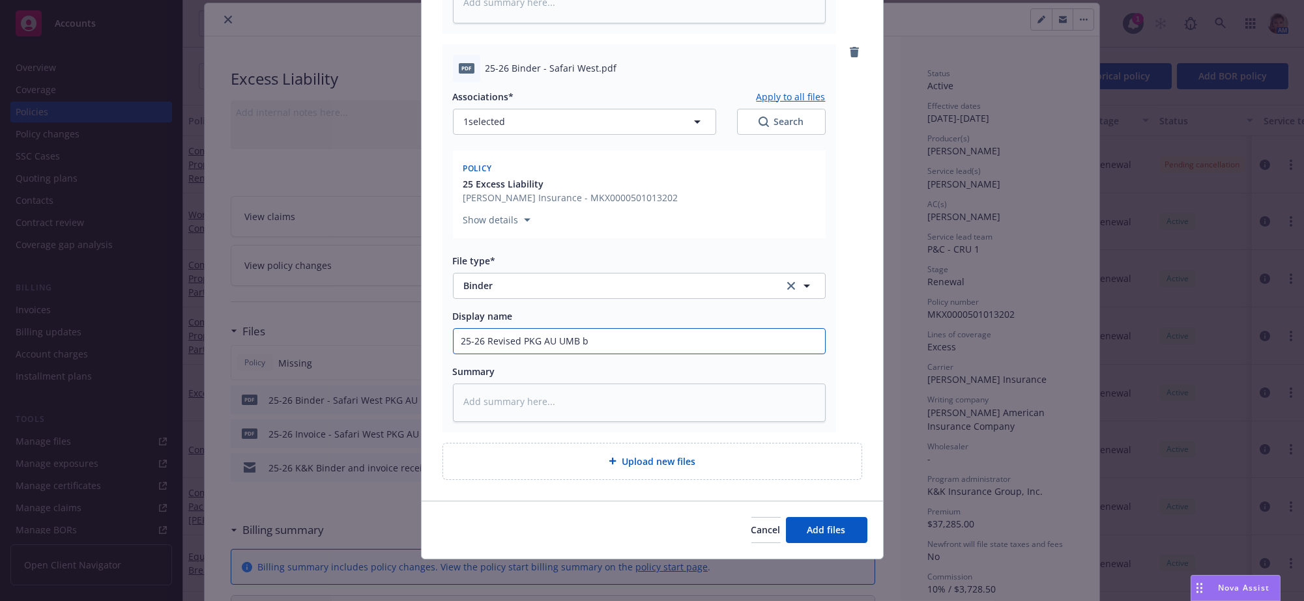
type input "25-26 Revised PKG AU UMB"
type textarea "x"
type input "25-26 Revised PKG AU UMB B"
type textarea "x"
type input "25-26 Revised PKG AU UMB Bi"
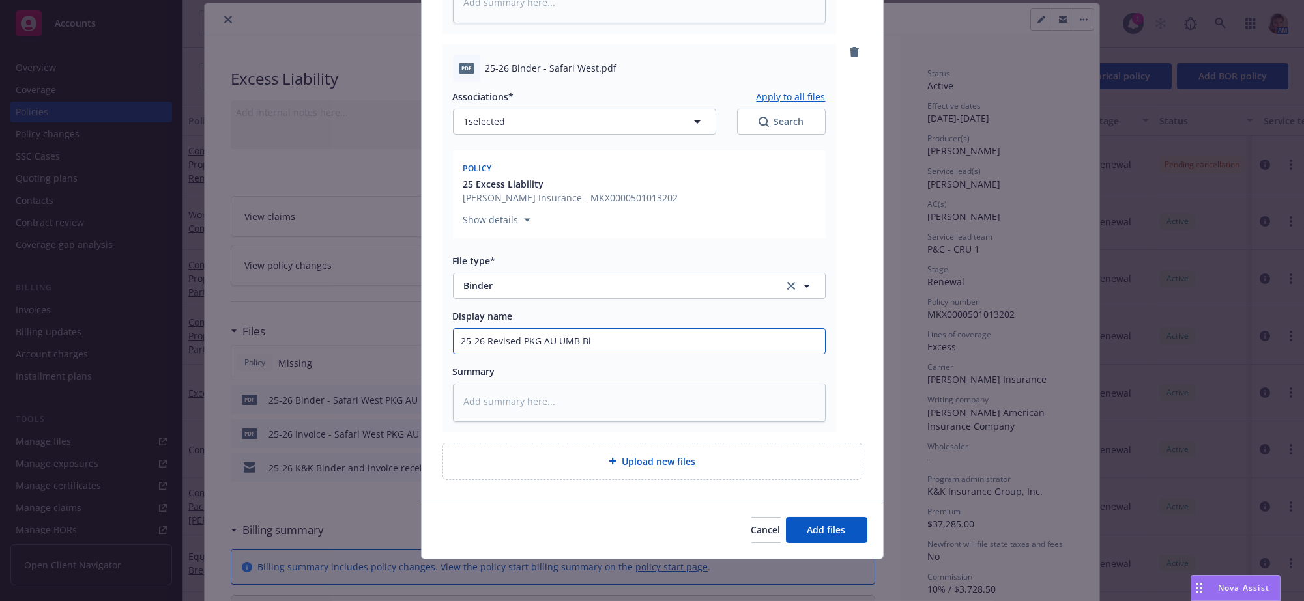
type textarea "x"
type input "25-26 Revised PKG AU UMB Bin"
type textarea "x"
type input "25-26 Revised PKG AU UMB Bind"
type textarea "x"
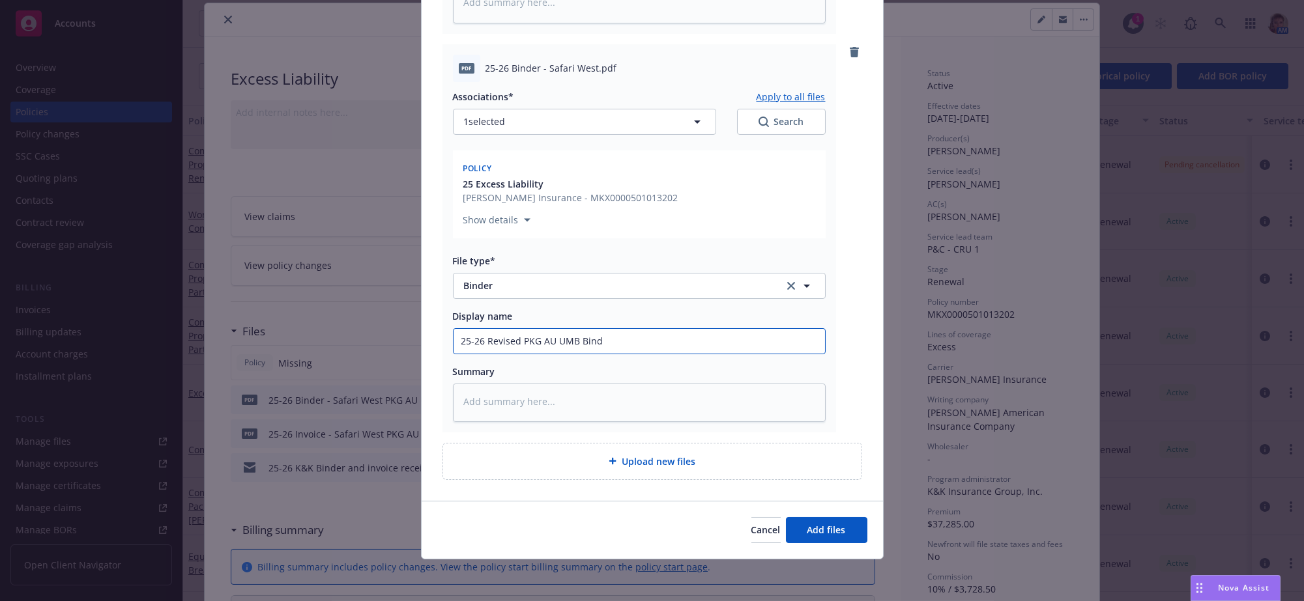
type input "25-26 Revised PKG AU UMB Binde"
type textarea "x"
type input "25-26 Revised PKG AU UMB Binder"
type textarea "x"
type input "25-26 Revised PKG AU UMB Binder"
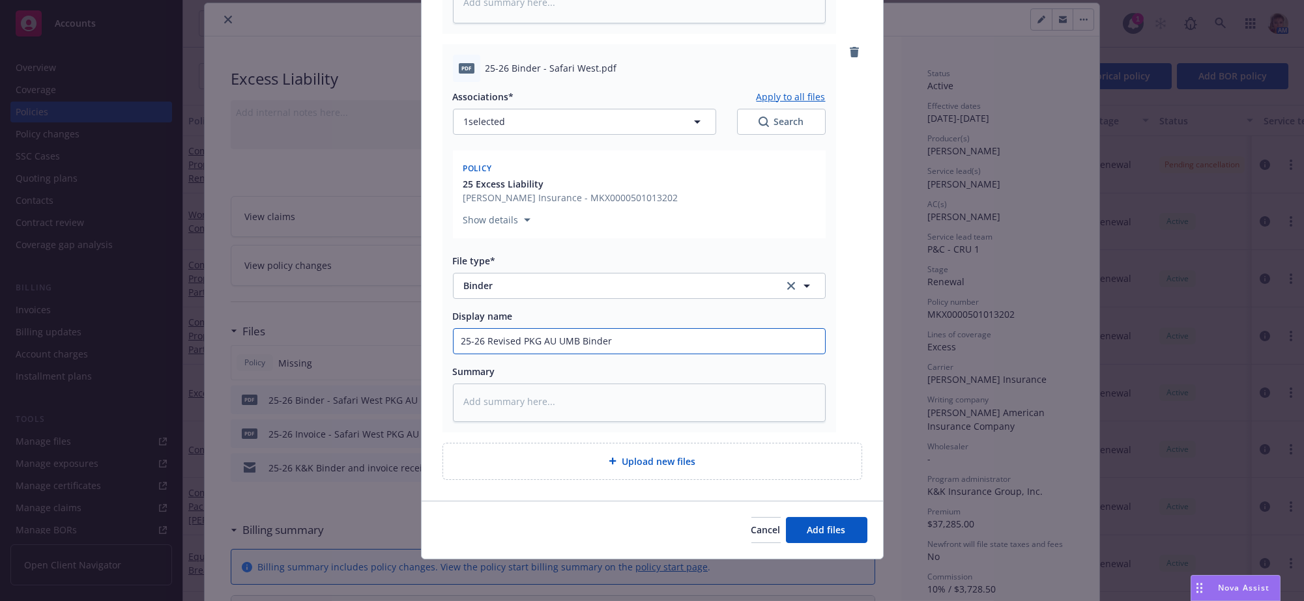
type textarea "x"
type input "25-26 Revised PKG AU UMB Binder K"
type textarea "x"
type input "25-26 Revised PKG AU UMB Binder K7"
type textarea "x"
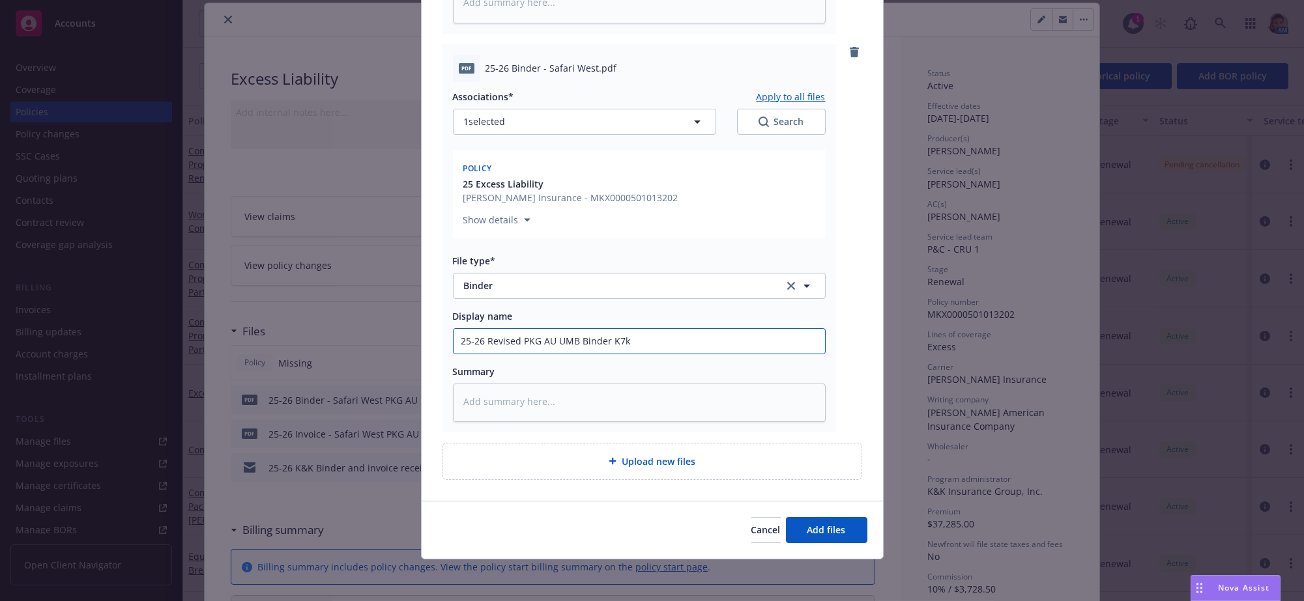
type input "25-26 Revised PKG AU UMB Binder K7k="
type textarea "x"
type input "25-26 Revised PKG AU UMB Binder K7k=="
type textarea "x"
type input "25-26 Revised PKG AU UMB Binder K7k="
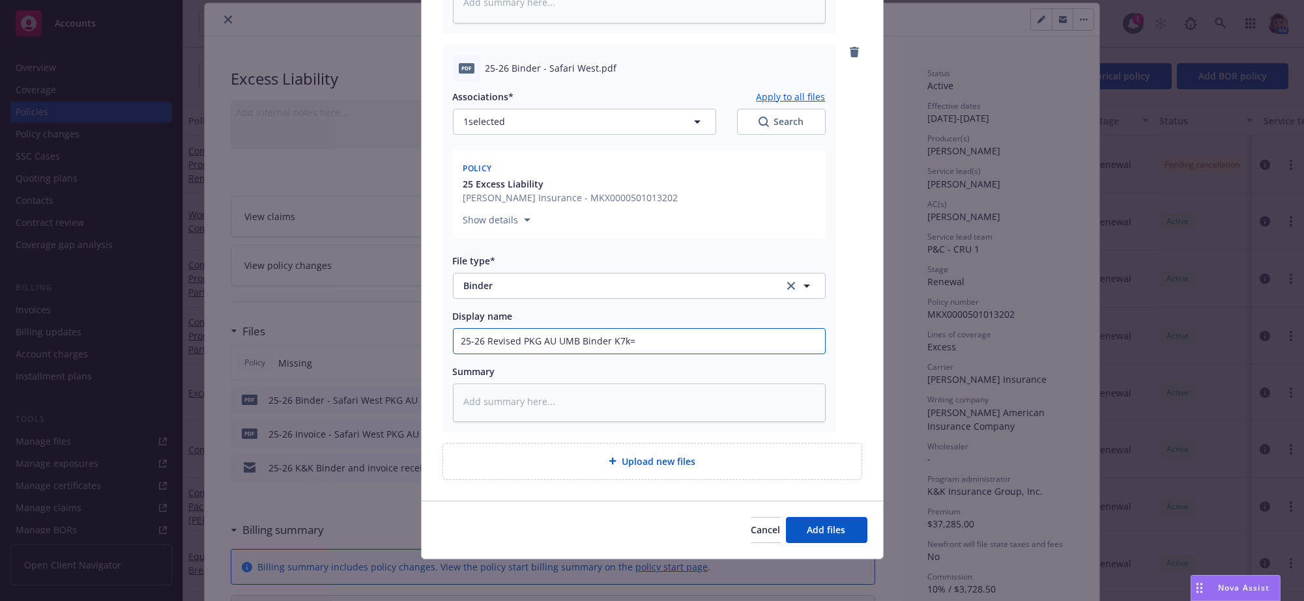
type textarea "x"
type input "25-26 Revised PKG AU UMB Binder K7k"
type textarea "x"
type input "25-26 Revised PKG AU UMB Binder K7"
type textarea "x"
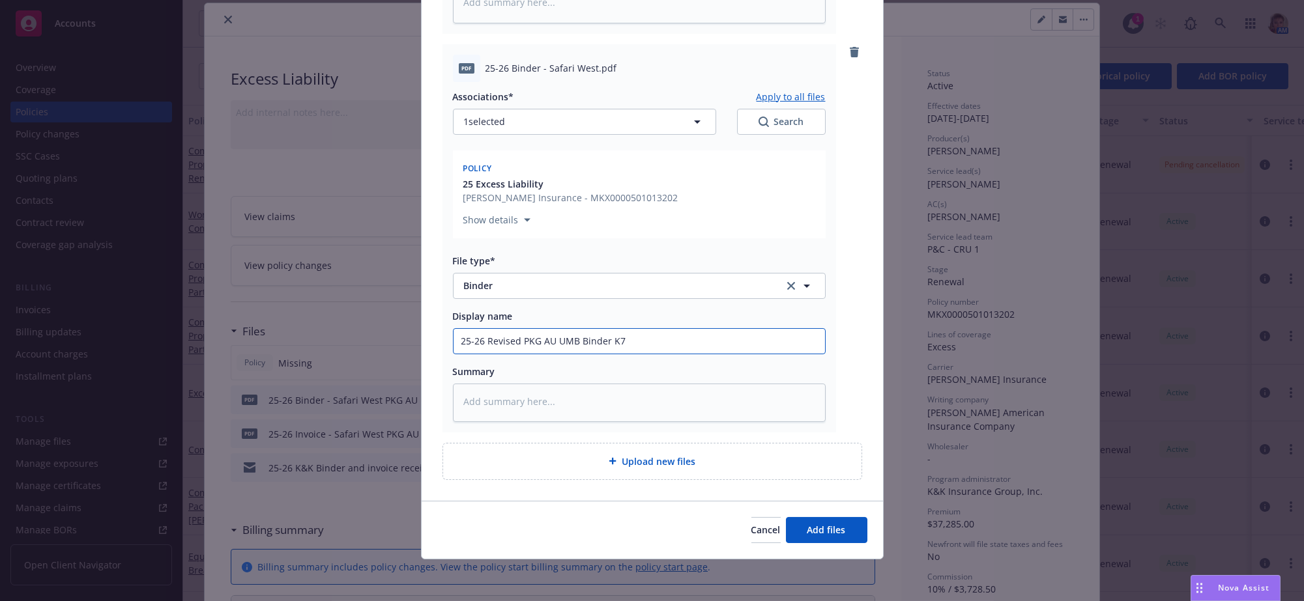
type input "25-26 Revised PKG AU UMB Binder K"
type textarea "x"
type input "25-26 Revised PKG AU UMB Binder K&"
type textarea "x"
type input "25-26 Revised PKG AU UMB Binder K&K"
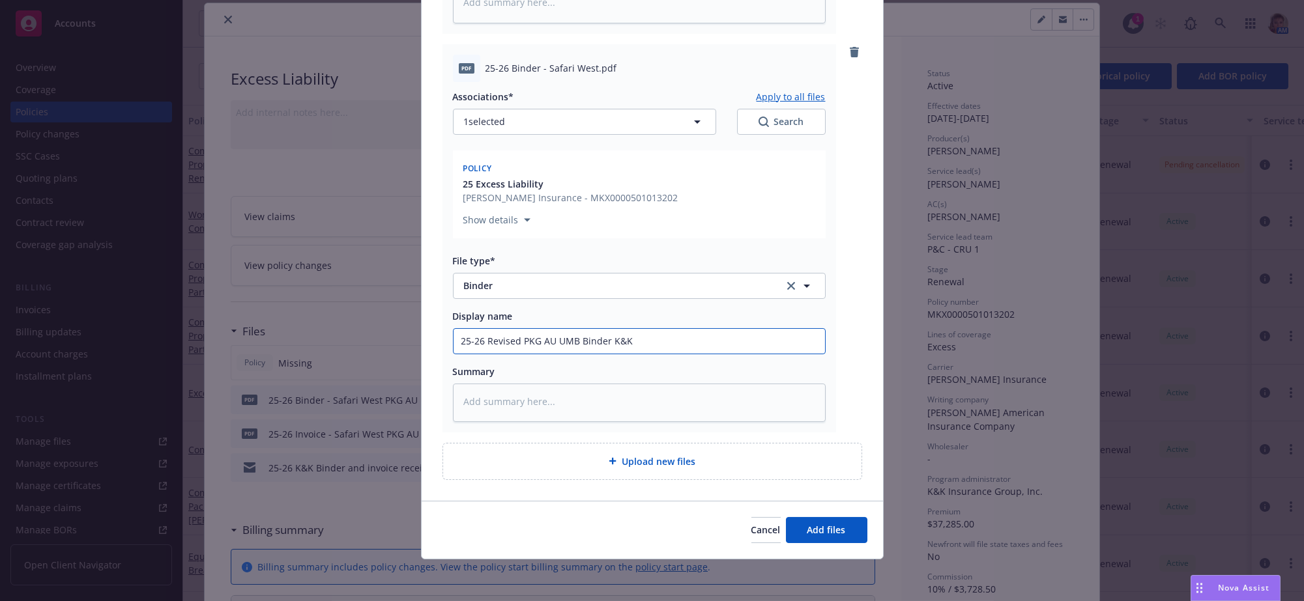
type textarea "x"
type input "25-26 Revised PKG AU UMB Binder K&K"
type textarea "x"
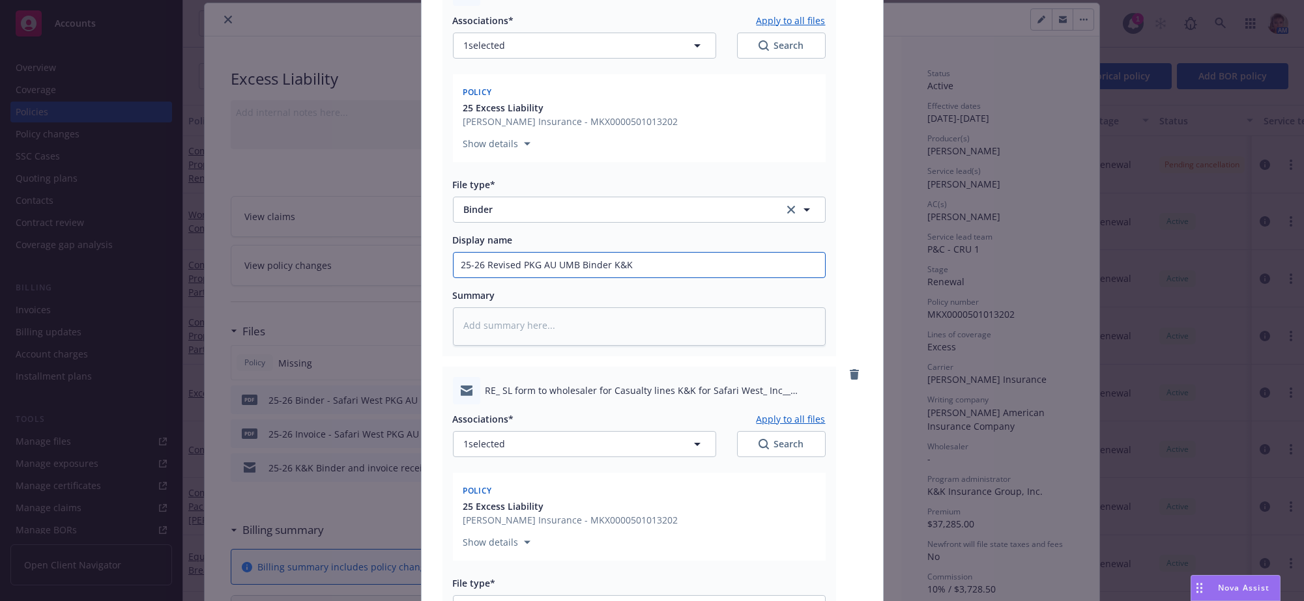
scroll to position [1013, 0]
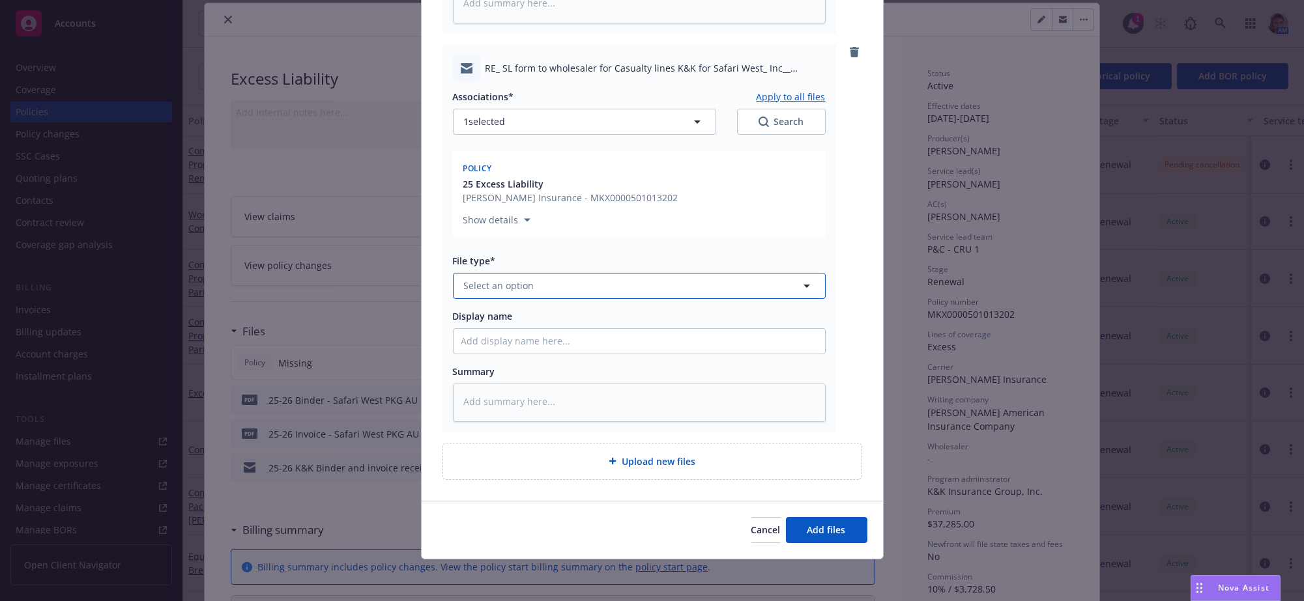
click at [676, 273] on button "Select an option" at bounding box center [639, 286] width 373 height 26
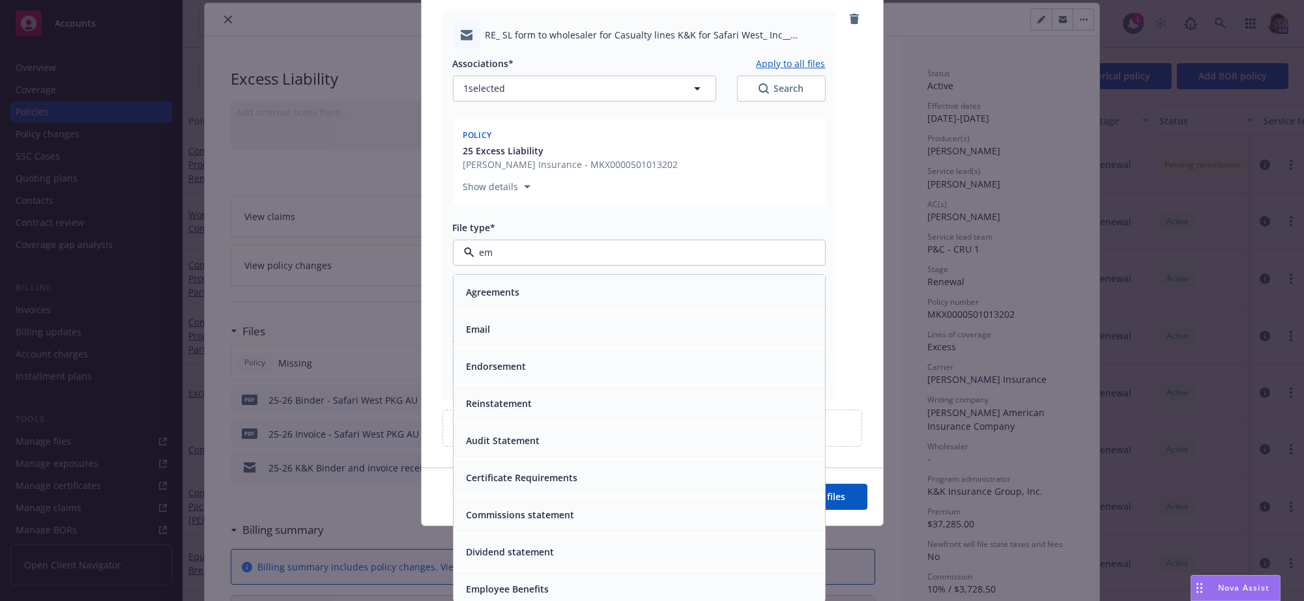
type input "e"
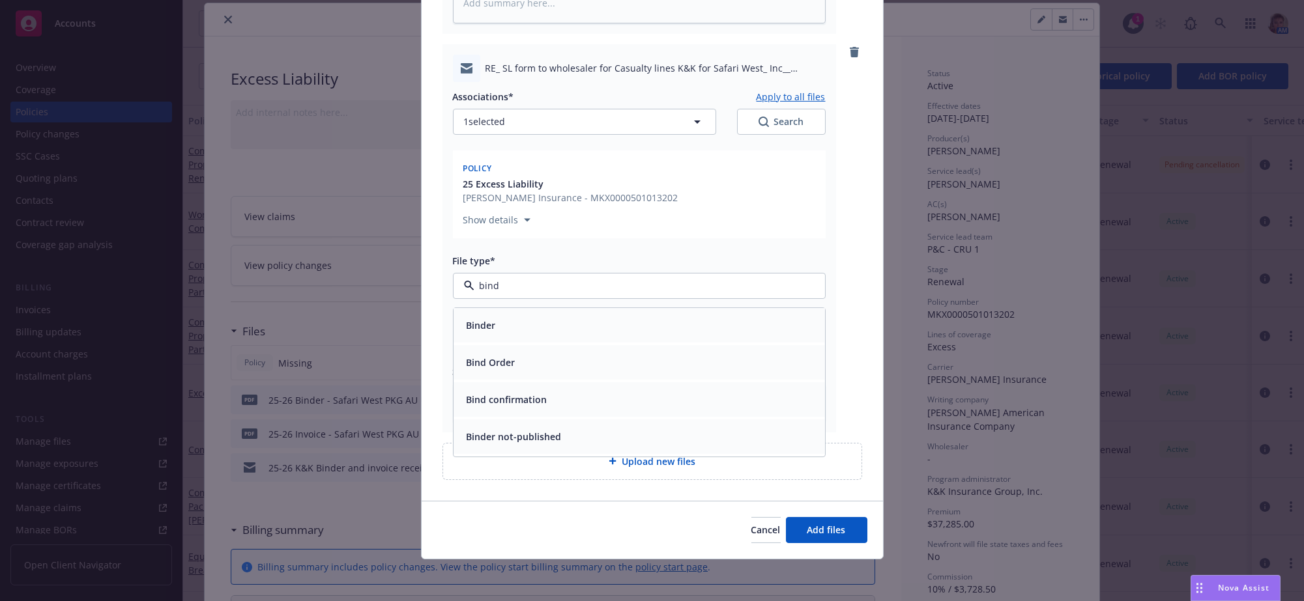
click at [697, 383] on div "Bind confirmation" at bounding box center [639, 400] width 371 height 35
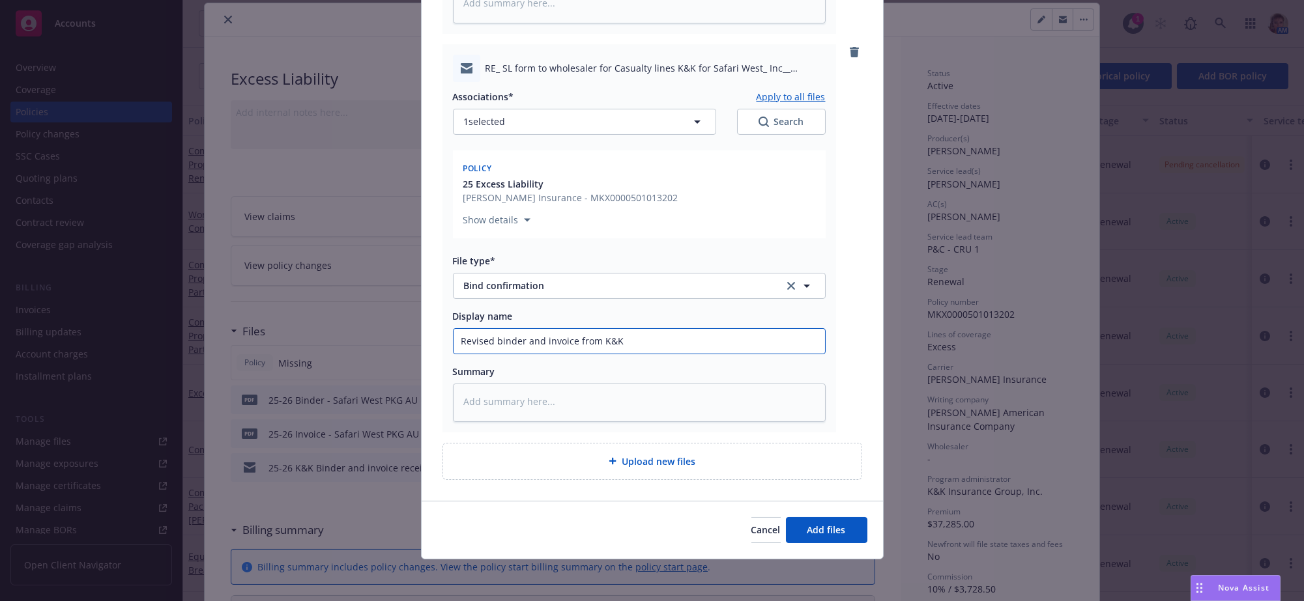
scroll to position [0, 0]
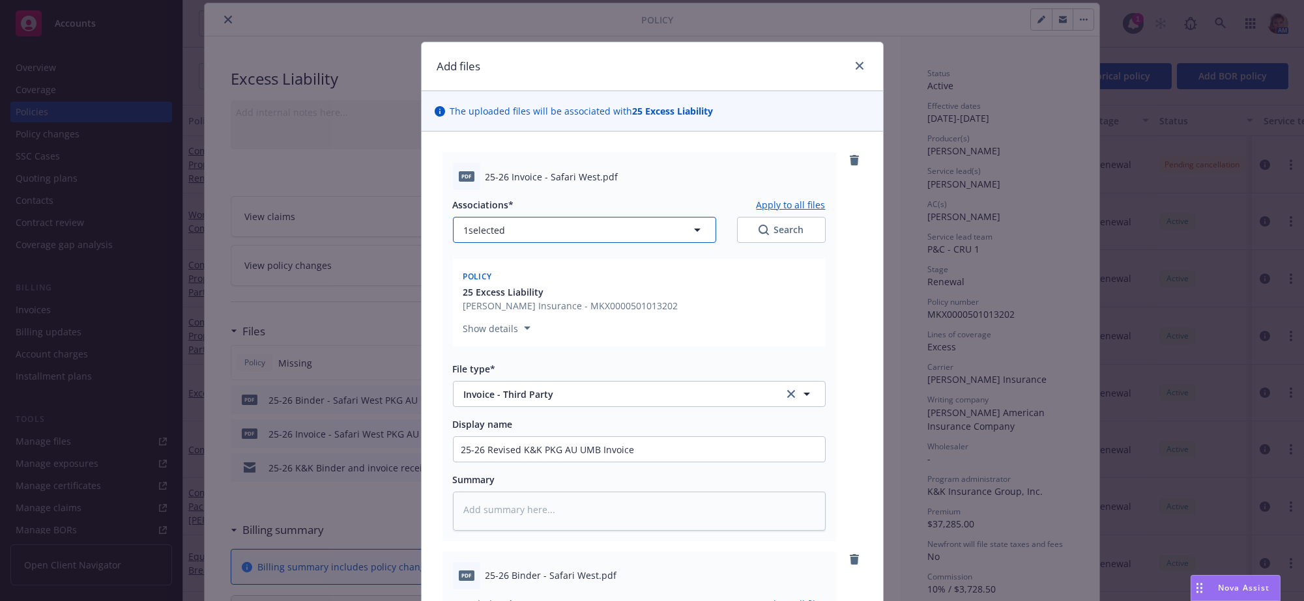
click at [689, 238] on icon "button" at bounding box center [697, 230] width 16 height 16
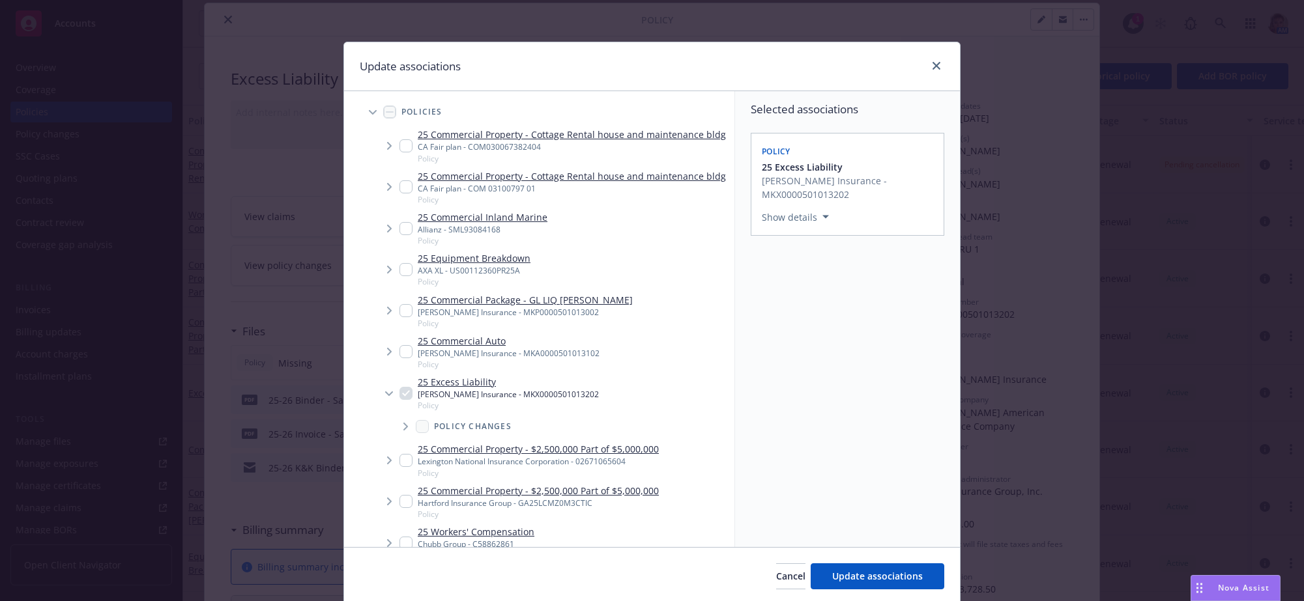
click at [399, 317] on input "Tree Example" at bounding box center [405, 310] width 13 height 13
click at [399, 358] on input "Tree Example" at bounding box center [405, 351] width 13 height 13
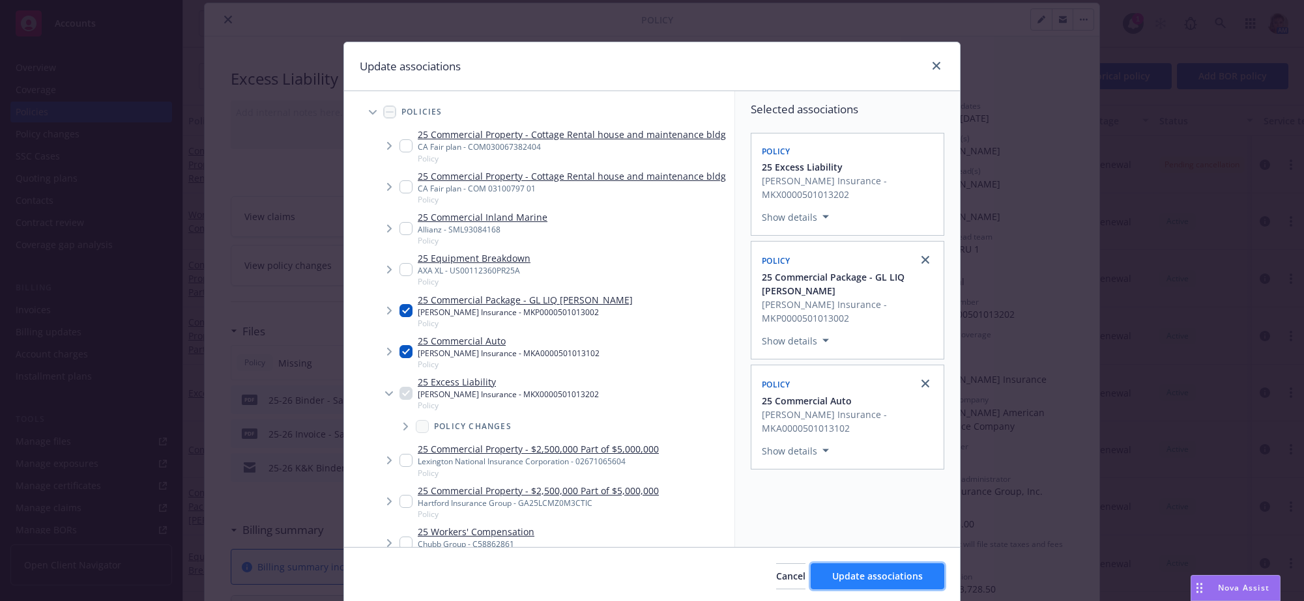
click at [856, 582] on span "Update associations" at bounding box center [877, 576] width 91 height 12
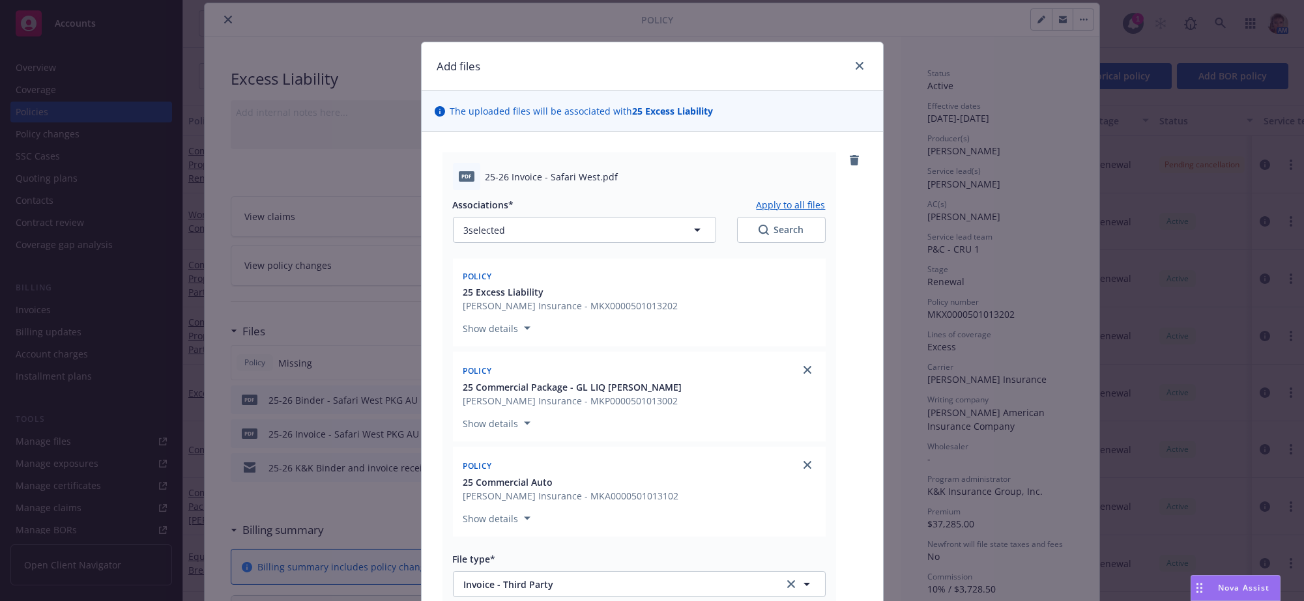
click at [770, 212] on button "Apply to all files" at bounding box center [791, 205] width 69 height 14
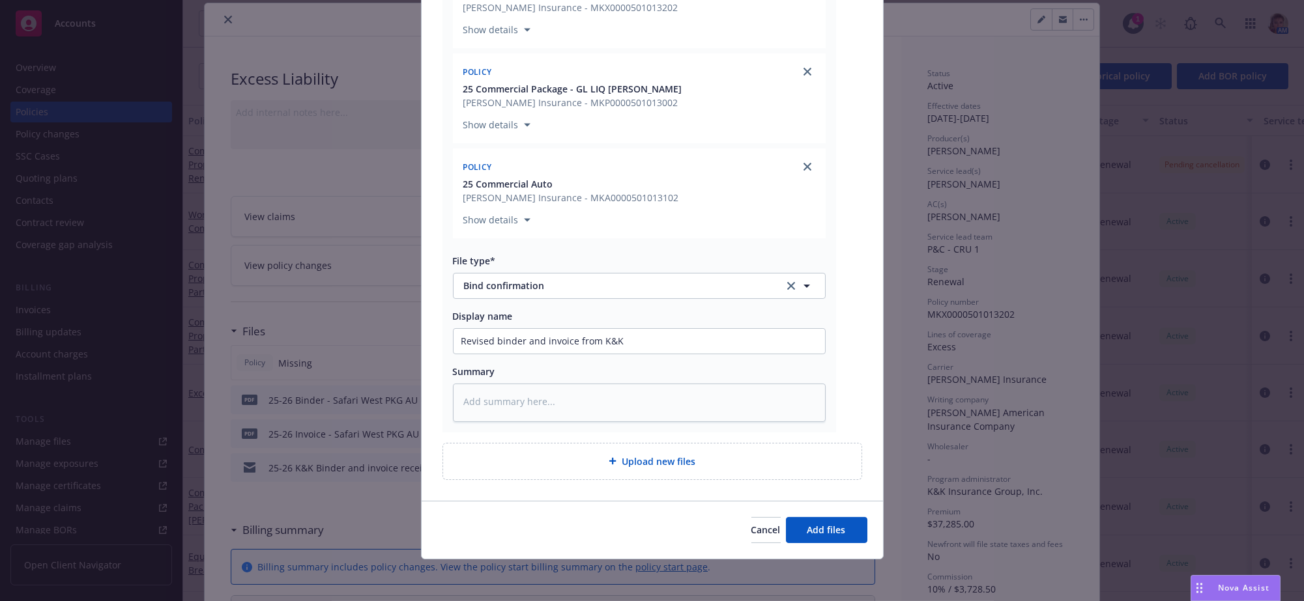
scroll to position [1622, 0]
click at [828, 524] on span "Add files" at bounding box center [826, 530] width 38 height 12
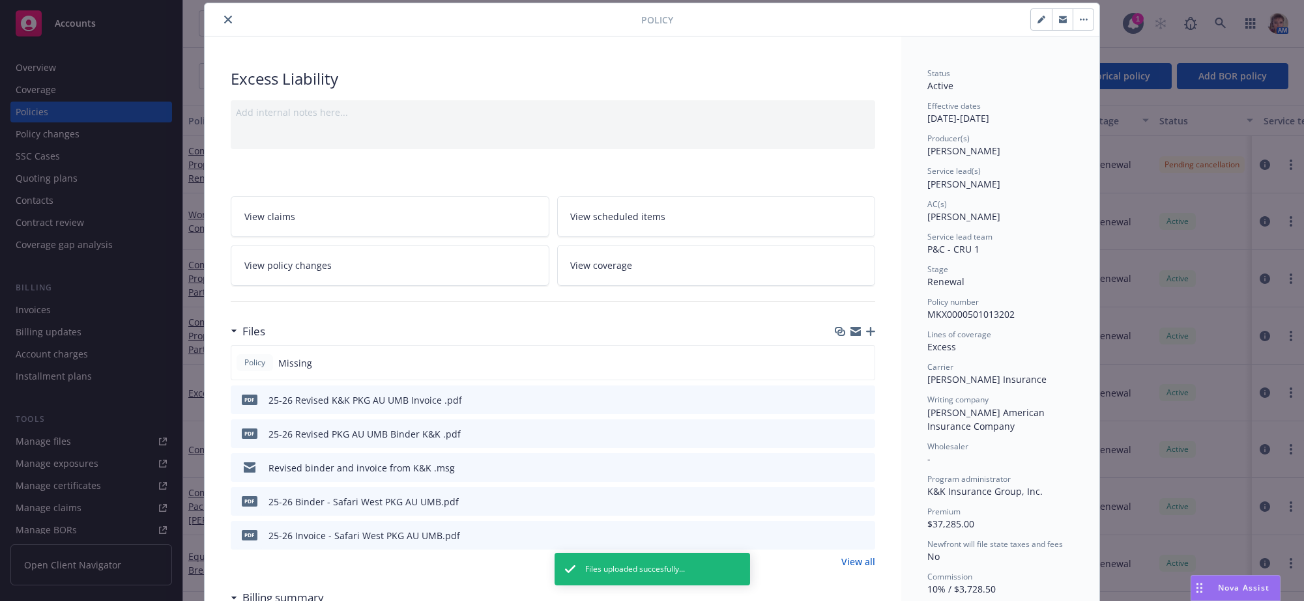
click at [228, 27] on button "close" at bounding box center [228, 20] width 16 height 16
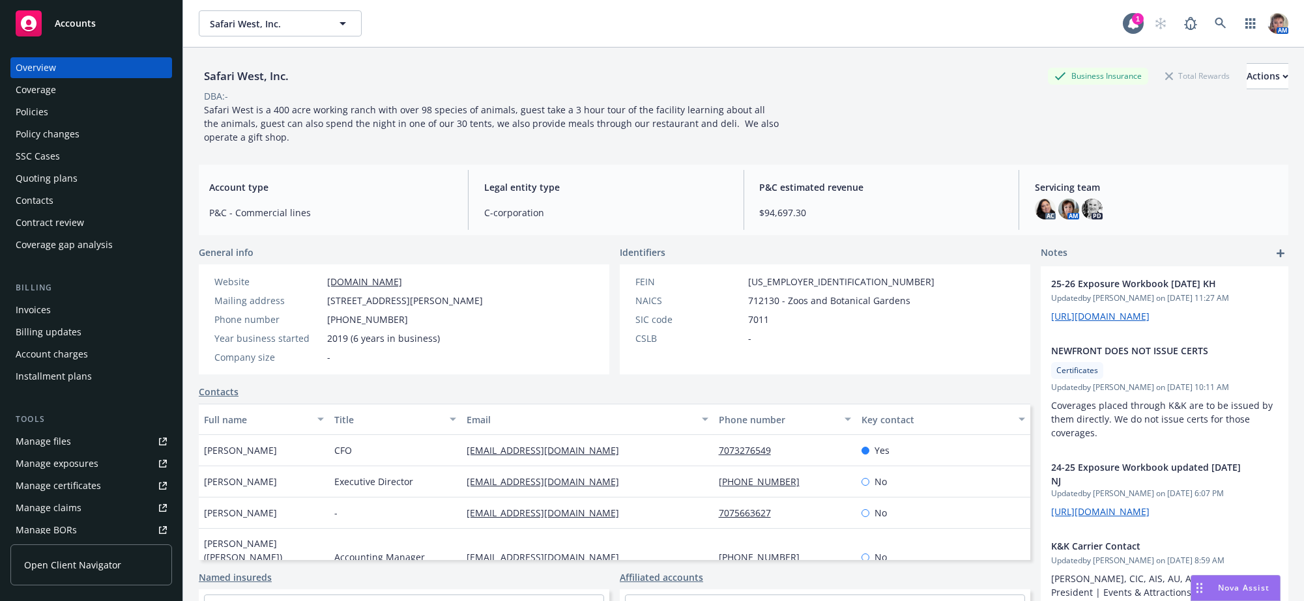
click at [63, 189] on div "Quoting plans" at bounding box center [47, 178] width 62 height 21
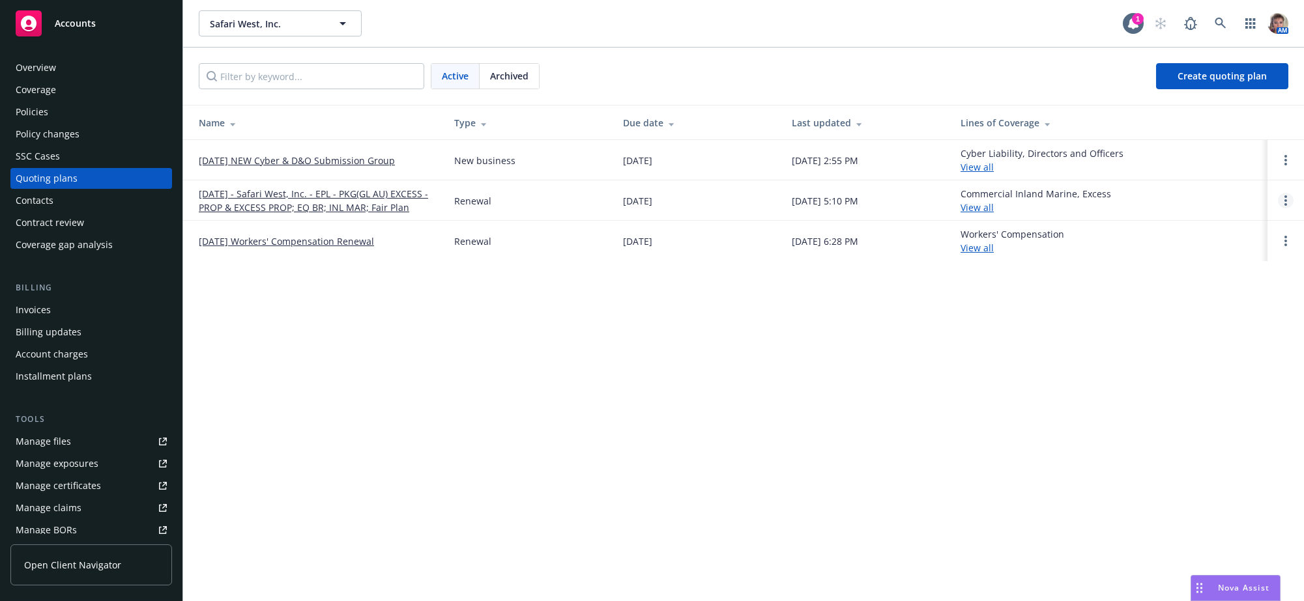
click at [1282, 207] on link "Open options" at bounding box center [1286, 201] width 16 height 16
click at [1196, 117] on span "Copy logging email" at bounding box center [1219, 118] width 114 height 12
click at [353, 204] on link "[DATE] - Safari West, Inc. - EPL - PKG(GL AU) EXCESS - PROP & EXCESS PROP; EQ B…" at bounding box center [316, 200] width 235 height 27
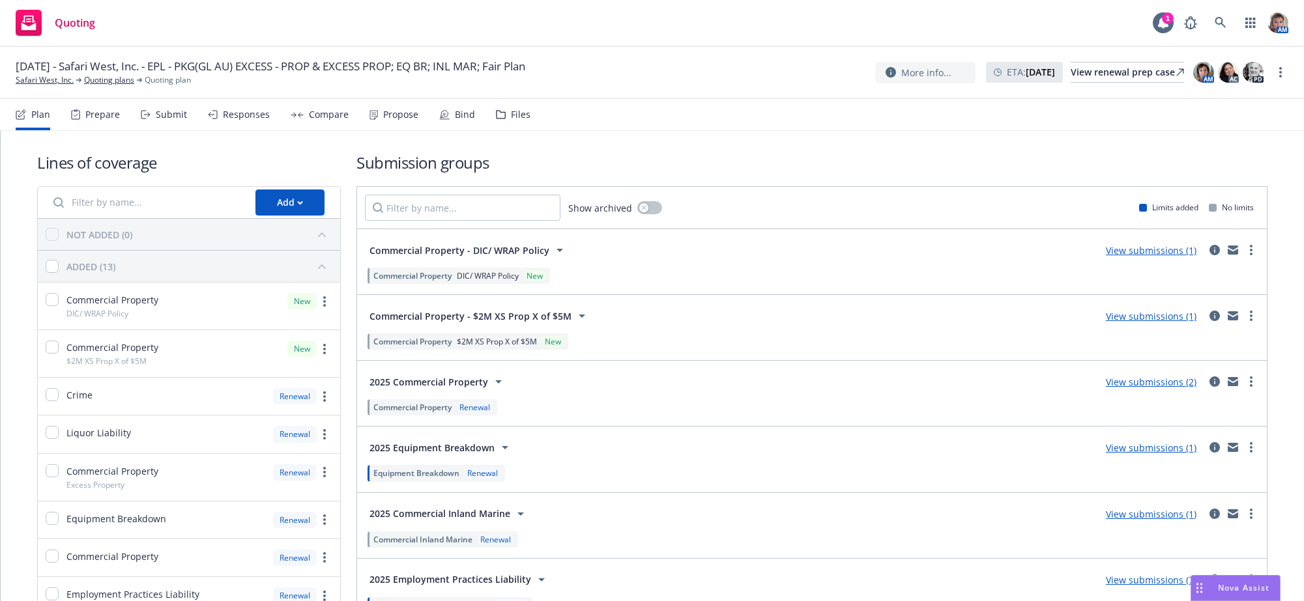
click at [530, 120] on div "Files" at bounding box center [521, 114] width 20 height 10
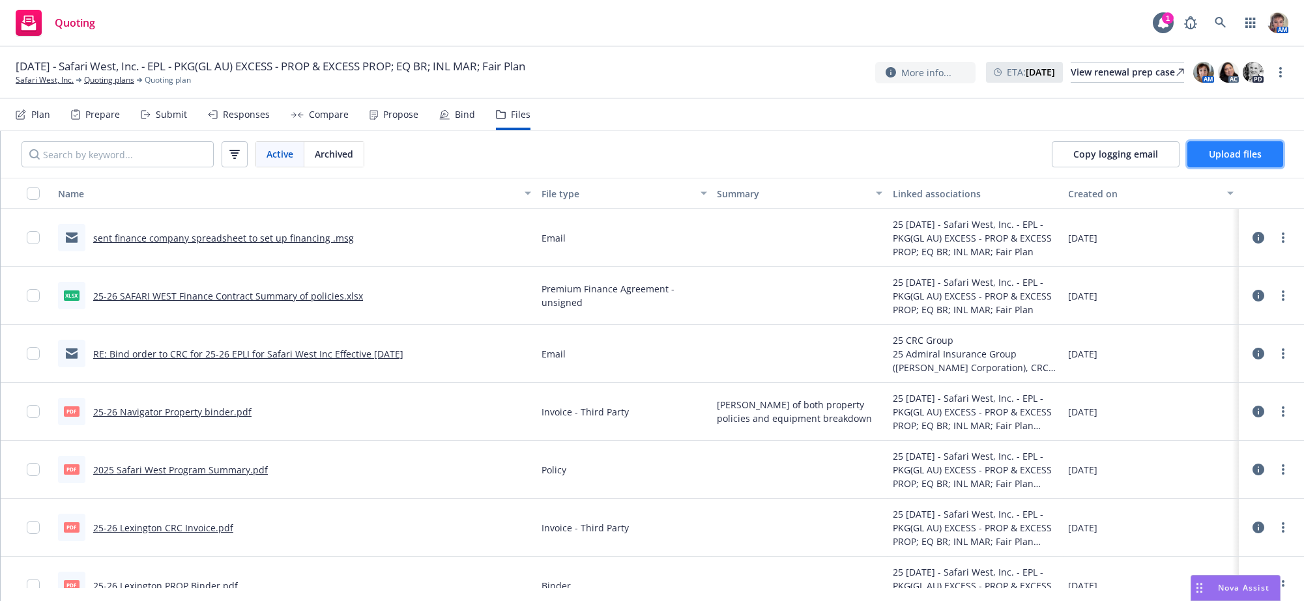
click at [1264, 167] on button "Upload files" at bounding box center [1235, 154] width 96 height 26
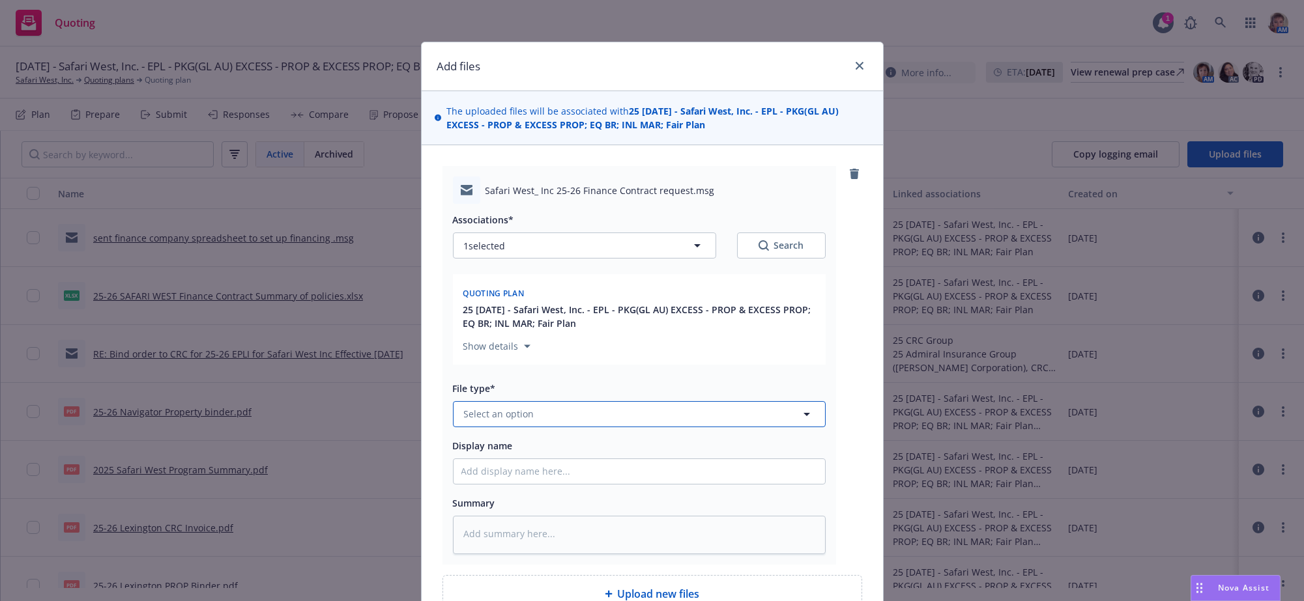
click at [538, 427] on button "Select an option" at bounding box center [639, 414] width 373 height 26
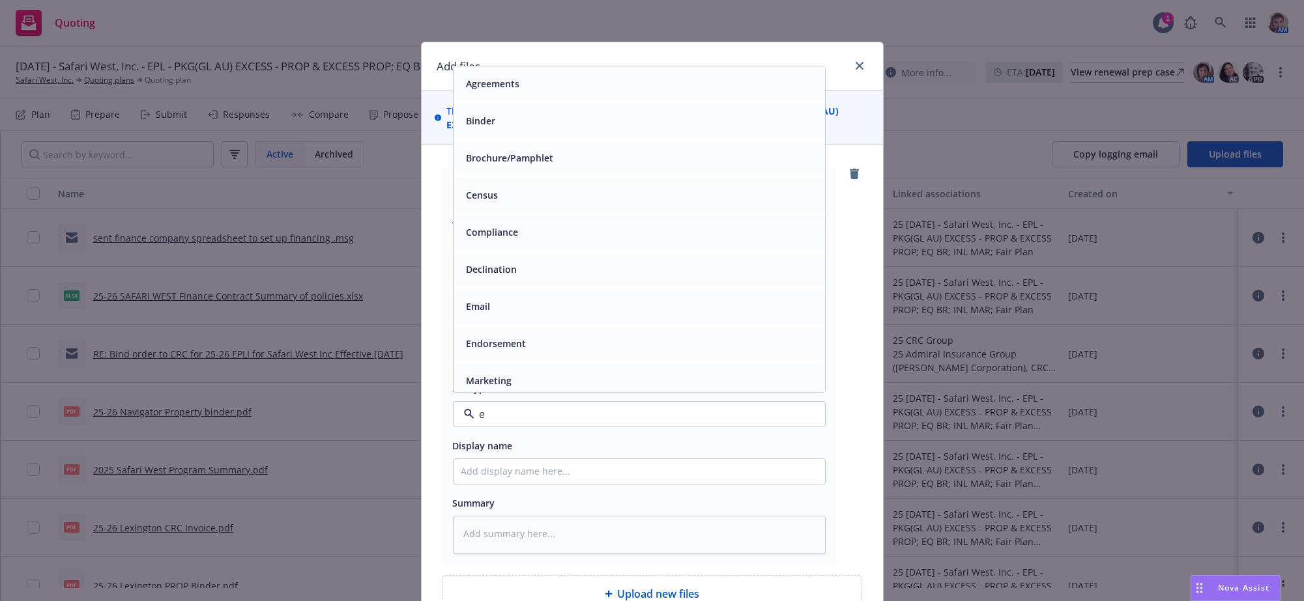
type input "em"
click at [503, 130] on div "Email" at bounding box center [639, 120] width 356 height 19
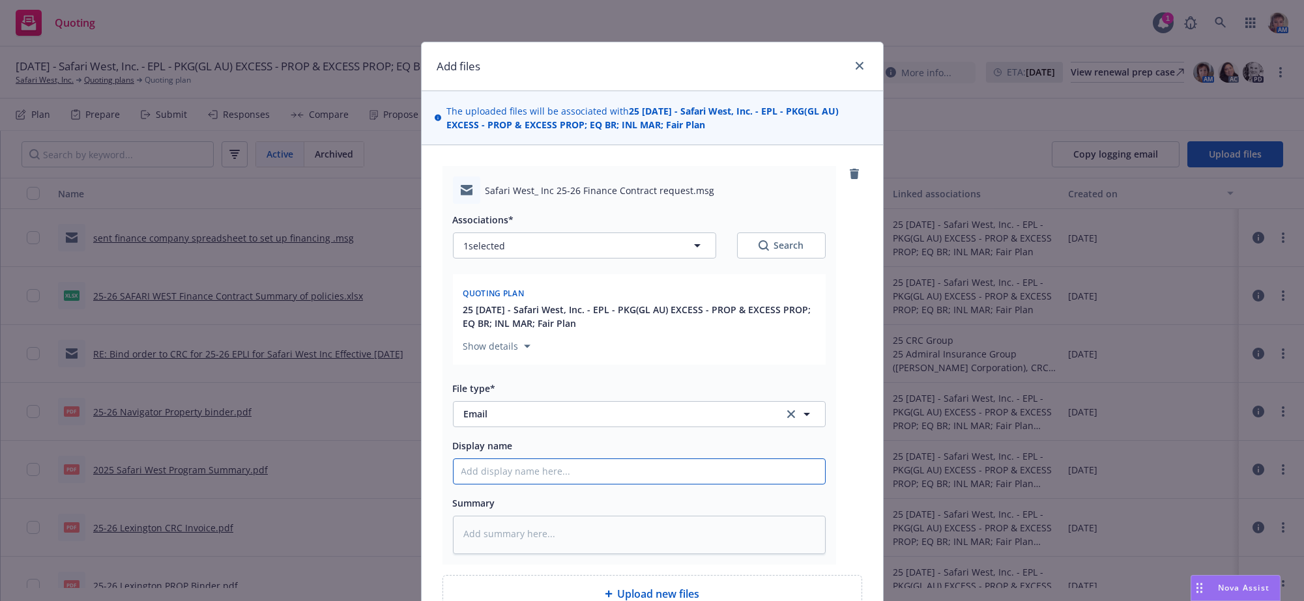
click at [503, 484] on input "Display name" at bounding box center [639, 471] width 371 height 25
type textarea "x"
type input "F"
type textarea "x"
type input "Fi"
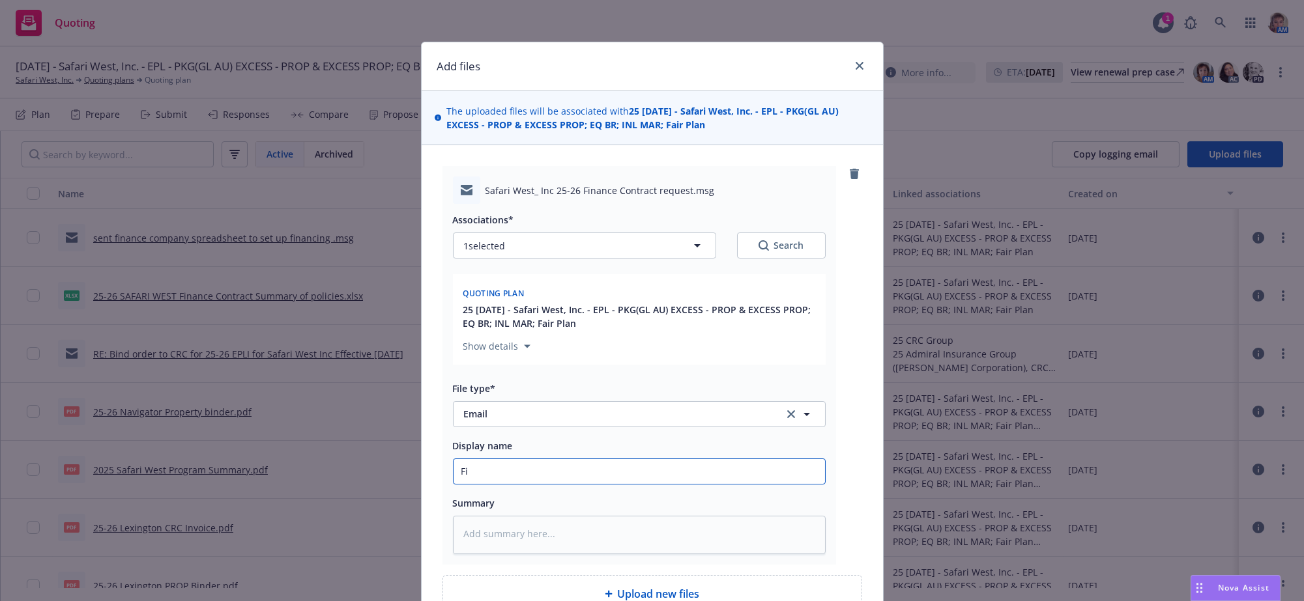
type textarea "x"
type input "Fin"
type textarea "x"
type input "Fina"
type textarea "x"
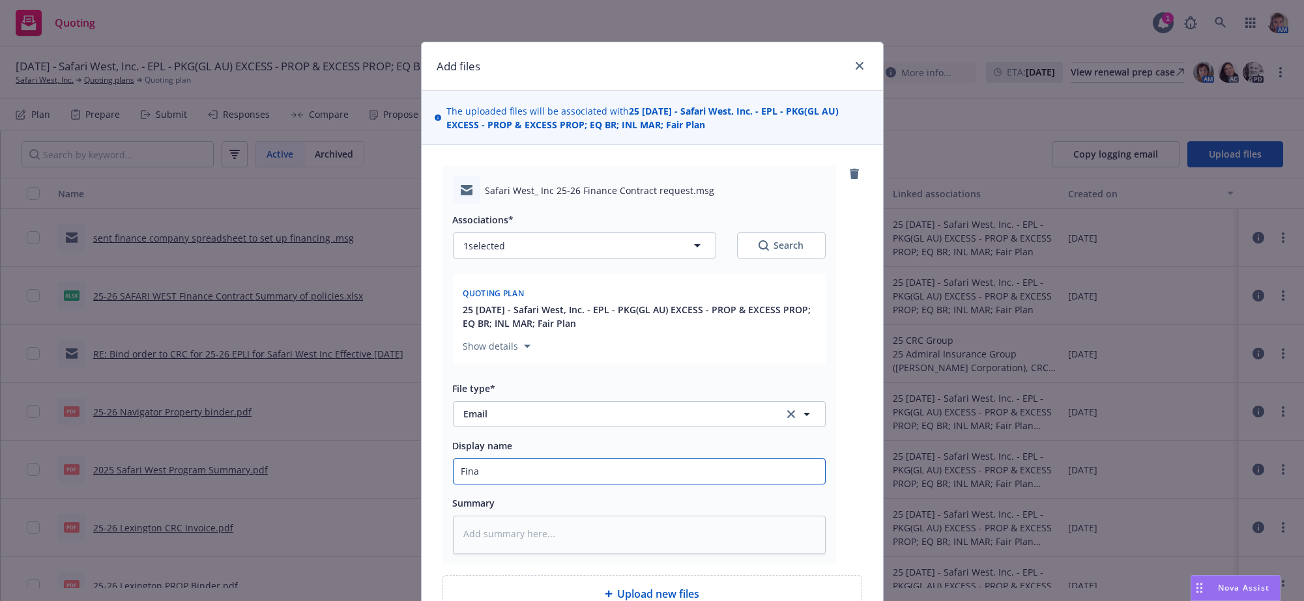
type input "[PERSON_NAME]"
type textarea "x"
type input "Financ"
type textarea "x"
type input "Finance"
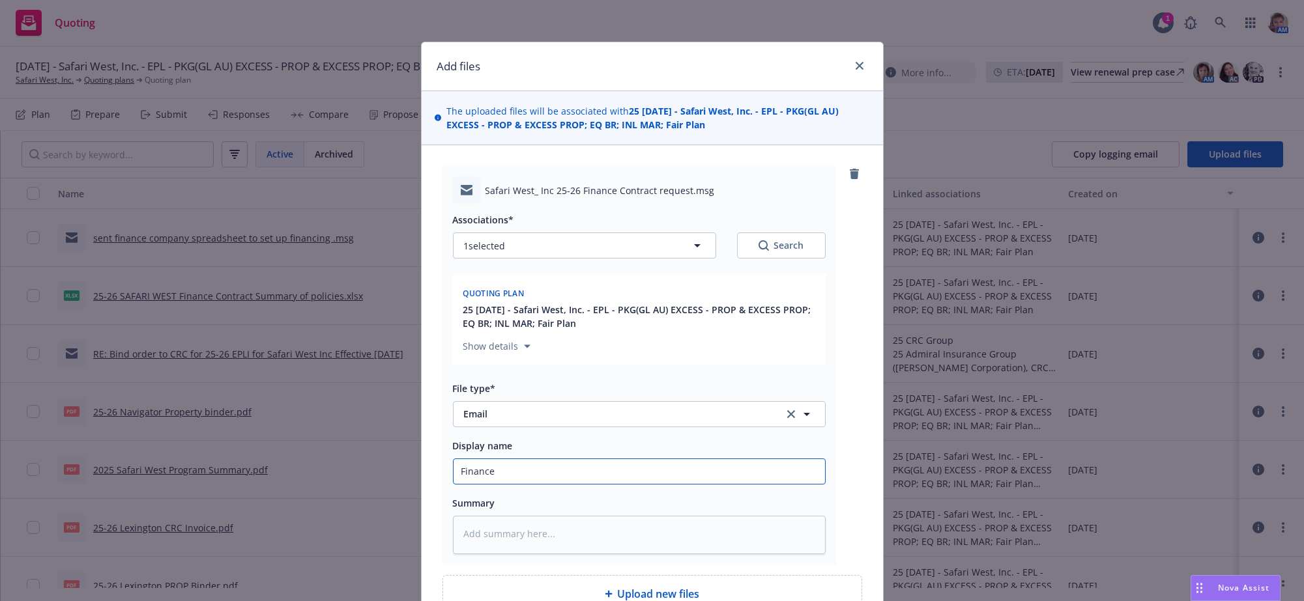
type textarea "x"
type input "Finance"
type textarea "x"
type input "Finance C"
type textarea "x"
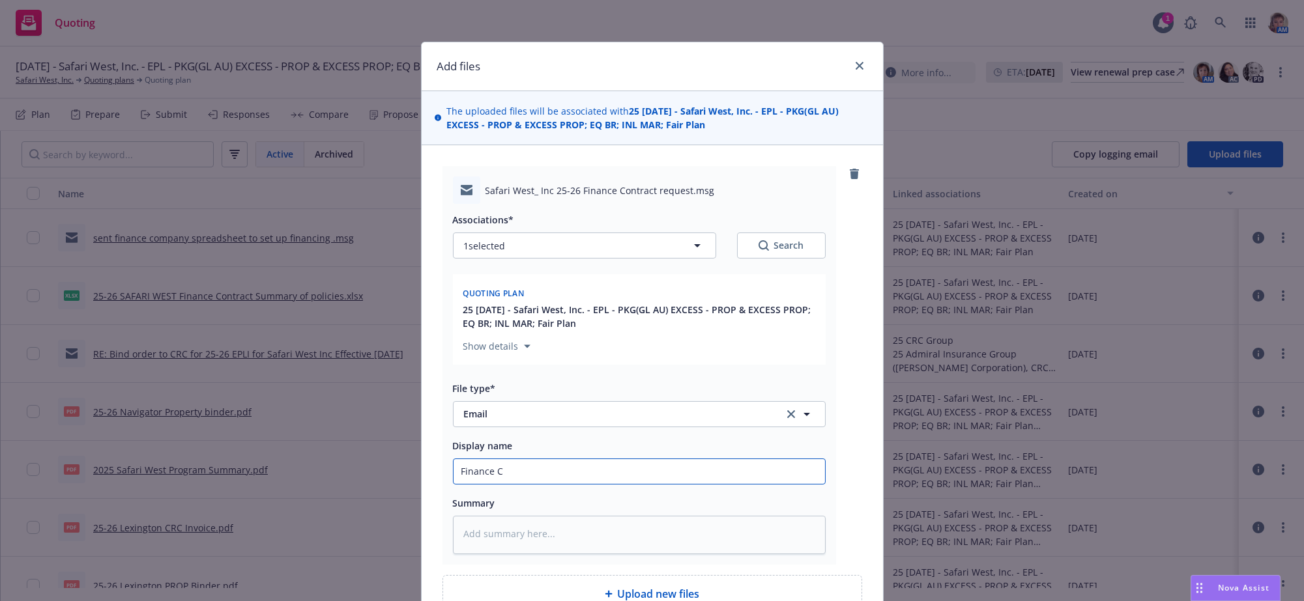
type input "Finance Co"
type textarea "x"
type input "Finance Cont"
type textarea "x"
type input "Finance Contr"
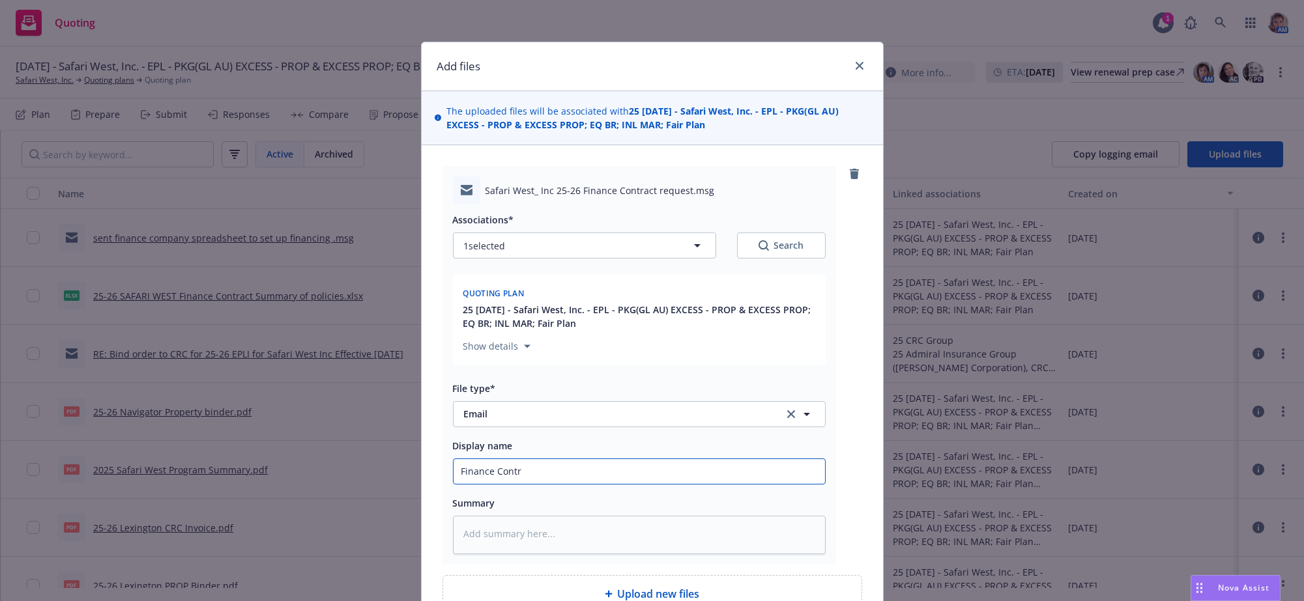
type textarea "x"
type input "Finance Contra"
type textarea "x"
type input "Finance Contrac"
type textarea "x"
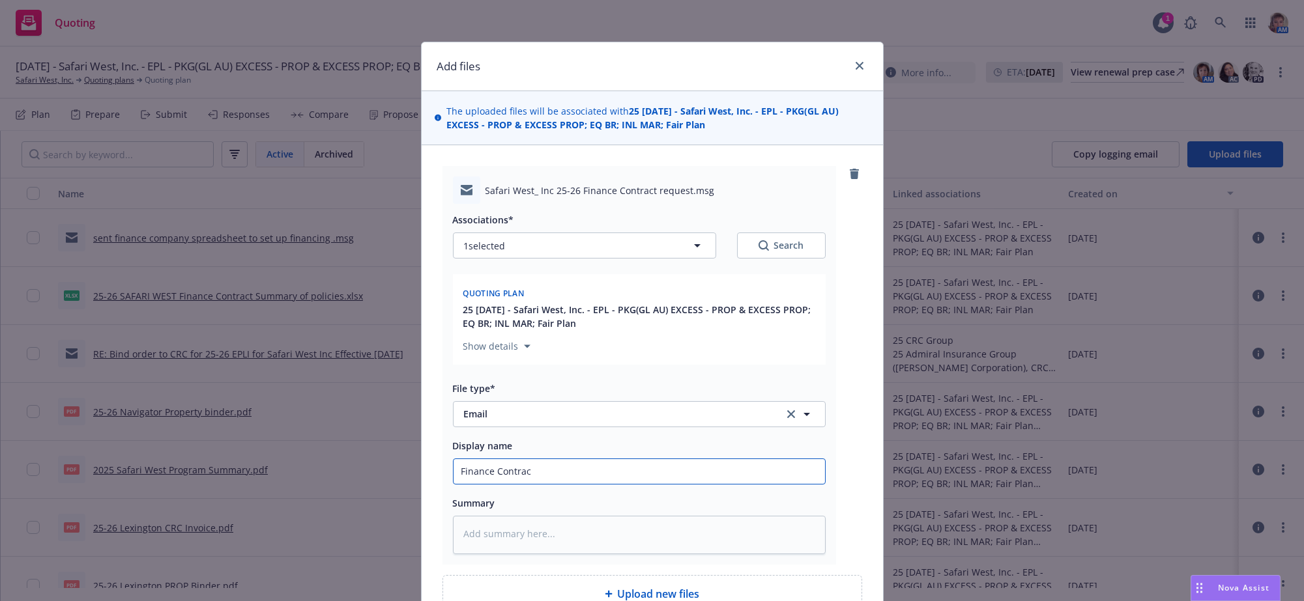
type input "Finance Contract"
type textarea "x"
type input "Finance Contract"
type textarea "x"
type input "Finance Contract o"
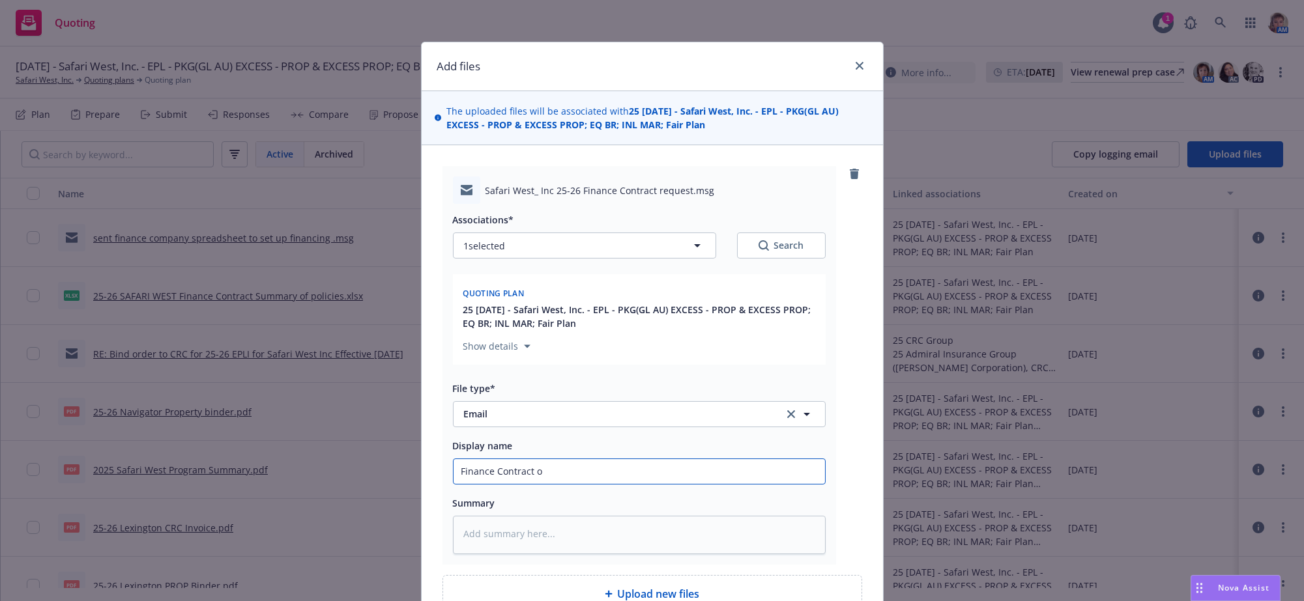
type textarea "x"
type input "Finance Contract op"
type textarea "x"
type input "Finance Contract opt"
type textarea "x"
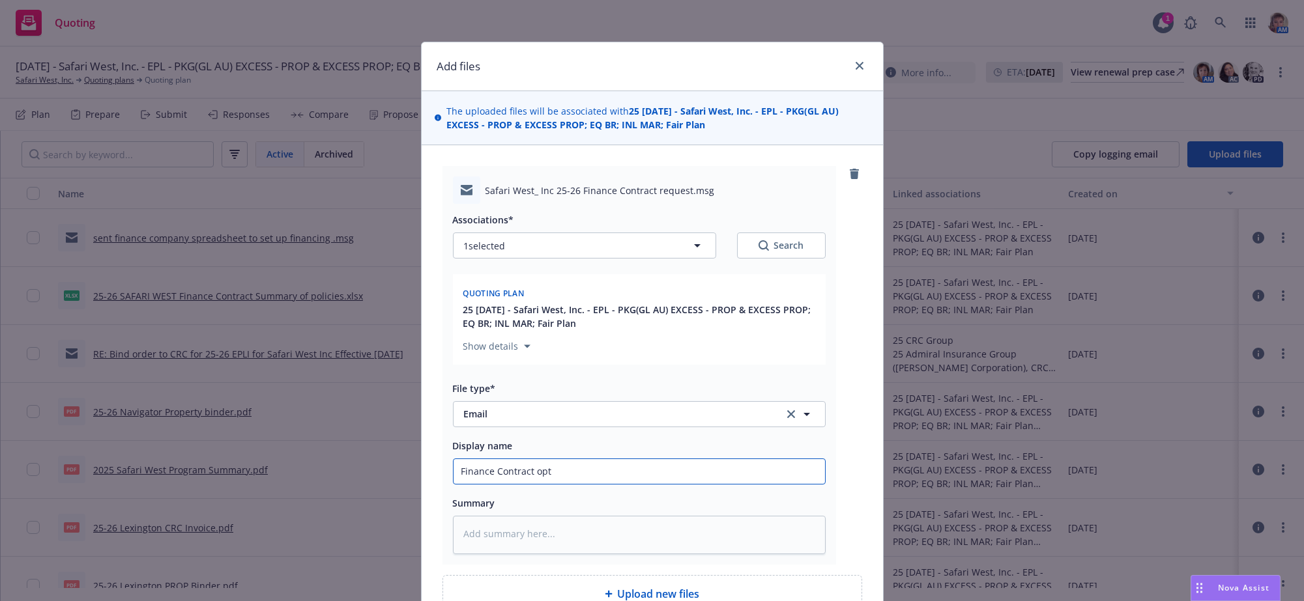
type input "Finance Contract opti"
type textarea "x"
type input "Finance Contract optio"
type textarea "x"
type input "Finance Contract option"
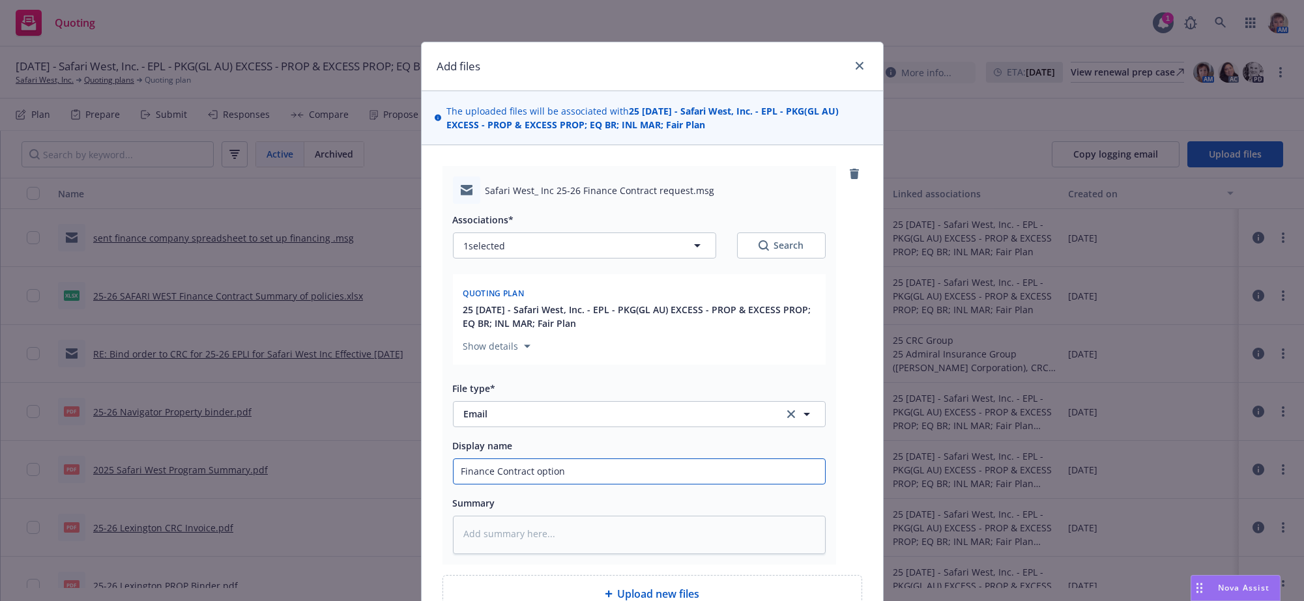
type textarea "x"
type input "Finance Contract options"
type textarea "x"
type input "Finance Contract options"
type textarea "x"
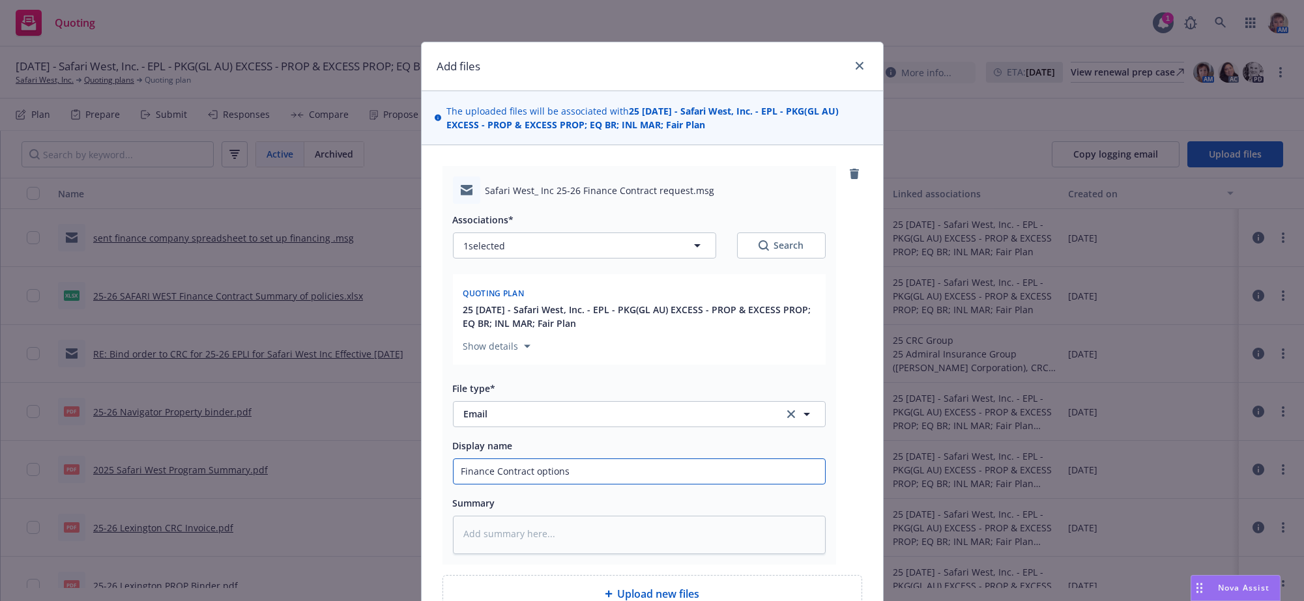
type input "Finance Contract options r"
type textarea "x"
type input "Finance Contract options re"
type textarea "x"
type input "Finance Contract options rec"
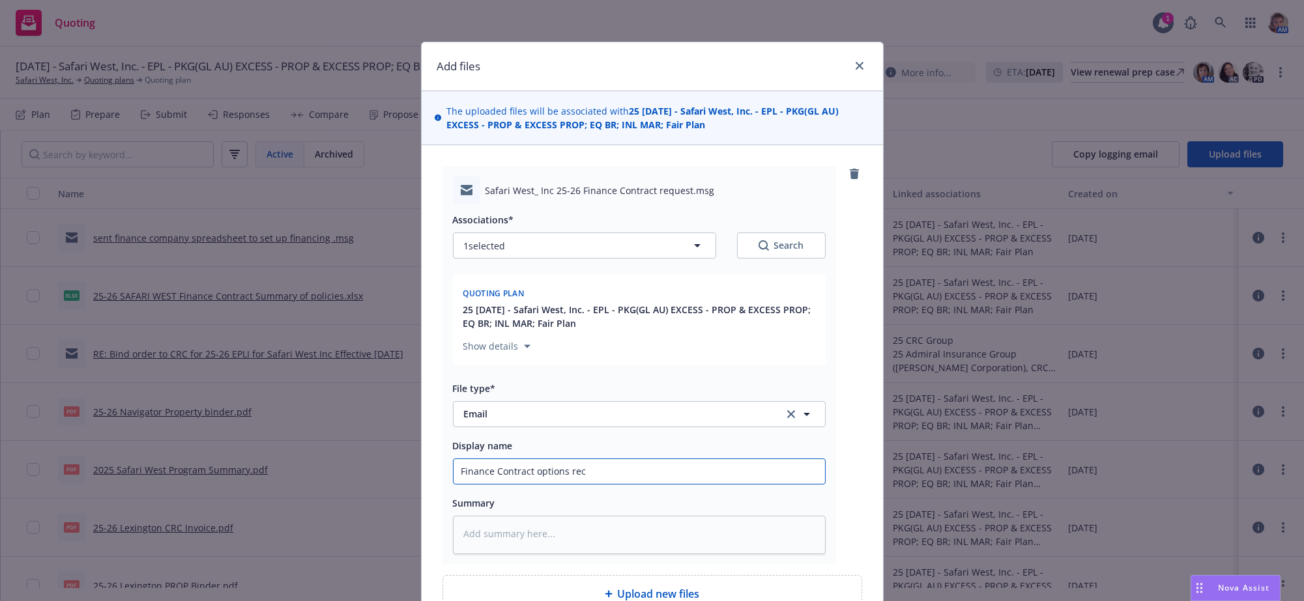
type textarea "x"
type input "Finance Contract options rece"
type textarea "x"
type input "Finance Contract options recei"
type textarea "x"
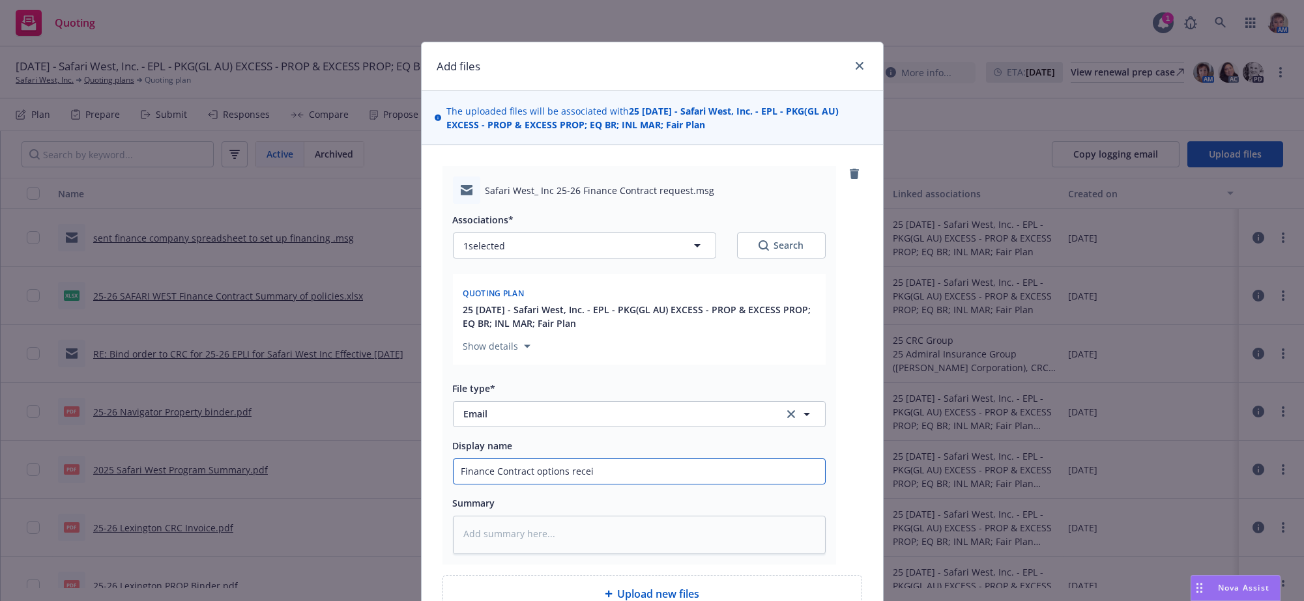
type input "Finance Contract options receiv"
type textarea "x"
type input "Finance Contract options receive"
type textarea "x"
type input "Finance Contract options received"
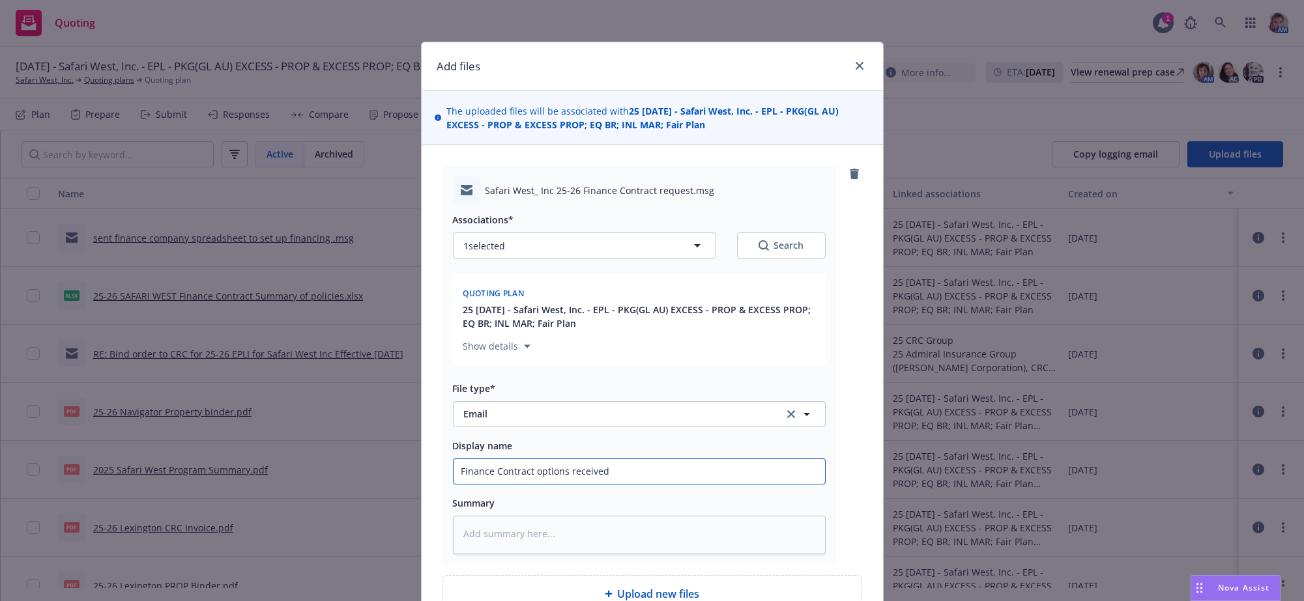
type textarea "x"
type input "Finance Contract options received"
type textarea "x"
type input "Finance Contract options received f"
type textarea "x"
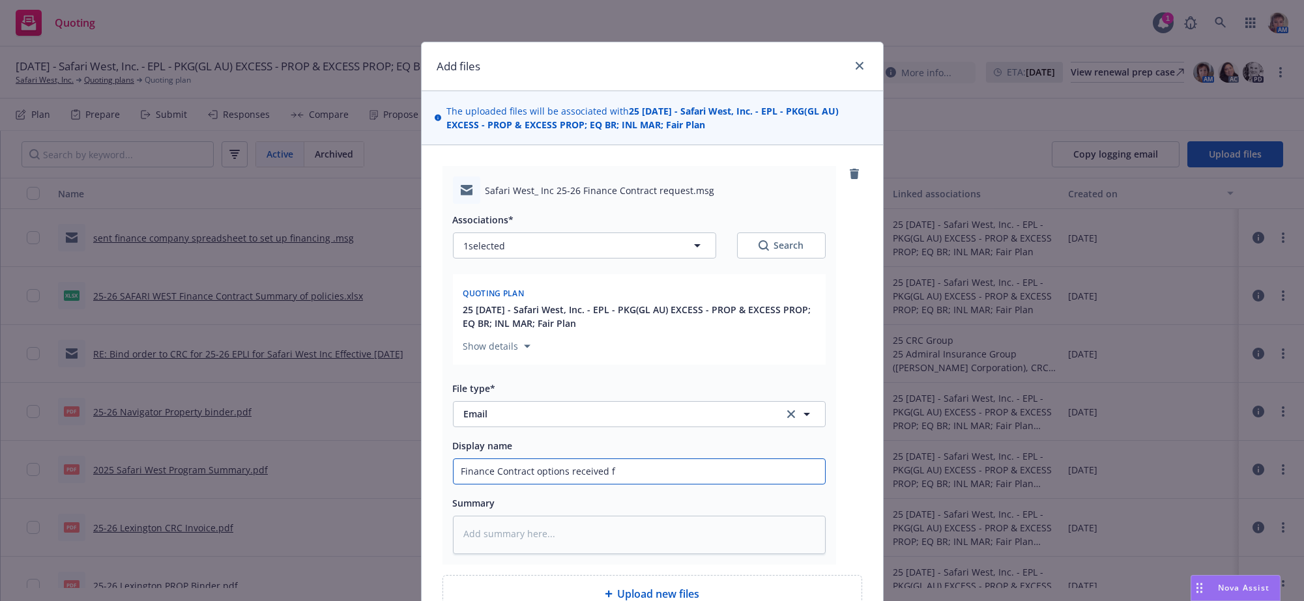
type input "Finance Contract options received fr"
type textarea "x"
type input "Finance Contract options received fro"
type textarea "x"
type input "Finance Contract options received from"
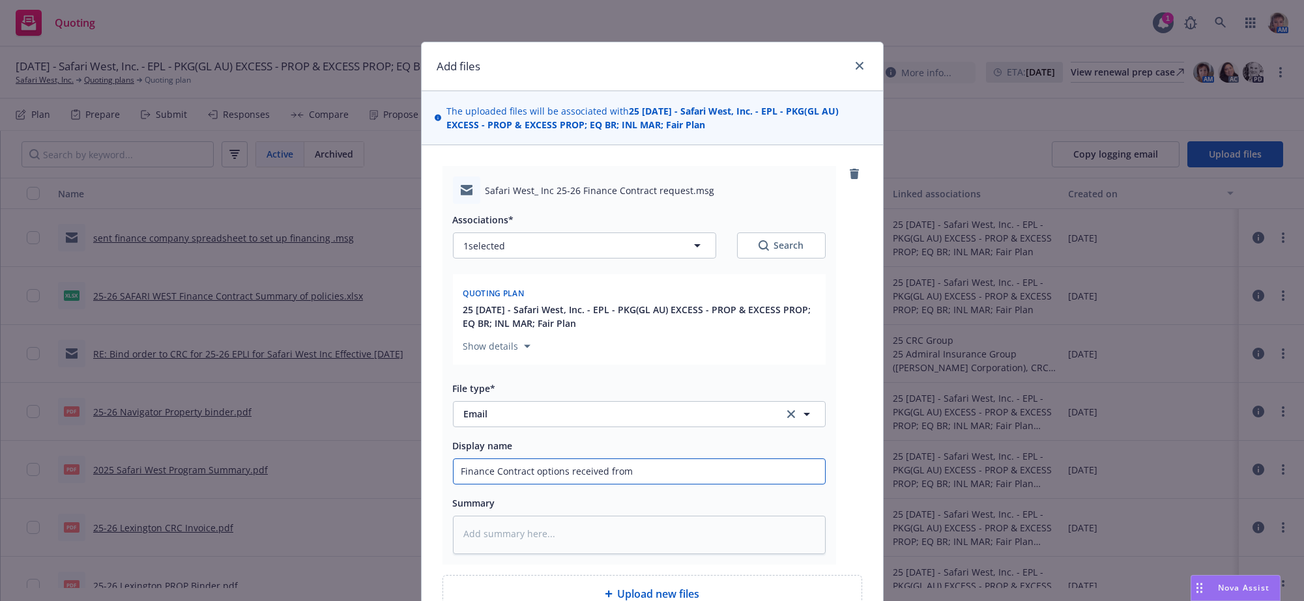
type textarea "x"
type input "Finance Contract options received from"
type textarea "x"
type input "Finance Contract options received from I"
type textarea "x"
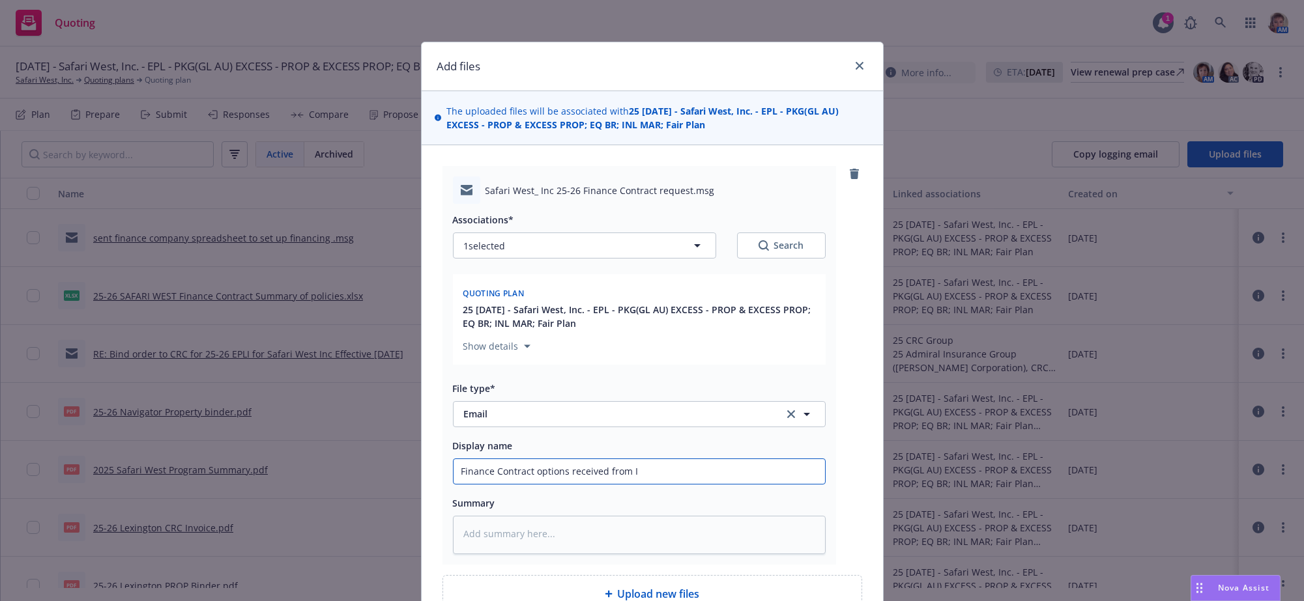
type input "Finance Contract options received from IP"
type textarea "x"
type input "Finance Contract options received from IPF"
type textarea "x"
type input "Finance Contract options received from IPFS"
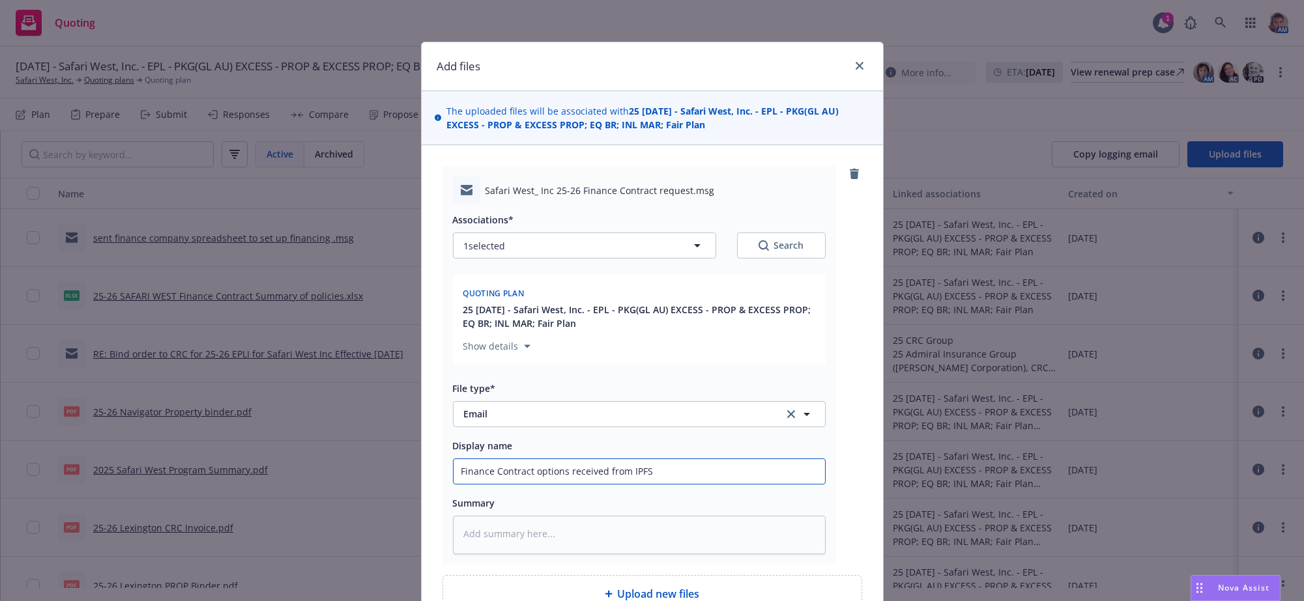
type textarea "x"
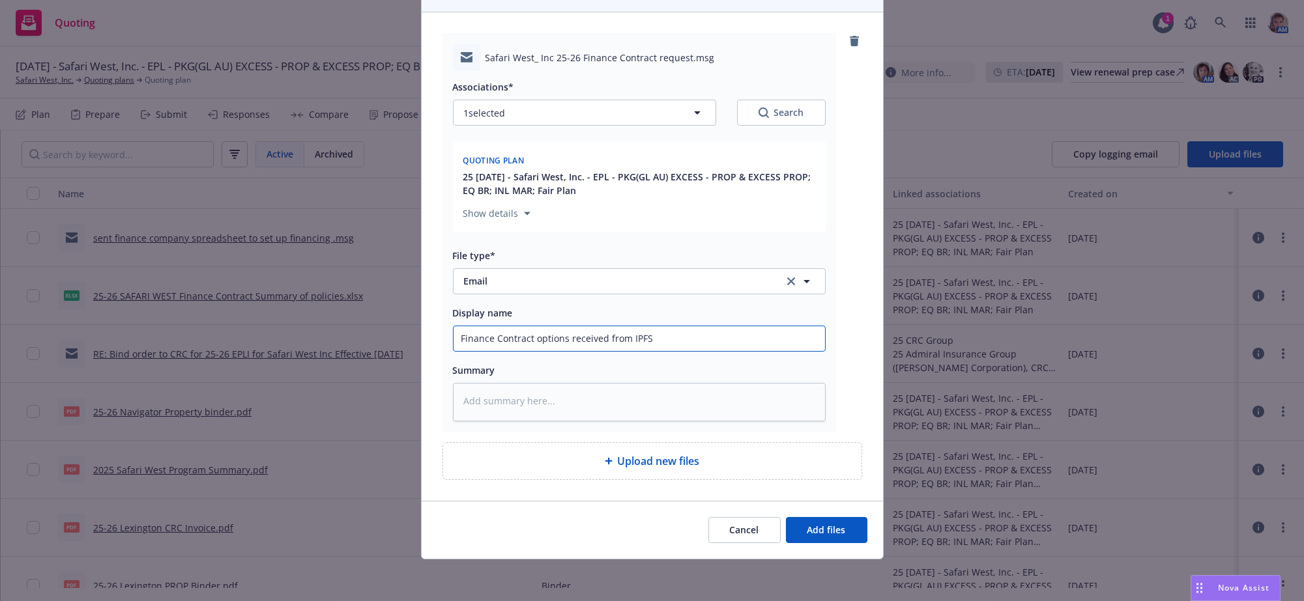
scroll to position [192, 0]
type input "Finance Contract options received from IPFS"
click at [740, 529] on span "Cancel" at bounding box center [744, 530] width 29 height 12
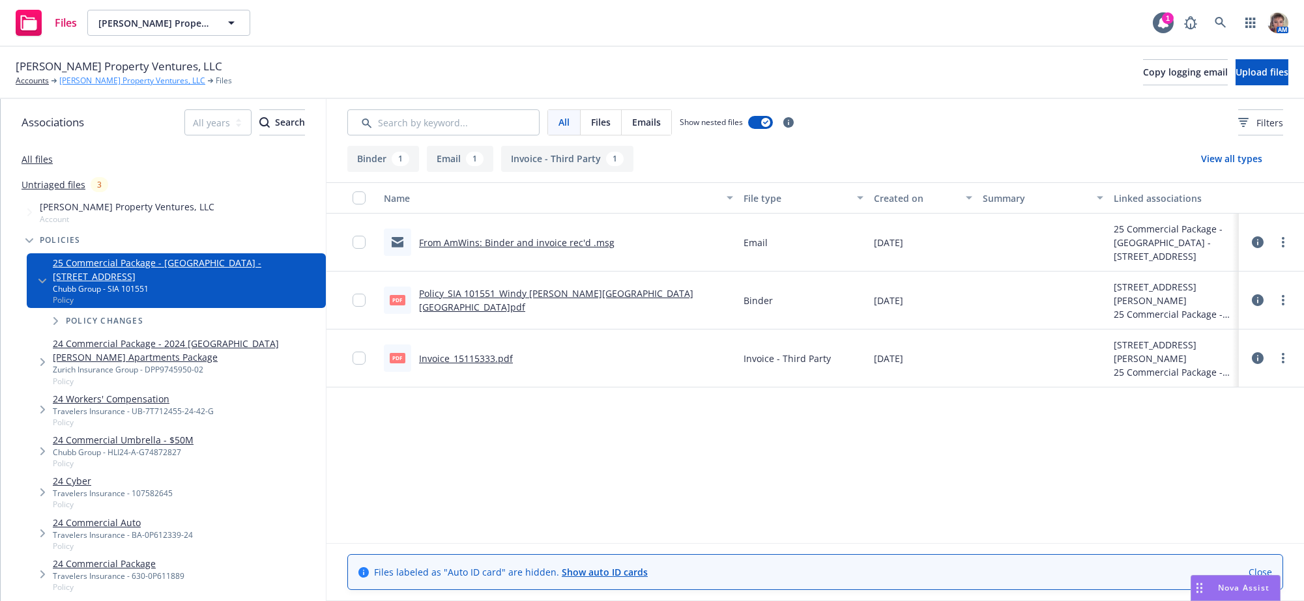
click at [115, 87] on link "[PERSON_NAME] Property Ventures, LLC" at bounding box center [132, 81] width 146 height 12
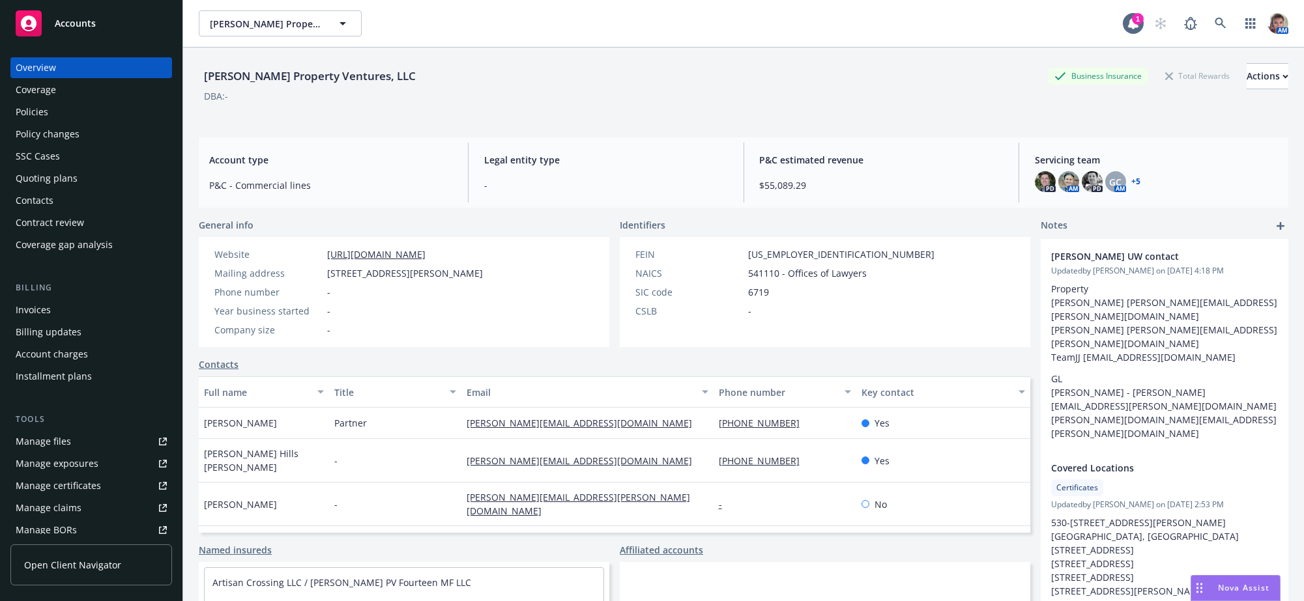
click at [115, 189] on div "Quoting plans" at bounding box center [91, 178] width 151 height 21
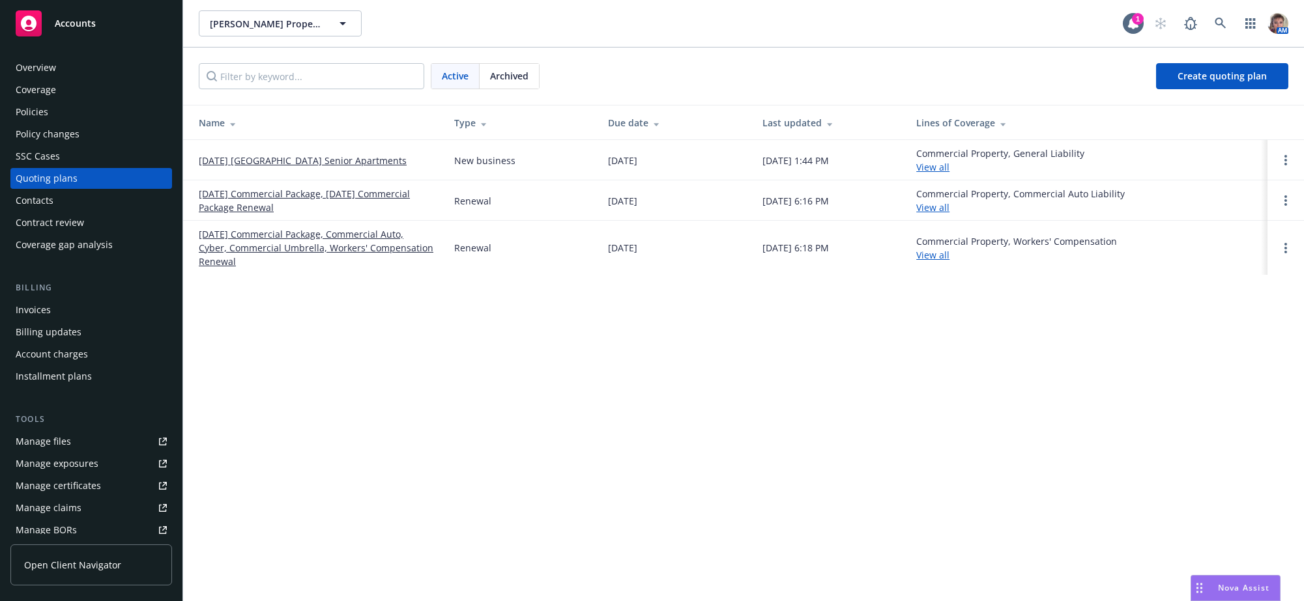
click at [512, 72] on div "Archived" at bounding box center [509, 76] width 59 height 25
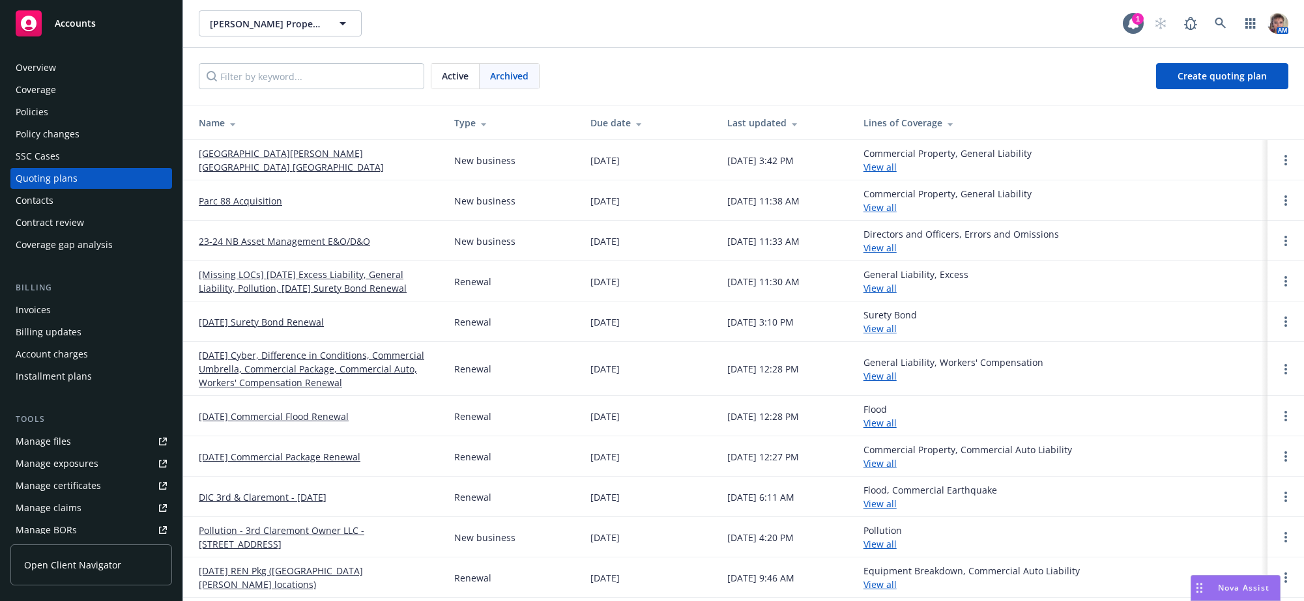
click at [301, 162] on link "[GEOGRAPHIC_DATA][PERSON_NAME][GEOGRAPHIC_DATA] [GEOGRAPHIC_DATA]" at bounding box center [316, 160] width 235 height 27
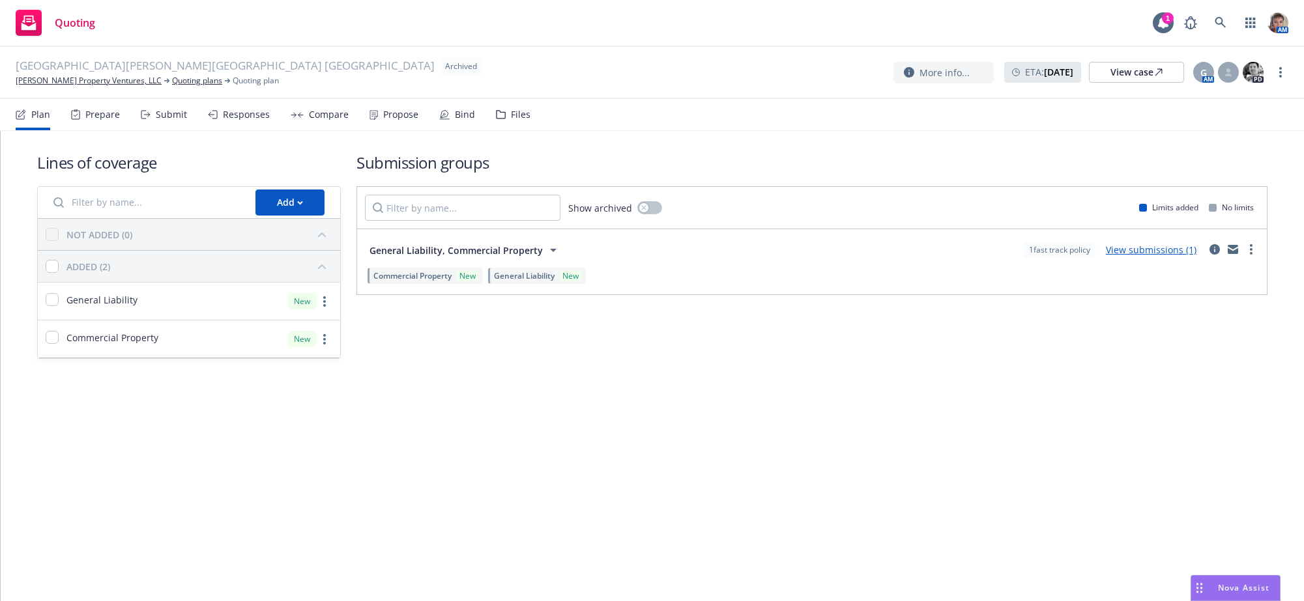
click at [530, 120] on div "Files" at bounding box center [521, 114] width 20 height 10
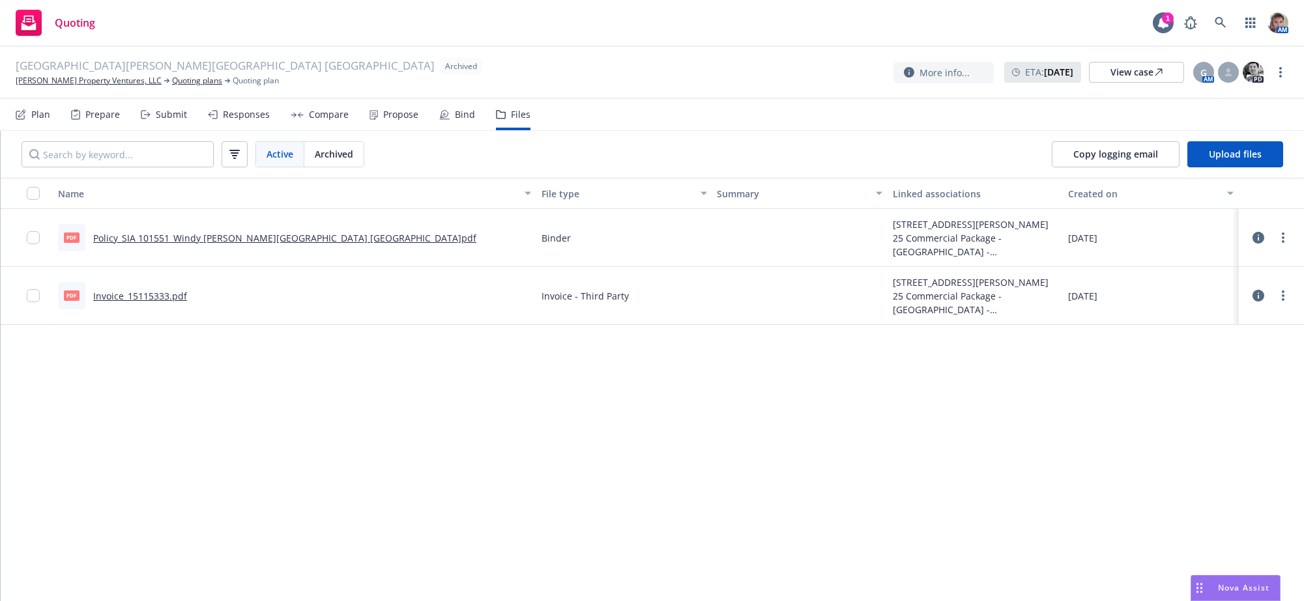
click at [535, 380] on div "Name File type Summary Linked associations Created on pdf Policy_SIA [GEOGRAPHI…" at bounding box center [652, 383] width 1303 height 411
click at [426, 366] on div "Name File type Summary Linked associations Created on pdf Policy_SIA [GEOGRAPHI…" at bounding box center [652, 383] width 1303 height 411
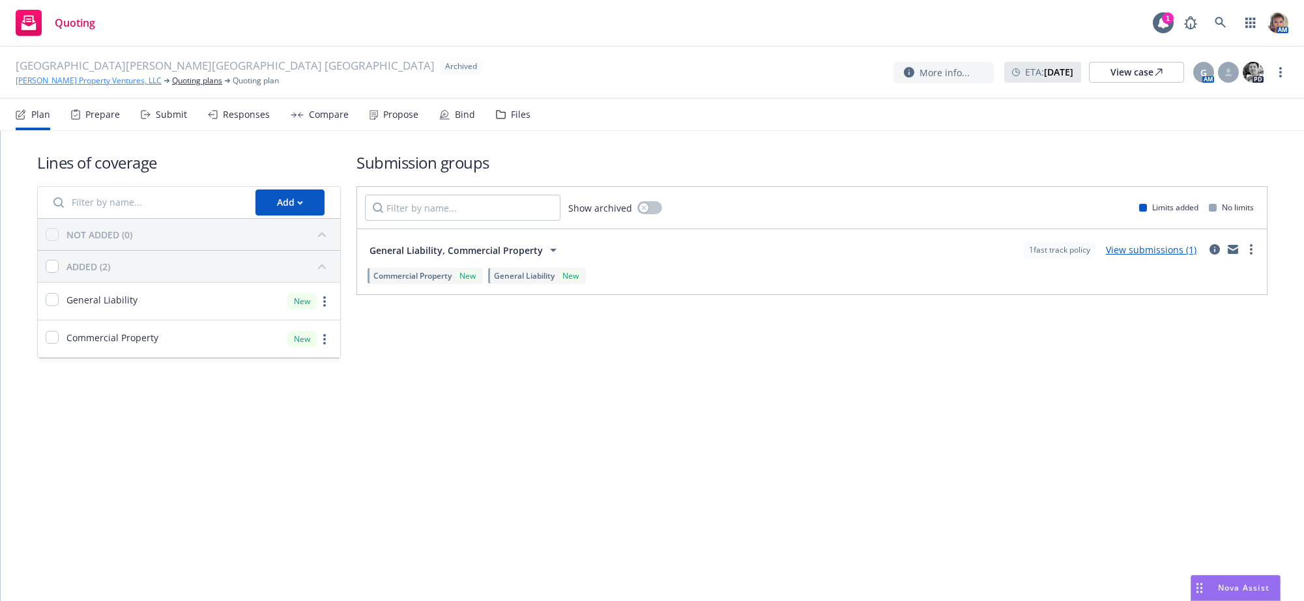
click at [46, 85] on link "[PERSON_NAME] Property Ventures, LLC" at bounding box center [89, 81] width 146 height 12
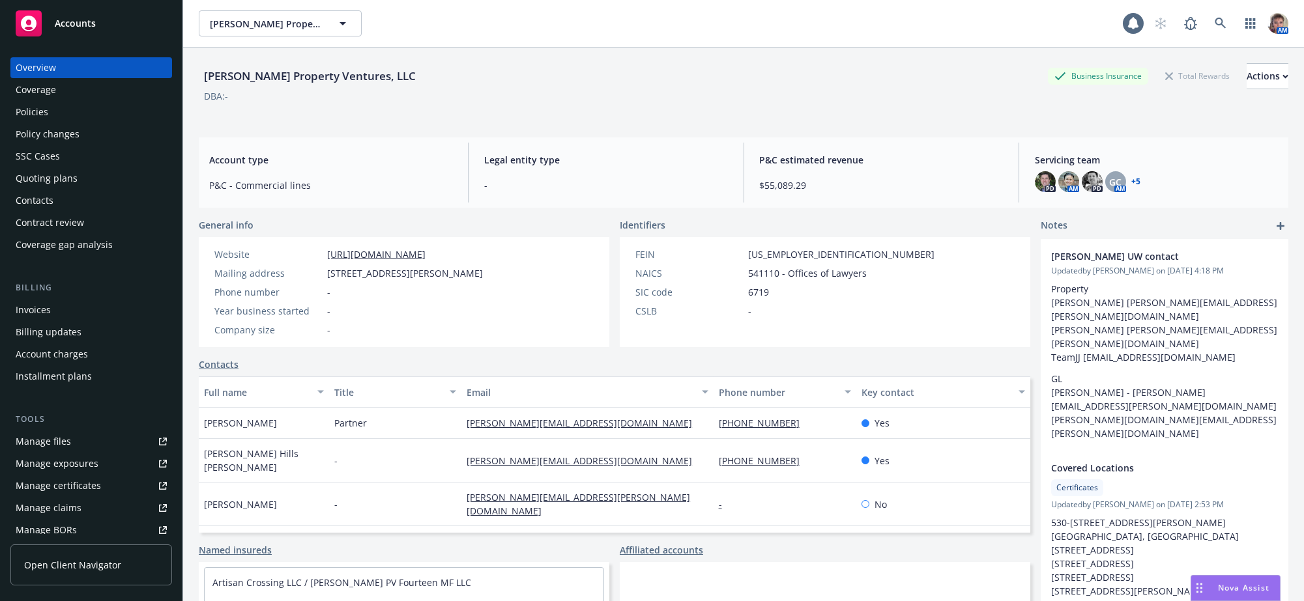
click at [45, 123] on div "Policies" at bounding box center [32, 112] width 33 height 21
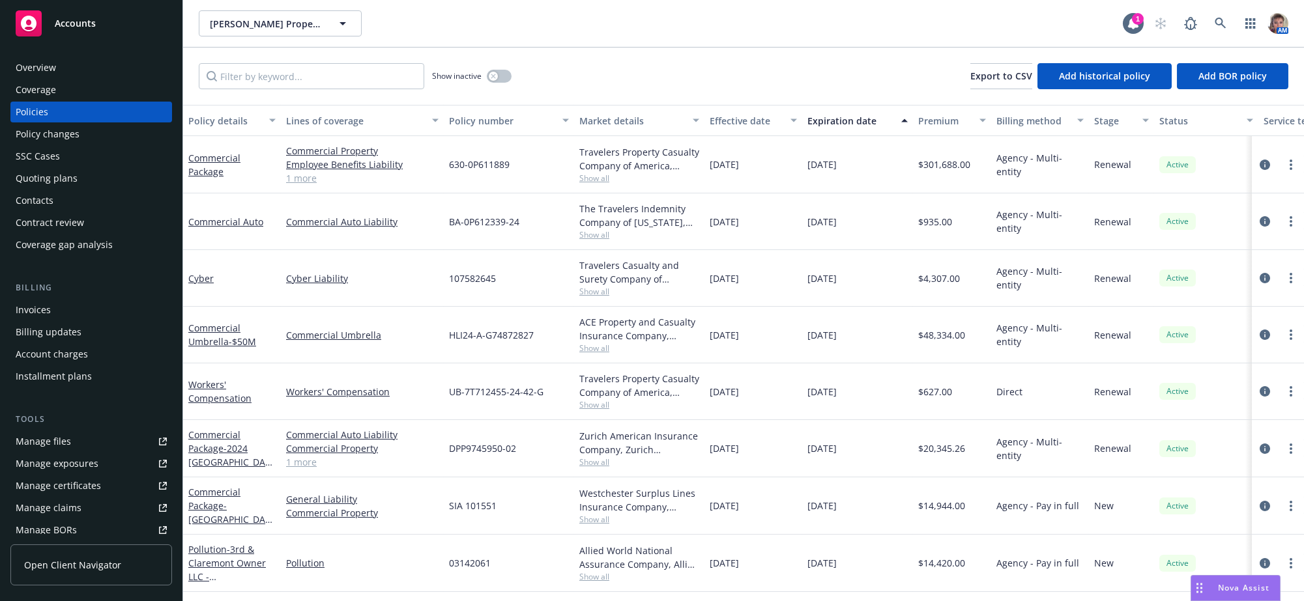
scroll to position [35, 0]
click at [1246, 585] on span "Nova Assist" at bounding box center [1243, 588] width 51 height 11
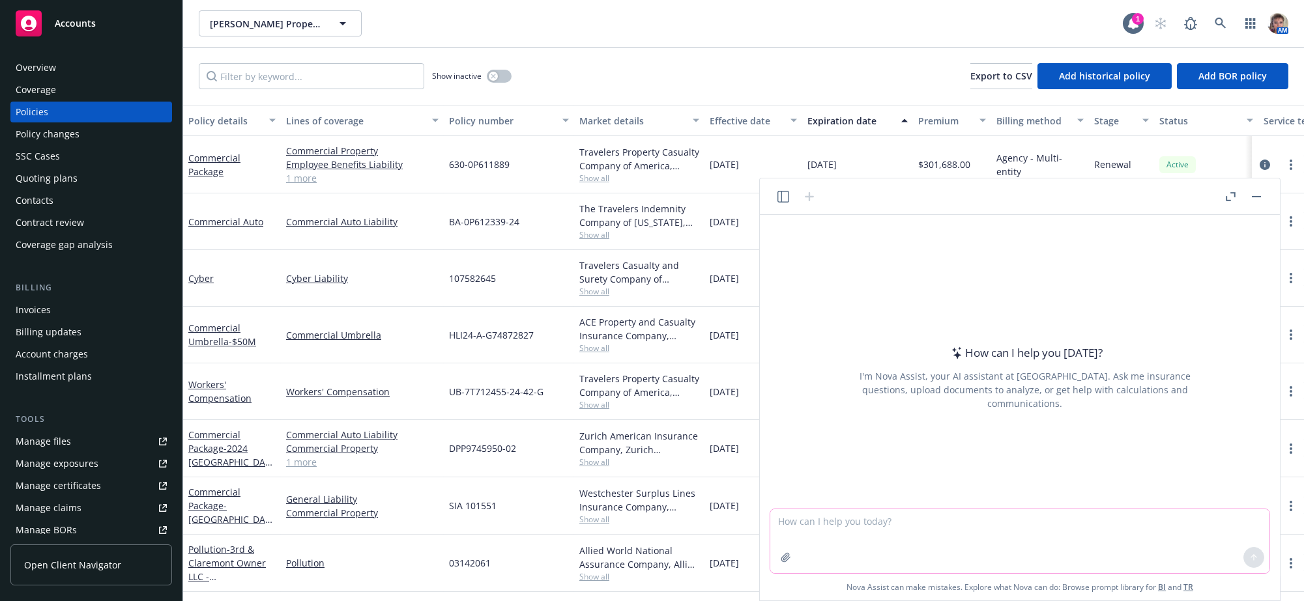
click at [1101, 543] on textarea at bounding box center [1019, 542] width 499 height 64
paste textarea "Hello [PERSON_NAME]: Westchester Insurance Company has conducted an inspection …"
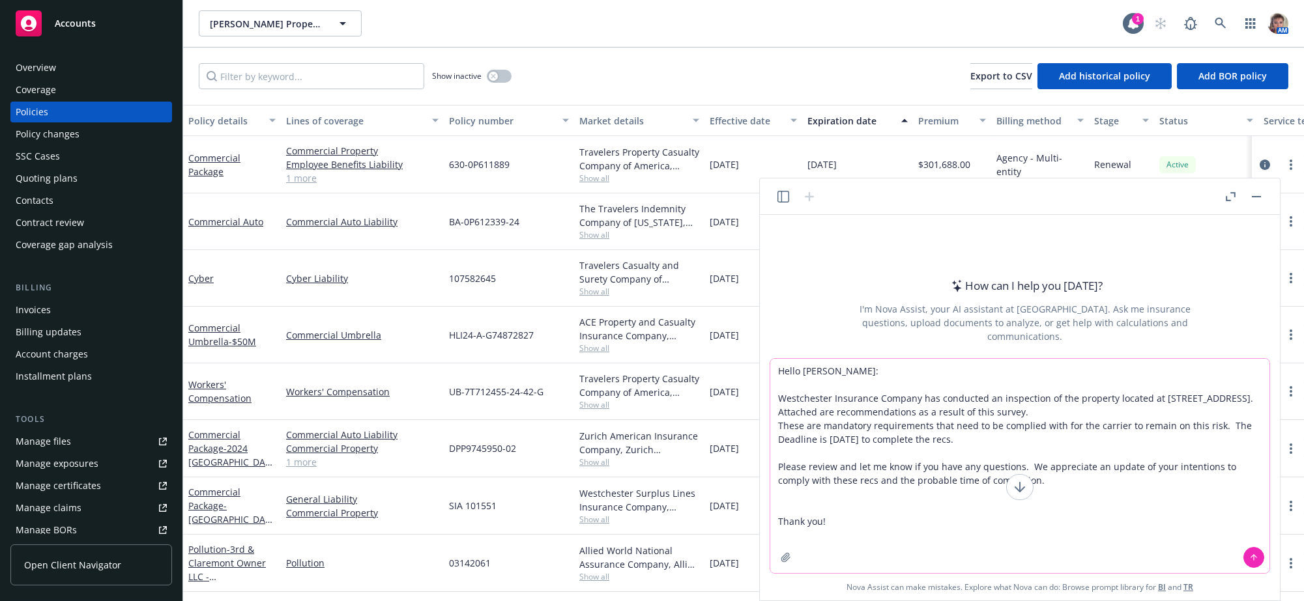
type textarea "Hello [PERSON_NAME]: Westchester Insurance Company has conducted an inspection …"
click at [1256, 559] on icon at bounding box center [1253, 557] width 9 height 9
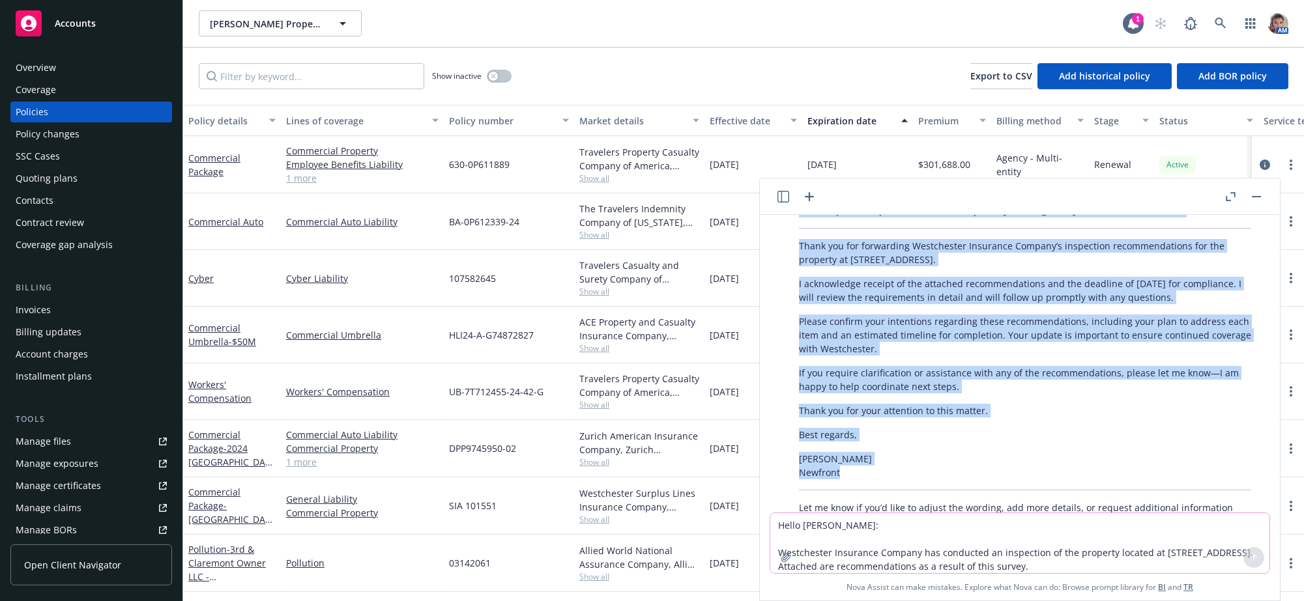
scroll to position [102, 0]
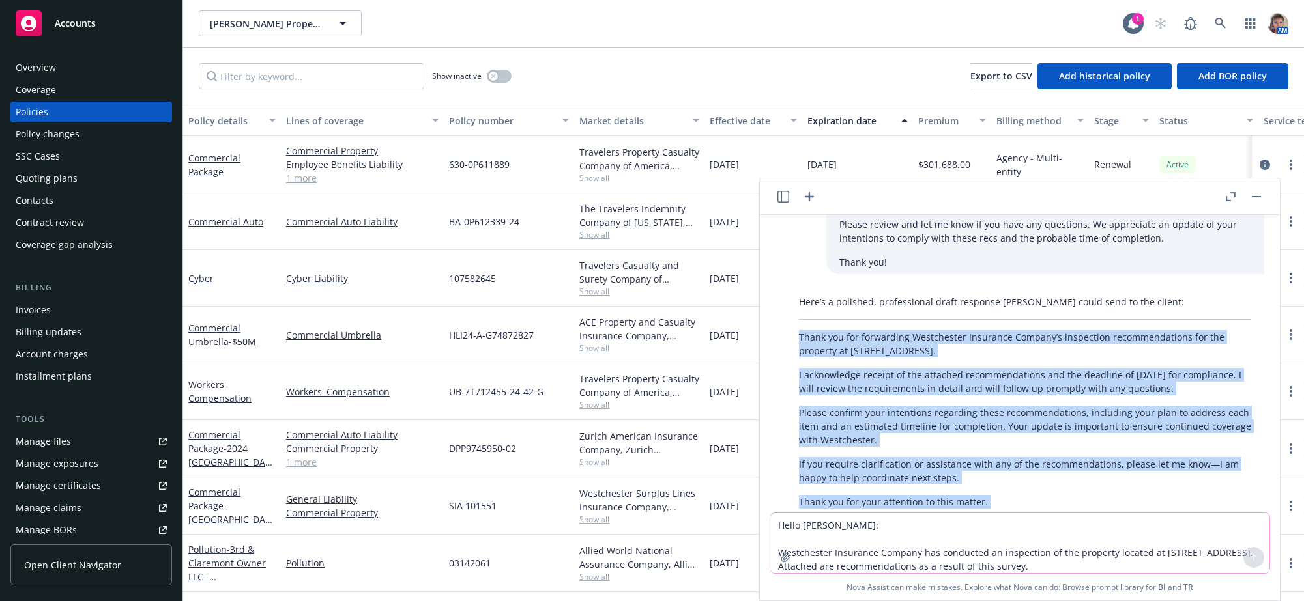
drag, startPoint x: 873, startPoint y: 413, endPoint x: 794, endPoint y: 347, distance: 101.8
click at [794, 347] on div "Here’s a polished, professional draft response [PERSON_NAME] could send to the …" at bounding box center [1025, 457] width 478 height 335
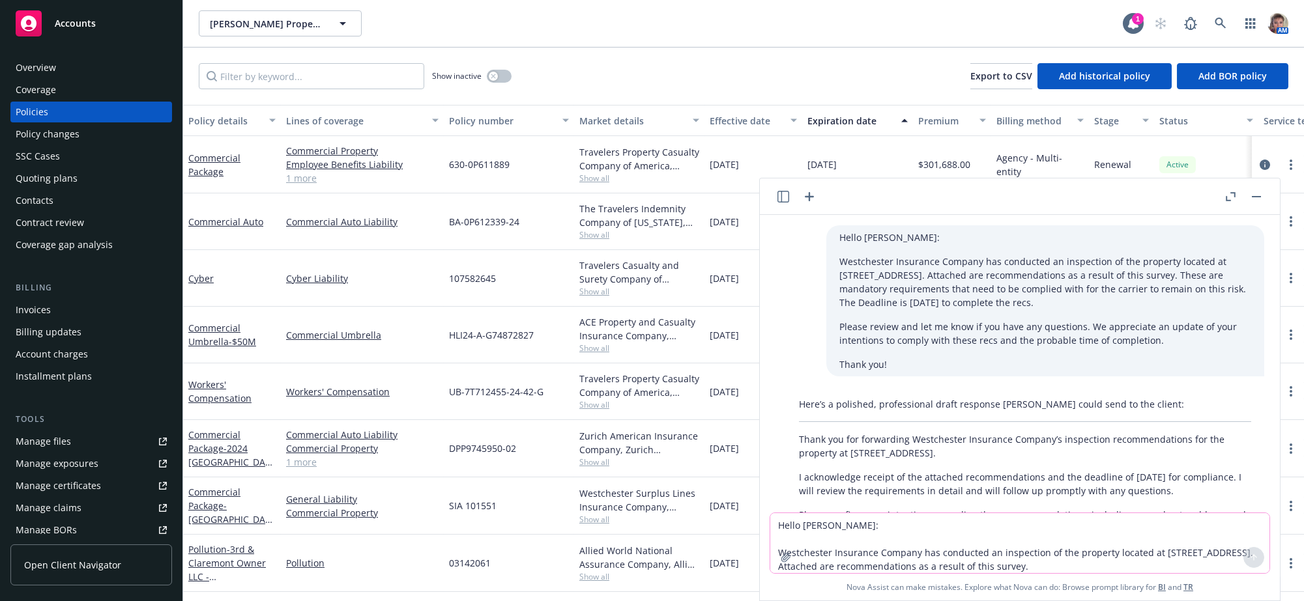
click at [1062, 347] on p "Please review and let me know if you have any questions. We appreciate an updat…" at bounding box center [1045, 333] width 412 height 27
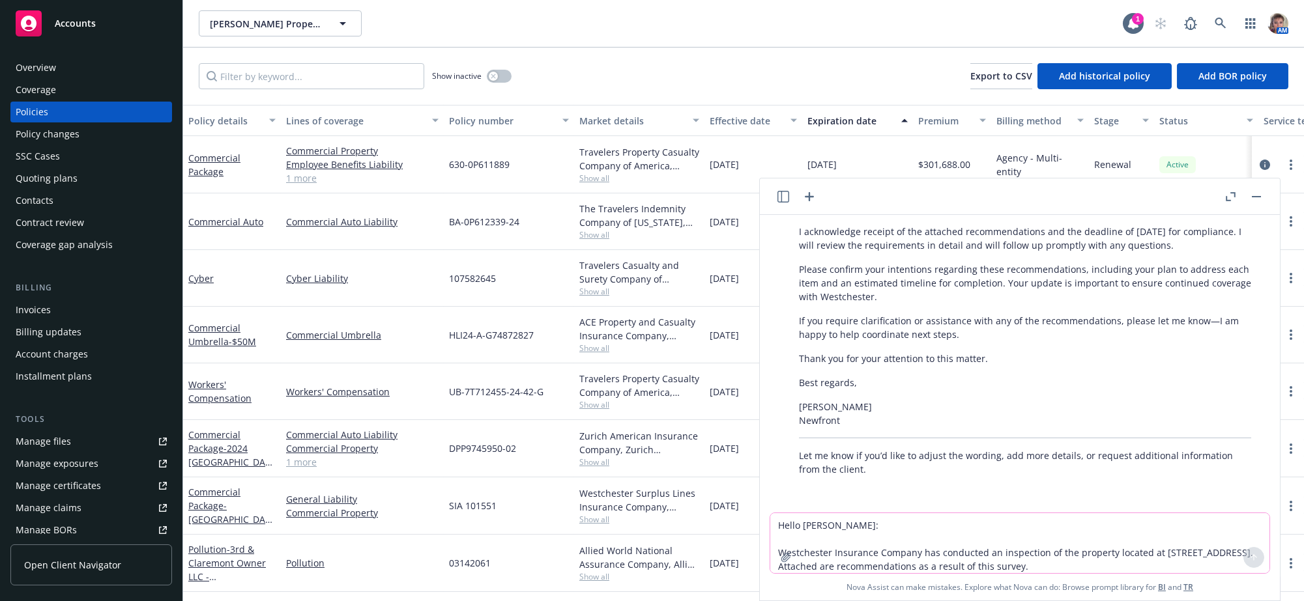
click at [937, 514] on textarea "Hello [PERSON_NAME]: Westchester Insurance Company has conducted an inspection …" at bounding box center [1019, 544] width 499 height 60
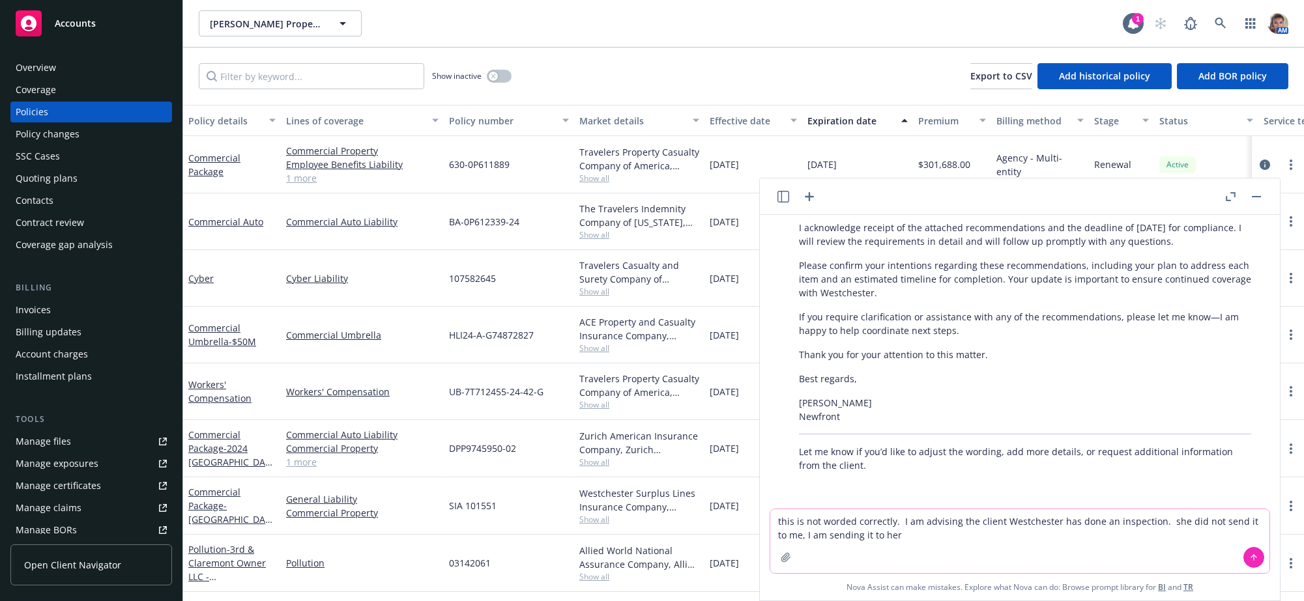
type textarea "this is not worded correctly. I am advising the client Westchester has done an …"
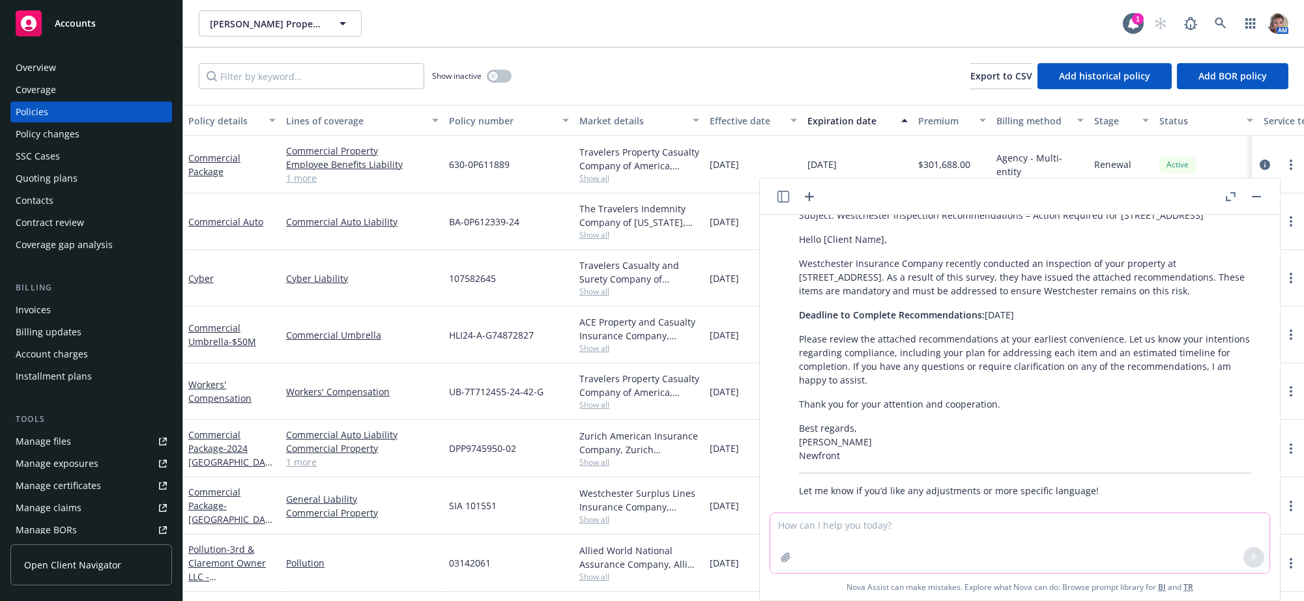
scroll to position [633, 0]
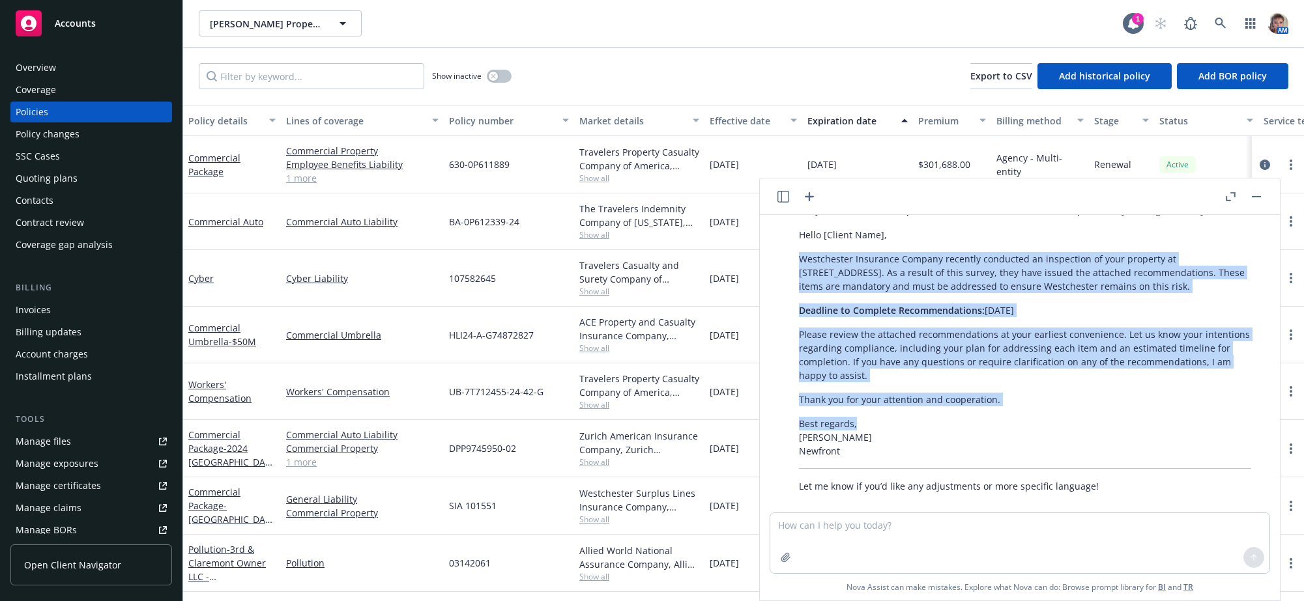
drag, startPoint x: 804, startPoint y: 291, endPoint x: 910, endPoint y: 478, distance: 214.2
click at [910, 478] on div "Thank you for clarifying the direction. Here’s a revised draft you can send to …" at bounding box center [1025, 331] width 478 height 335
copy div "Westchester Insurance Company recently conducted an inspection of your property…"
click at [1126, 383] on p "Please review the attached recommendations at your earliest convenience. Let us…" at bounding box center [1025, 355] width 452 height 55
drag, startPoint x: 816, startPoint y: 302, endPoint x: 883, endPoint y: 474, distance: 185.3
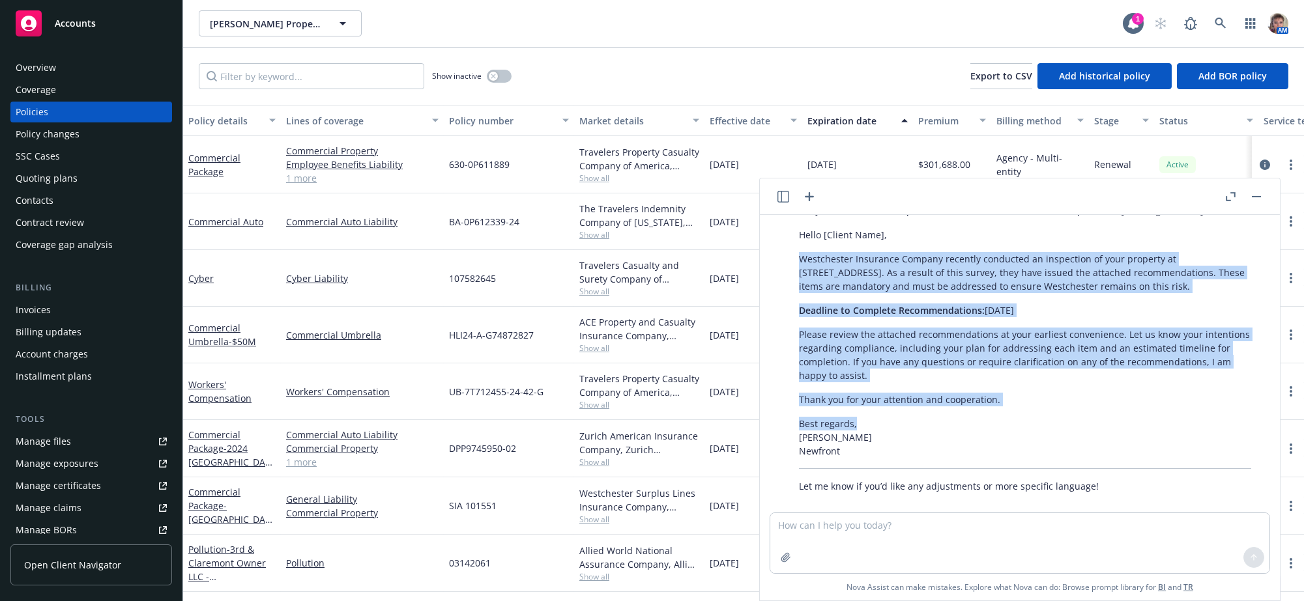
click at [883, 474] on div "Thank you for clarifying the direction. Here’s a revised draft you can send to …" at bounding box center [1025, 331] width 478 height 335
click at [1256, 197] on button "button" at bounding box center [1257, 197] width 16 height 16
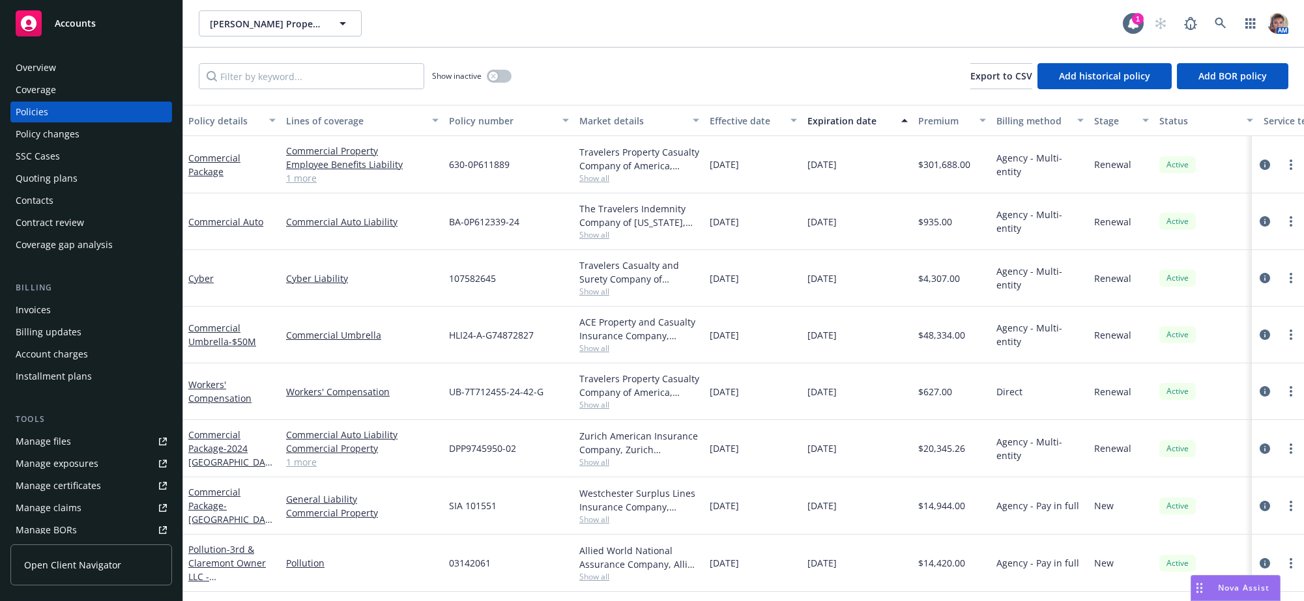
scroll to position [714, 0]
click at [1257, 214] on link "circleInformation" at bounding box center [1265, 222] width 16 height 16
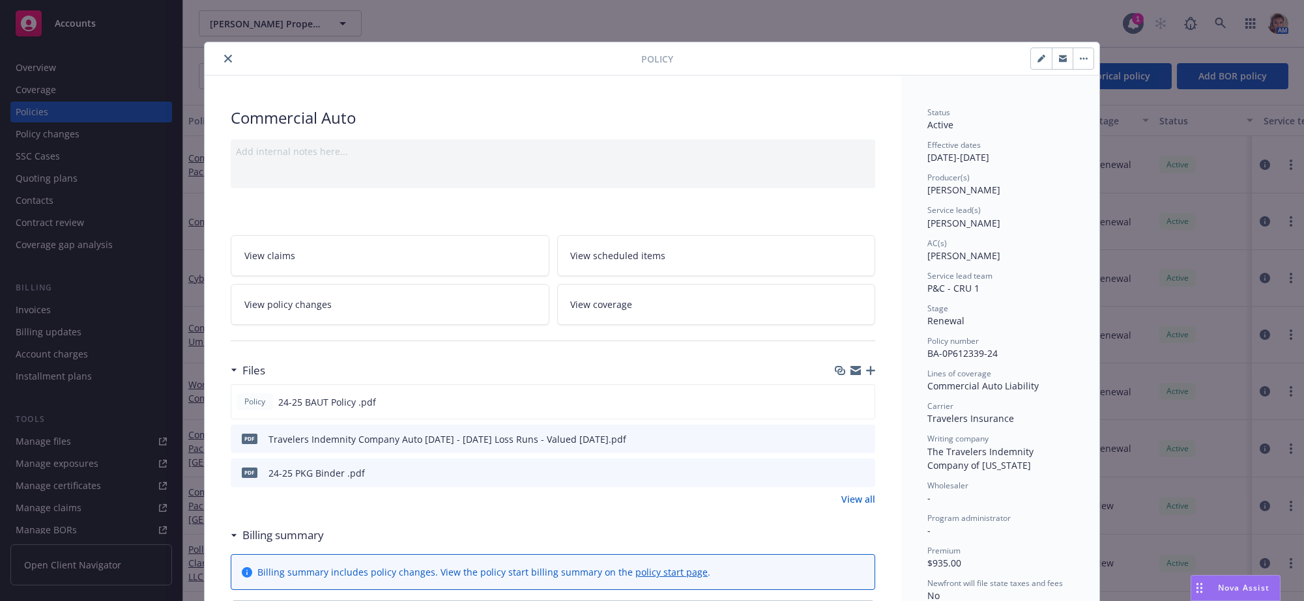
click at [223, 51] on button "close" at bounding box center [228, 59] width 16 height 16
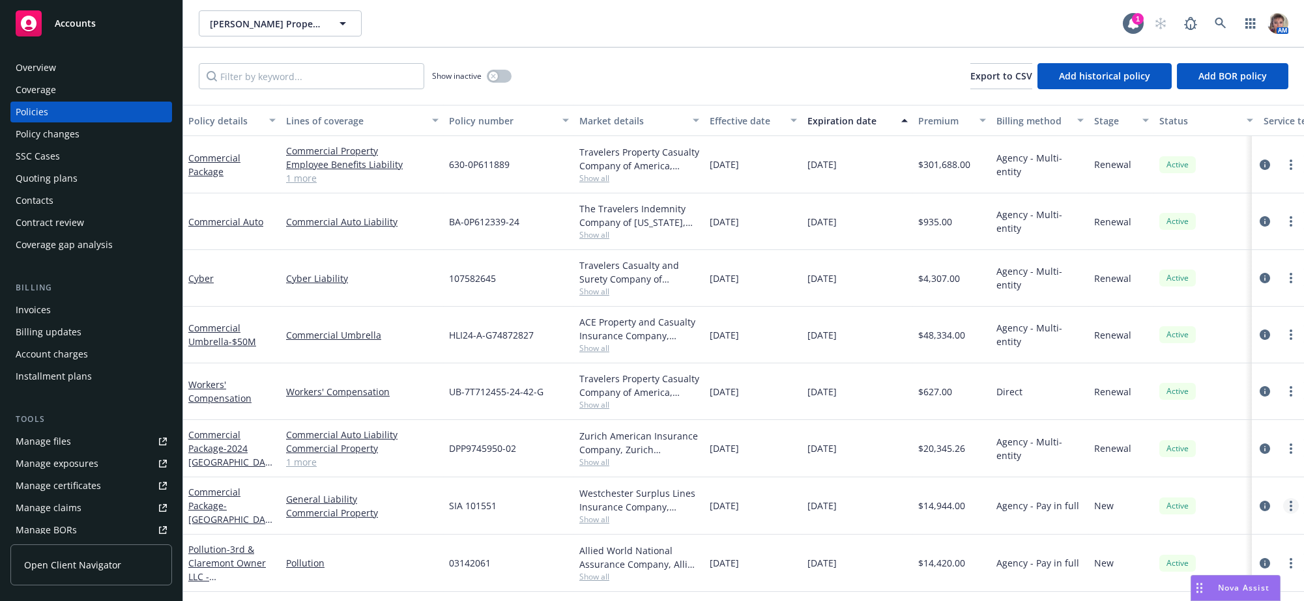
click at [1290, 505] on circle "more" at bounding box center [1291, 506] width 3 height 3
click at [1179, 455] on link "Copy logging email" at bounding box center [1221, 459] width 153 height 26
click at [1260, 499] on link "circleInformation" at bounding box center [1265, 507] width 16 height 16
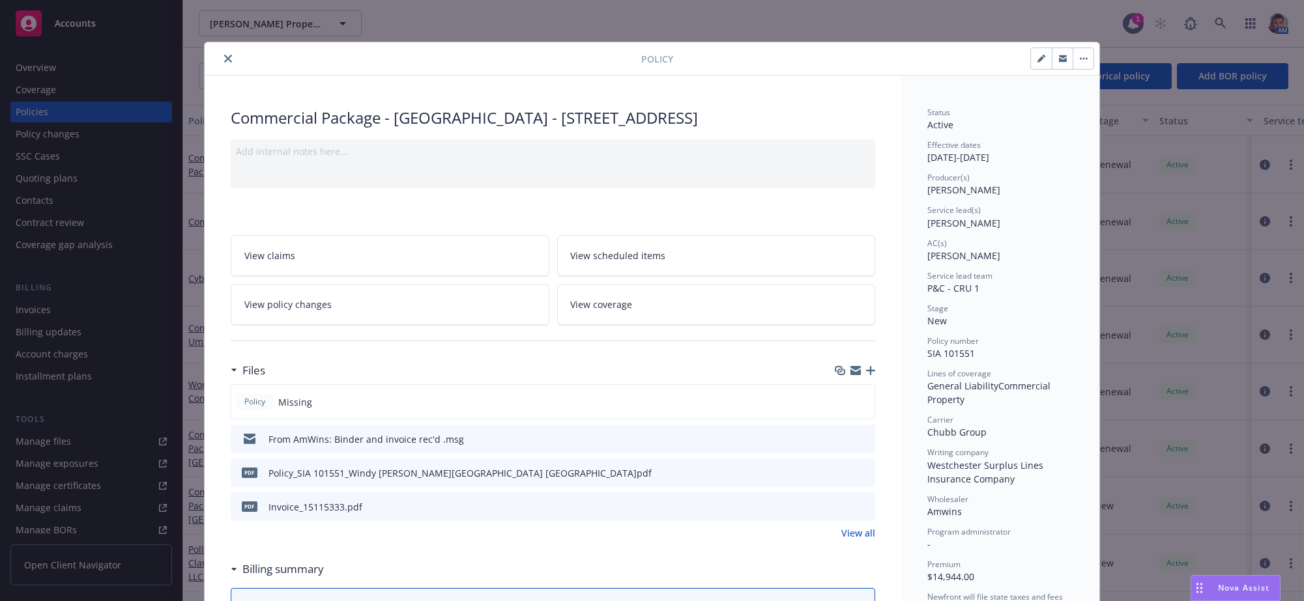
click at [866, 375] on icon "button" at bounding box center [870, 370] width 9 height 9
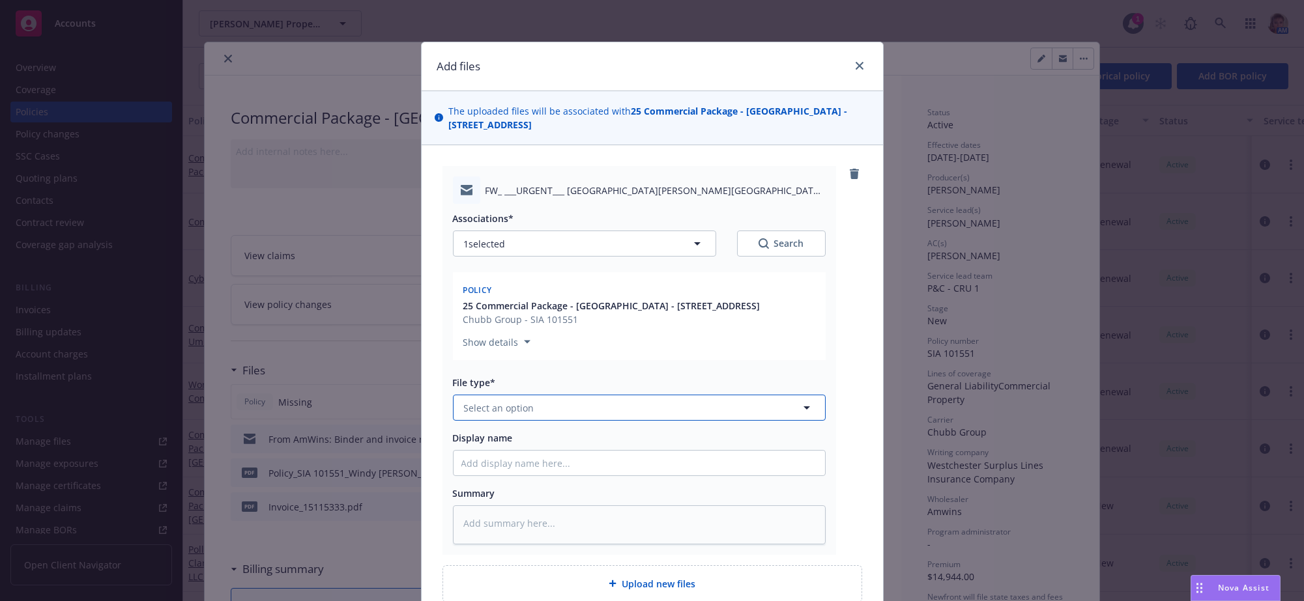
click at [568, 421] on button "Select an option" at bounding box center [639, 408] width 373 height 26
click at [556, 421] on button "Select an option" at bounding box center [639, 408] width 373 height 26
type input "l"
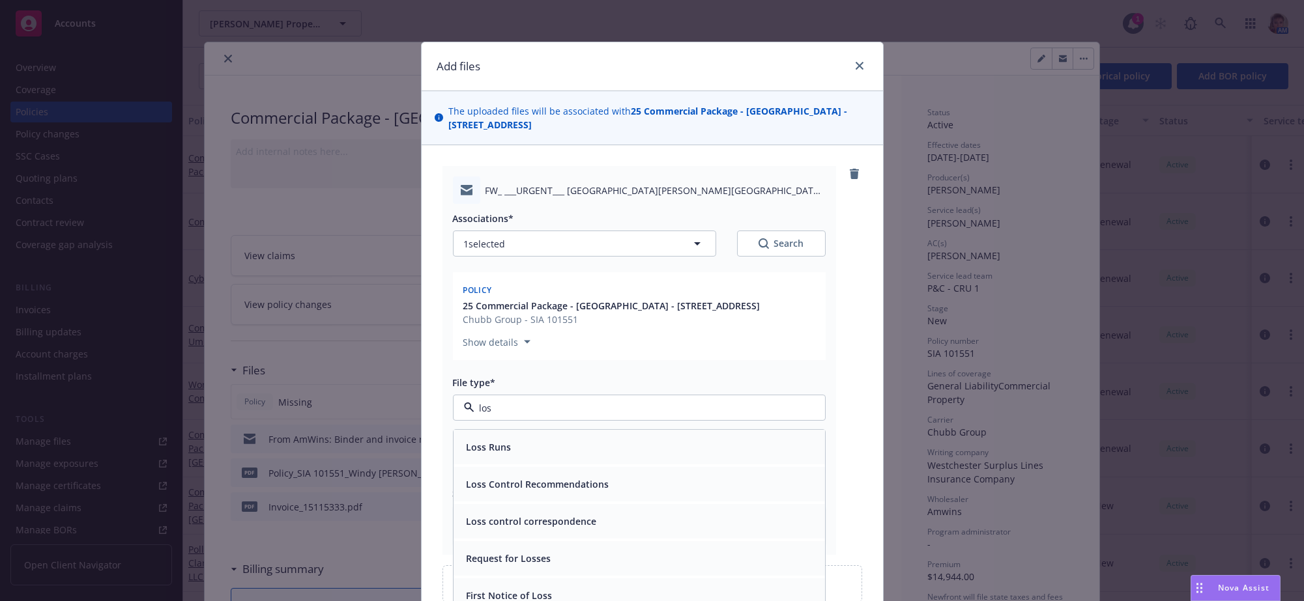
type input "loss"
click at [585, 502] on div "Loss Control Recommendations" at bounding box center [639, 485] width 371 height 35
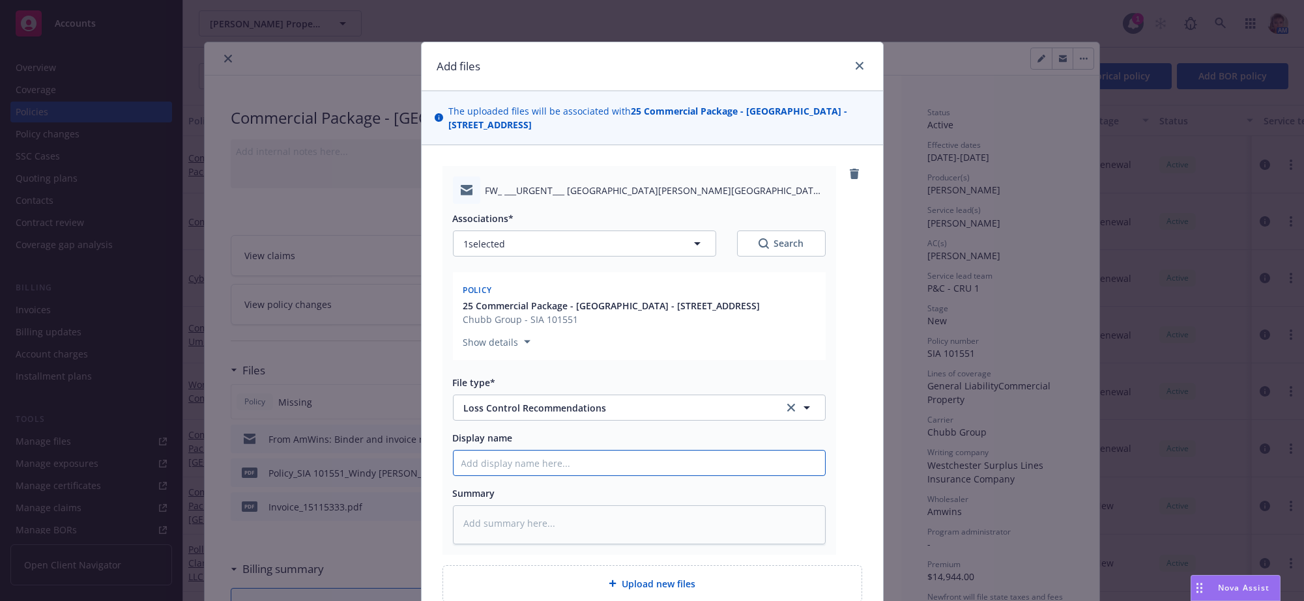
click at [517, 476] on input "Display name" at bounding box center [639, 463] width 371 height 25
type textarea "x"
type input "R"
type textarea "x"
type input "Re"
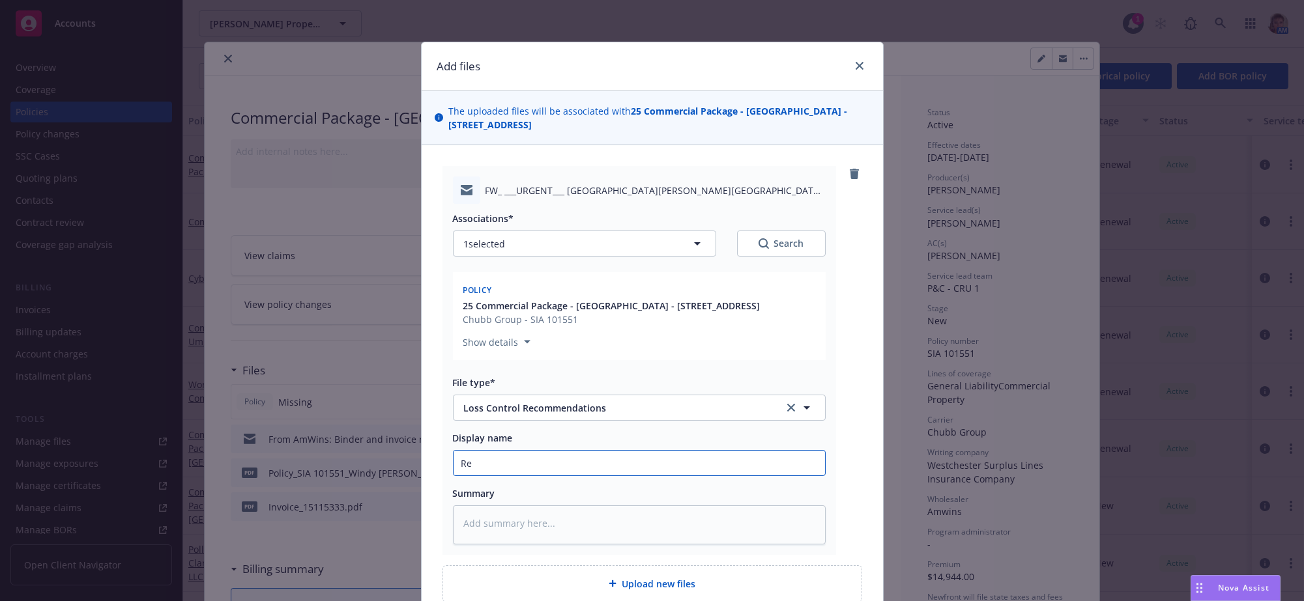
type textarea "x"
type input "Rec"
type textarea "x"
type input "Rece"
type textarea "x"
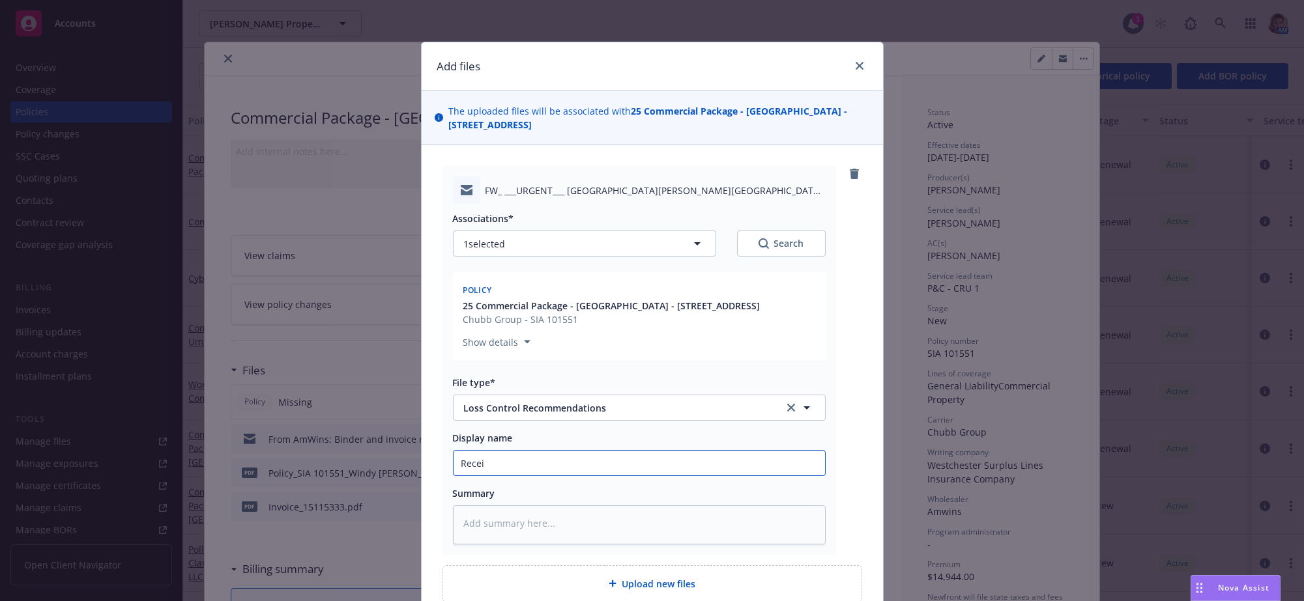
type input "Receiv"
type textarea "x"
type input "Receive"
type textarea "x"
type input "Received"
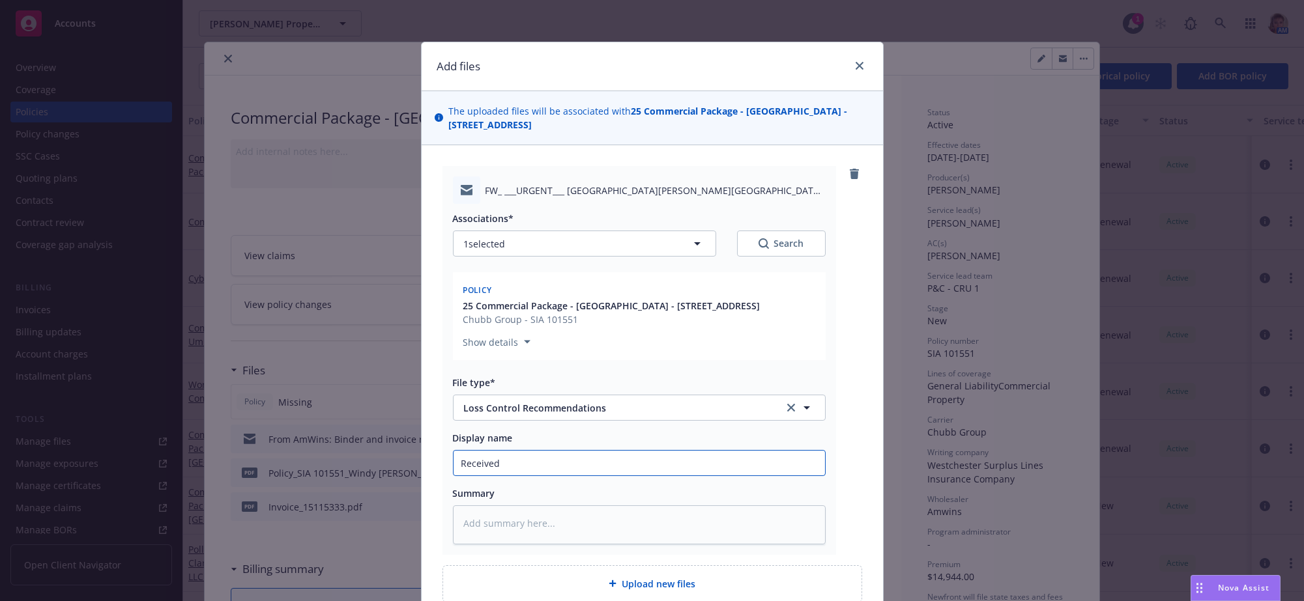
type textarea "x"
type input "Received"
type textarea "x"
type input "Received R"
type textarea "x"
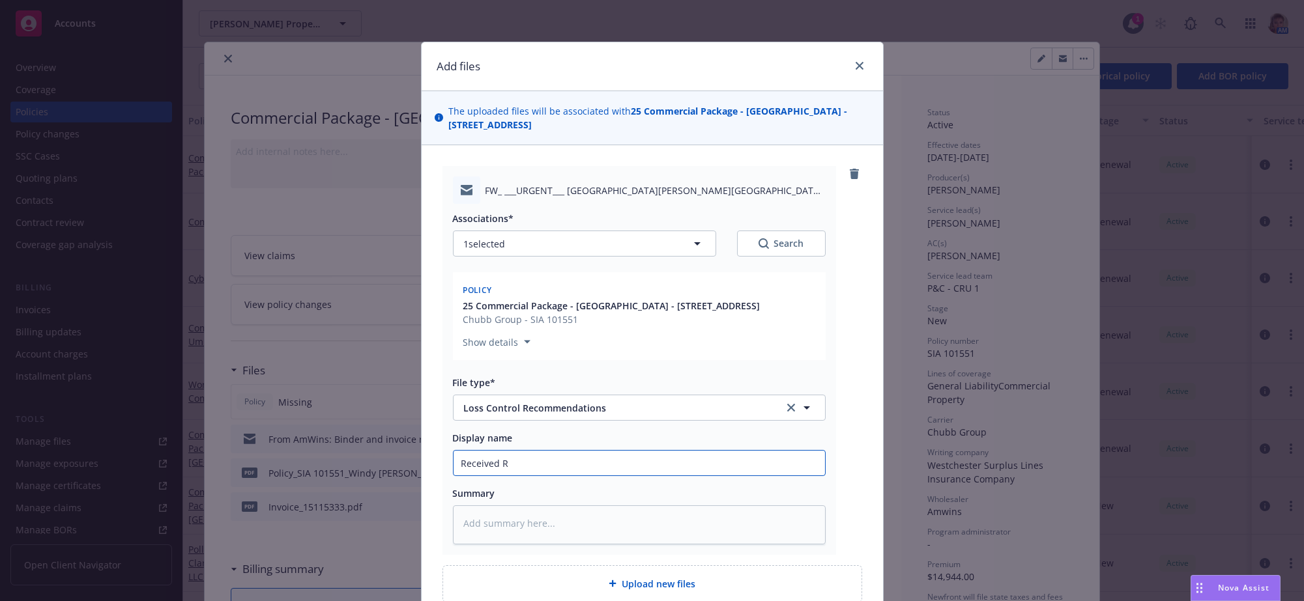
type input "Received Re"
type textarea "x"
type input "Received Rec"
type textarea "x"
type input "Received Recs"
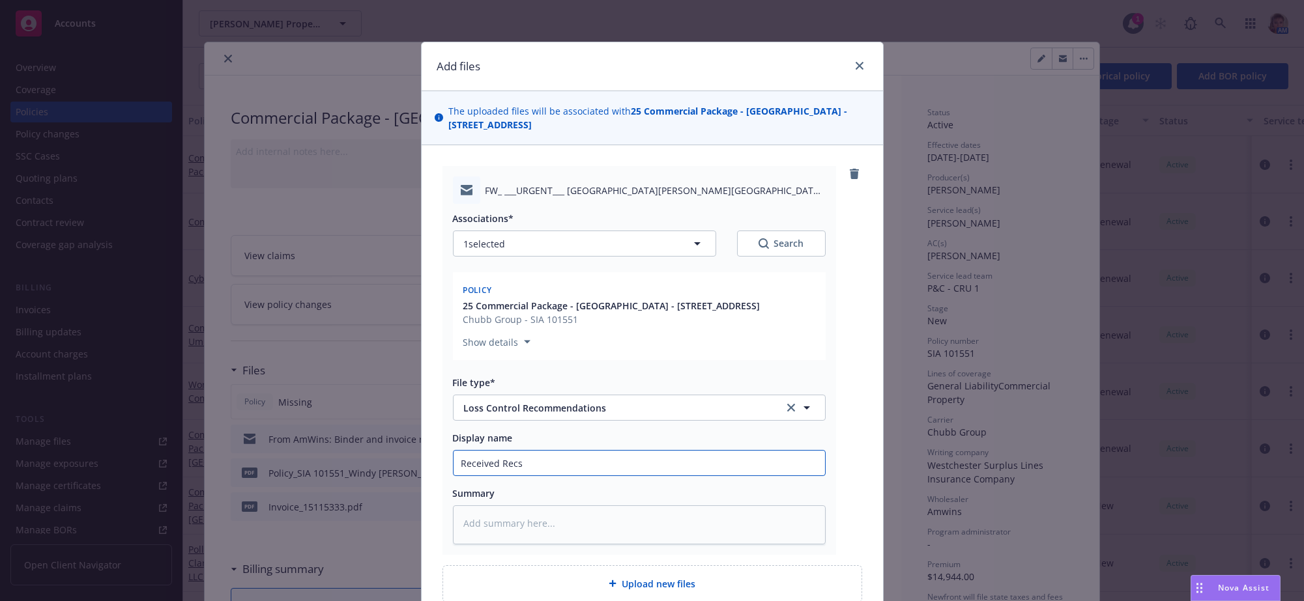
type textarea "x"
type input "Received Recs f"
type textarea "x"
type input "Received Recs fr"
type textarea "x"
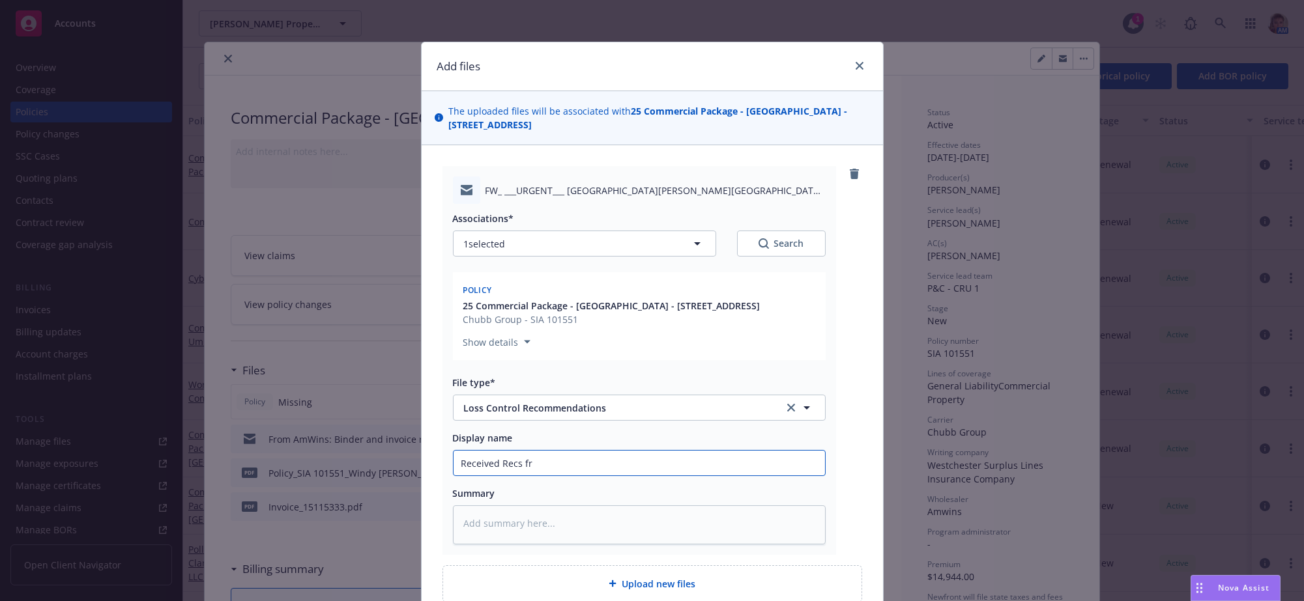
type input "Received Recs frm"
type textarea "x"
type input "Received Recs fr"
type textarea "x"
type input "Received Recs fro"
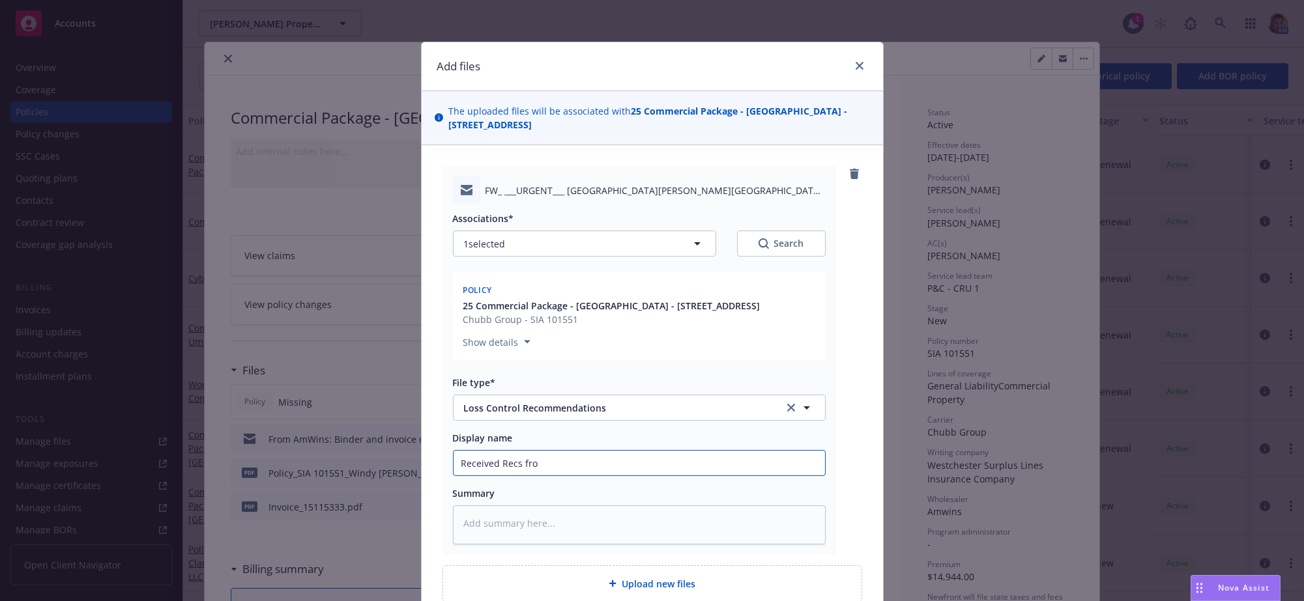
type textarea "x"
type input "Received Recs from"
type textarea "x"
type input "Received Recs from"
type textarea "x"
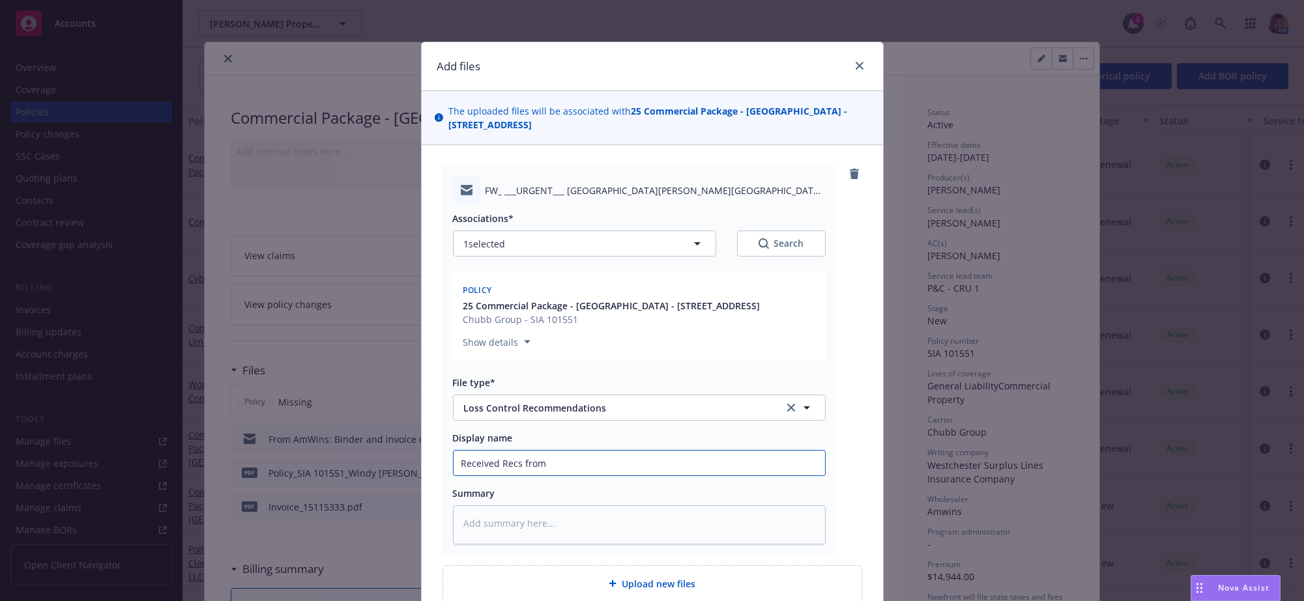
type input "Received Recs from W"
type textarea "x"
type input "Received Recs from Wh"
type textarea "x"
type input "Received Recs from Who"
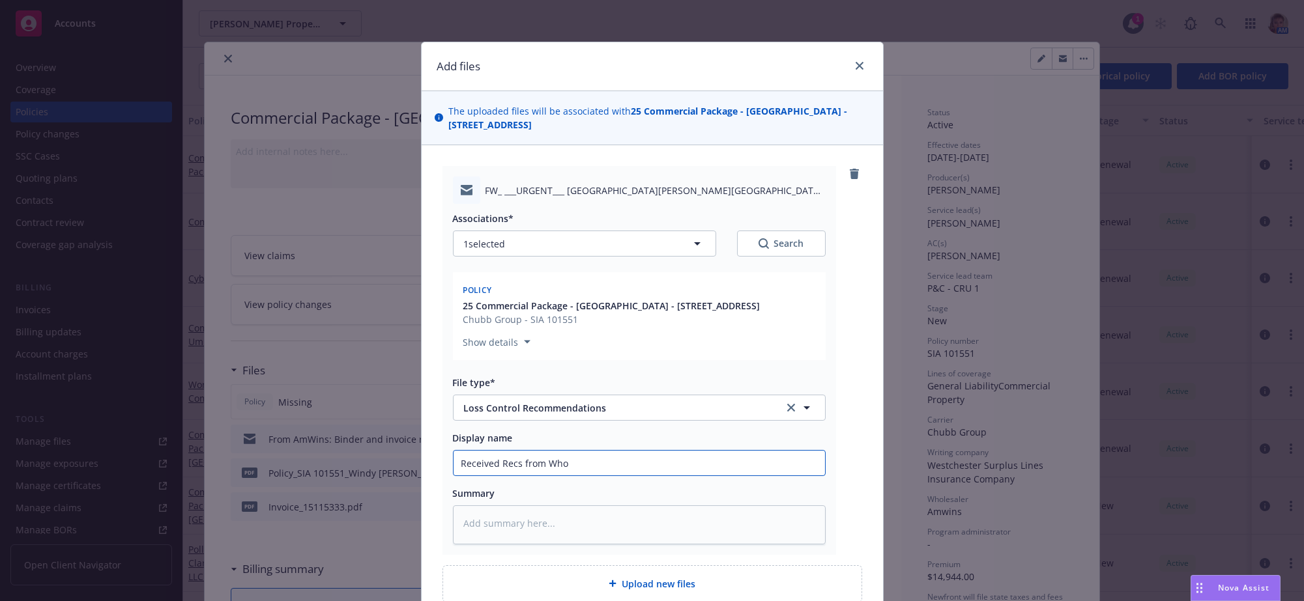
type textarea "x"
type input "Received Recs from Whol"
type textarea "x"
type input "Received Recs from Whole"
type textarea "x"
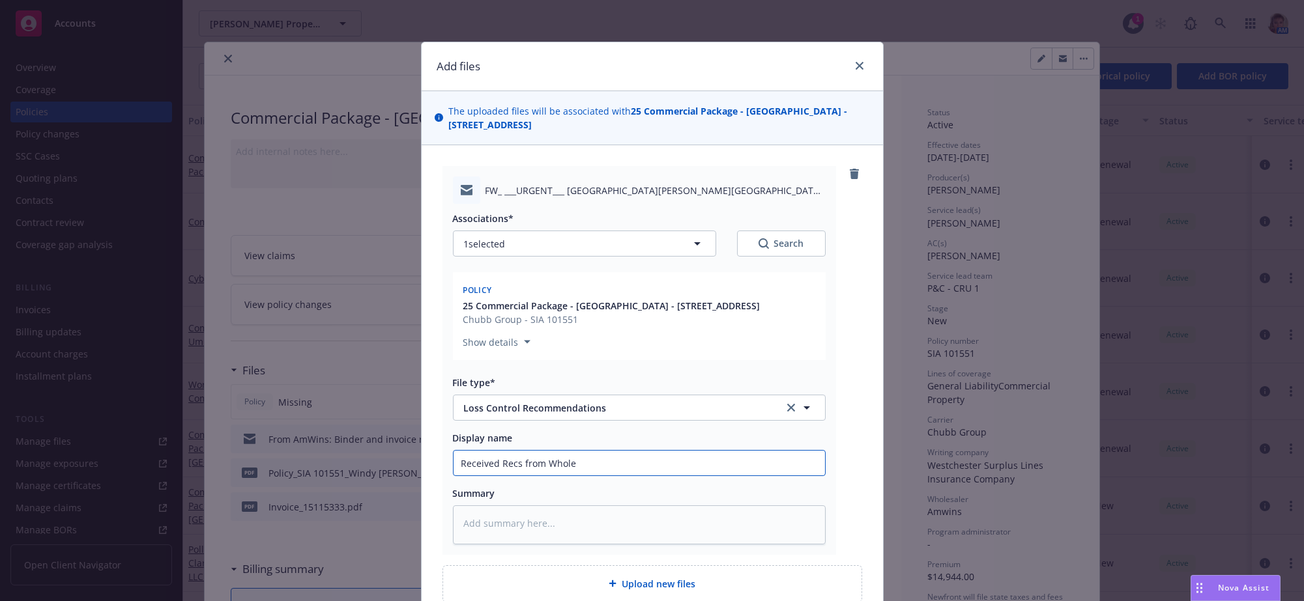
type input "Received Recs from Wholes"
type textarea "x"
type input "Received Recs from Wholesal"
type textarea "x"
type input "Received Recs from Wholesale"
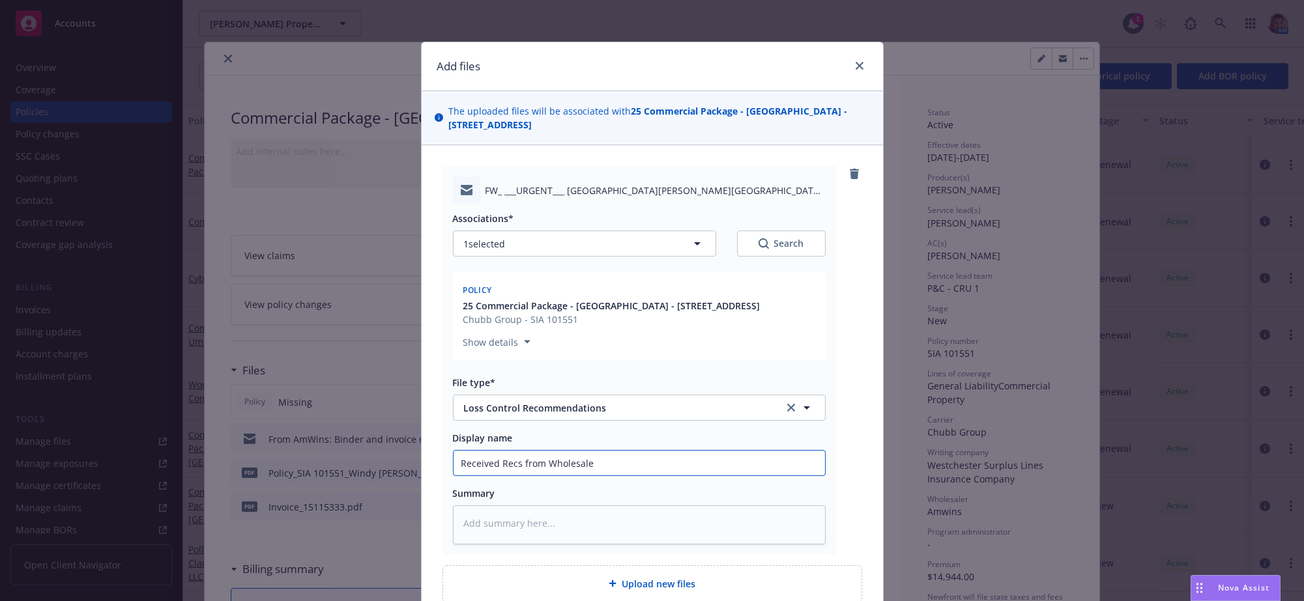
type textarea "x"
type input "Received Recs from Wholesaler"
type textarea "x"
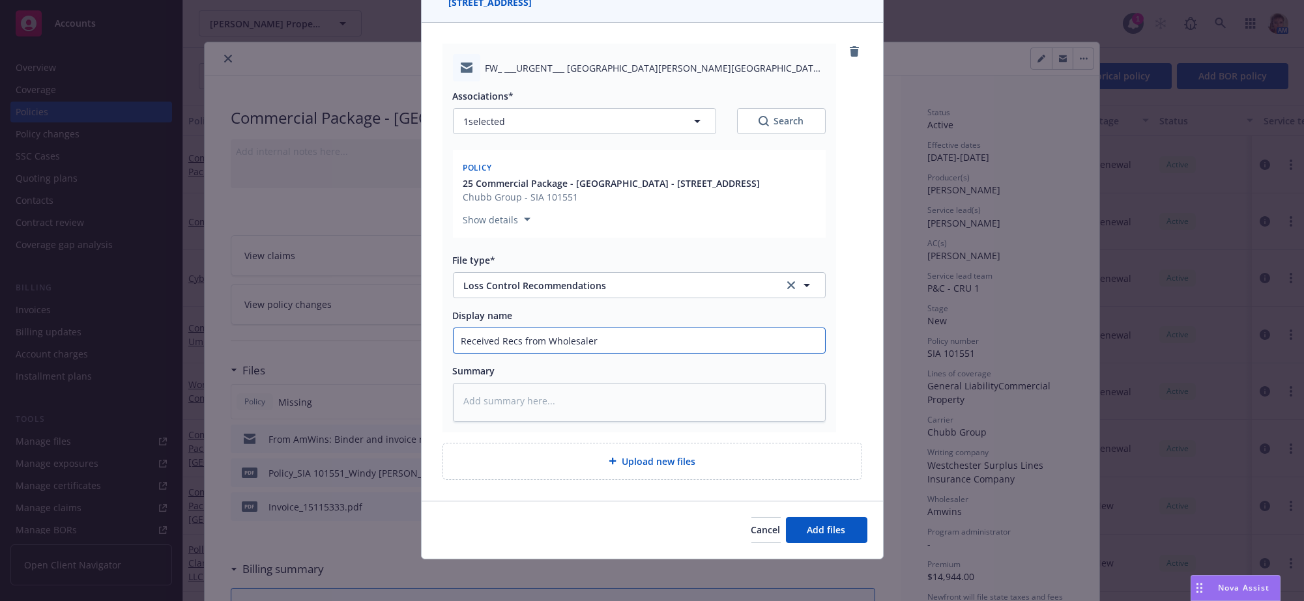
type input "Received Recs from Wholesaler"
type textarea "x"
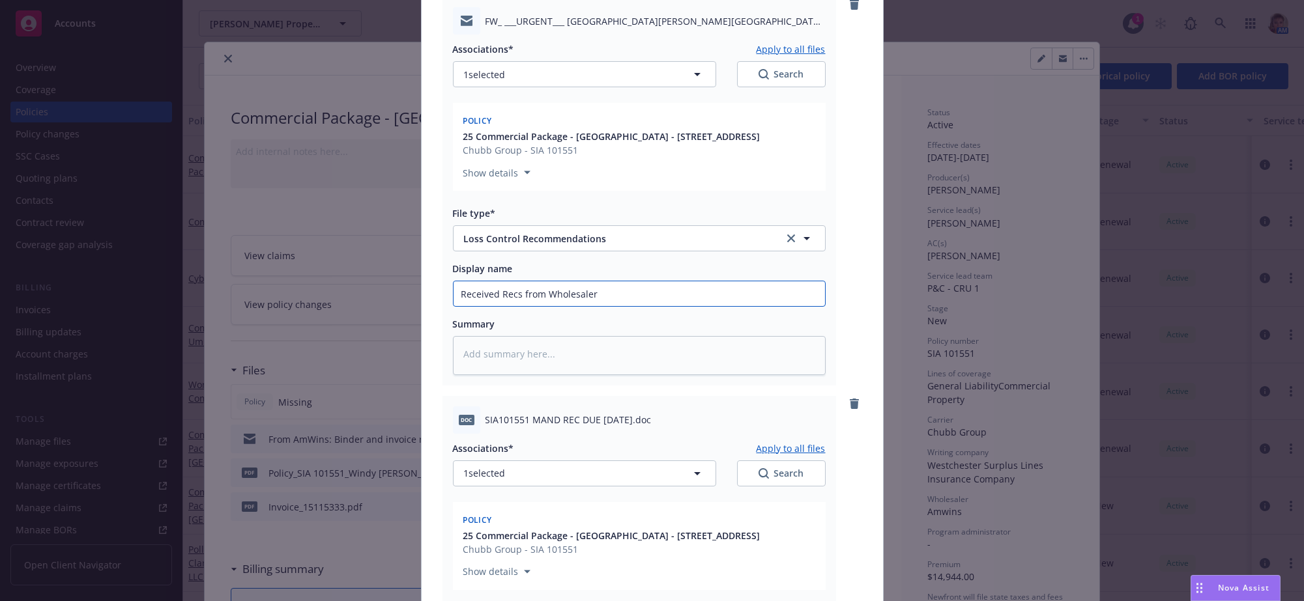
scroll to position [598, 0]
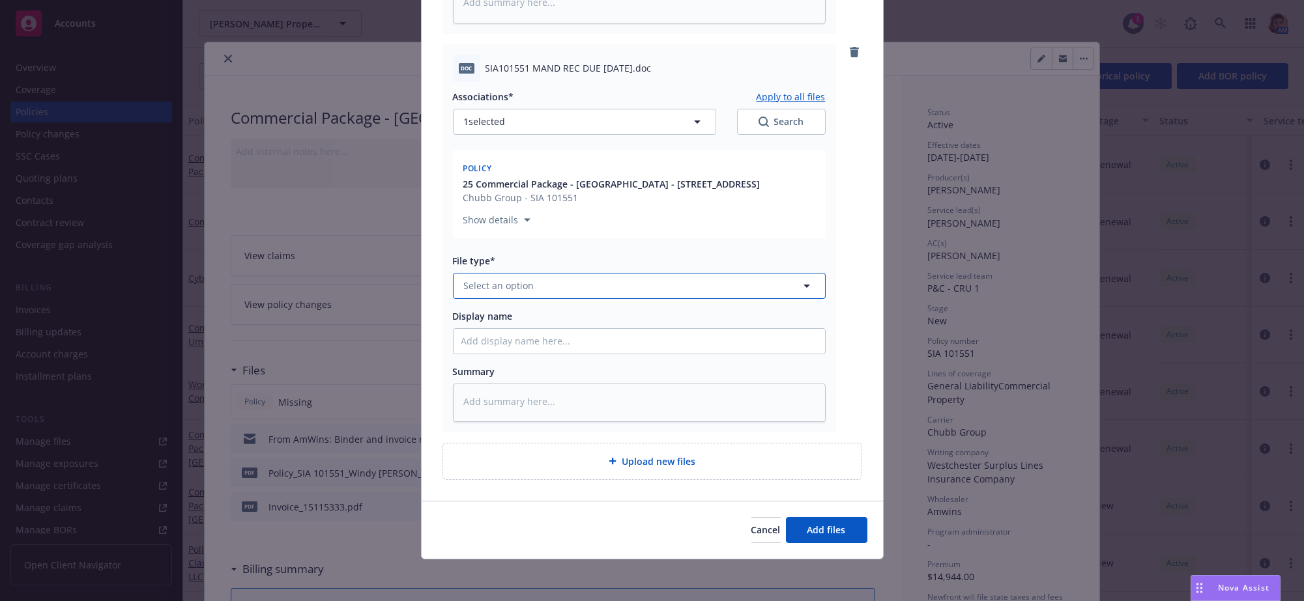
click at [531, 273] on button "Select an option" at bounding box center [639, 286] width 373 height 26
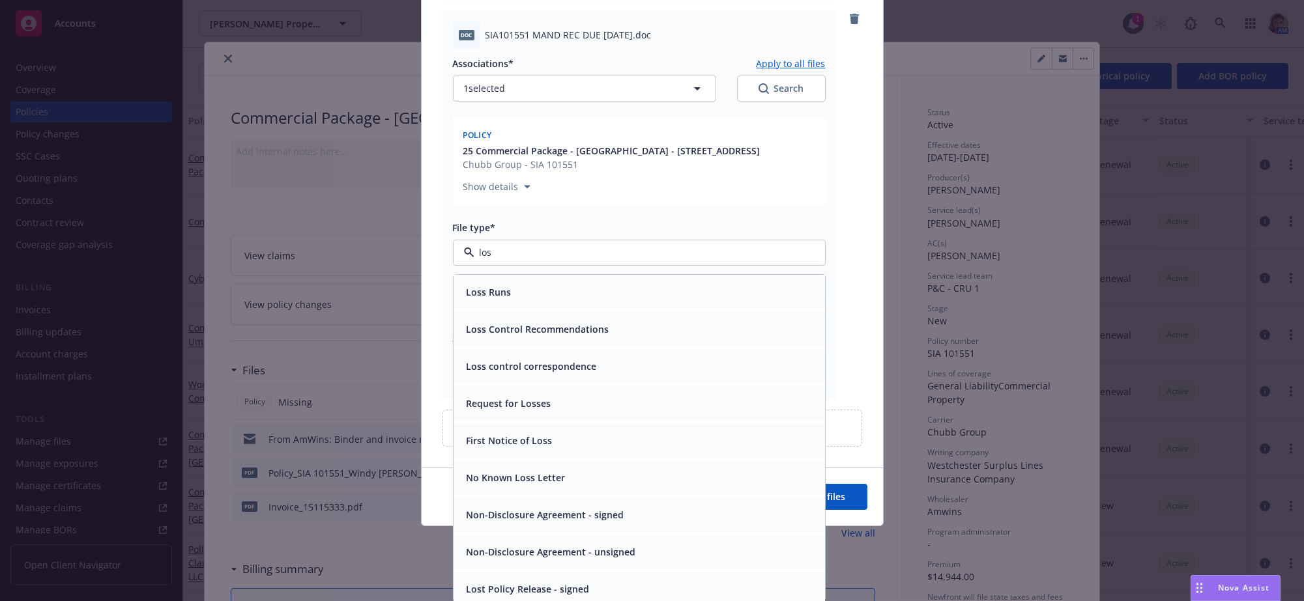
type input "loss"
click at [559, 336] on span "Loss Control Recommendations" at bounding box center [538, 330] width 143 height 14
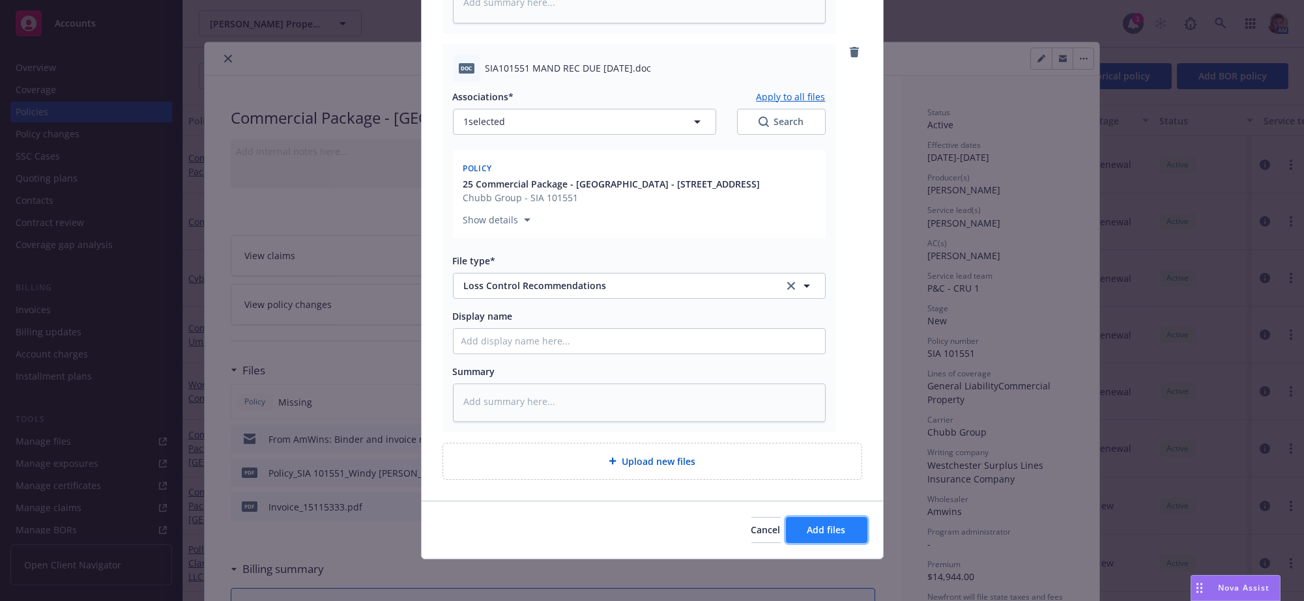
click at [831, 526] on span "Add files" at bounding box center [826, 530] width 38 height 12
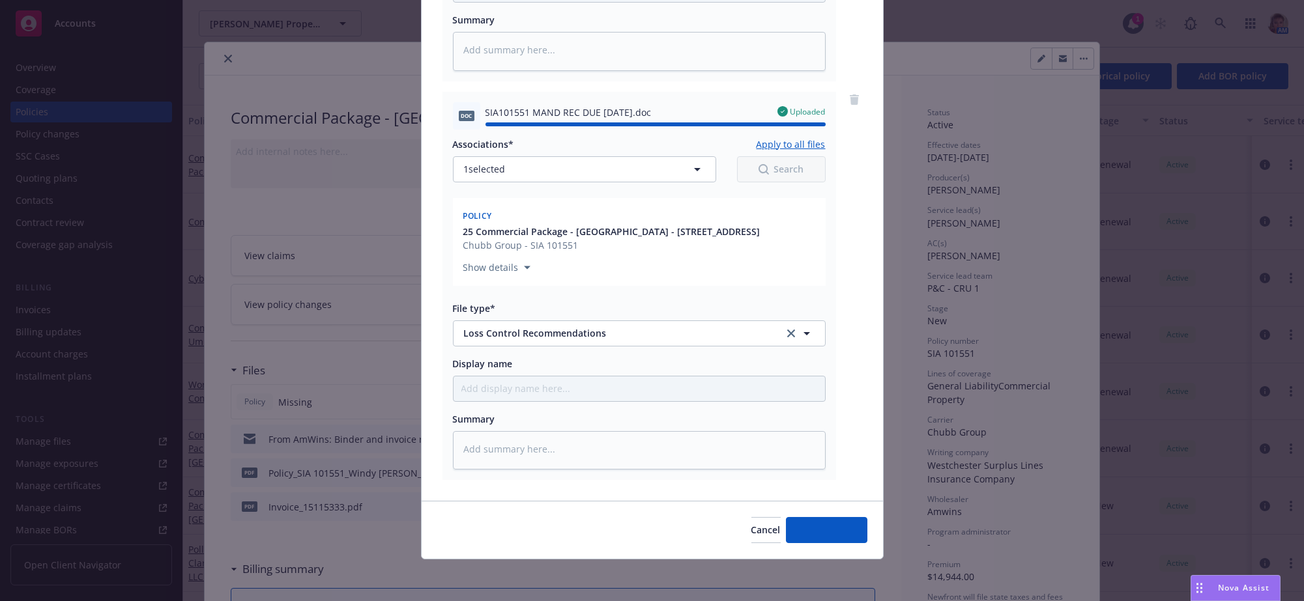
type textarea "x"
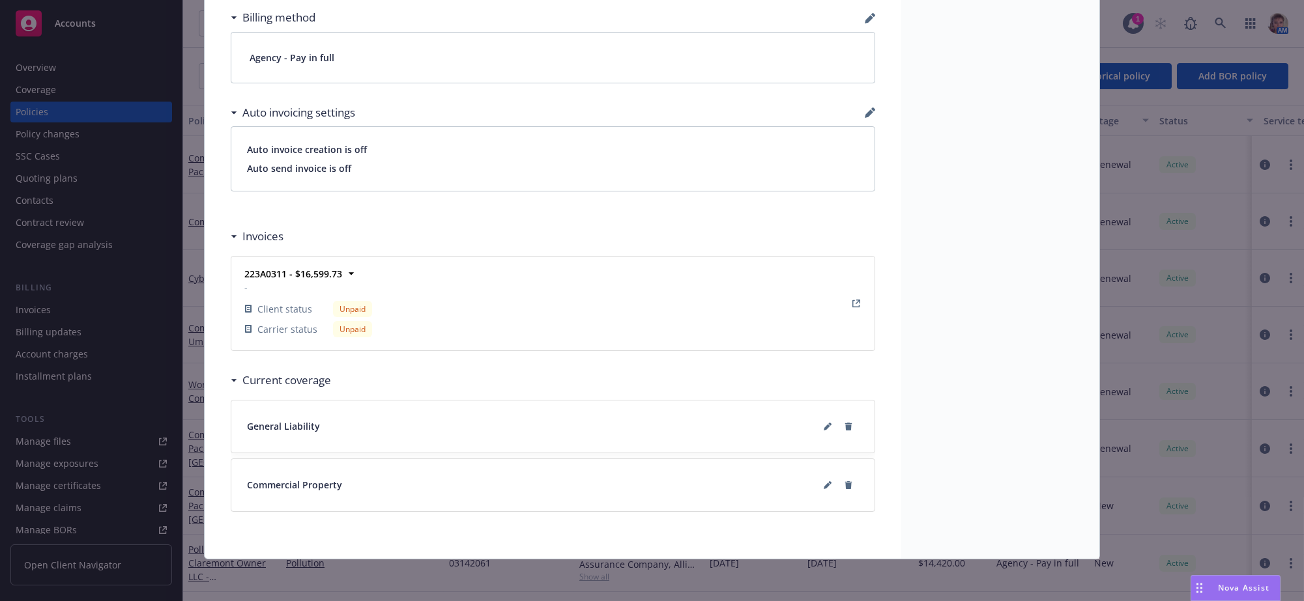
scroll to position [0, 0]
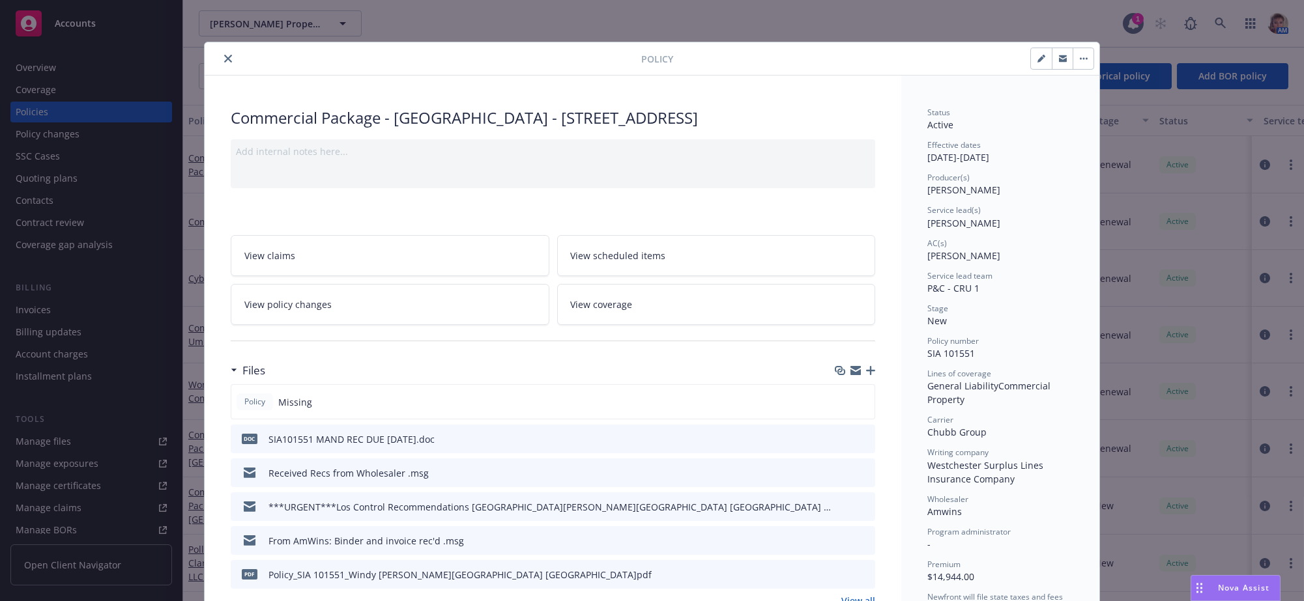
click at [220, 65] on button "close" at bounding box center [228, 59] width 16 height 16
